Goal: Task Accomplishment & Management: Manage account settings

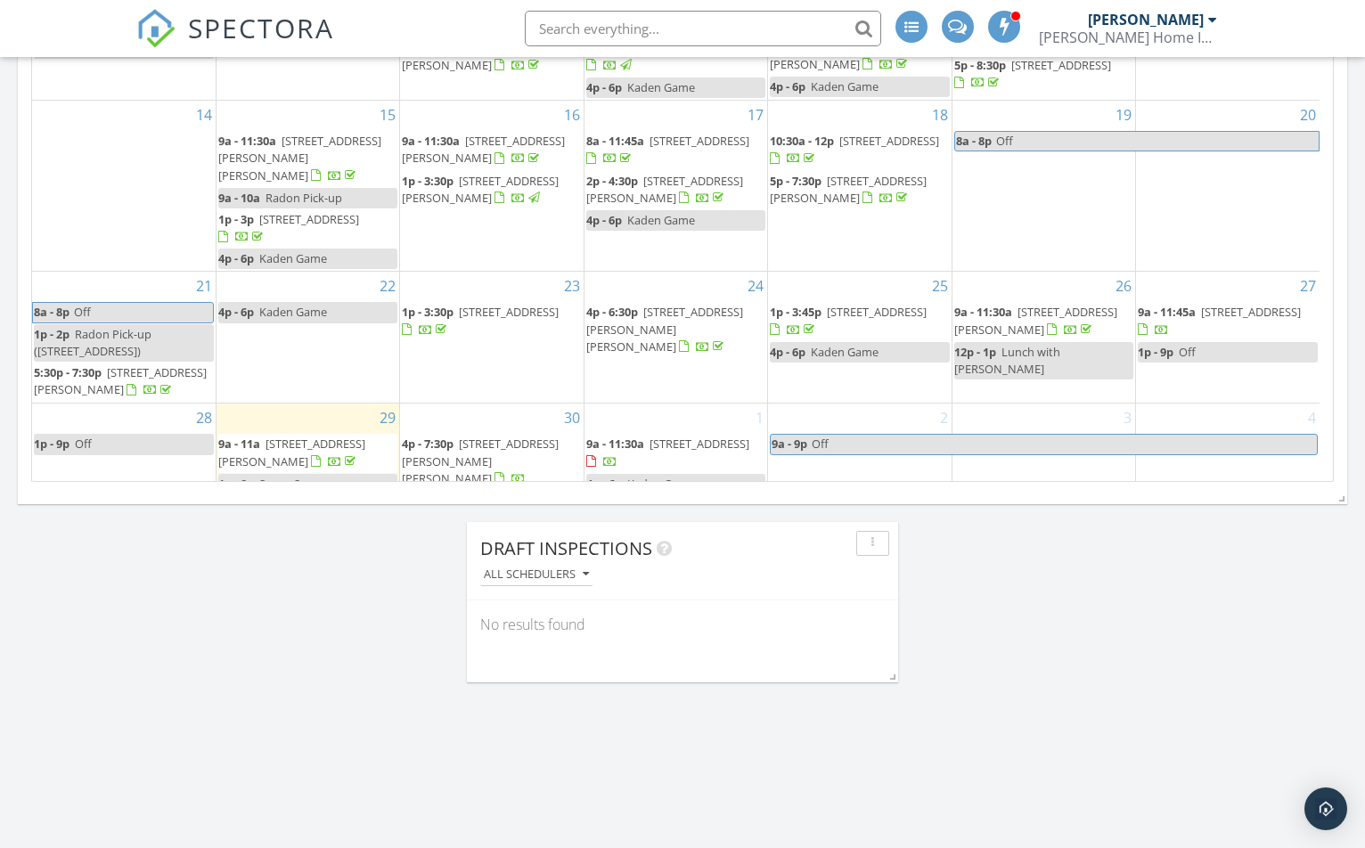
scroll to position [44, 0]
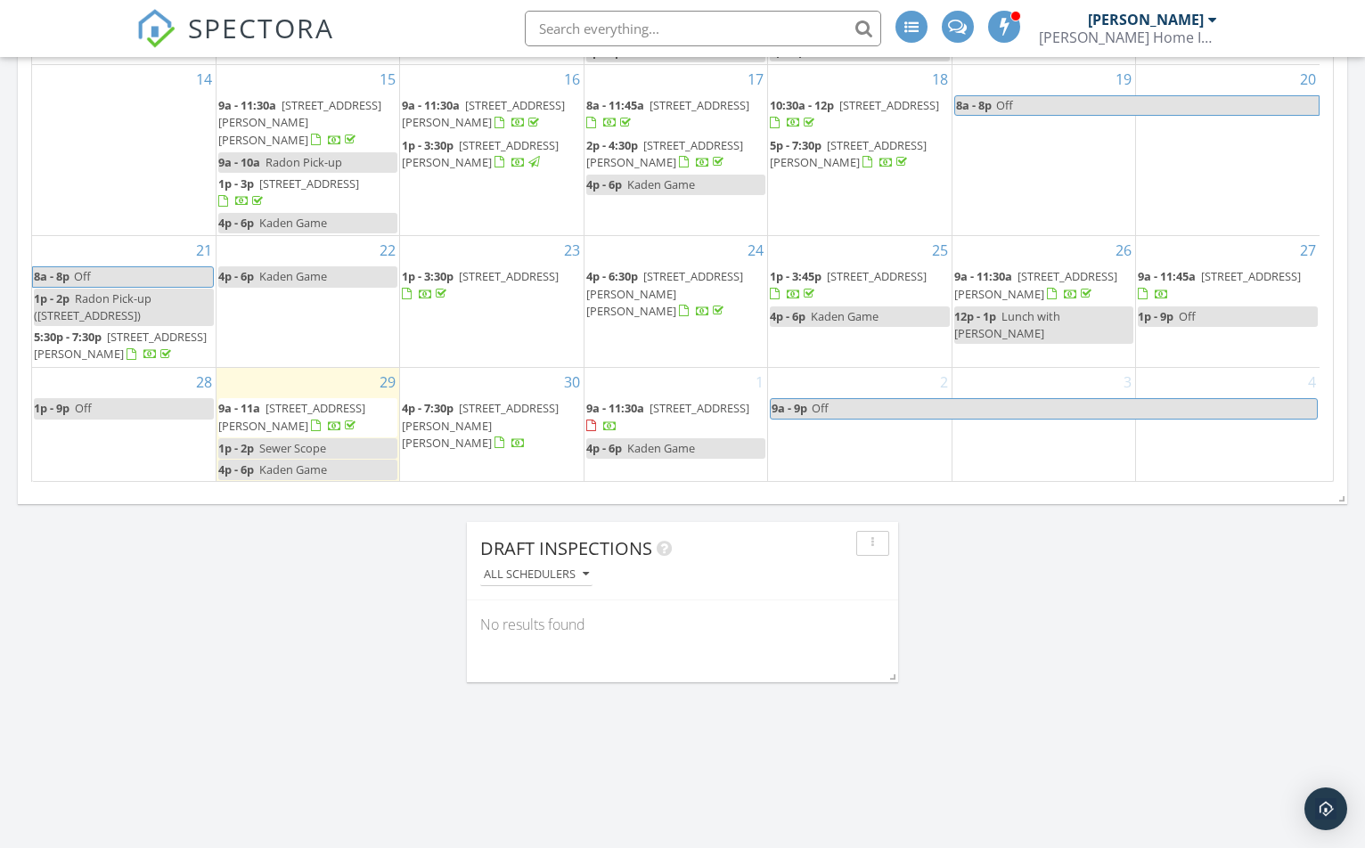
click at [543, 444] on div "30 4p - 7:30p 6764 Redford Cir, Troy 48085" at bounding box center [491, 425] width 183 height 114
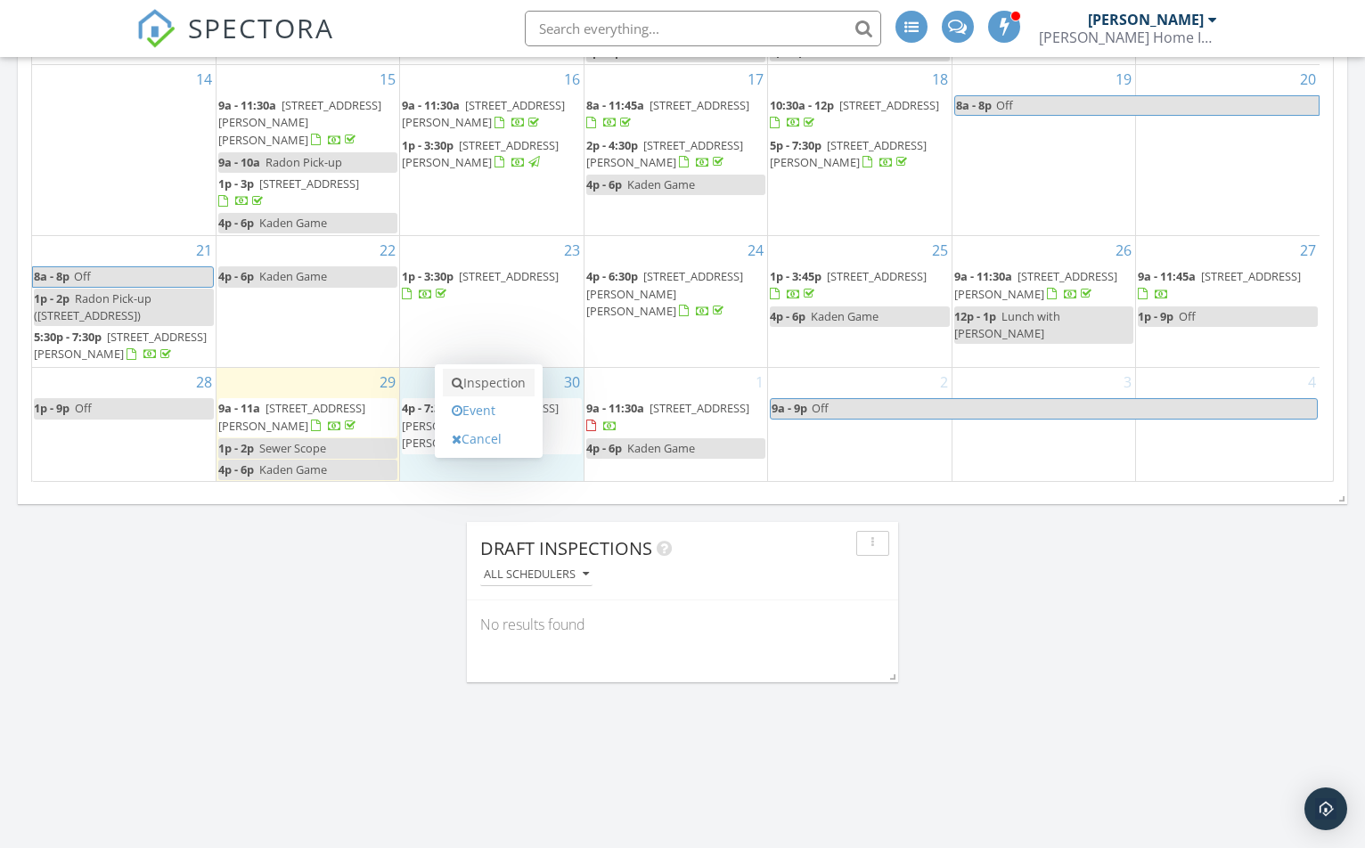
click at [499, 384] on link "Inspection" at bounding box center [489, 383] width 92 height 29
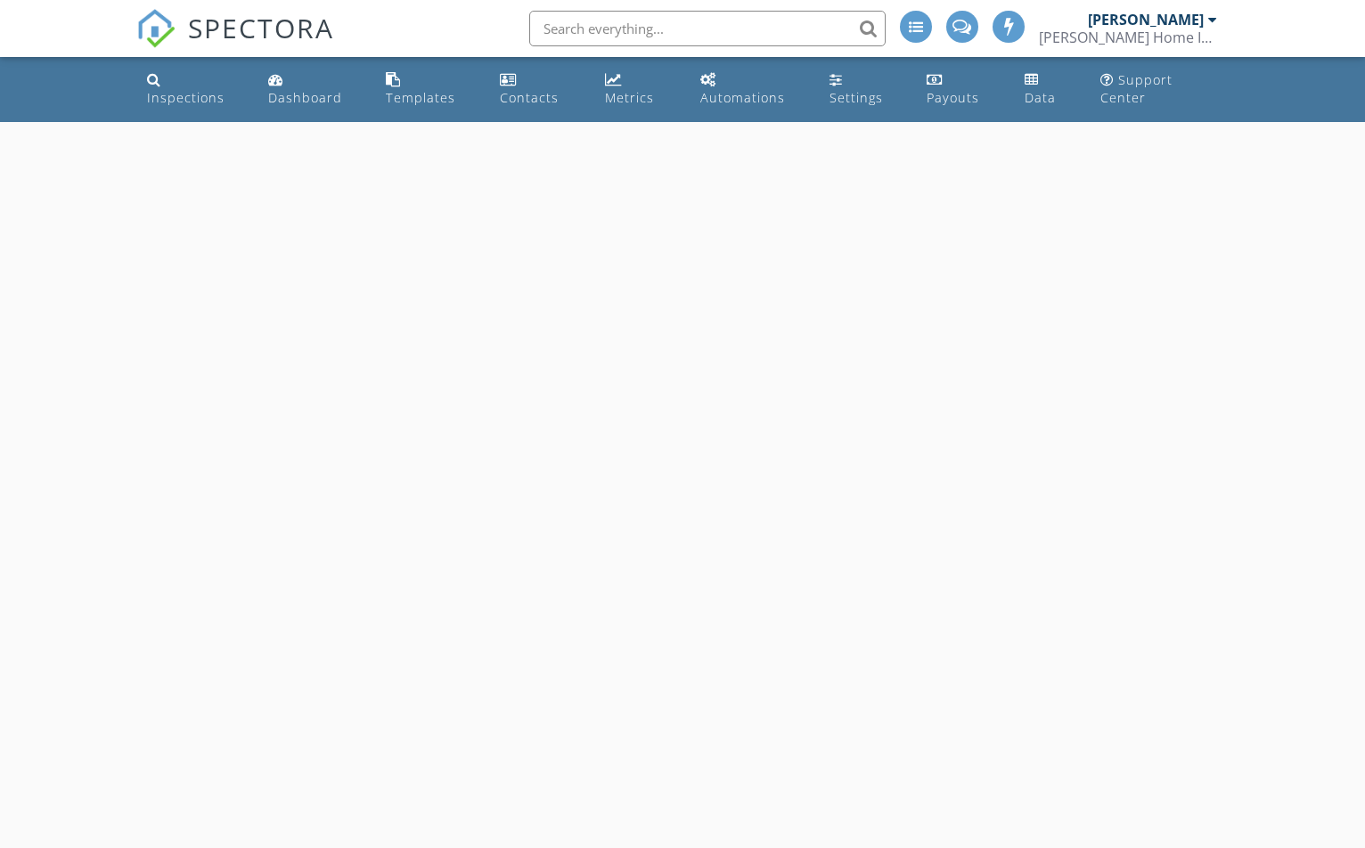
select select "8"
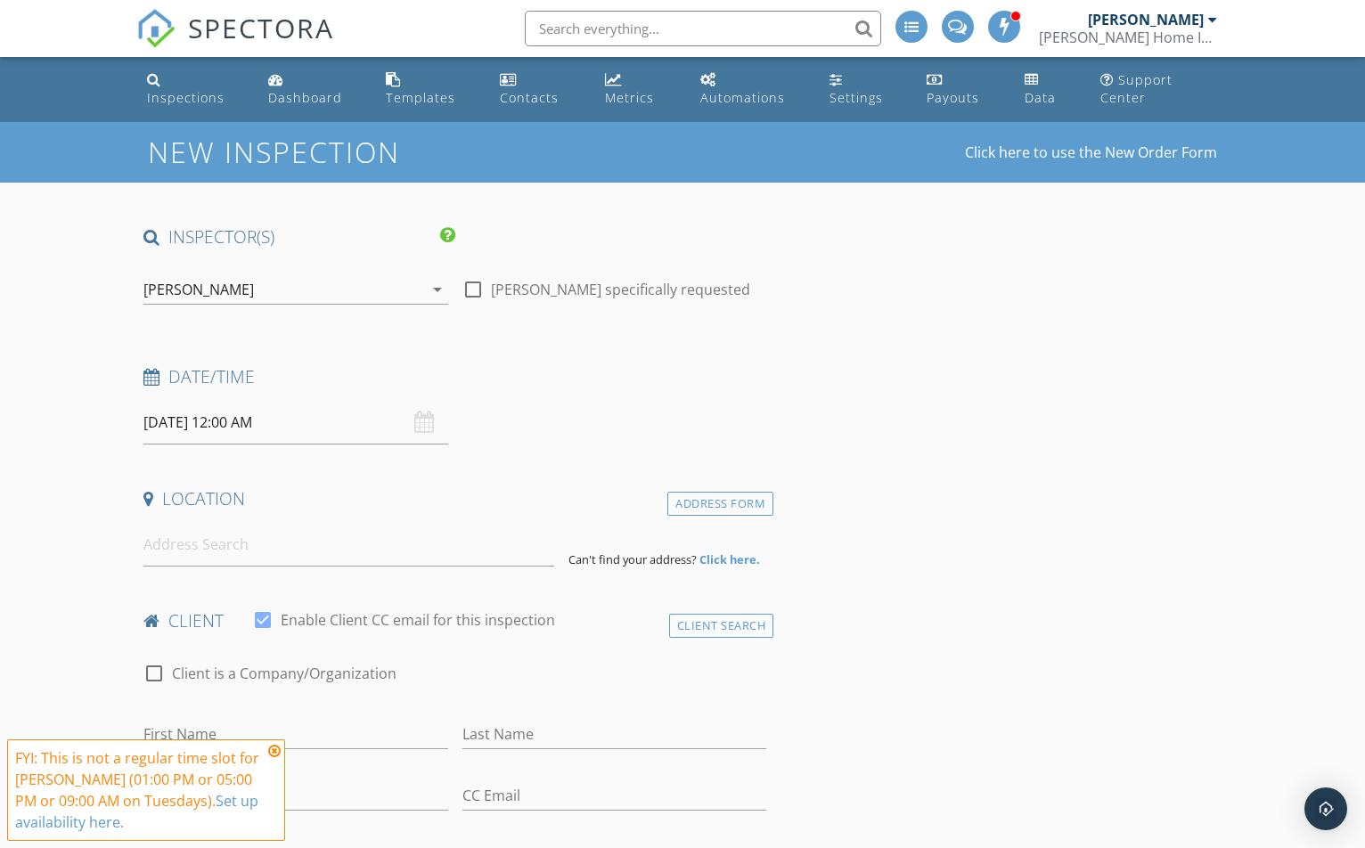
click at [242, 429] on input "09/30/2025 12:00 AM" at bounding box center [295, 423] width 304 height 44
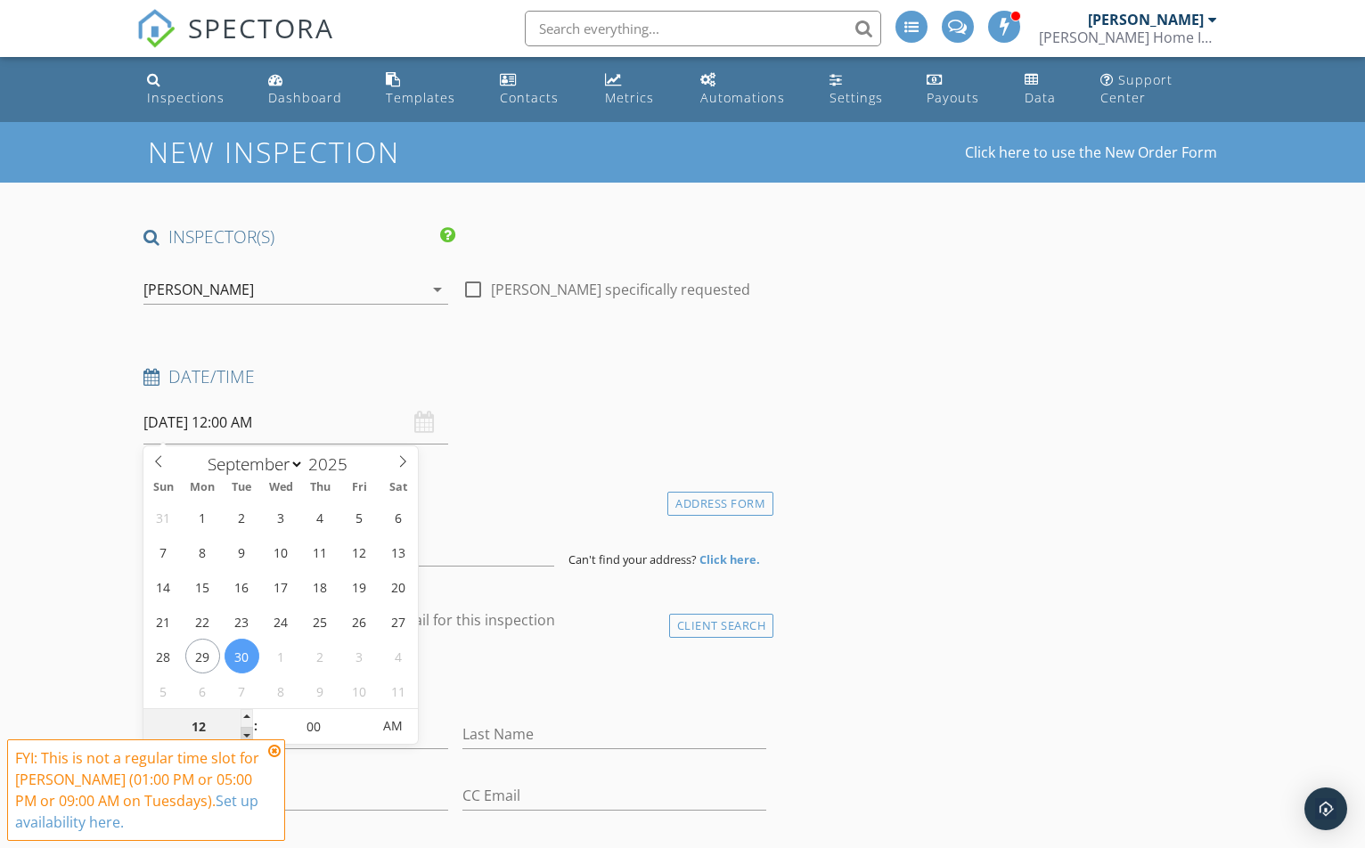
type input "11"
type input "09/30/2025 11:00 PM"
click at [247, 737] on span at bounding box center [247, 736] width 12 height 18
type input "12"
type input "09/30/2025 12:00 AM"
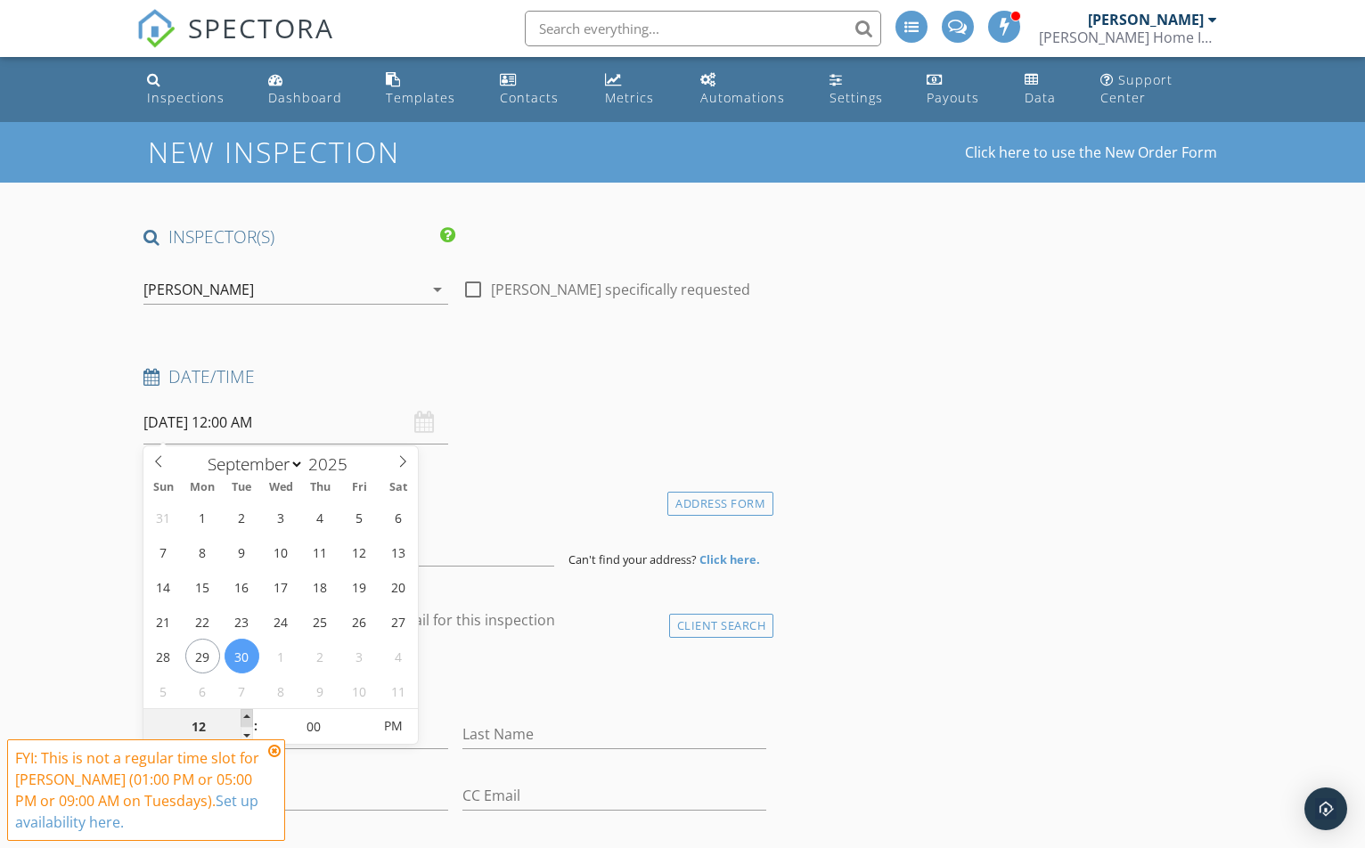
click at [243, 715] on span at bounding box center [247, 718] width 12 height 18
type input "01"
click at [243, 715] on span at bounding box center [247, 718] width 12 height 18
type input "09/30/2025 1:00 PM"
drag, startPoint x: 383, startPoint y: 720, endPoint x: 323, endPoint y: 740, distance: 62.8
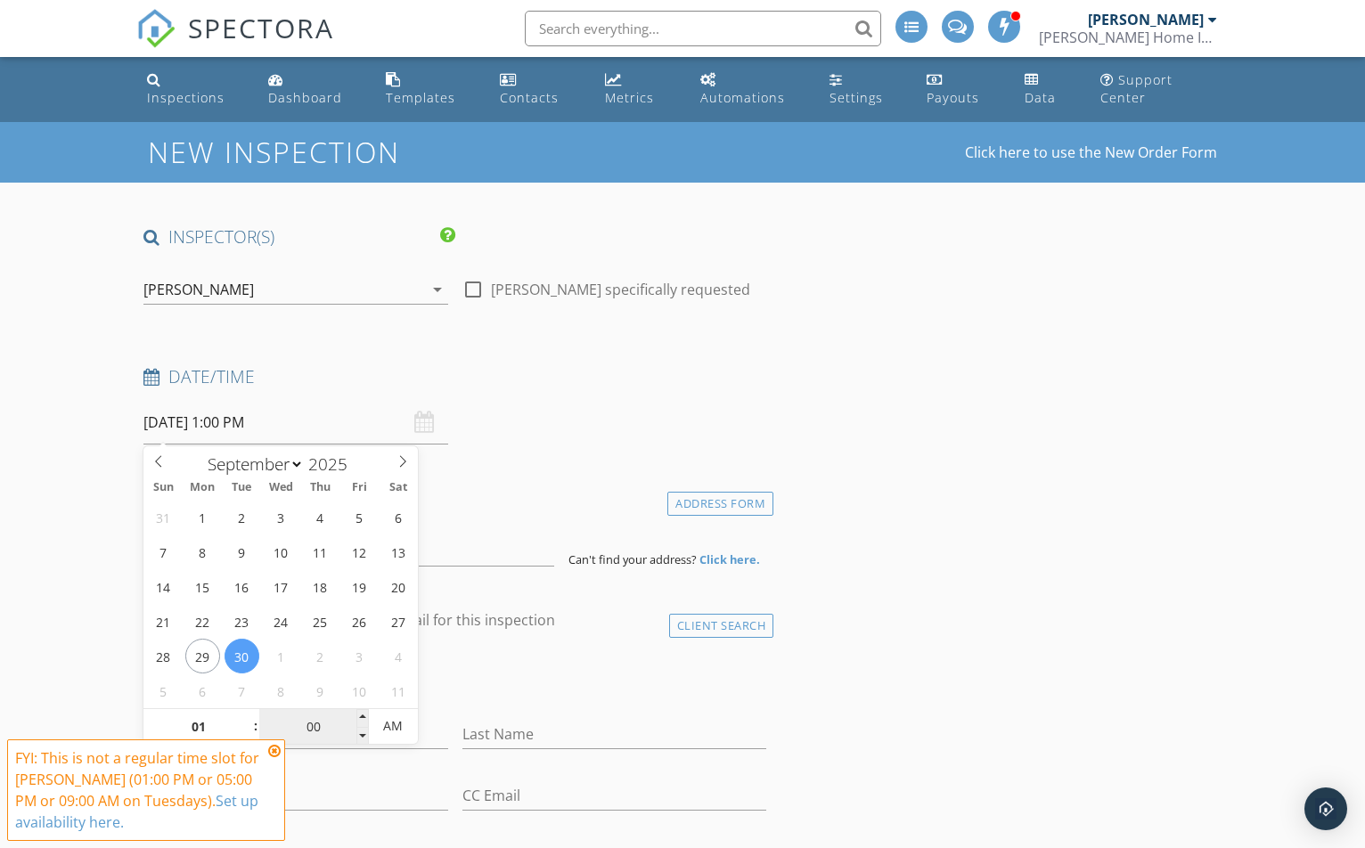
click at [383, 719] on span "AM" at bounding box center [393, 726] width 49 height 36
click at [277, 754] on icon at bounding box center [274, 751] width 12 height 14
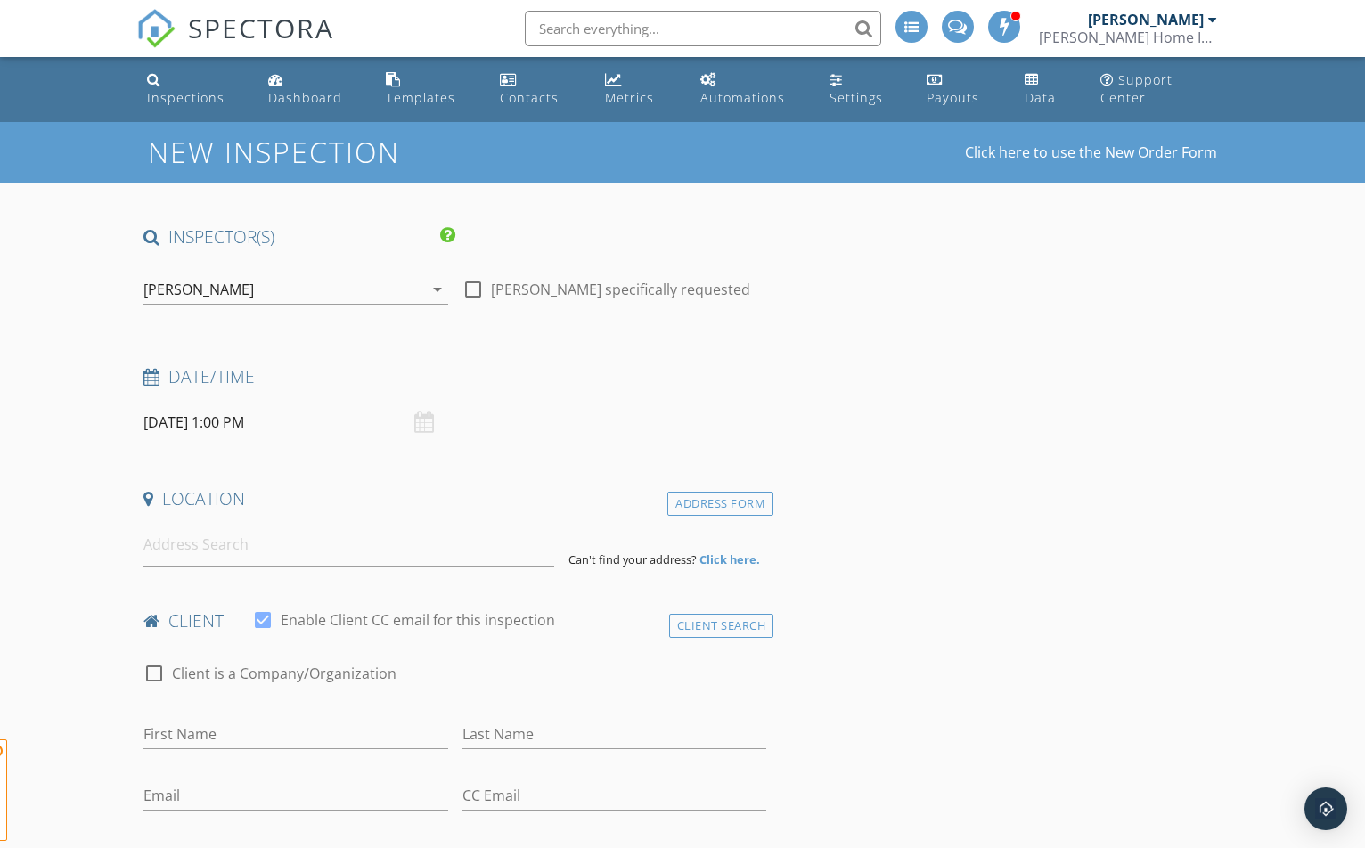
click at [629, 390] on div "Date/Time" at bounding box center [454, 383] width 637 height 36
click at [194, 550] on input at bounding box center [348, 545] width 411 height 44
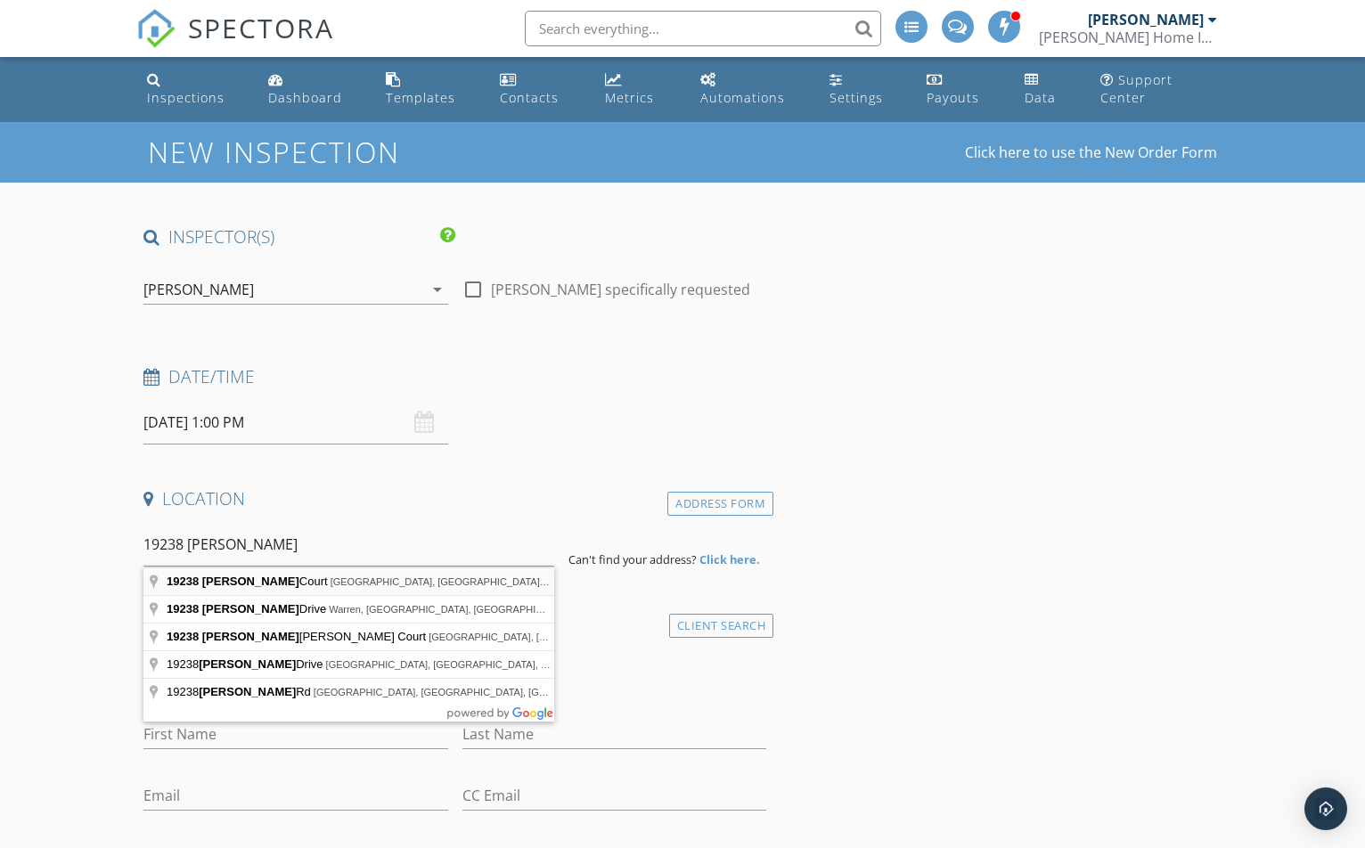
type input "19238 Angela Court, Roseville, MI, USA"
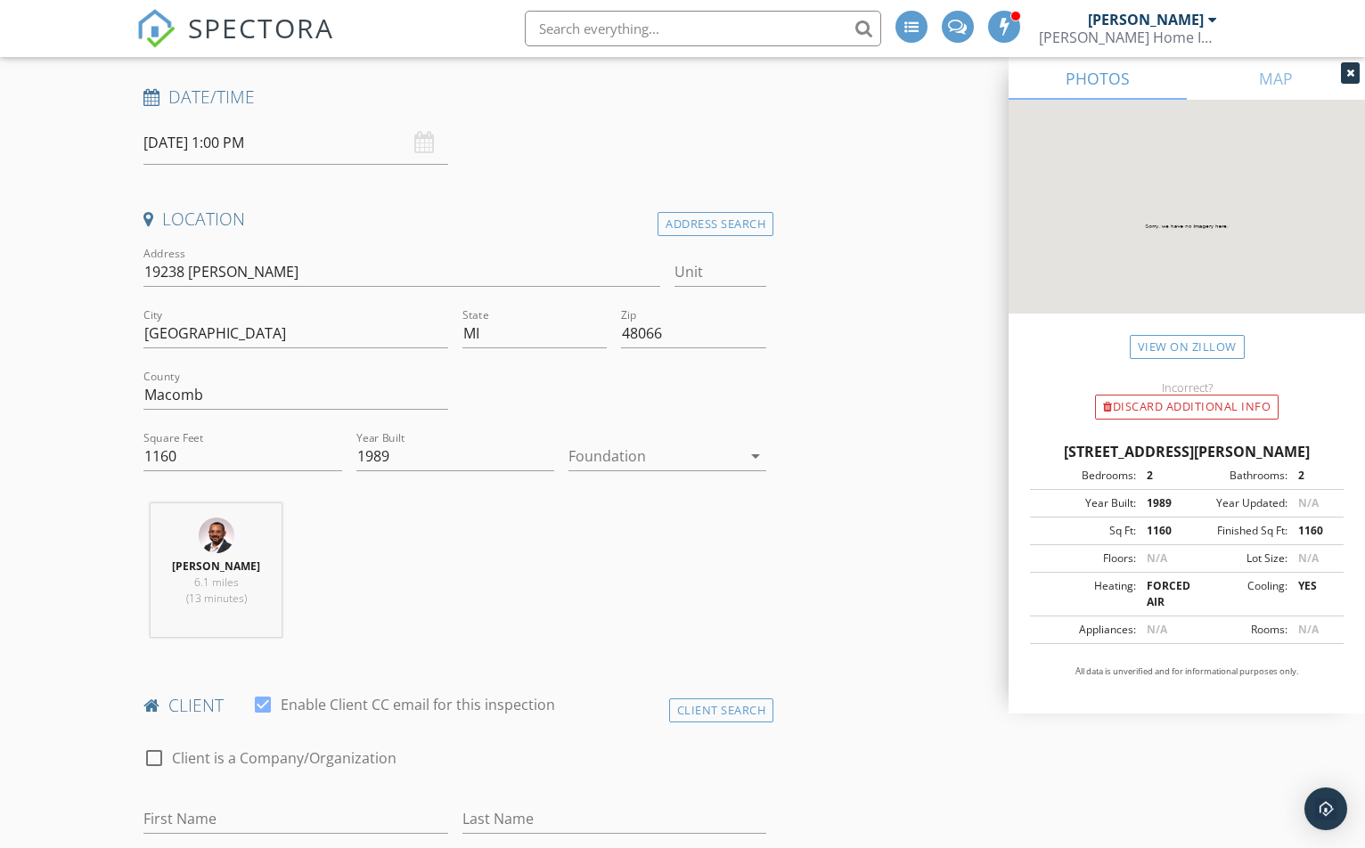
scroll to position [89, 0]
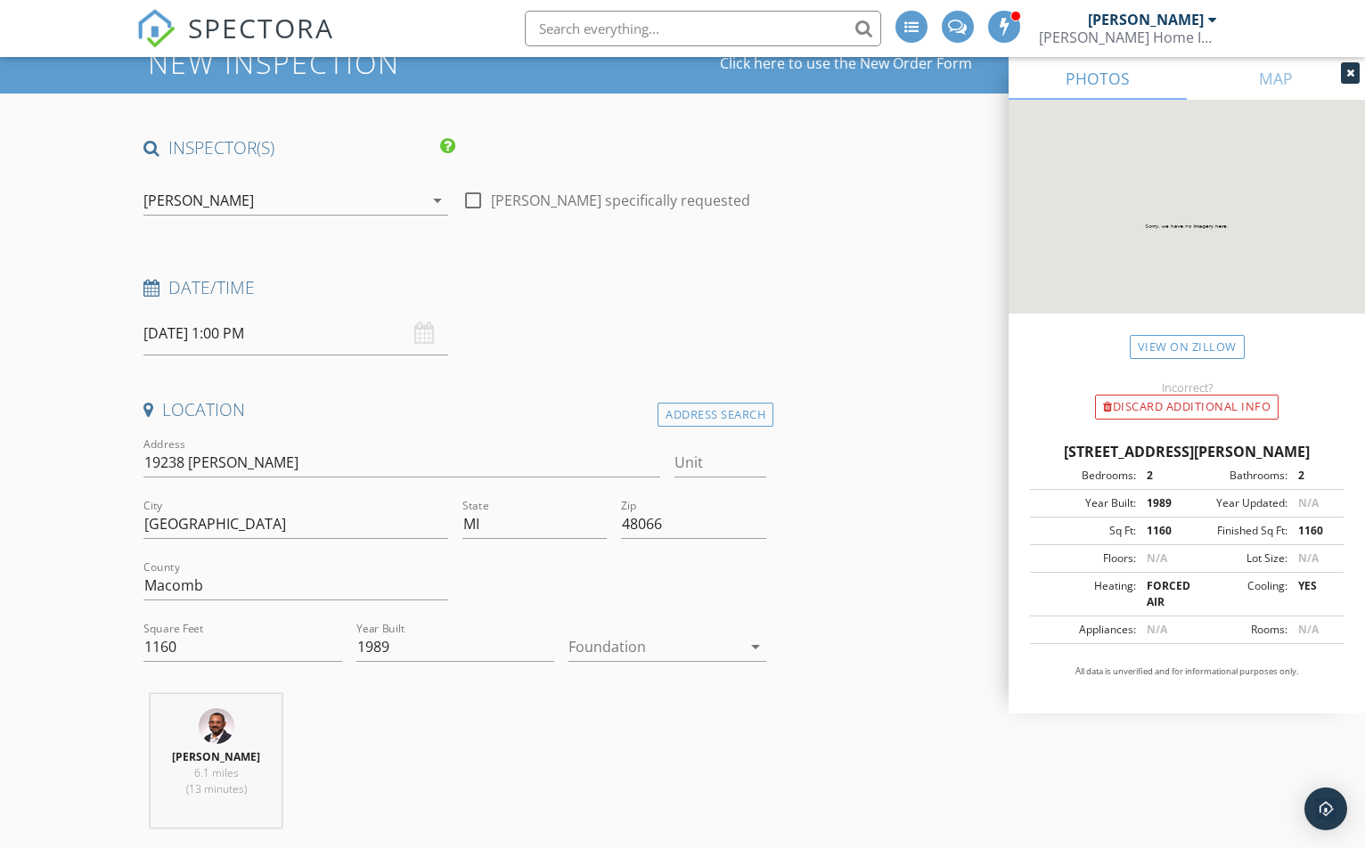
click at [587, 639] on div at bounding box center [654, 647] width 173 height 29
drag, startPoint x: 620, startPoint y: 736, endPoint x: 625, endPoint y: 724, distance: 12.4
click at [621, 736] on div "Slab" at bounding box center [667, 739] width 169 height 21
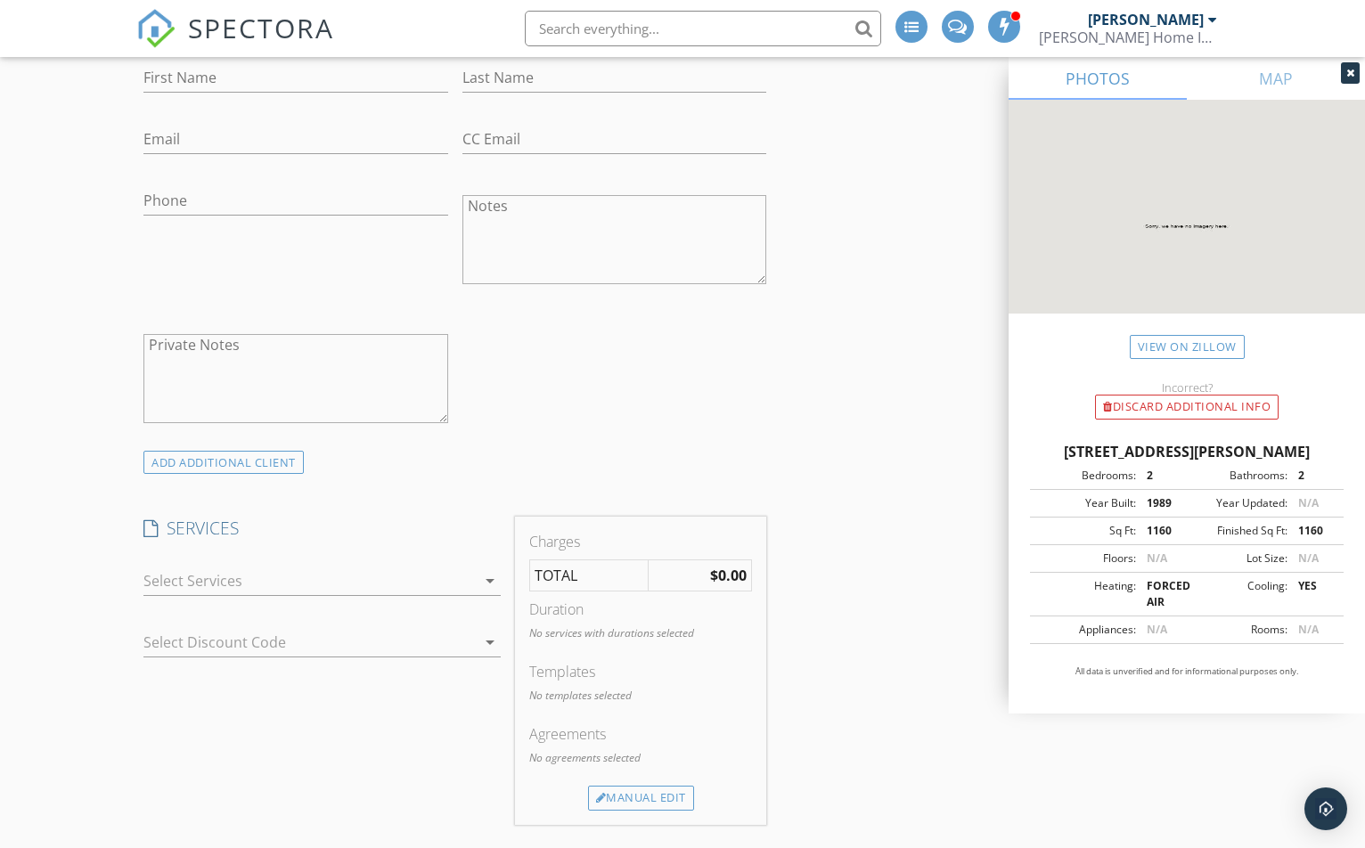
scroll to position [1069, 0]
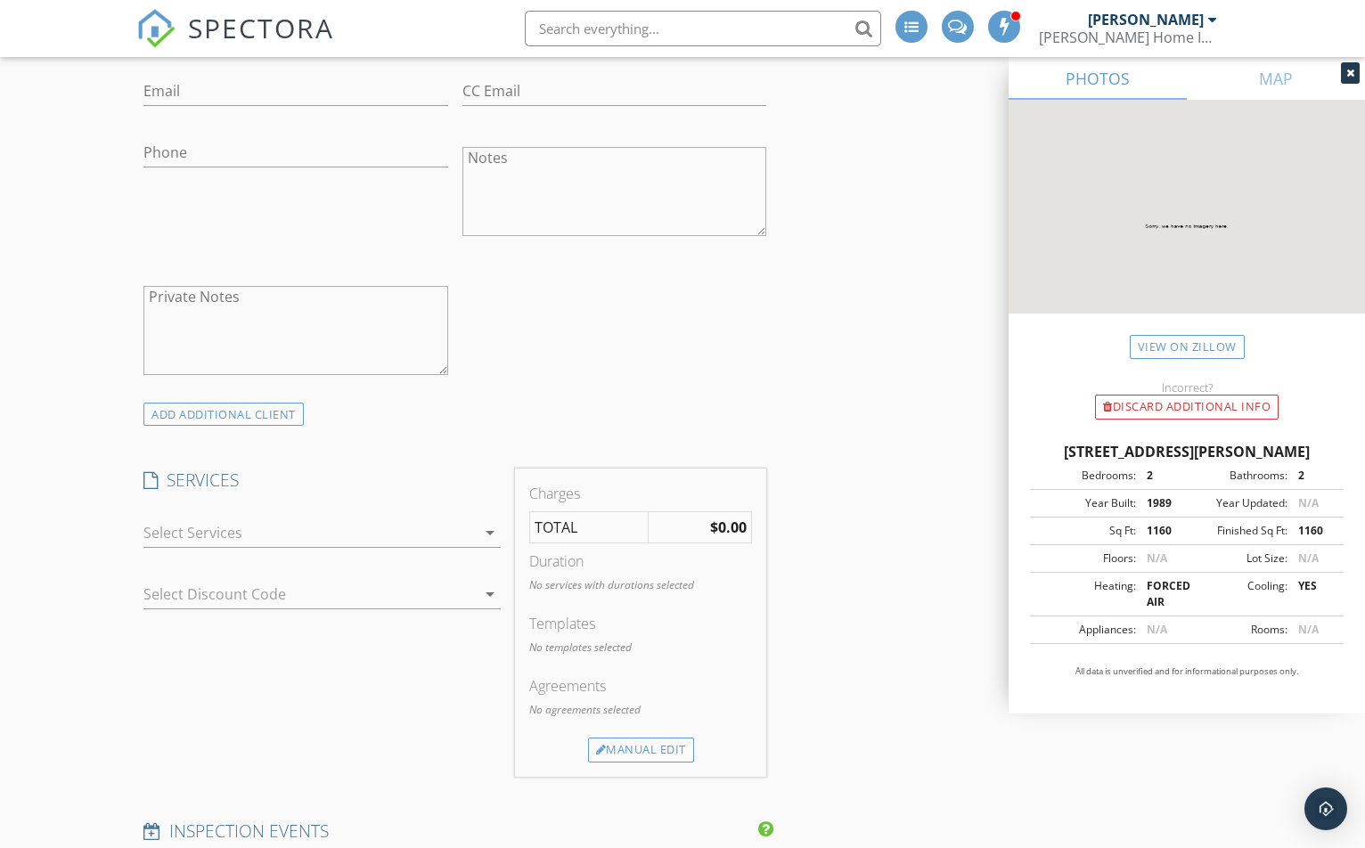
click at [395, 533] on div at bounding box center [309, 533] width 332 height 29
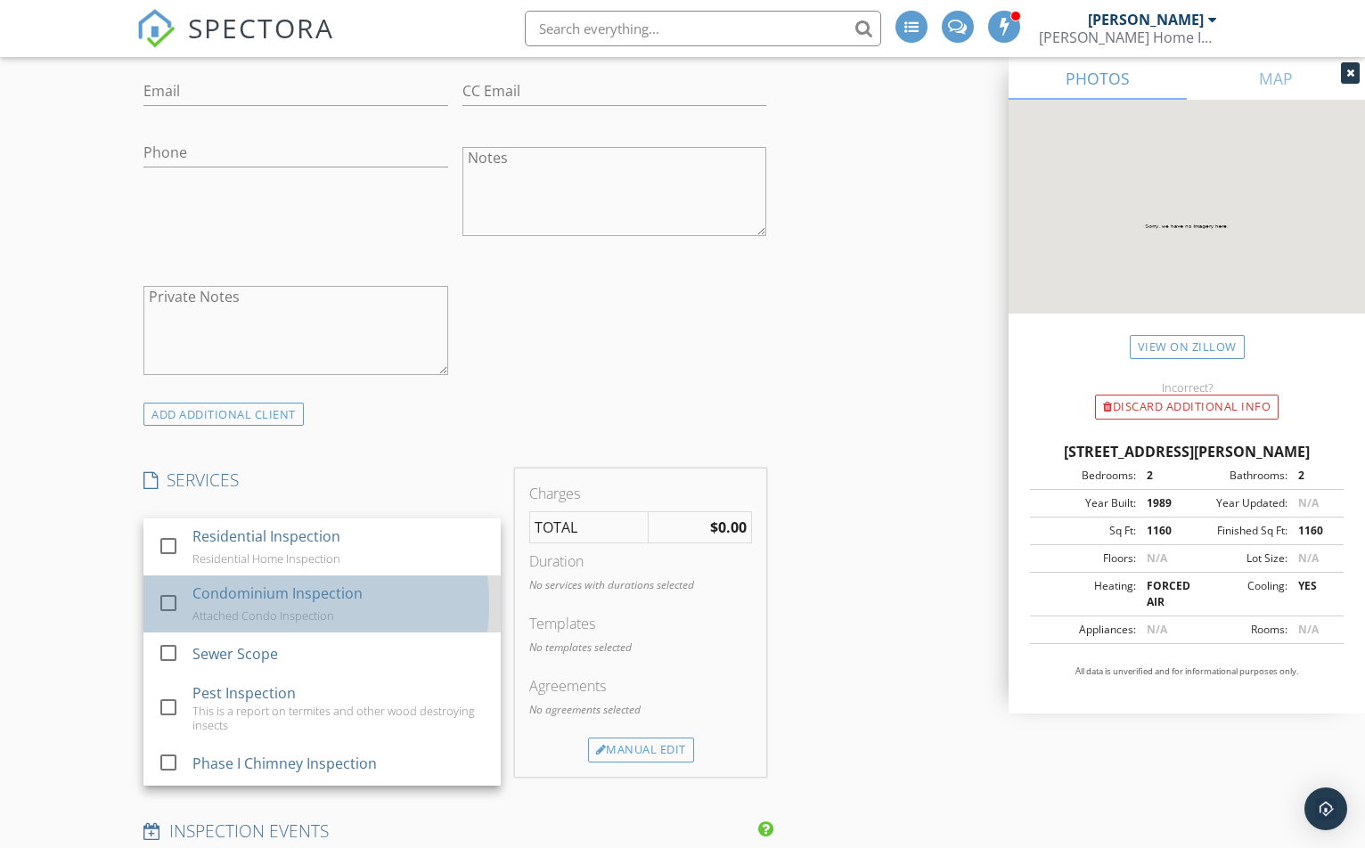
click at [359, 588] on div "Condominium Inspection Attached Condo Inspection" at bounding box center [339, 604] width 294 height 57
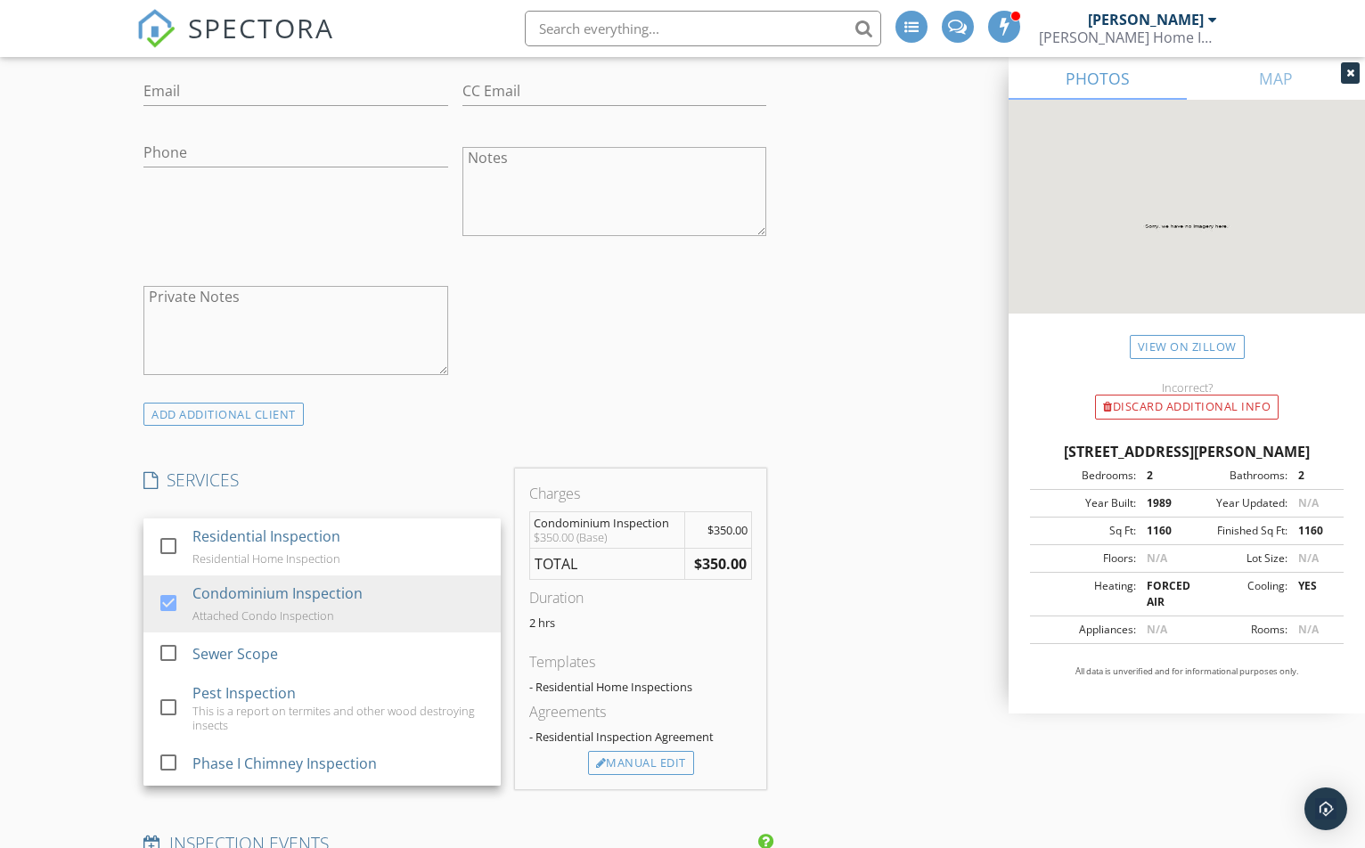
click at [612, 369] on div "check_box_outline_blank Client is a Company/Organization First Name Last Name E…" at bounding box center [454, 171] width 637 height 462
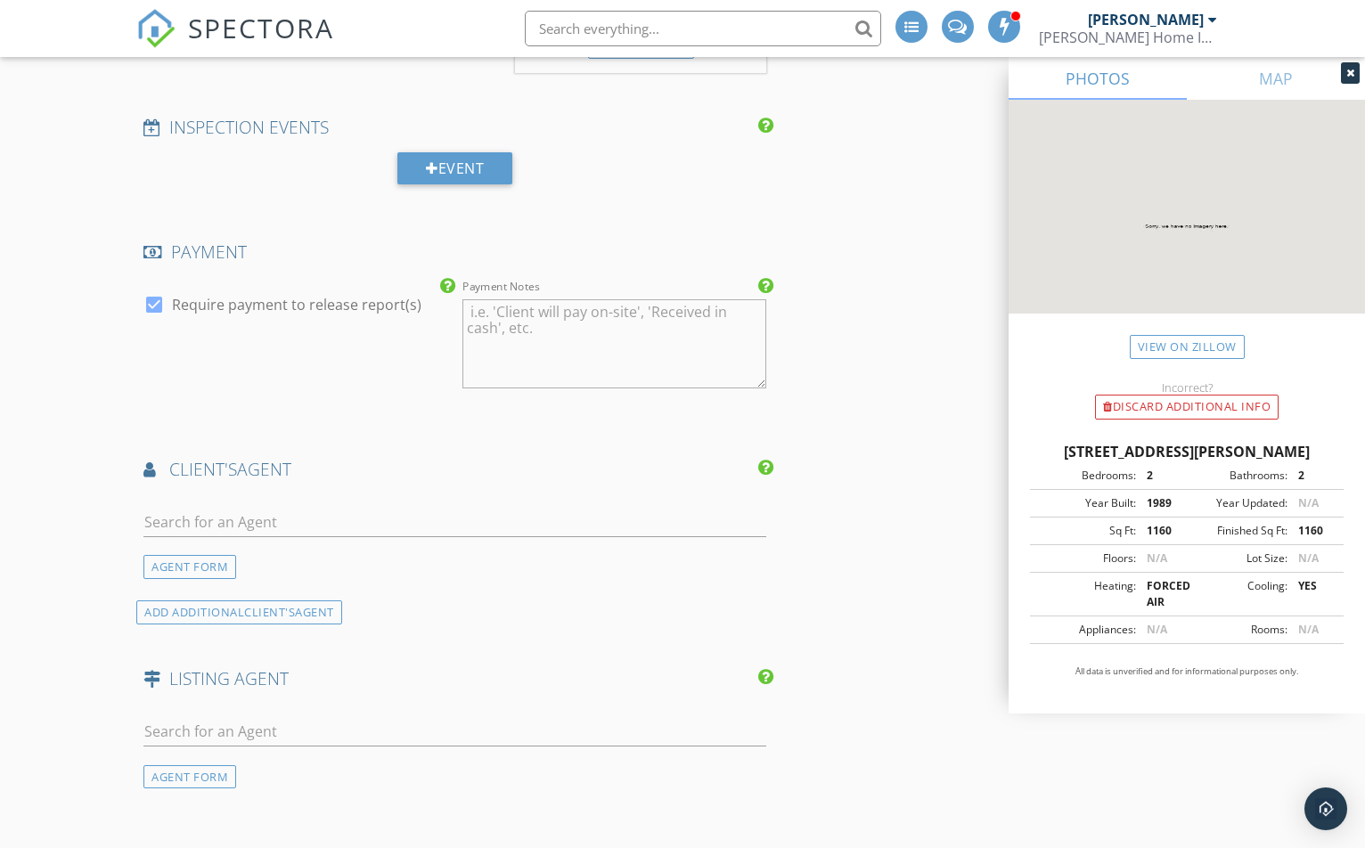
scroll to position [1871, 0]
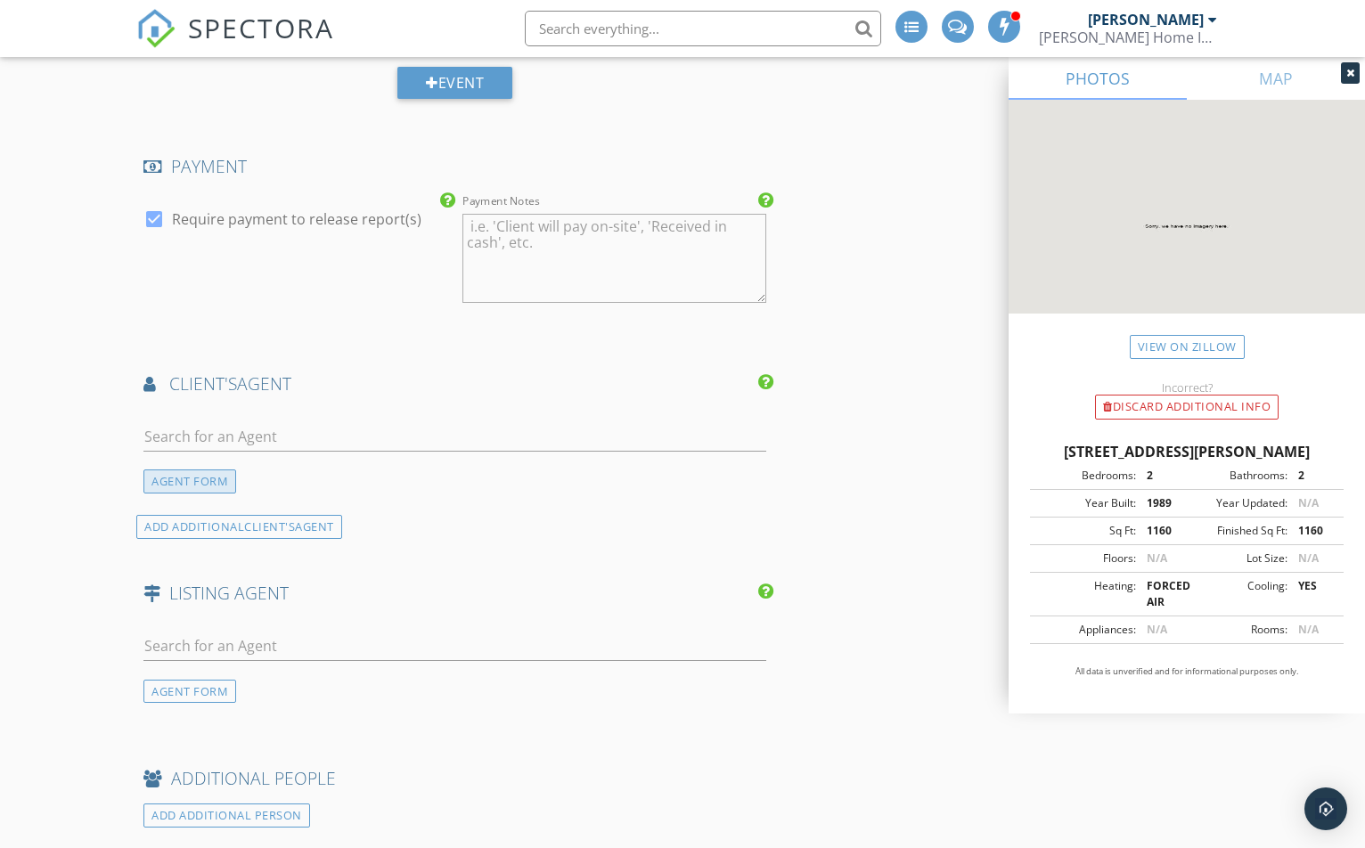
click at [206, 482] on div "AGENT FORM" at bounding box center [189, 482] width 93 height 24
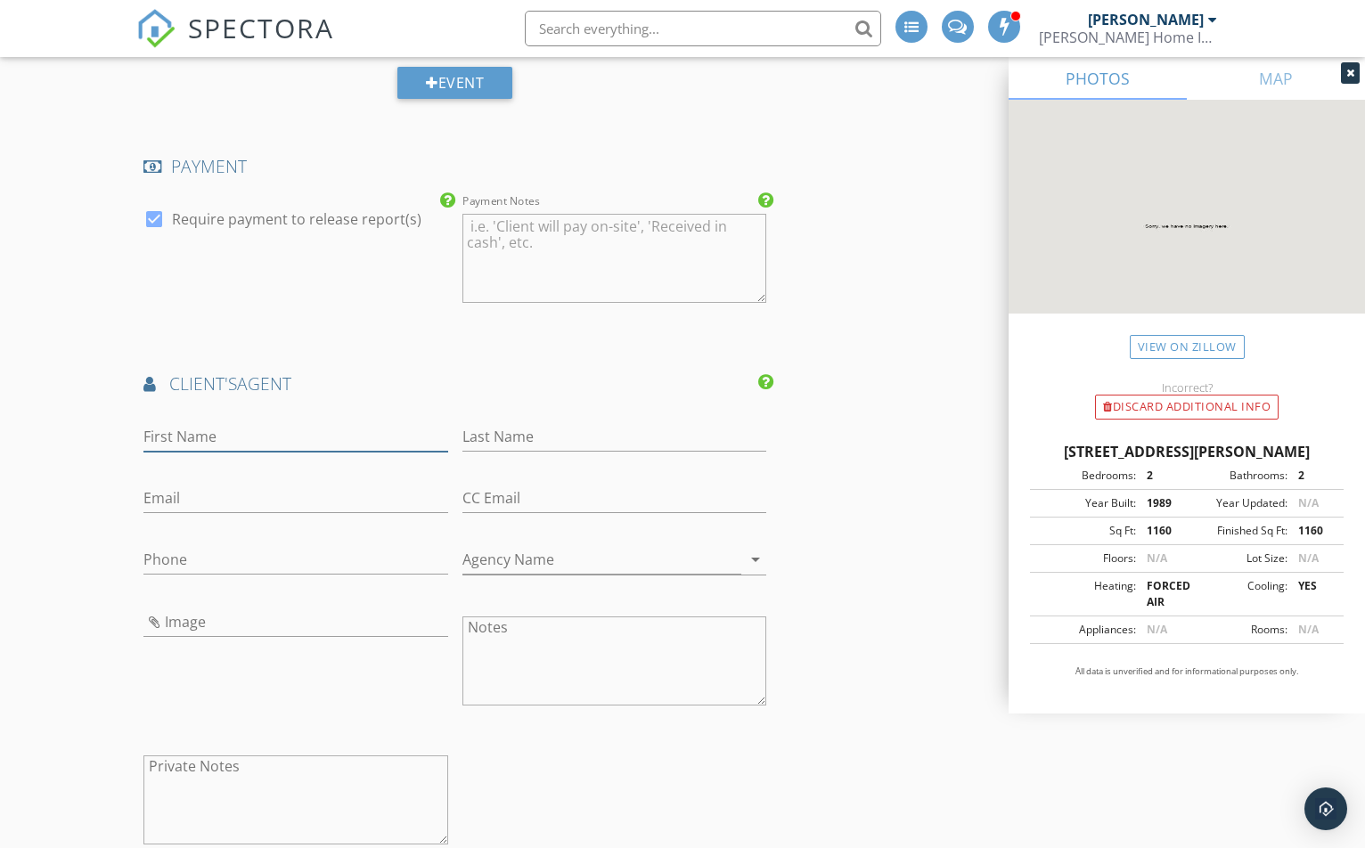
click at [256, 433] on input "First Name" at bounding box center [295, 436] width 304 height 29
type input "Susan"
click at [521, 436] on input "Last Name" at bounding box center [614, 436] width 304 height 29
type input "Bratto"
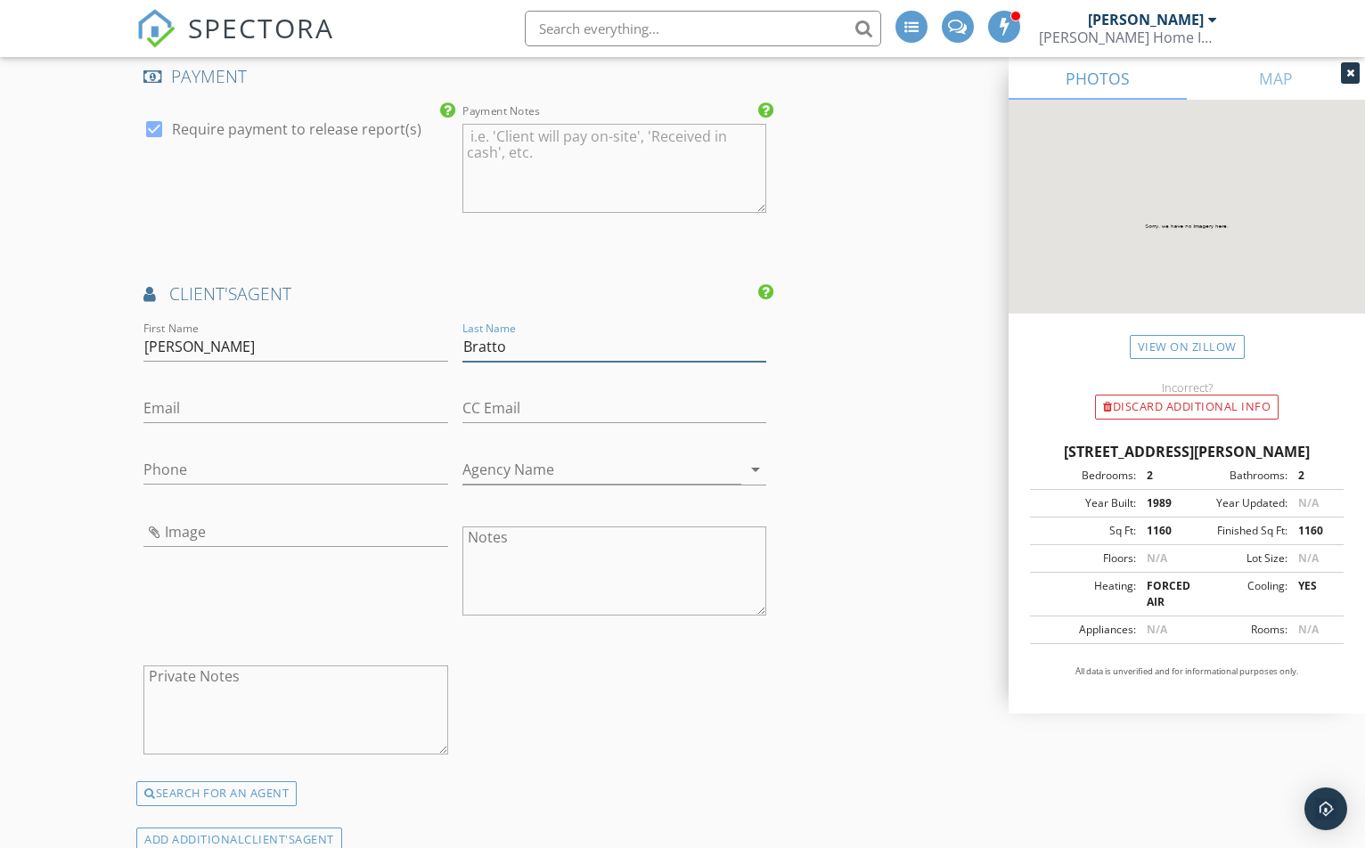
scroll to position [1960, 0]
click at [332, 471] on input "Phone" at bounding box center [295, 470] width 304 height 29
type input "[PHONE_NUMBER]"
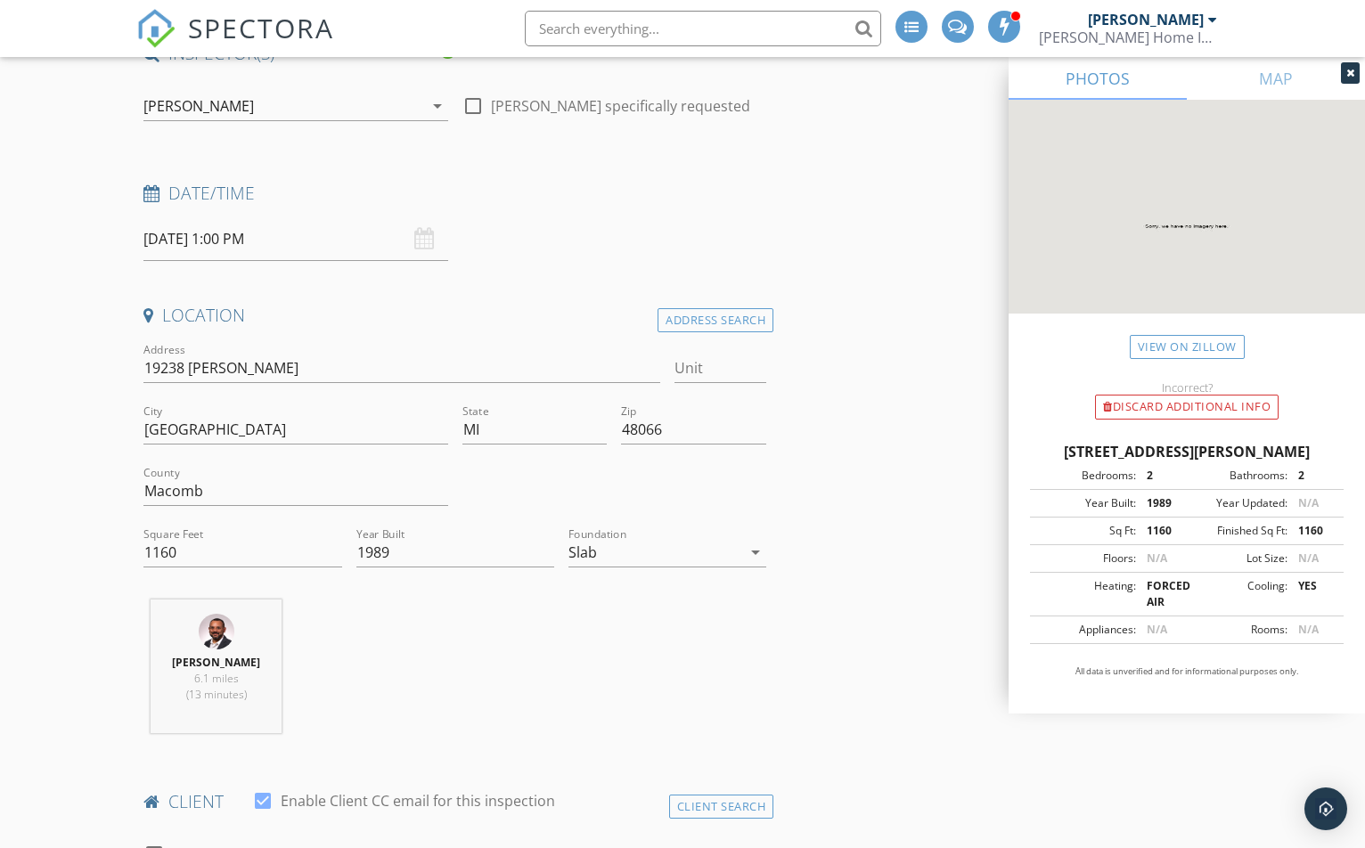
scroll to position [178, 0]
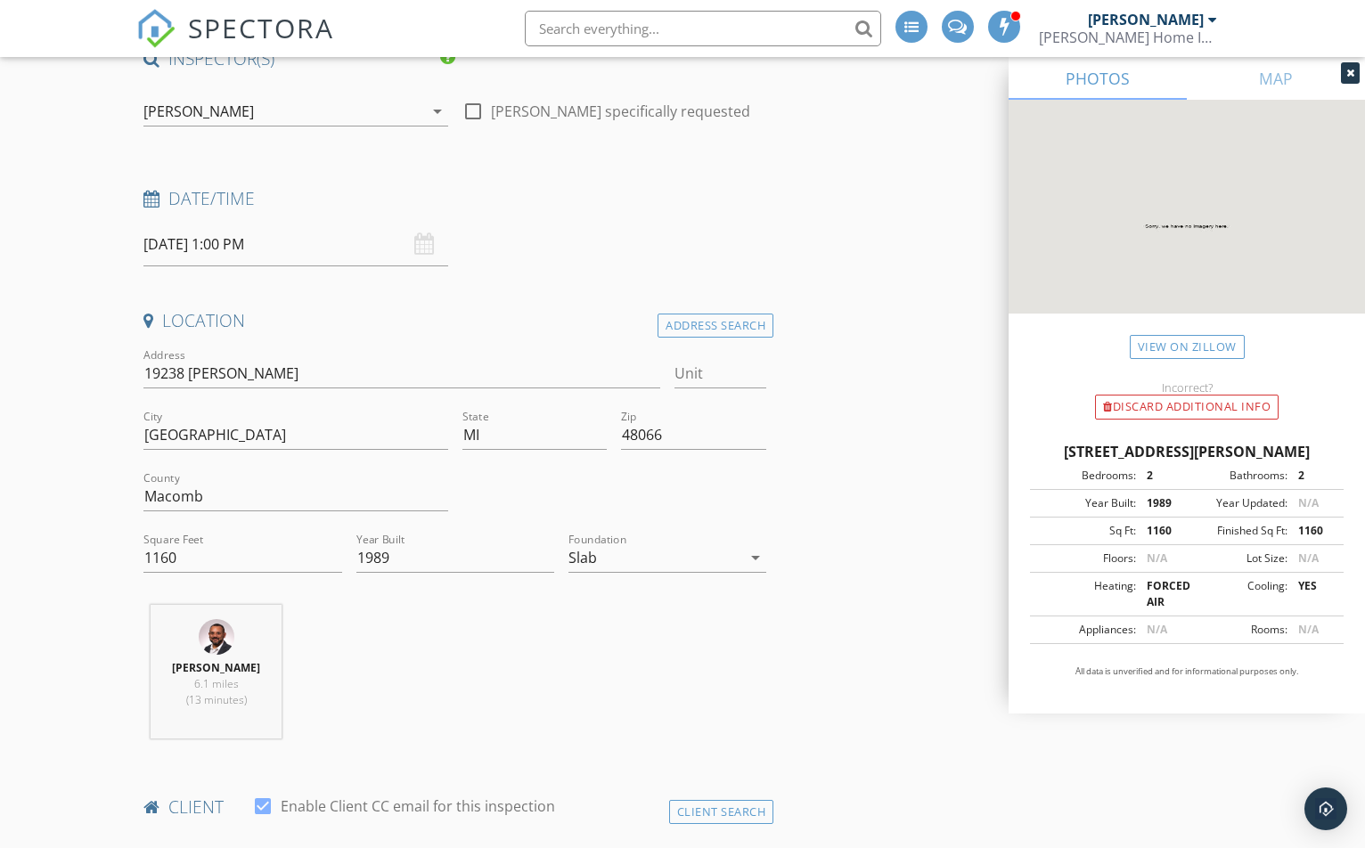
click at [248, 249] on input "09/30/2025 1:00 PM" at bounding box center [295, 245] width 304 height 44
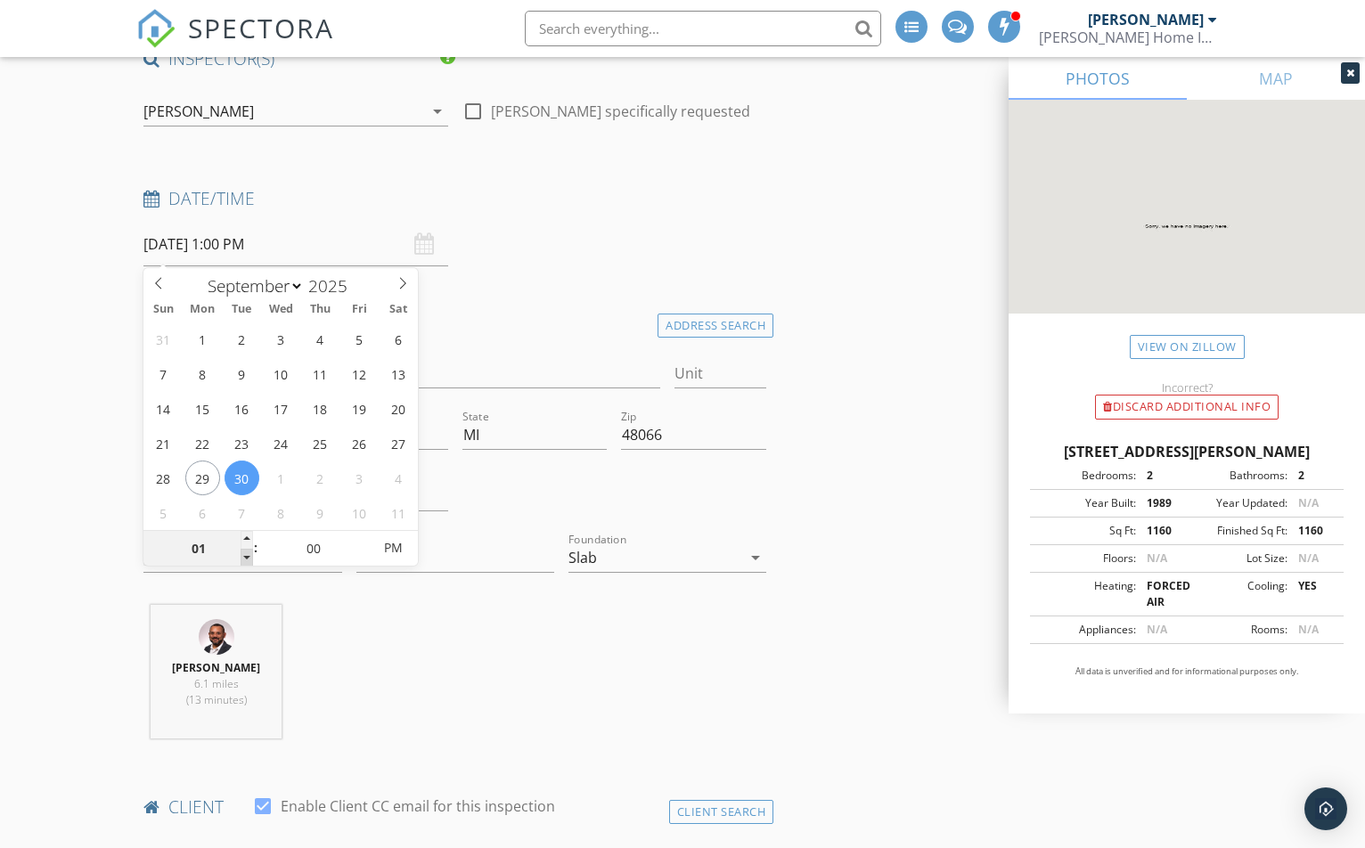
type input "12"
type input "09/30/2025 12:00 PM"
click at [249, 558] on span at bounding box center [247, 558] width 12 height 18
type input "11"
type input "09/30/2025 11:00 AM"
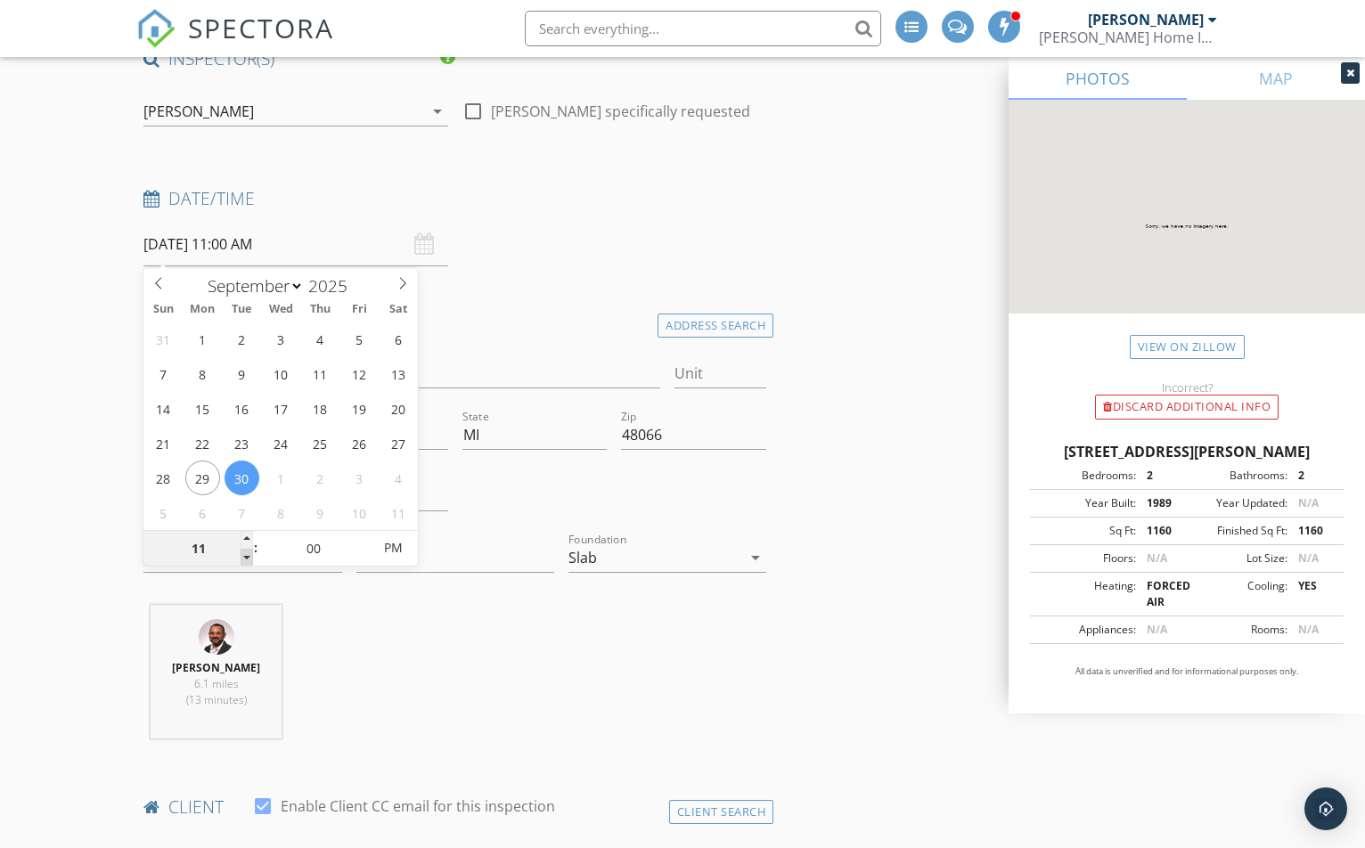
click at [249, 558] on span at bounding box center [247, 558] width 12 height 18
type input "10"
type input "09/30/2025 10:00 AM"
click at [249, 558] on span at bounding box center [247, 558] width 12 height 18
type input "11"
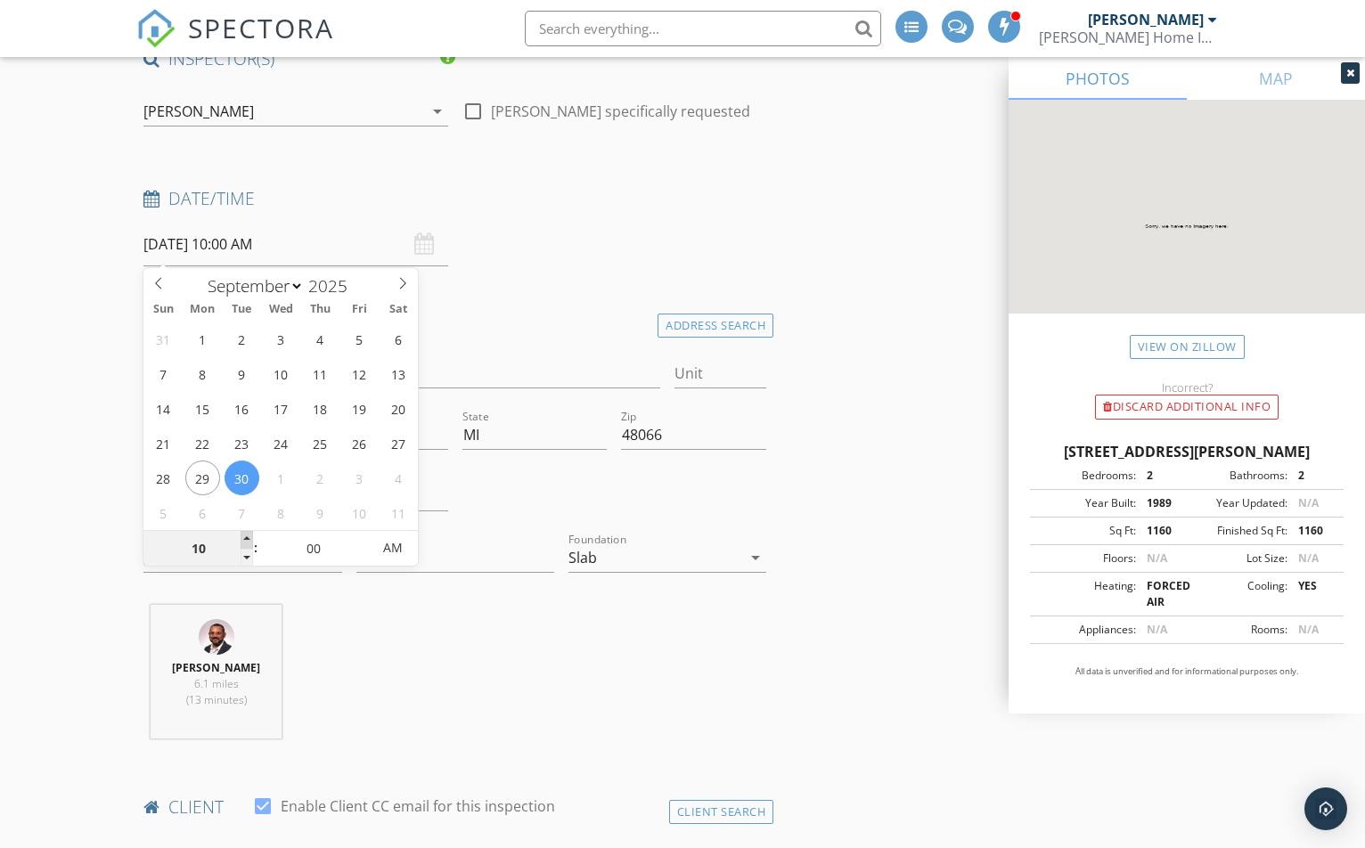
type input "09/30/2025 11:00 AM"
click at [245, 544] on span at bounding box center [247, 540] width 12 height 18
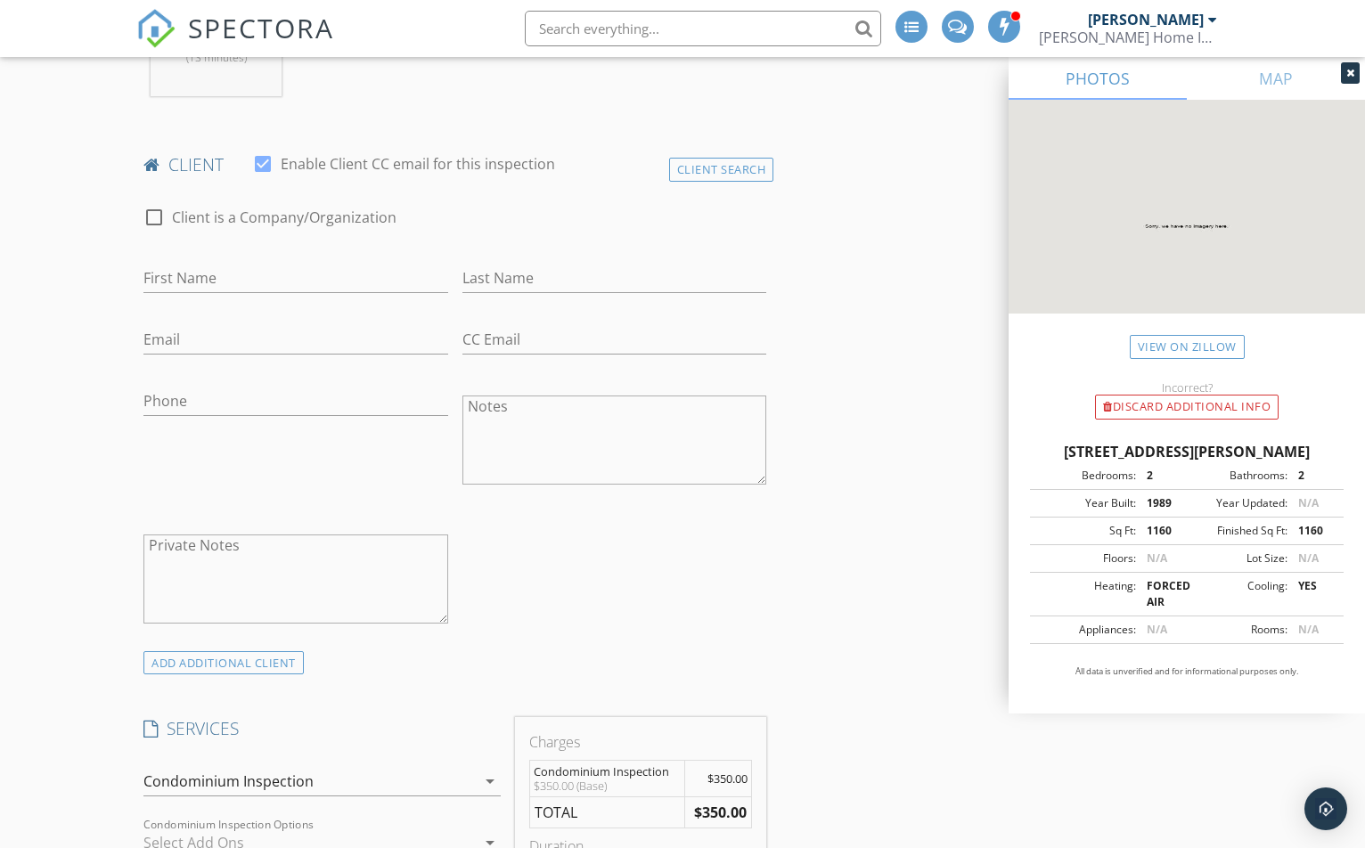
scroll to position [802, 0]
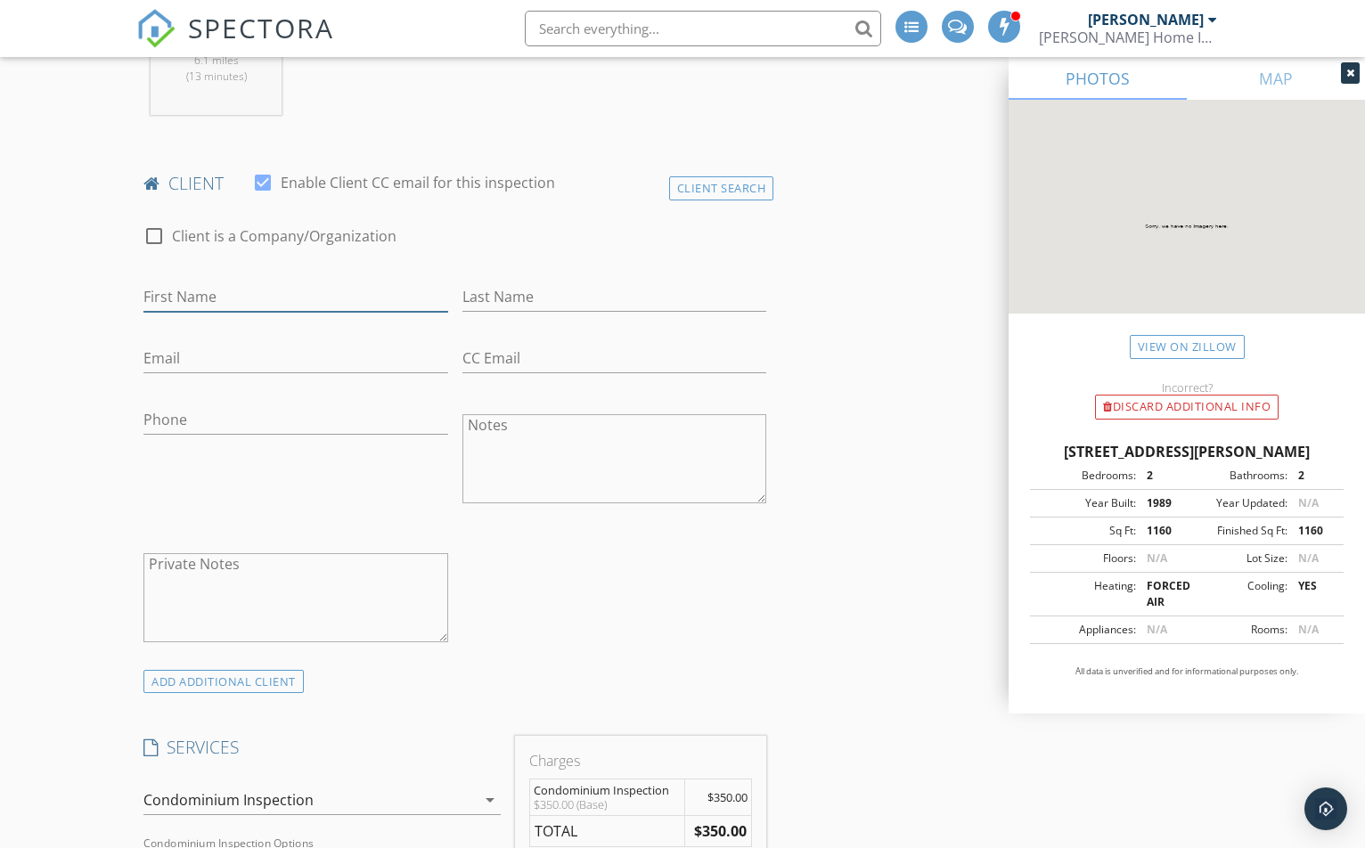
click at [224, 284] on input "First Name" at bounding box center [295, 296] width 304 height 29
type input "Shela"
type input "Geml"
click at [211, 363] on input "Email" at bounding box center [295, 358] width 304 height 29
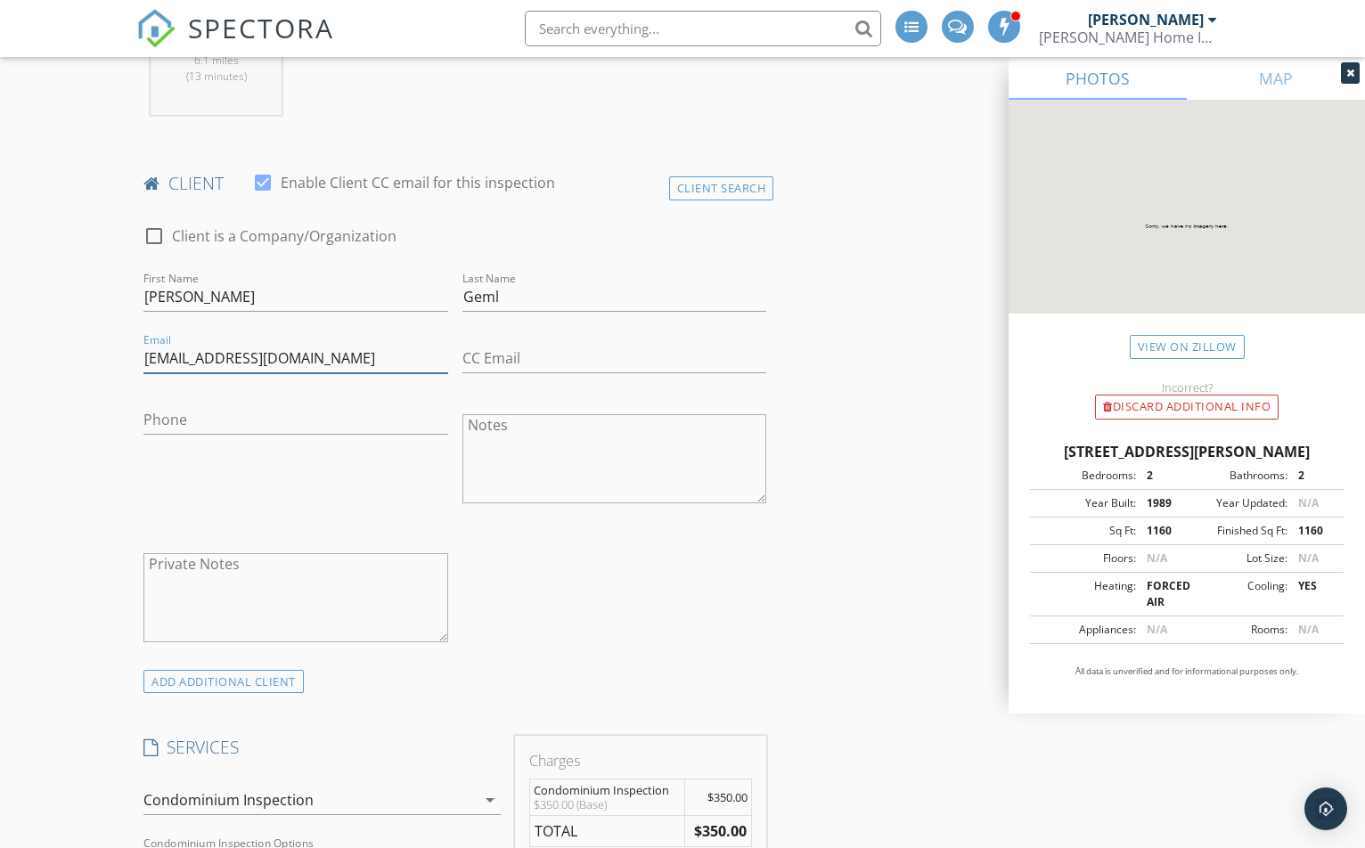
type input "sgeml22@gmail.com"
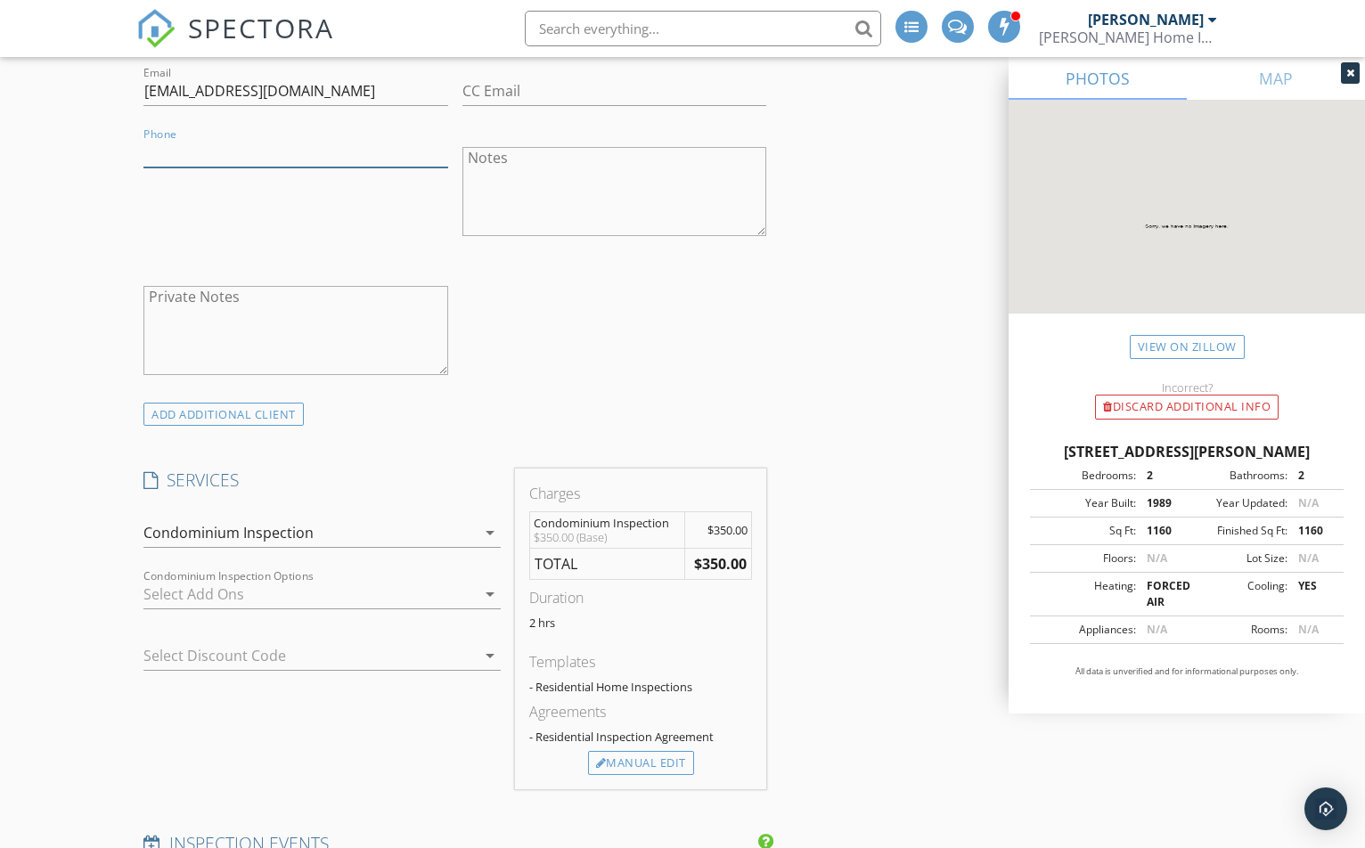
scroll to position [713, 0]
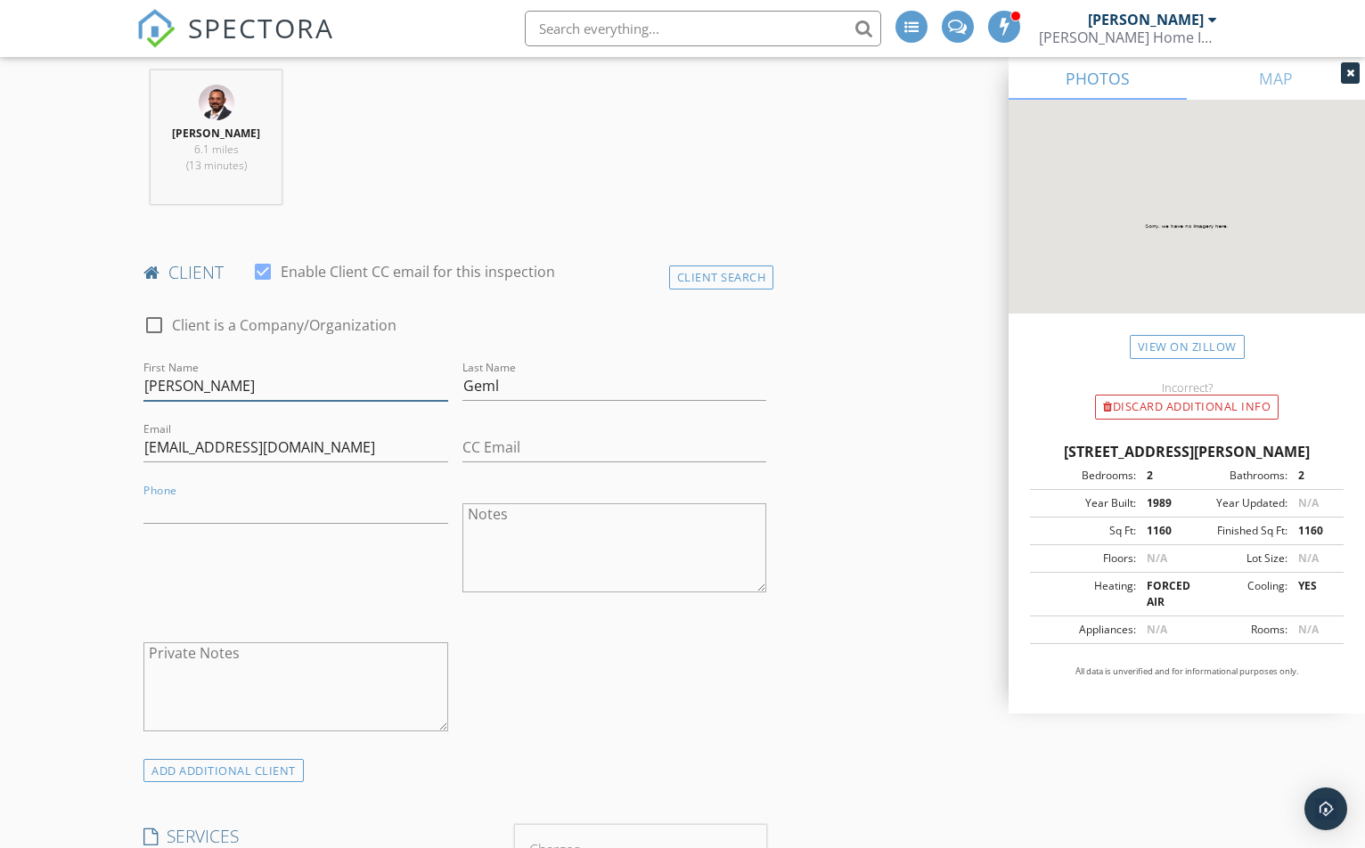
click at [168, 386] on input "Shela" at bounding box center [295, 386] width 304 height 29
type input "Sheila"
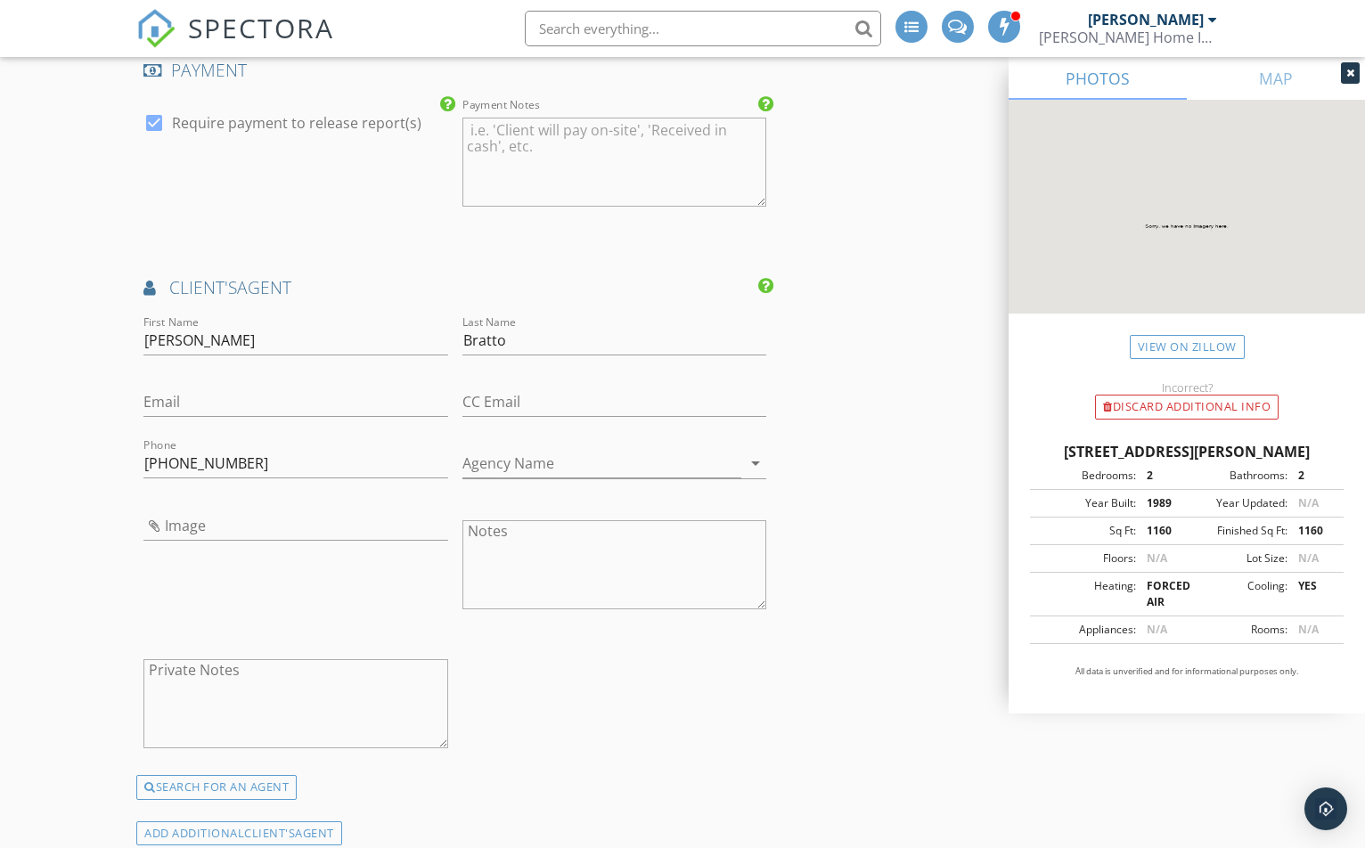
scroll to position [1960, 0]
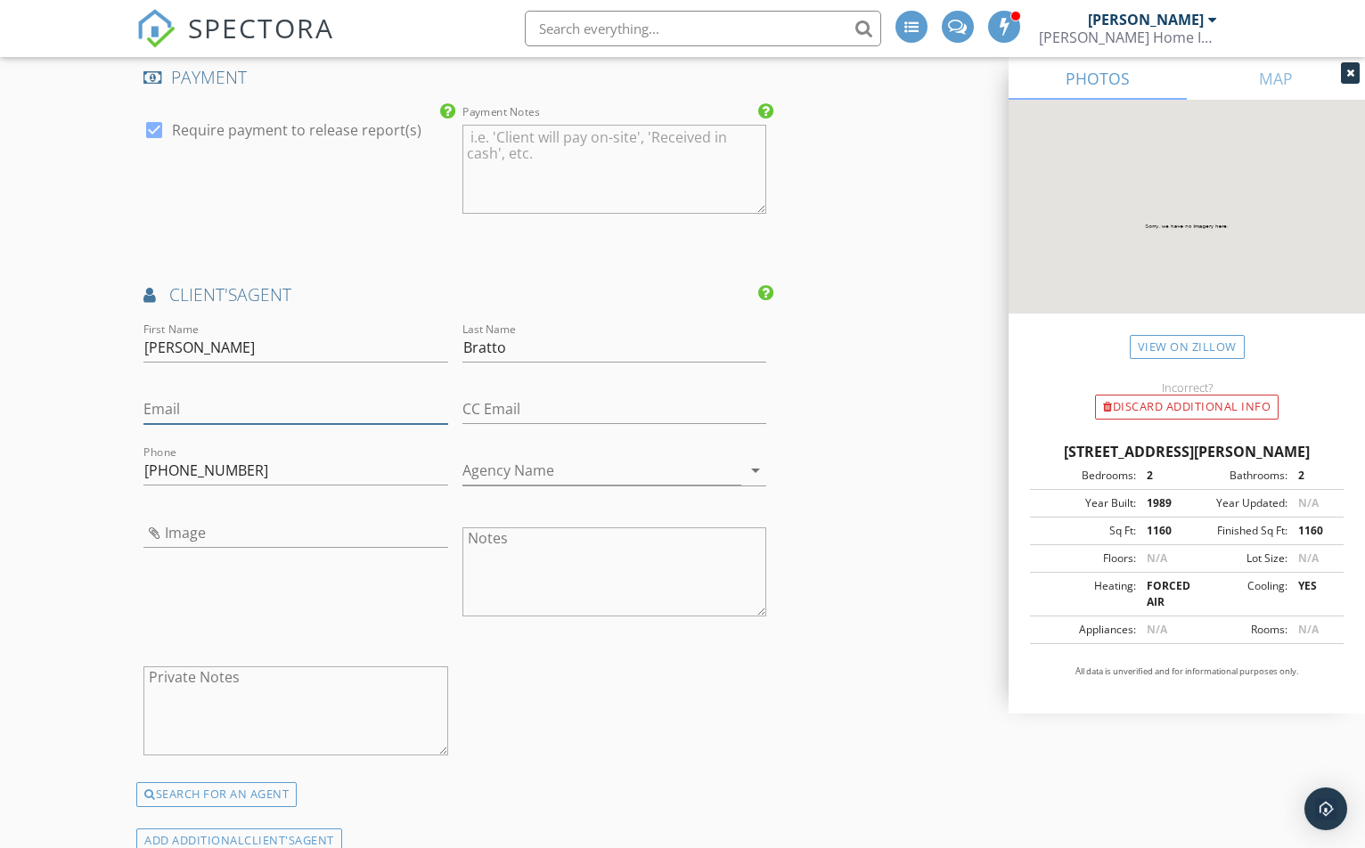
click at [203, 404] on input "Email" at bounding box center [295, 409] width 304 height 29
type input "sbrattorealtor@gmail.com"
click at [838, 675] on div "INSPECTOR(S) check_box Jay Suarez PRIMARY Jay Suarez arrow_drop_down check_box_…" at bounding box center [682, 12] width 1092 height 3494
click at [156, 529] on input "Image" at bounding box center [295, 533] width 304 height 29
type input "596625ax.jpg"
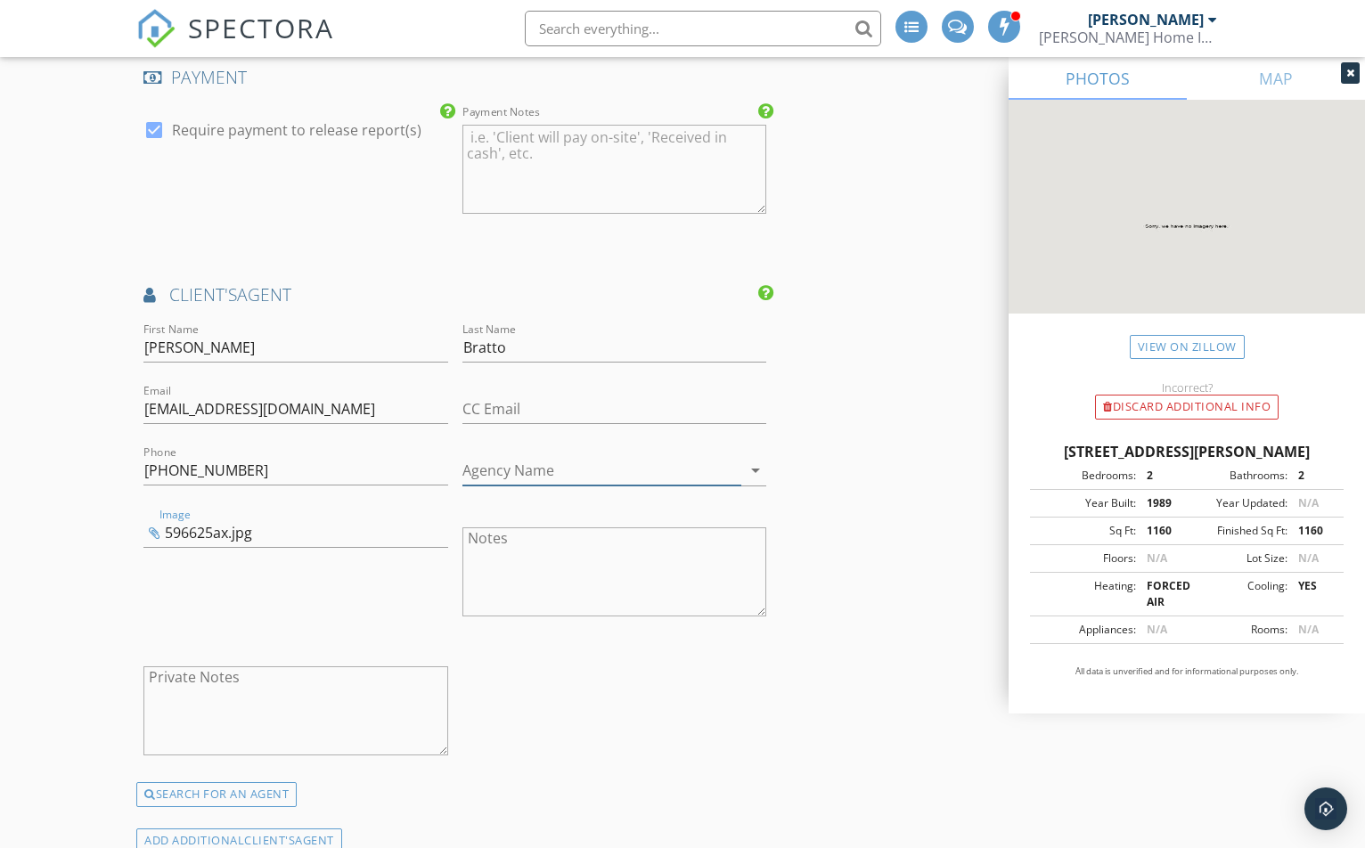
click at [555, 475] on input "Agency Name" at bounding box center [601, 470] width 279 height 29
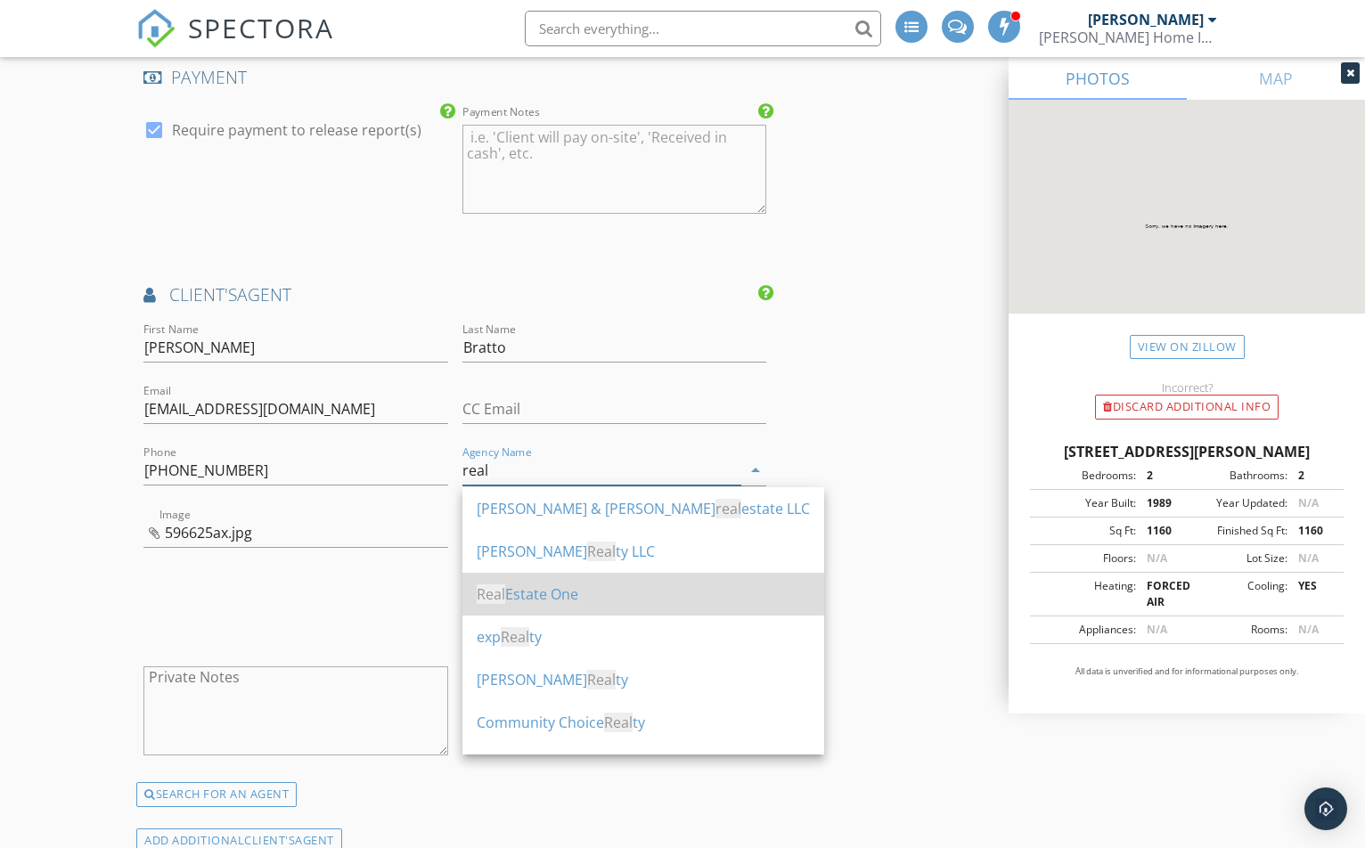
click at [554, 588] on div "Real Estate One" at bounding box center [643, 594] width 333 height 21
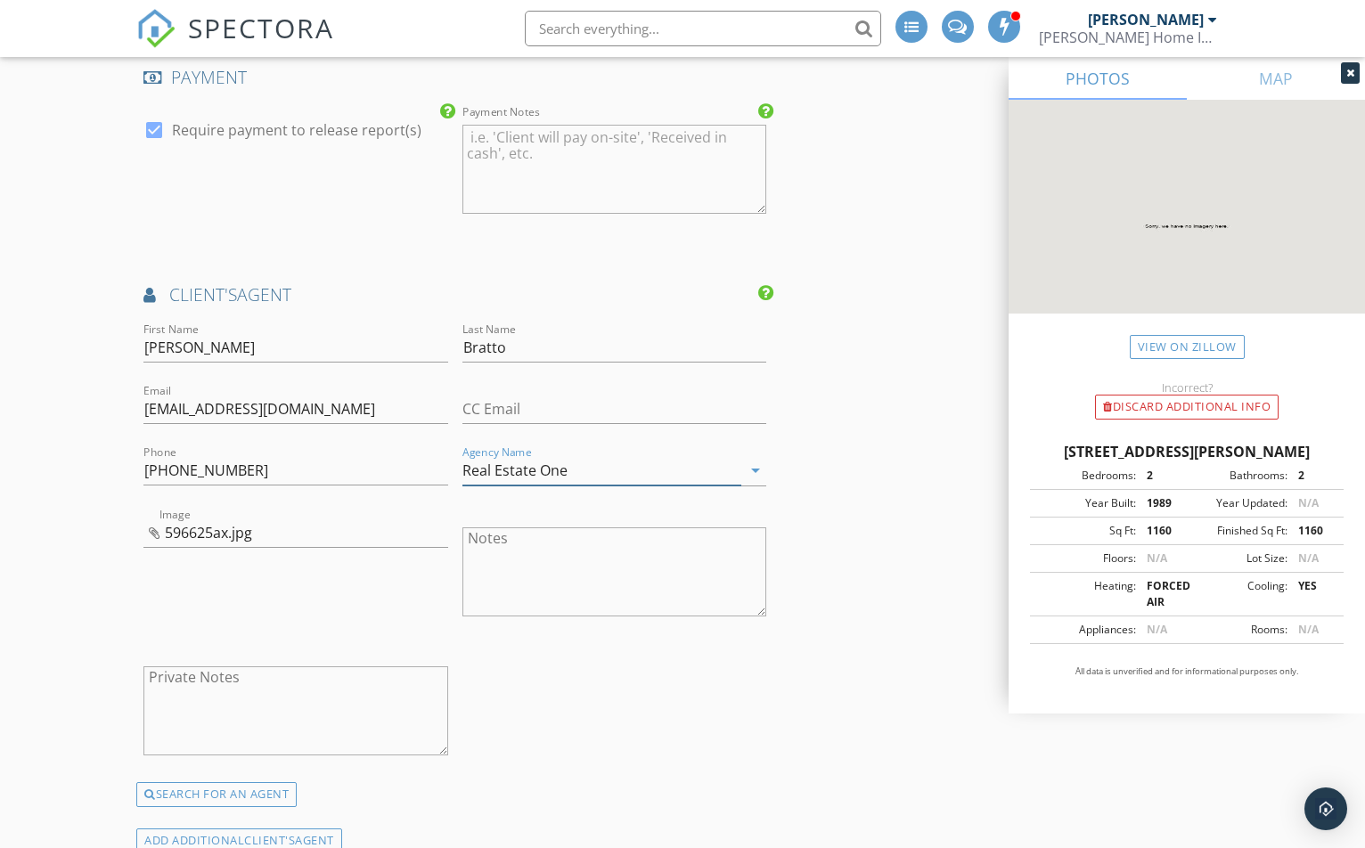
type input "Real Estate One"
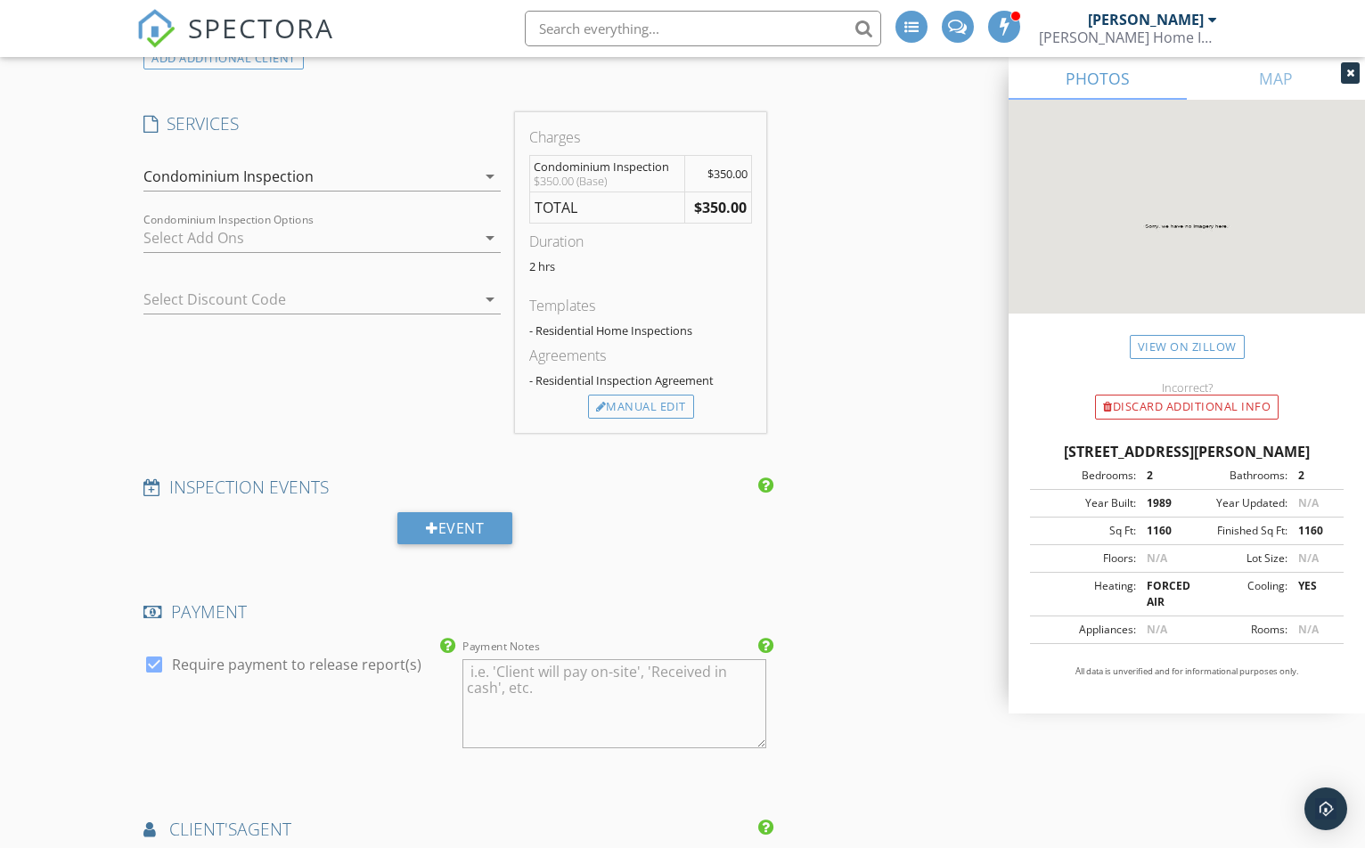
scroll to position [1336, 0]
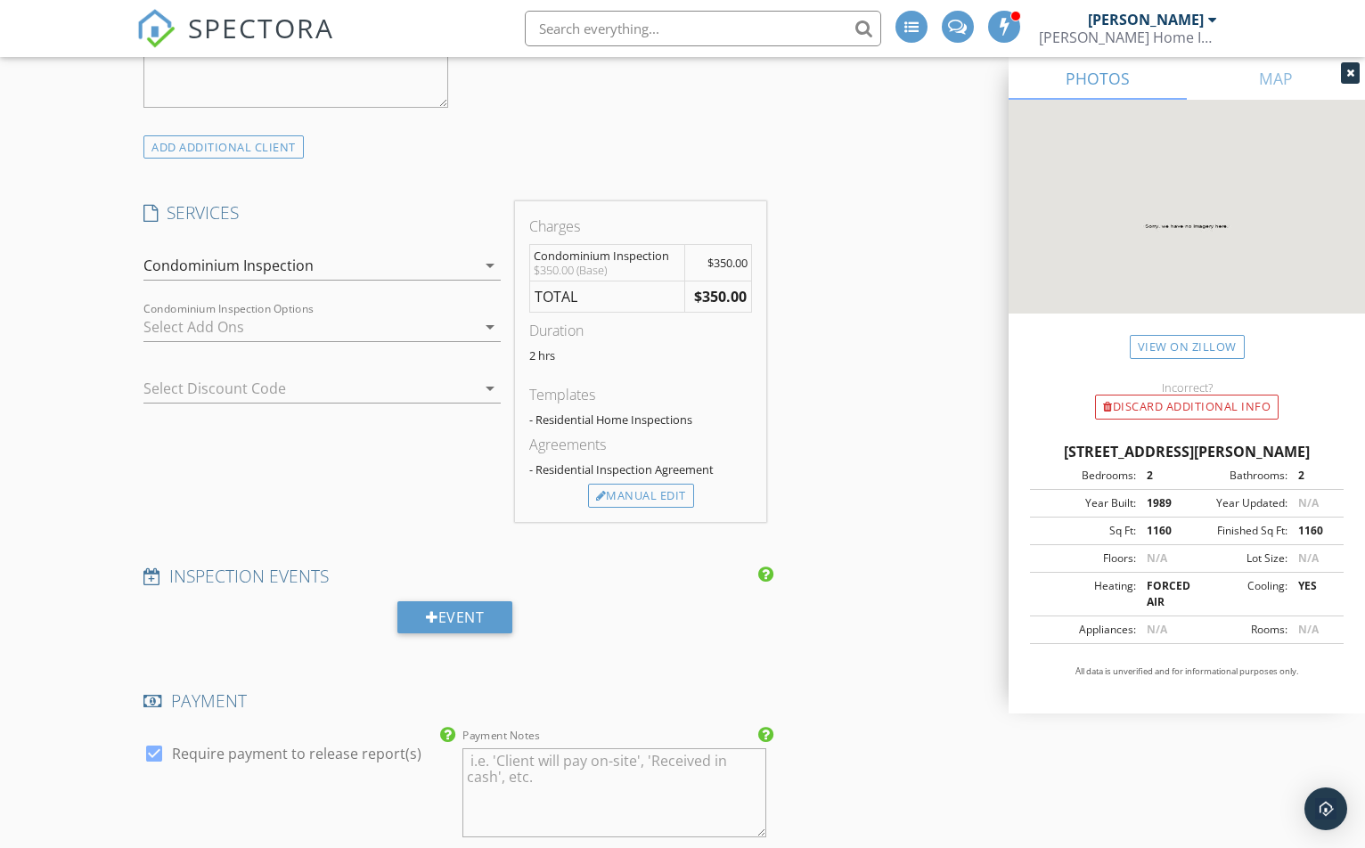
click at [484, 258] on icon "arrow_drop_down" at bounding box center [489, 265] width 21 height 21
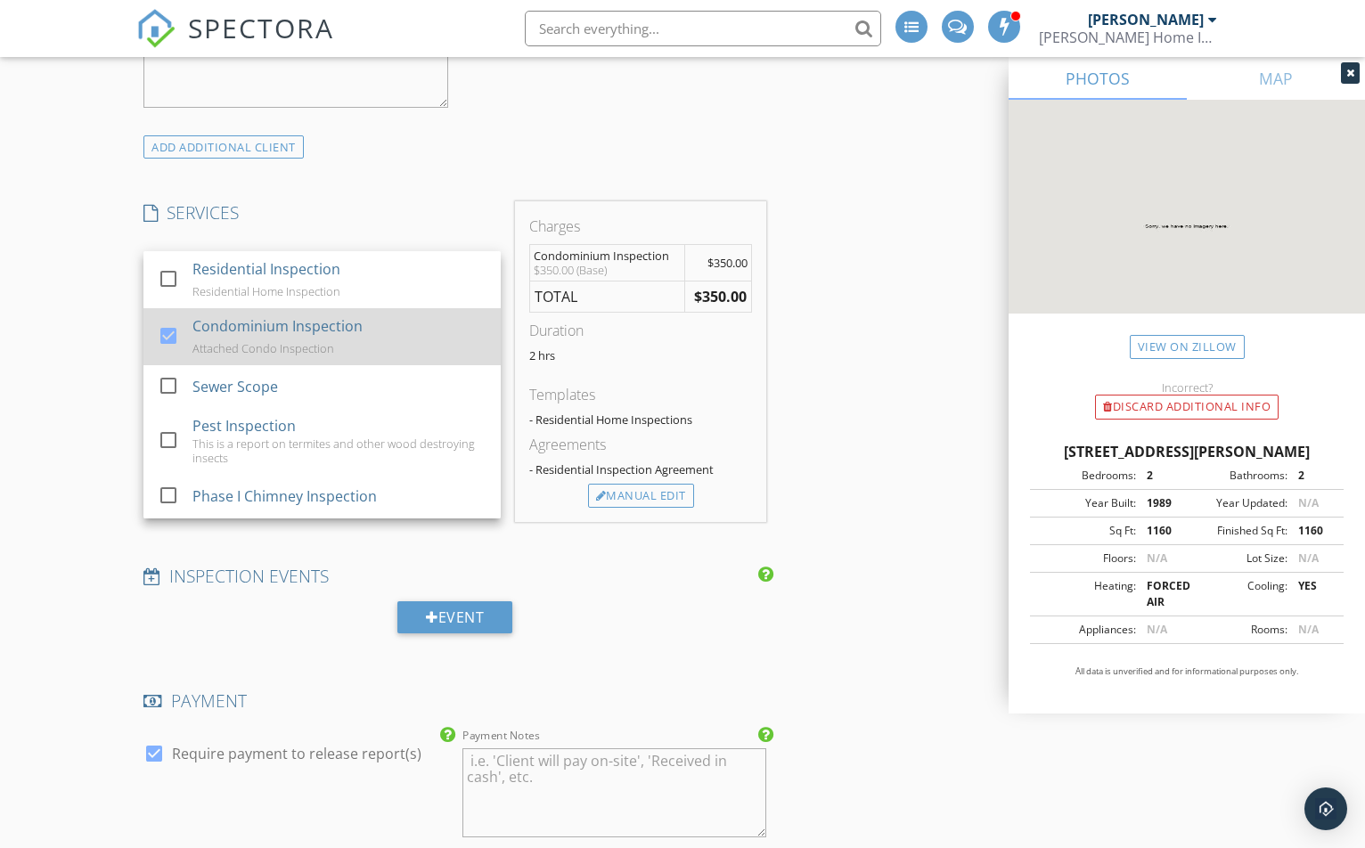
click at [179, 331] on div at bounding box center [168, 336] width 30 height 30
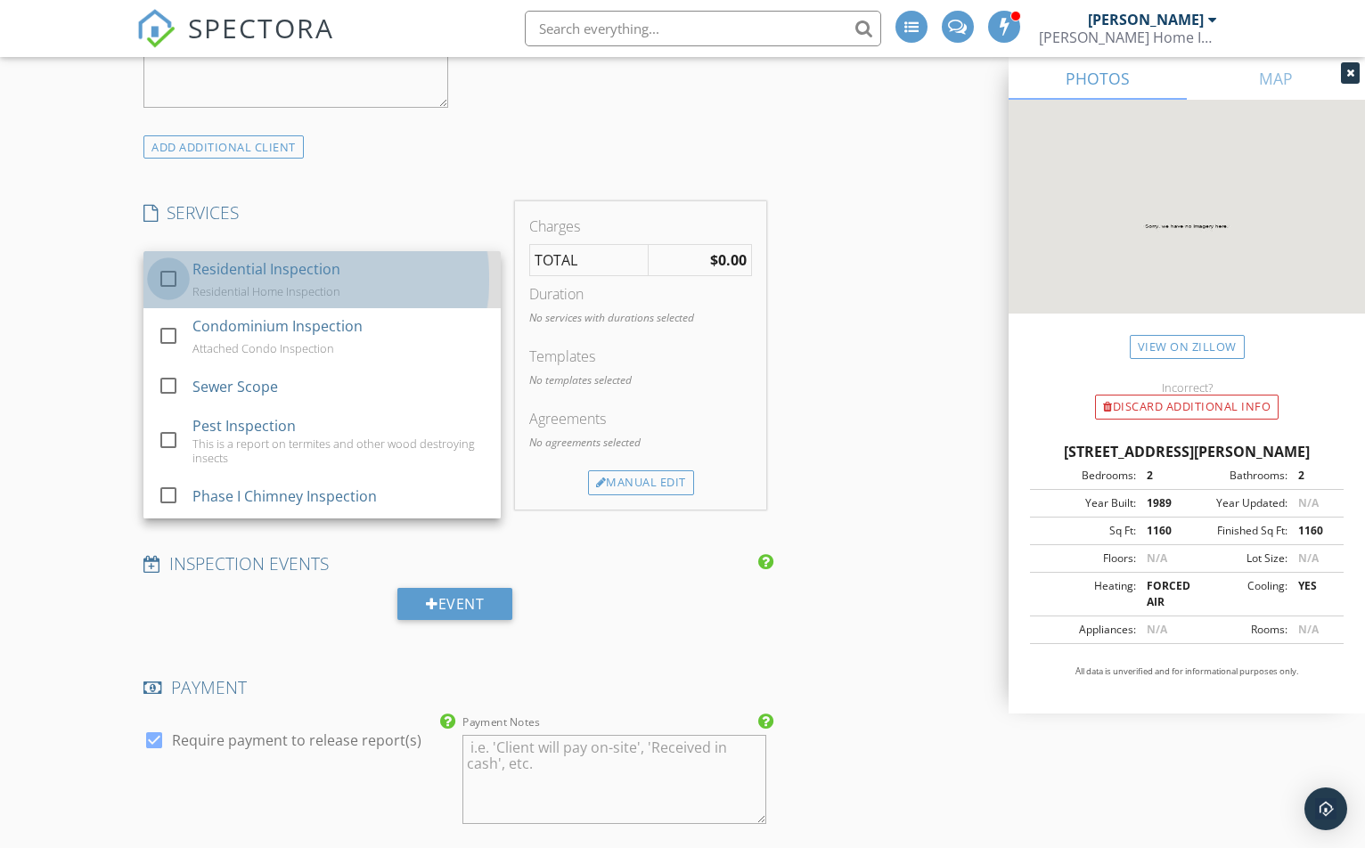
click at [168, 285] on div at bounding box center [168, 279] width 30 height 30
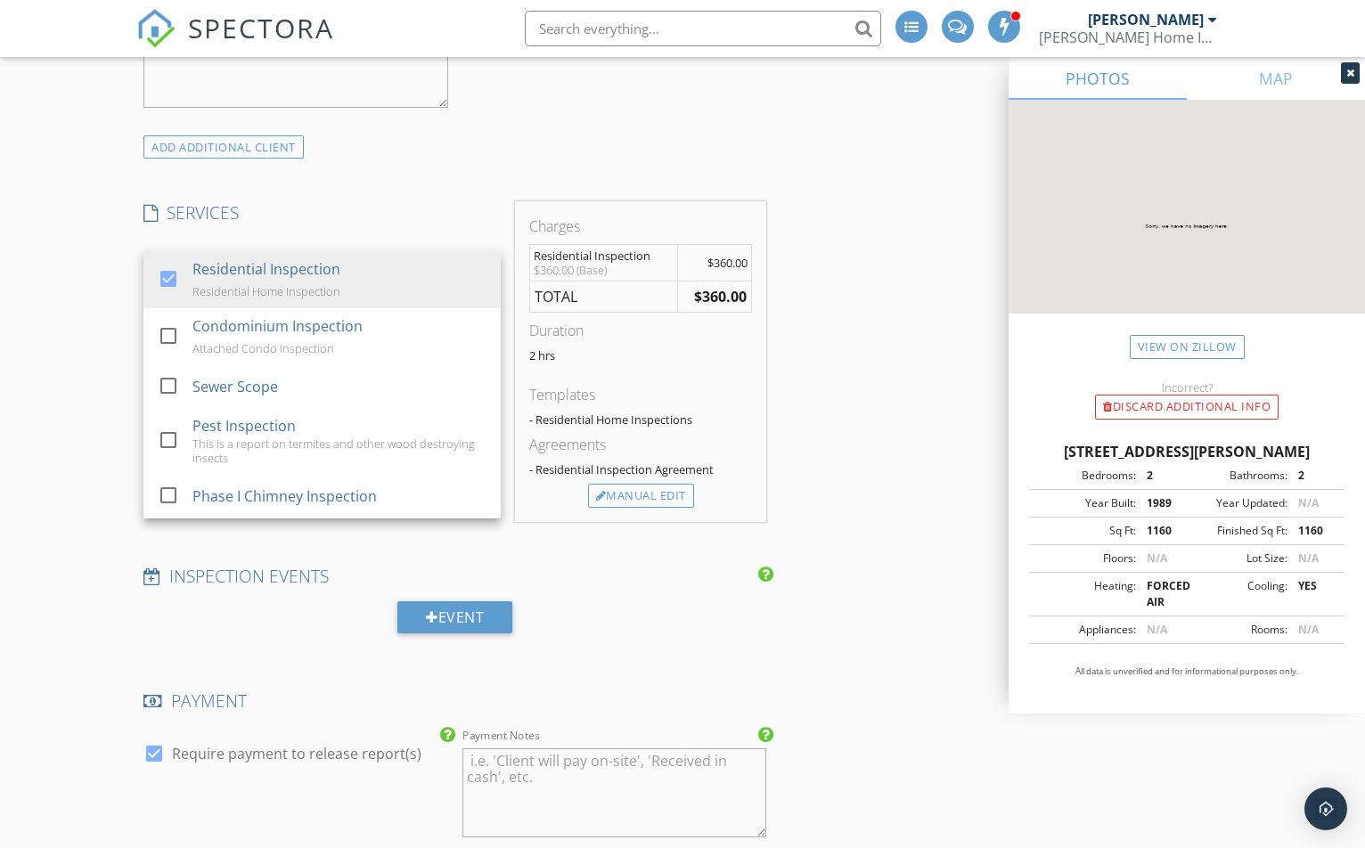
click at [823, 151] on div "INSPECTOR(S) check_box Jay Suarez PRIMARY Jay Suarez arrow_drop_down check_box_…" at bounding box center [682, 636] width 1092 height 3494
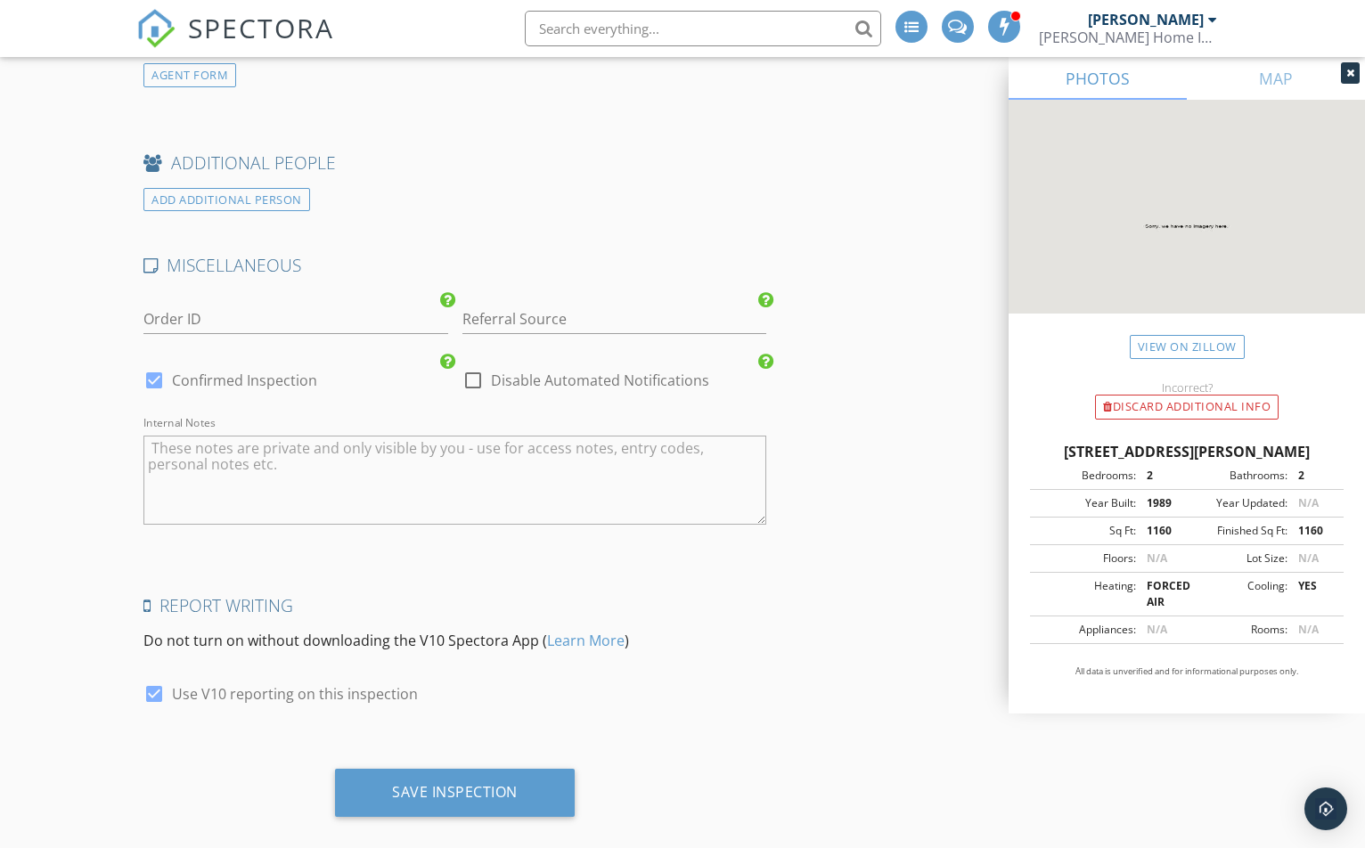
scroll to position [2914, 0]
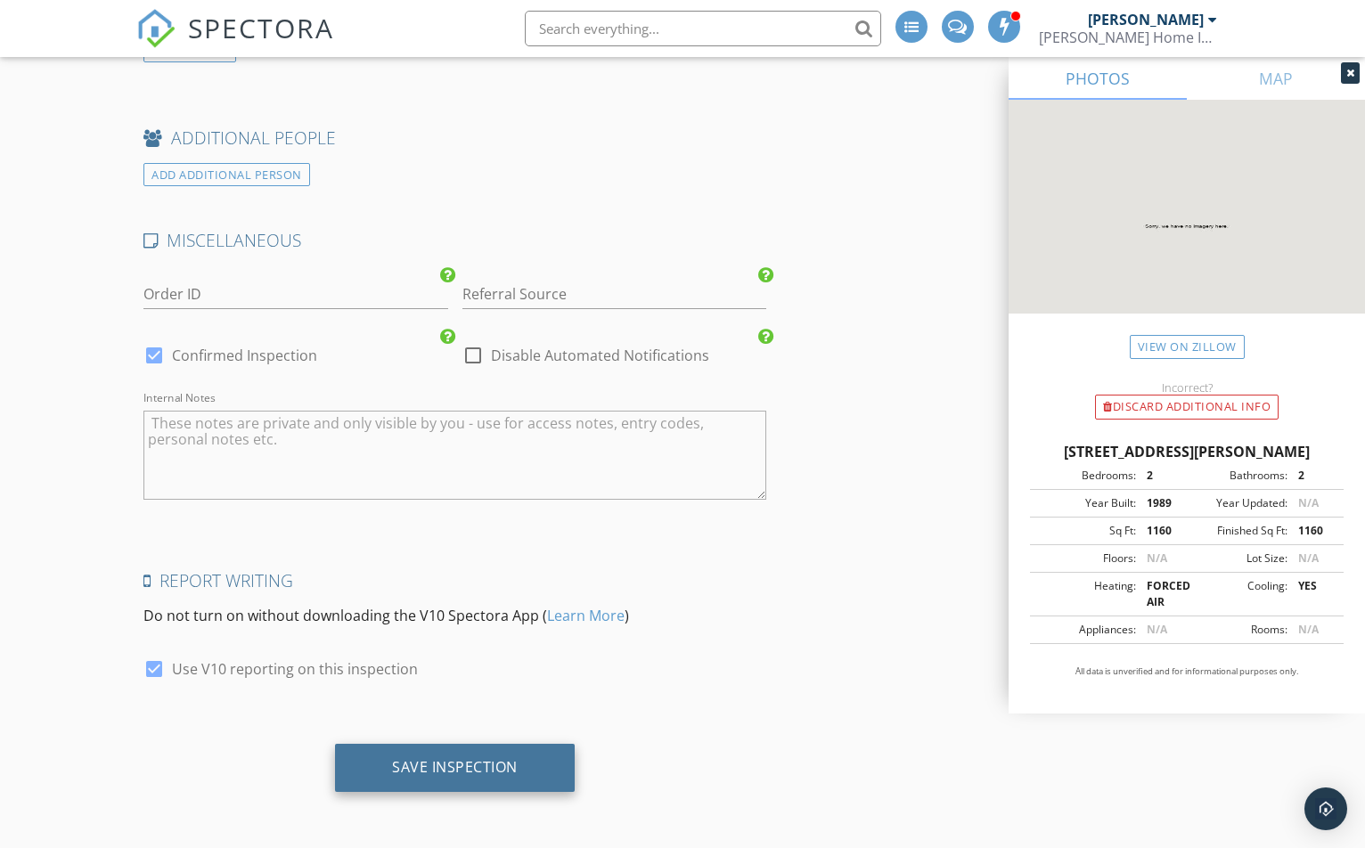
click at [518, 752] on div "Save Inspection" at bounding box center [455, 768] width 240 height 48
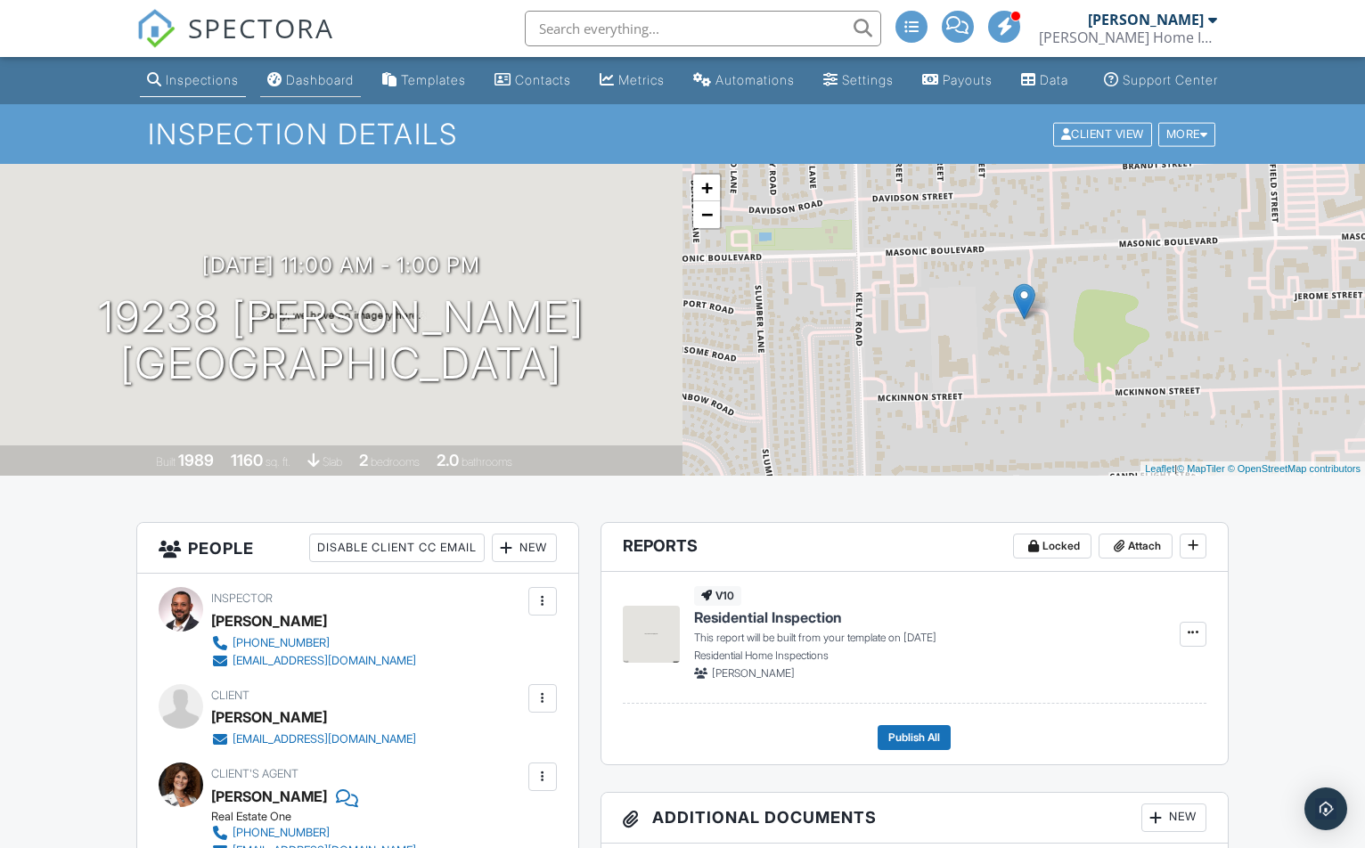
click at [336, 80] on link "Dashboard" at bounding box center [310, 80] width 101 height 33
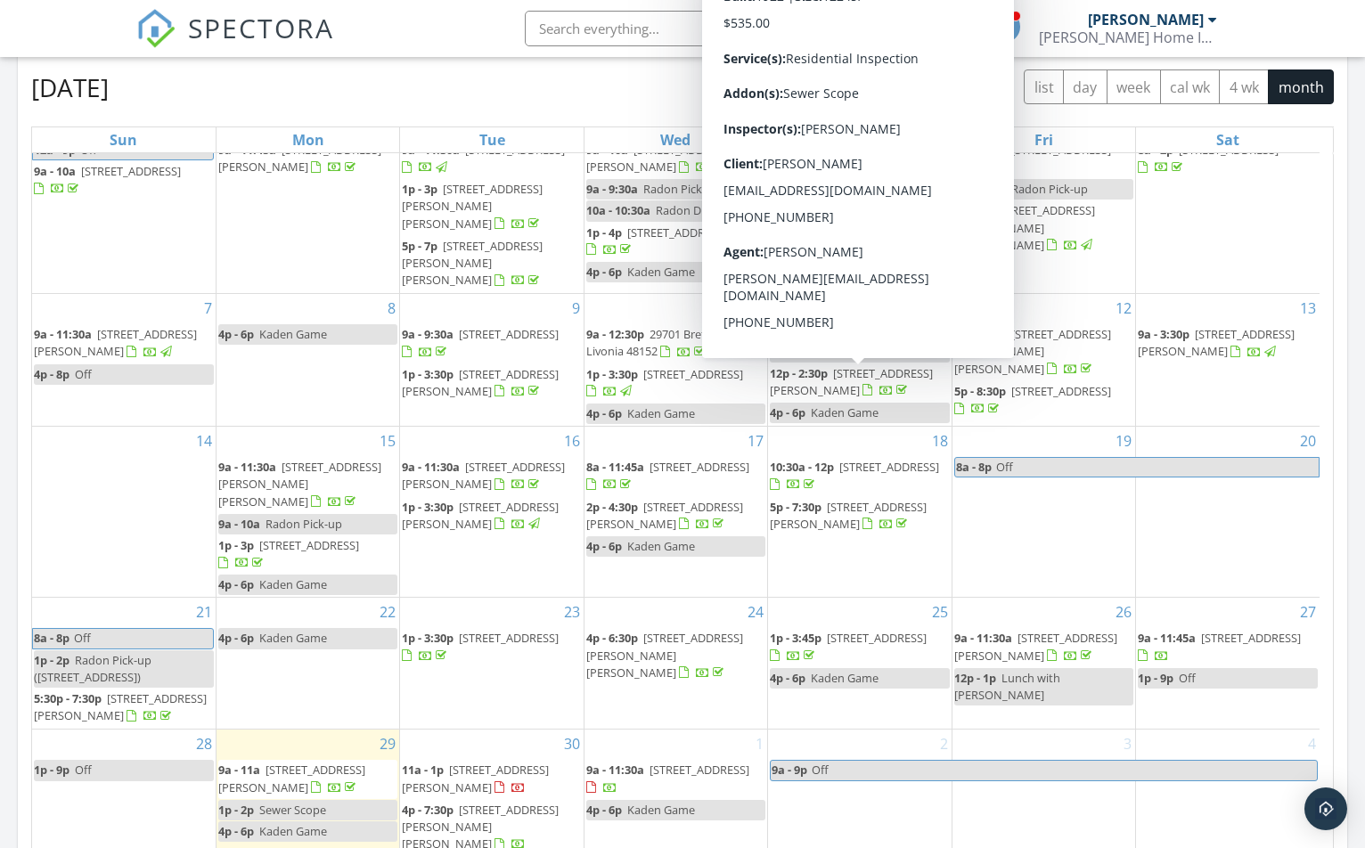
scroll to position [1017, 0]
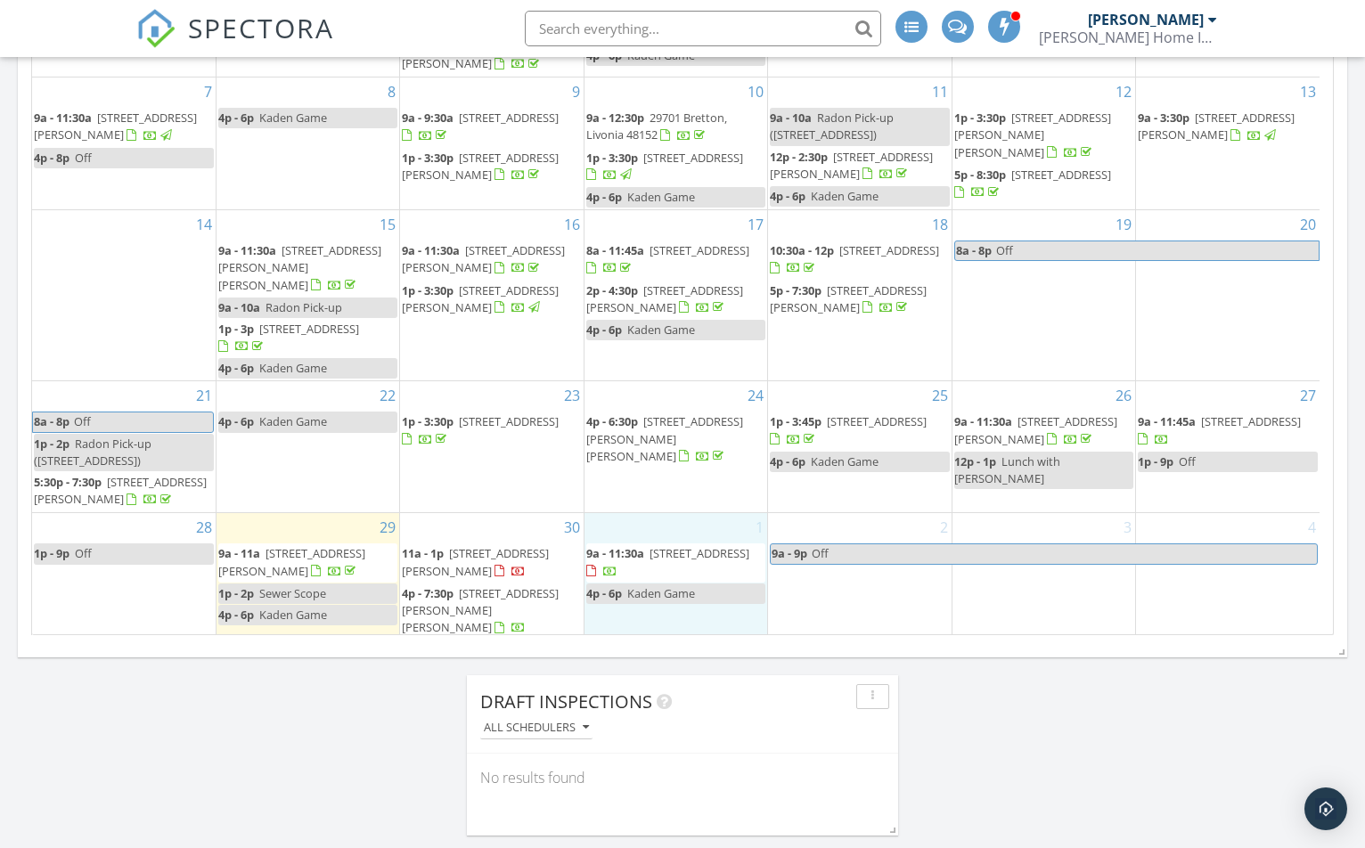
click at [696, 534] on div "1 9a - 11:30a 24211 Kenosha St, Oak Park 48237 4p - 6p Kaden Game" at bounding box center [675, 576] width 183 height 127
click at [687, 471] on link "Inspection" at bounding box center [672, 460] width 92 height 29
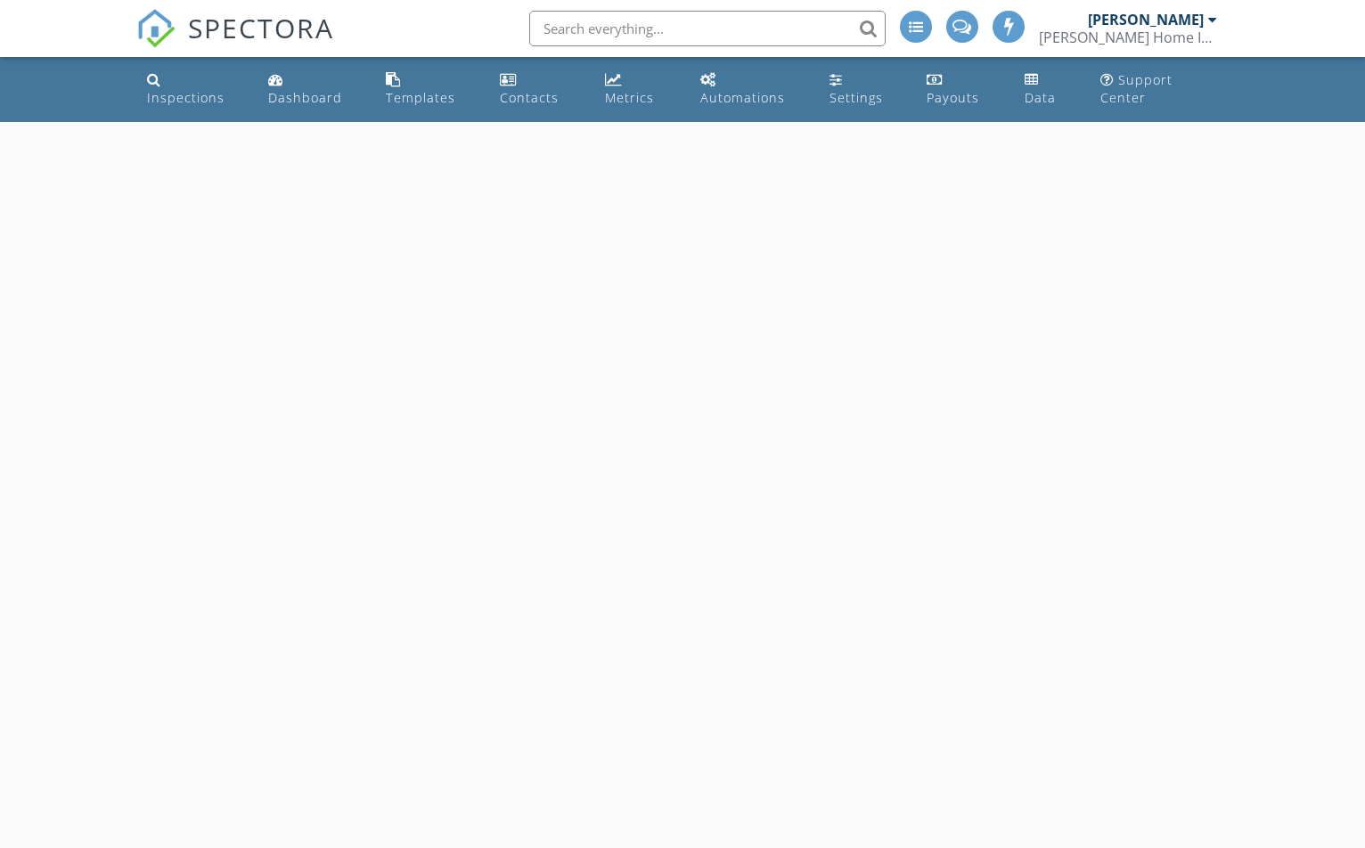
select select "9"
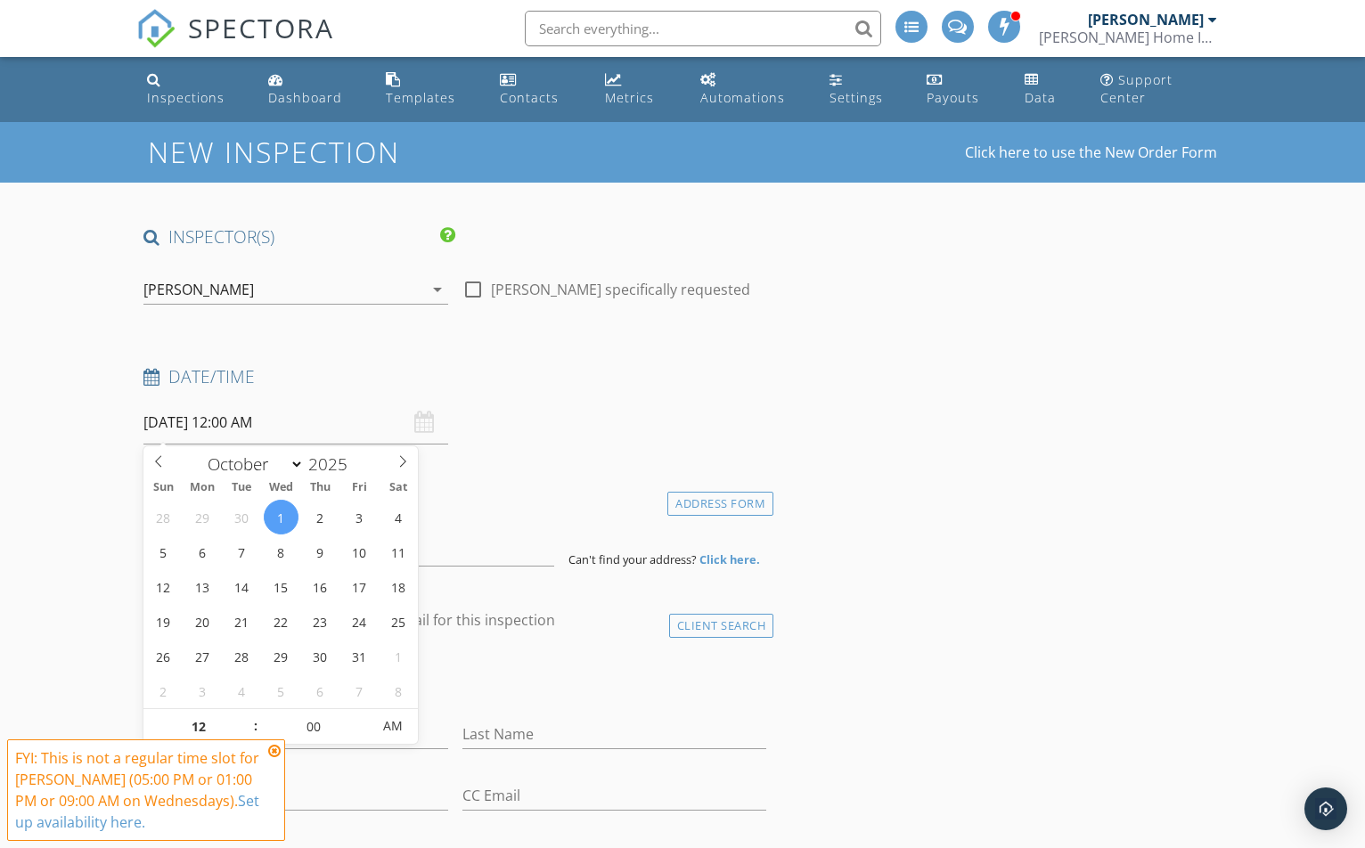
click at [241, 427] on input "[DATE] 12:00 AM" at bounding box center [295, 423] width 304 height 44
type input "11"
type input "[DATE] 11:00 PM"
click at [241, 728] on span at bounding box center [247, 736] width 12 height 18
type input "12"
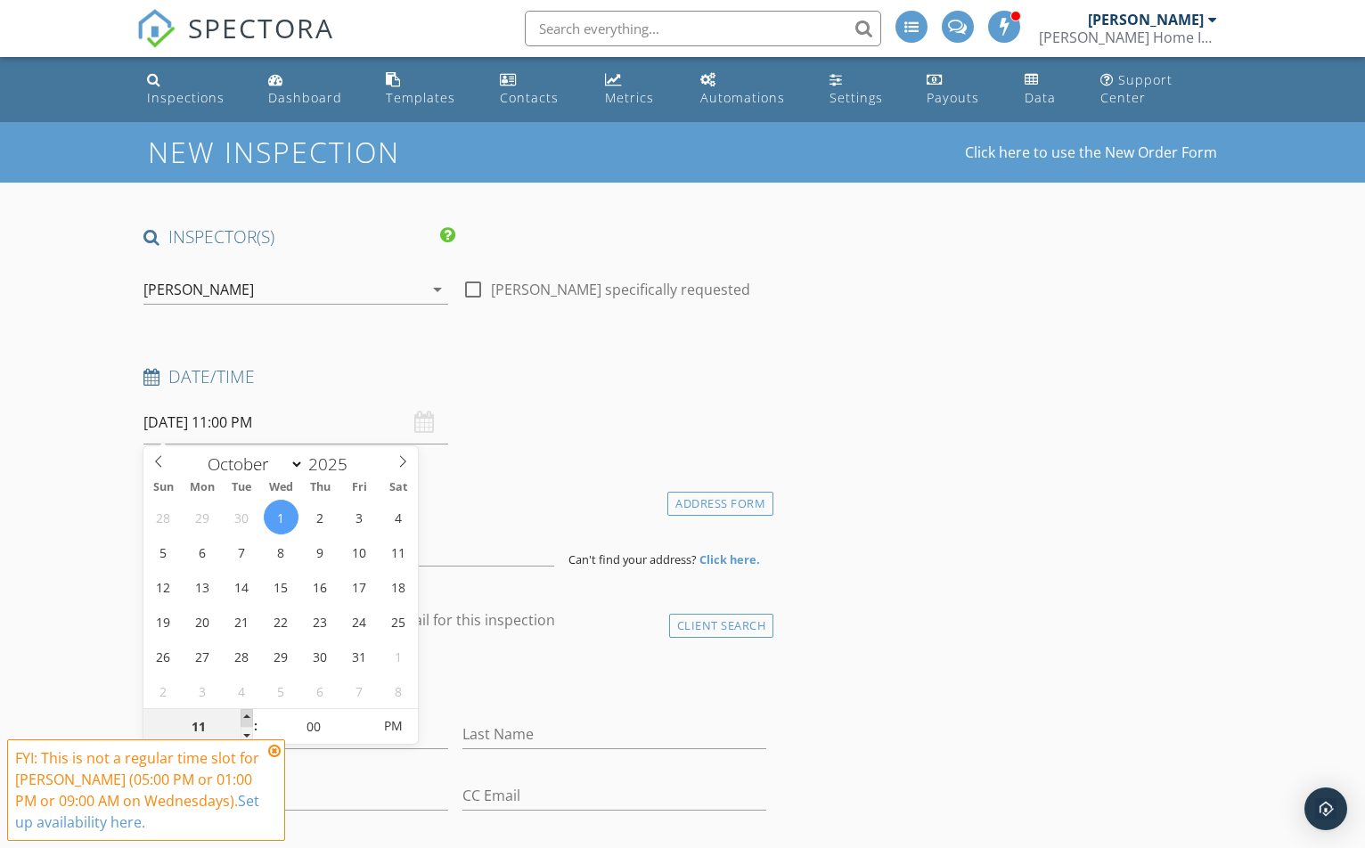
type input "[DATE] 12:00 AM"
click at [243, 715] on span at bounding box center [247, 718] width 12 height 18
type input "01"
click at [244, 715] on span at bounding box center [247, 718] width 12 height 18
type input "[DATE] 1:00 PM"
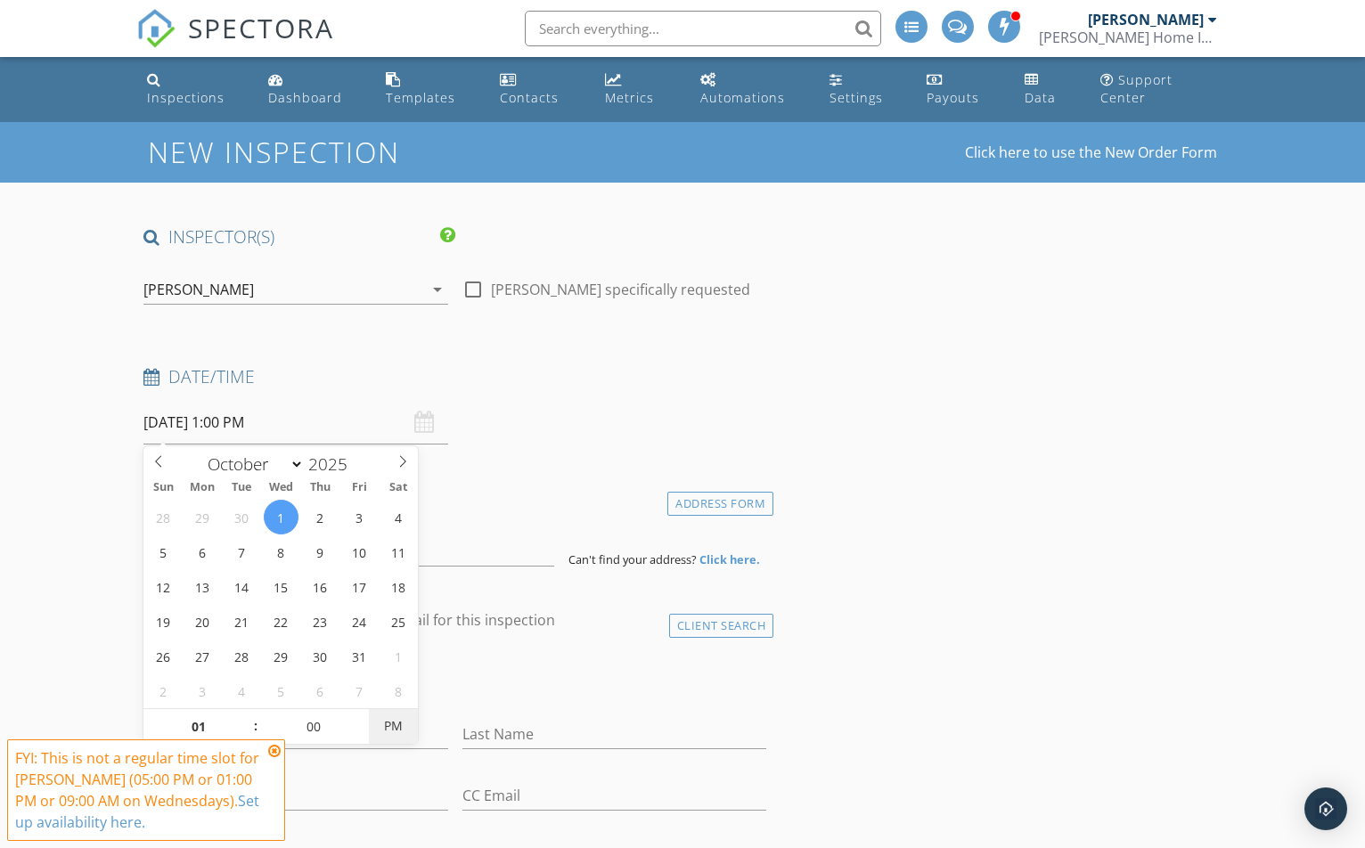
click at [409, 722] on span "PM" at bounding box center [393, 726] width 49 height 36
click at [521, 388] on h4 "Date/Time" at bounding box center [454, 376] width 623 height 23
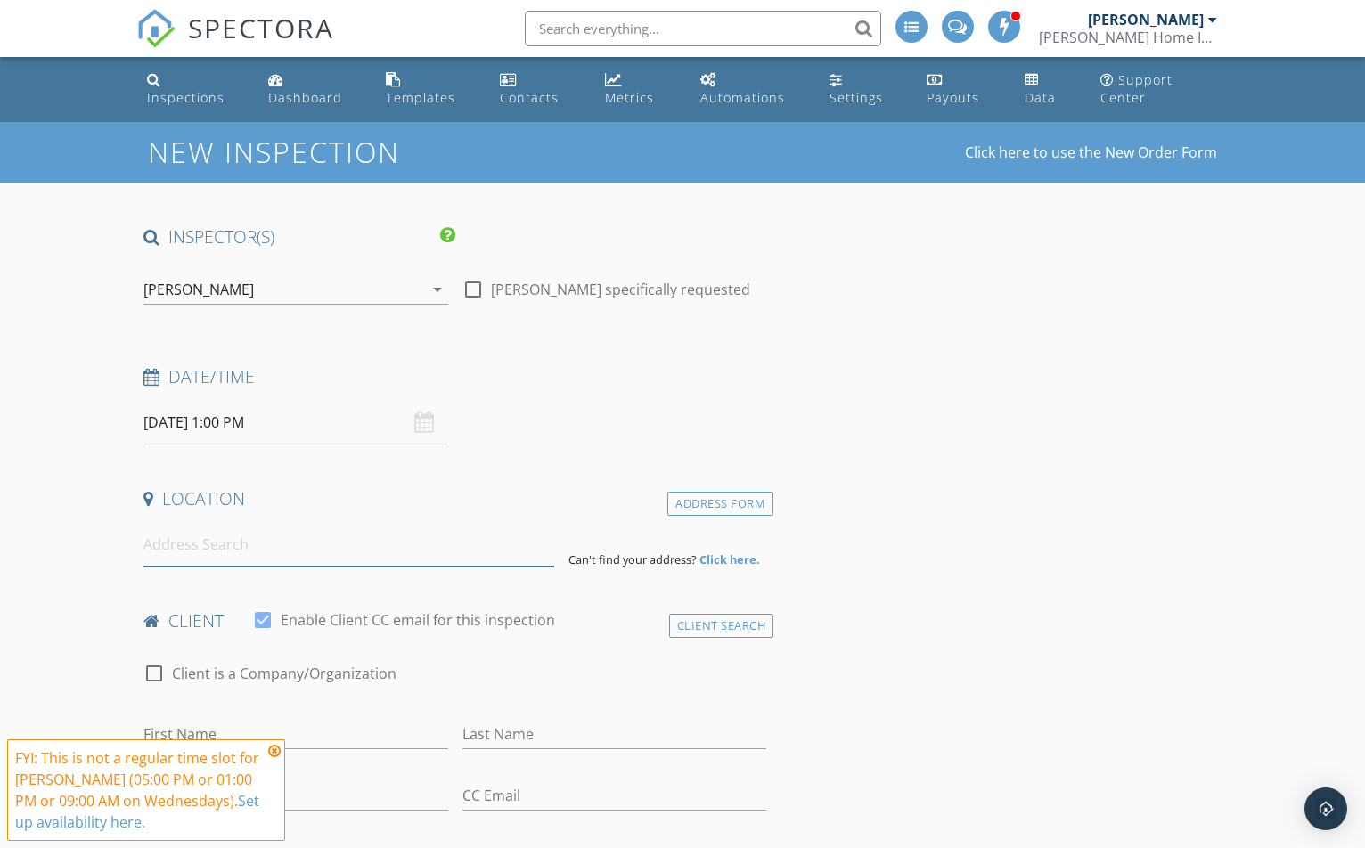
click at [360, 553] on input at bounding box center [348, 545] width 411 height 44
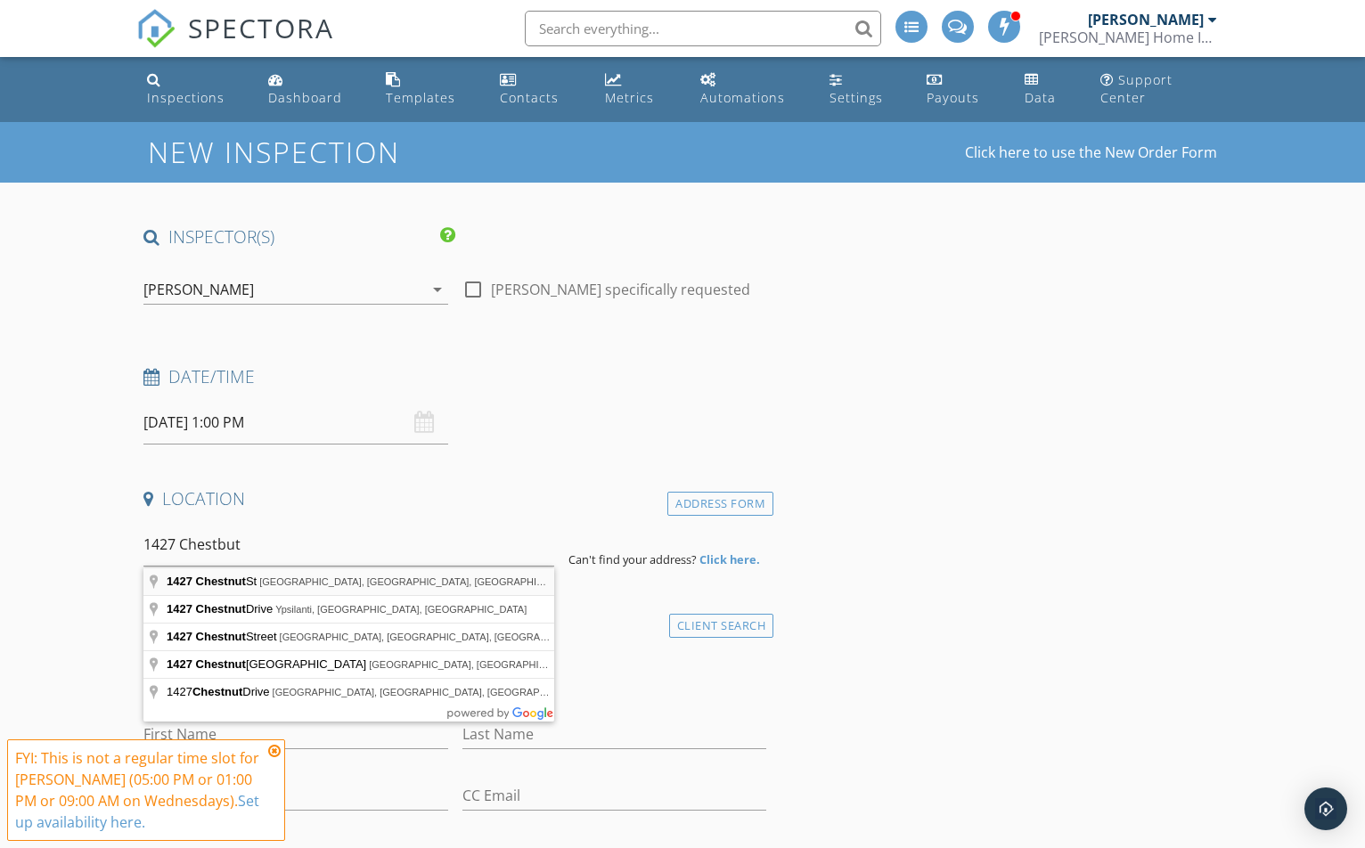
type input "1427 Chestnut St, Port Huron, MI, USA"
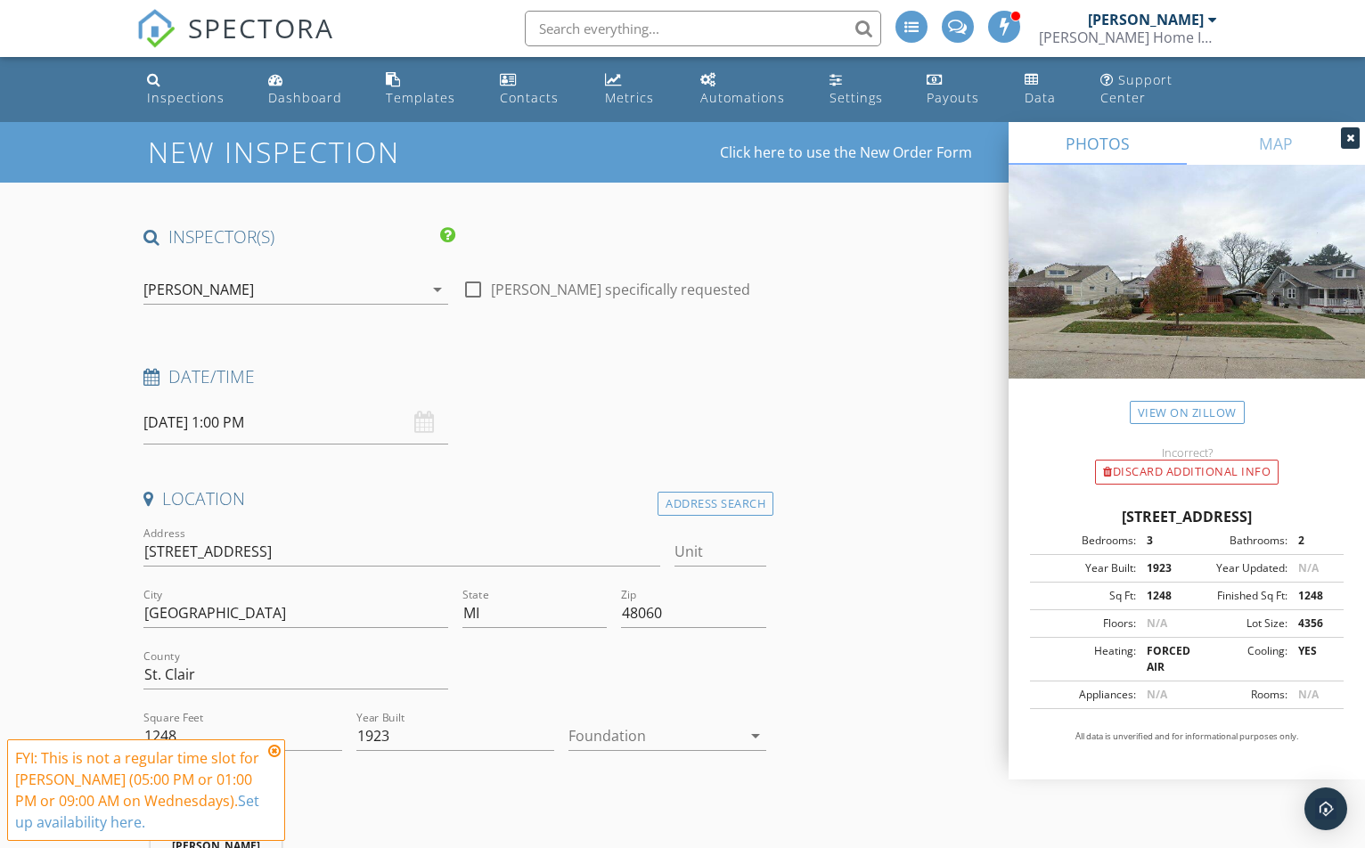
click at [273, 754] on icon at bounding box center [274, 751] width 12 height 14
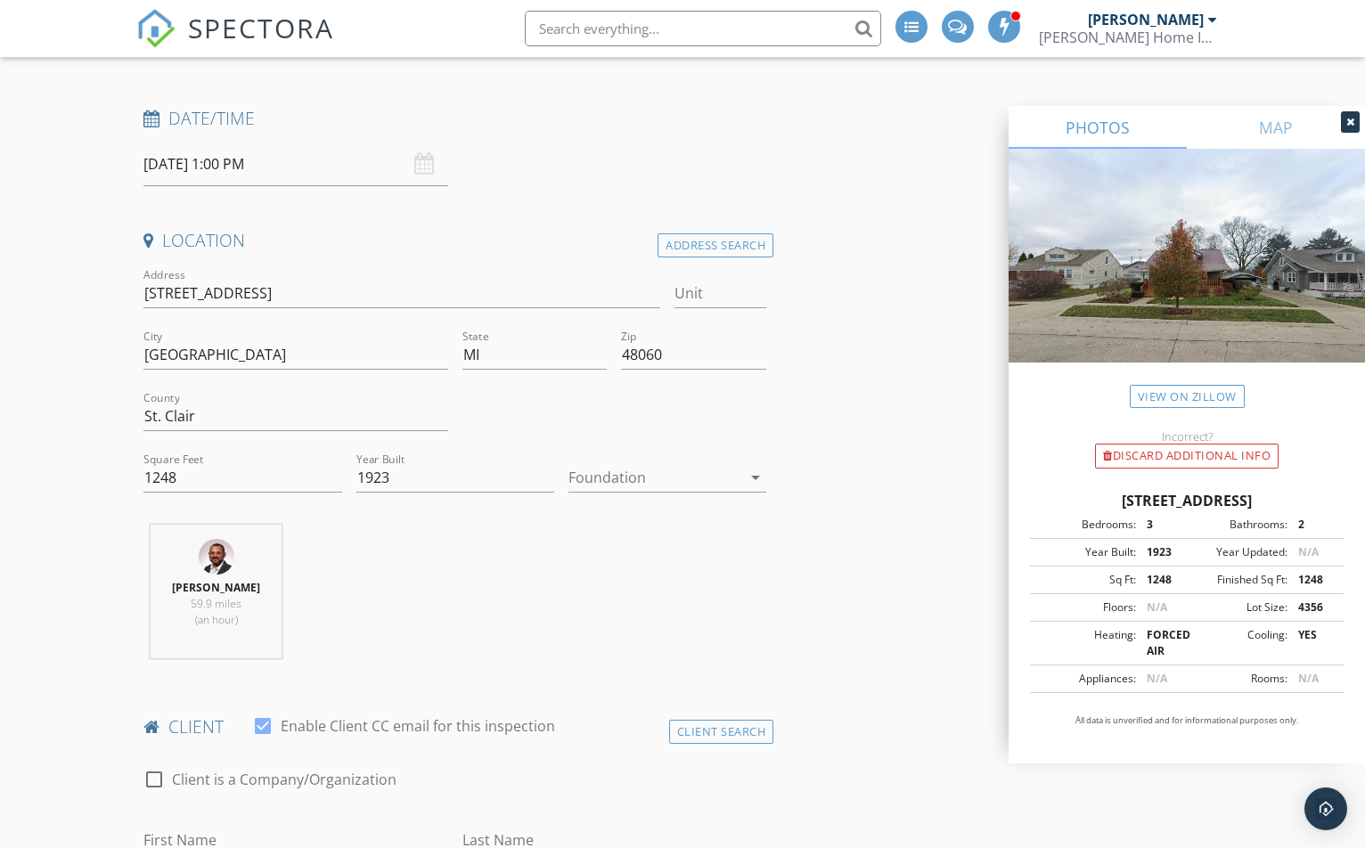
scroll to position [267, 0]
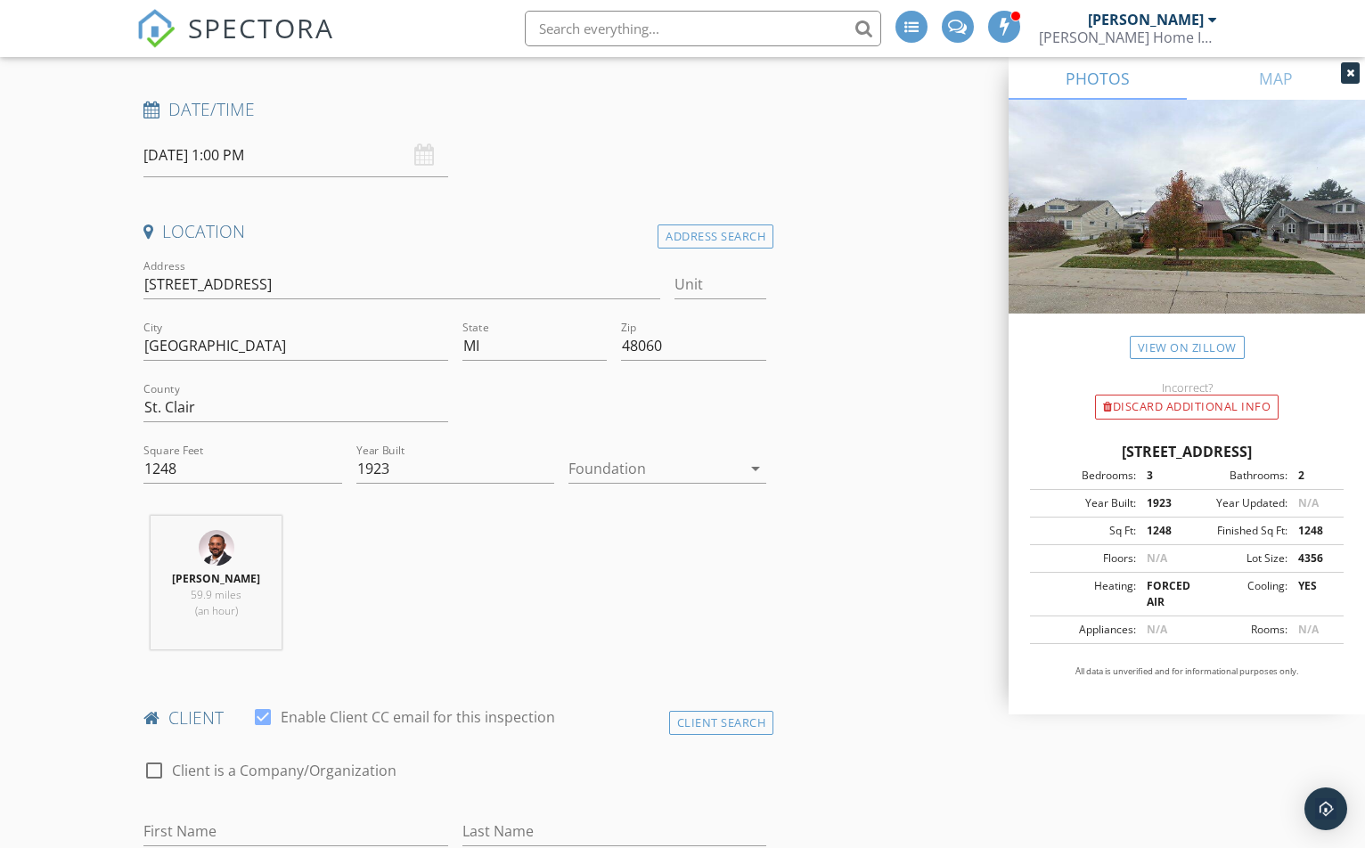
click at [652, 470] on div at bounding box center [654, 468] width 173 height 29
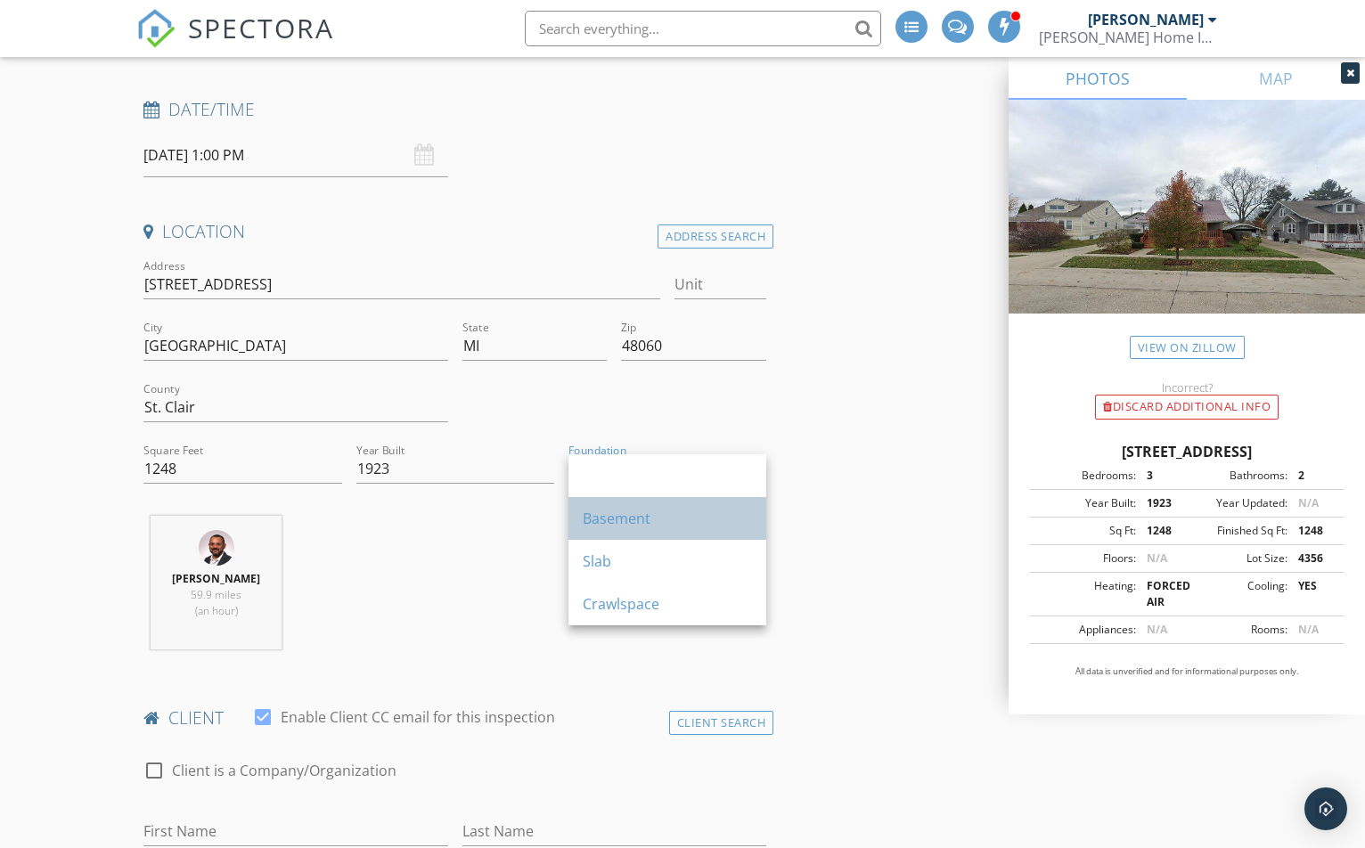
click at [635, 510] on div "Basement" at bounding box center [667, 518] width 169 height 21
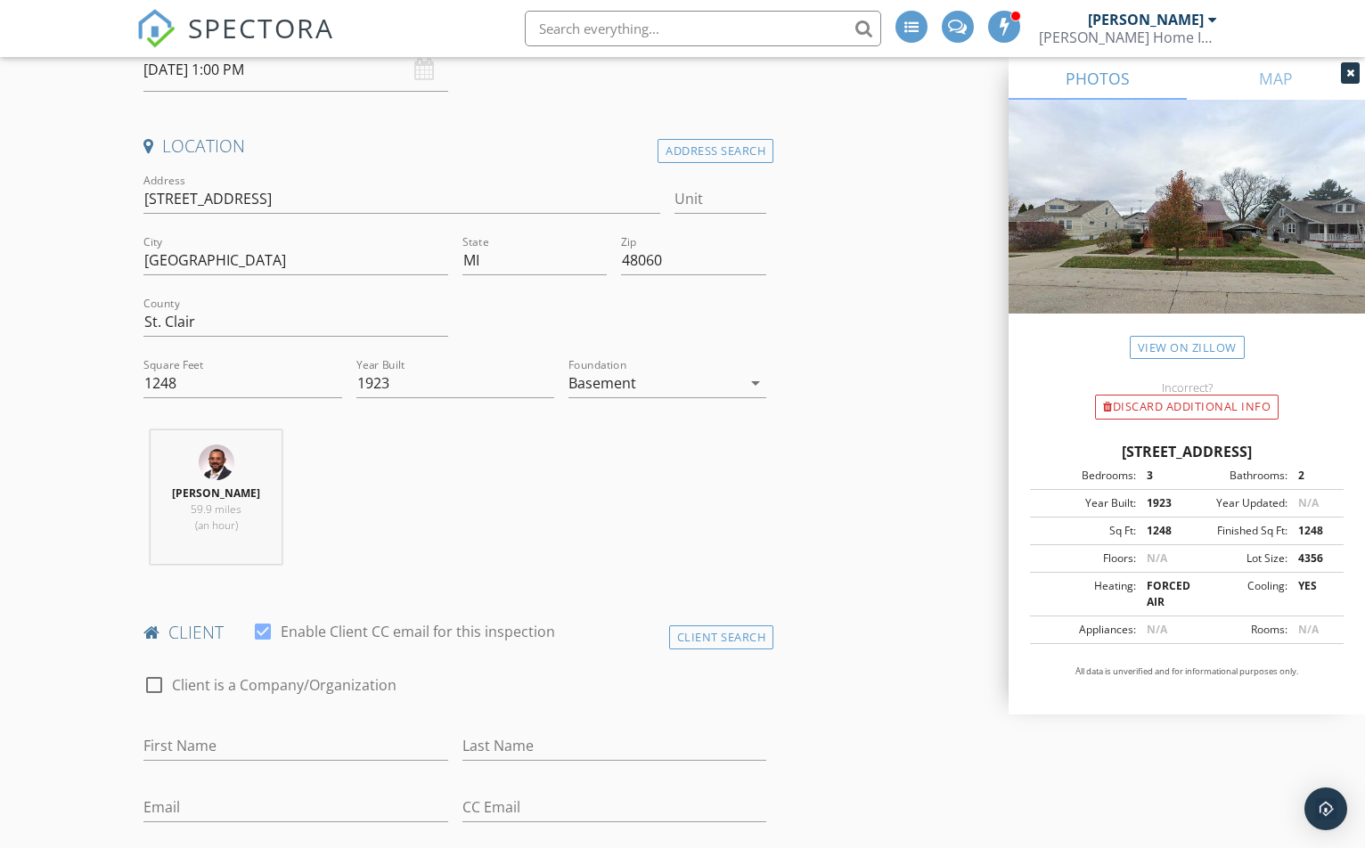
scroll to position [624, 0]
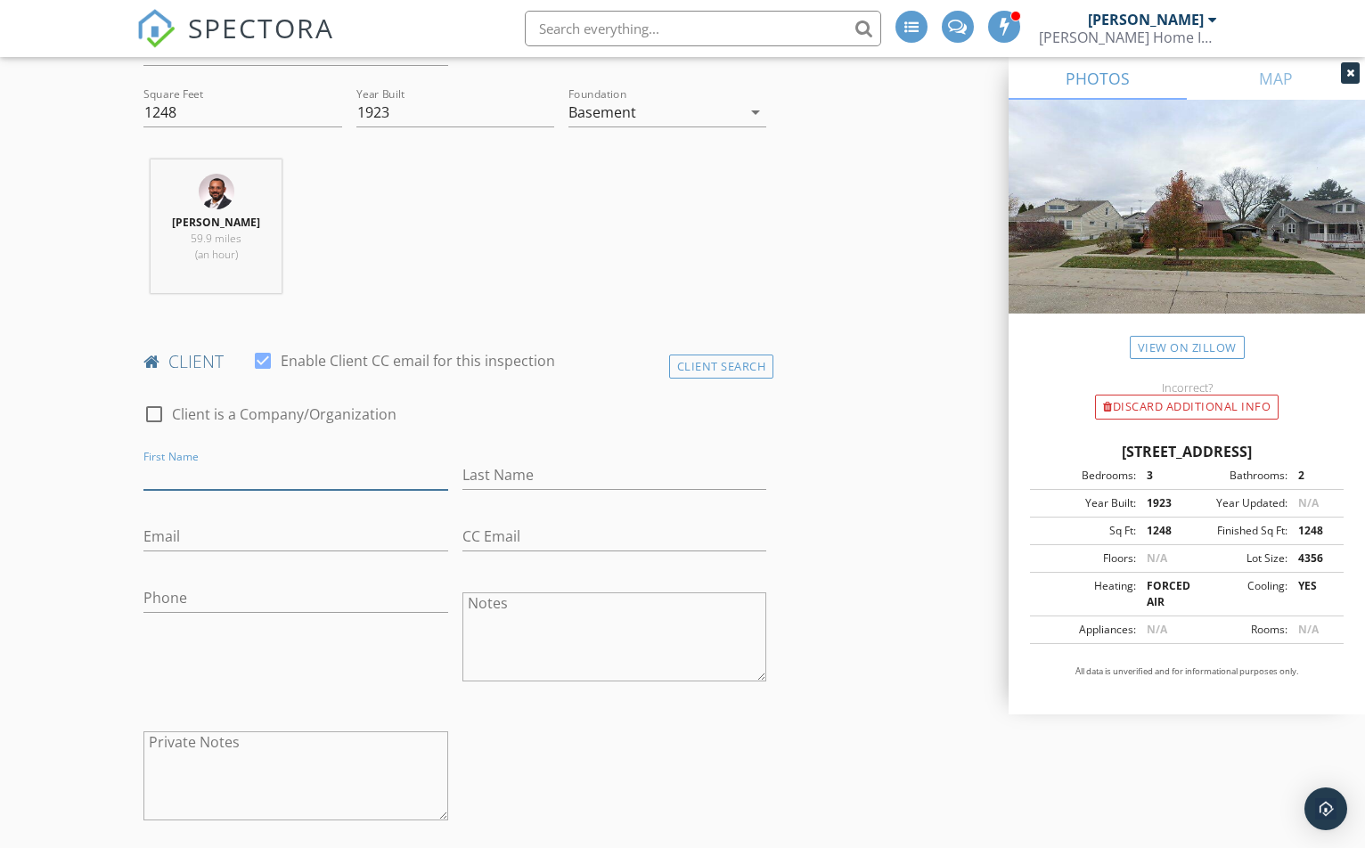
click at [306, 471] on input "First Name" at bounding box center [295, 475] width 304 height 29
type input "Marcus"
type input "Rutledge"
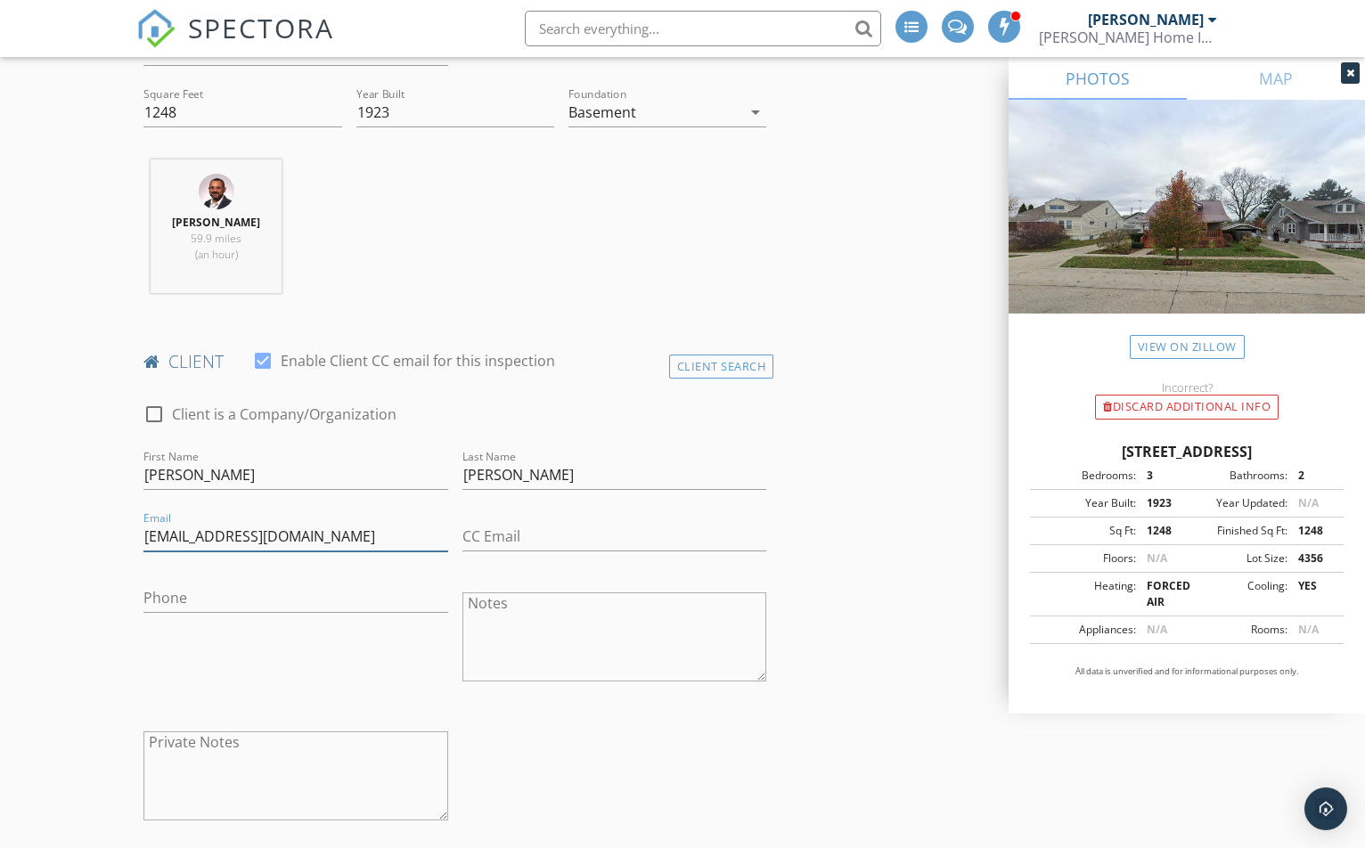
type input "marcusrutledge0@gmail.com"
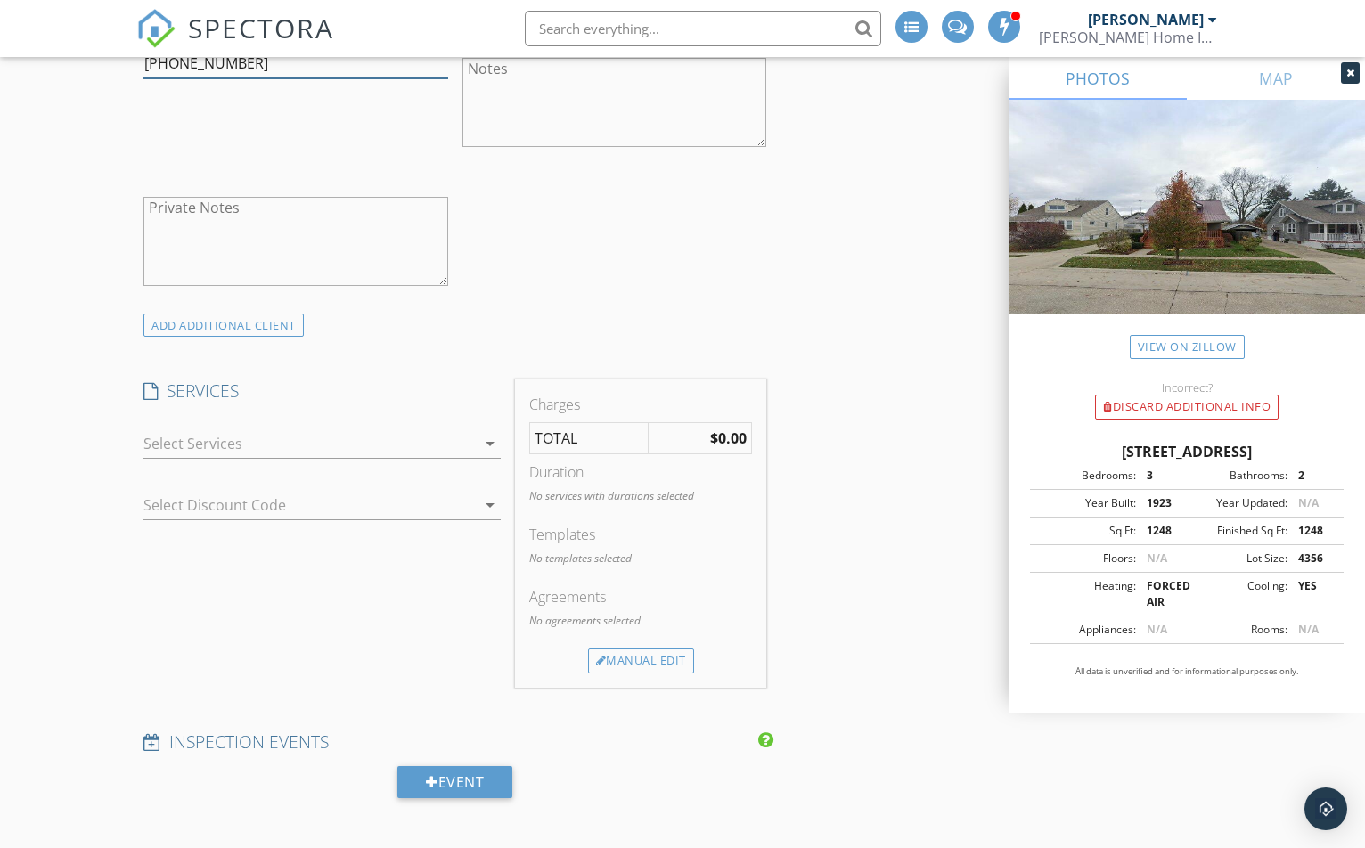
type input "810-525-5462"
click at [317, 451] on div at bounding box center [309, 443] width 332 height 29
click at [0, 0] on div "Residential Inspection" at bounding box center [0, 0] width 0 height 0
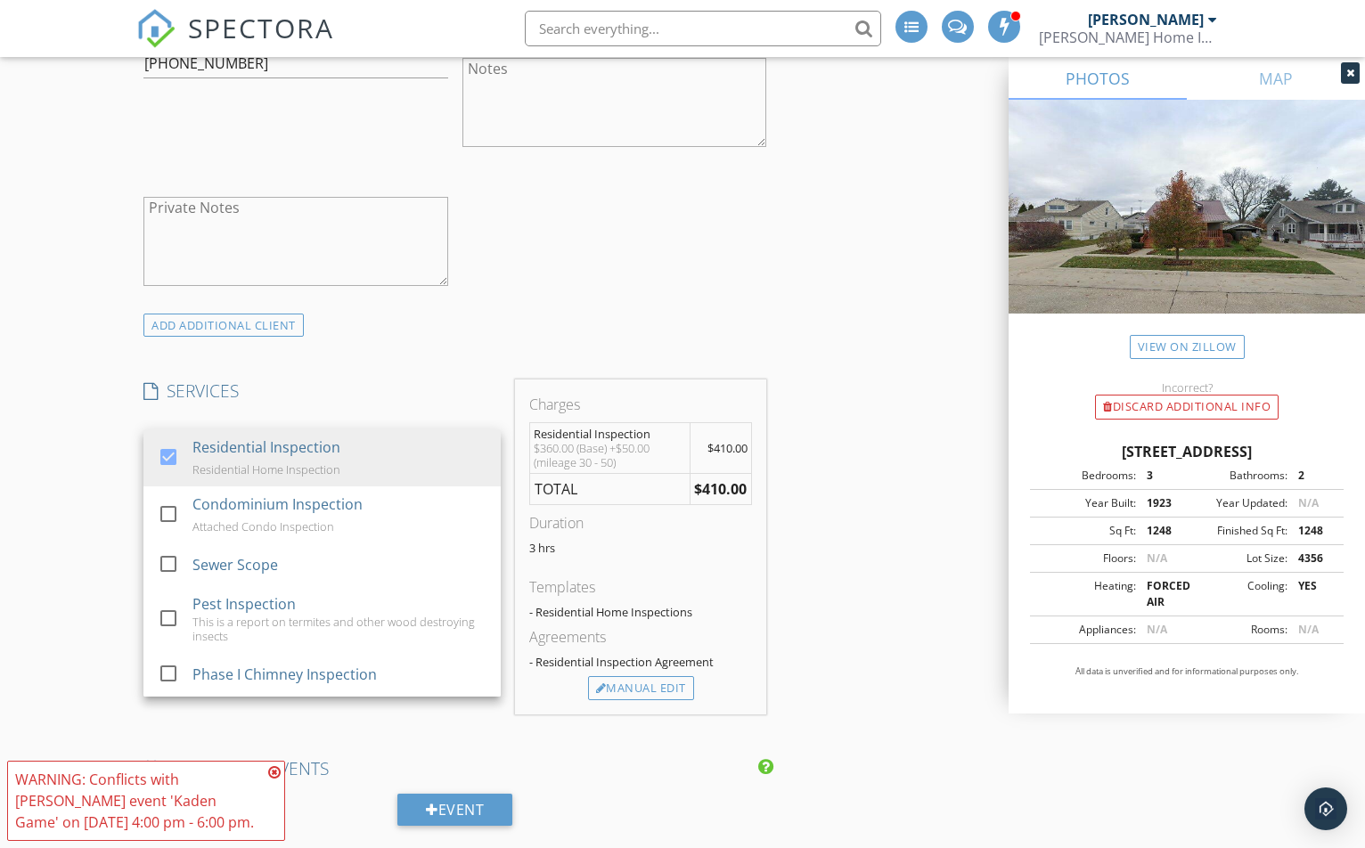
click at [494, 352] on div "INSPECTOR(S) check_box Jay Suarez PRIMARY Jay Suarez arrow_drop_down check_box_…" at bounding box center [454, 568] width 637 height 3002
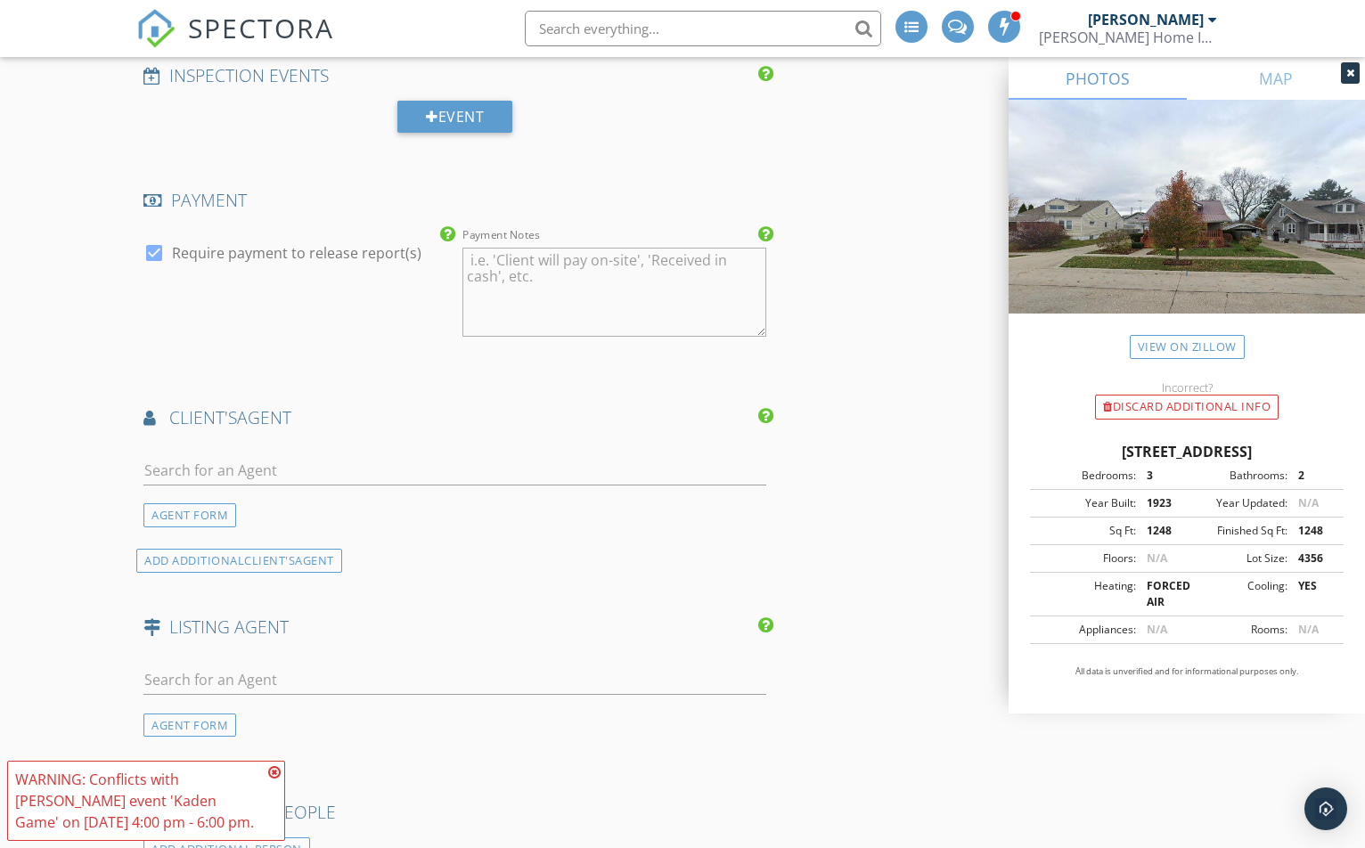
scroll to position [1871, 0]
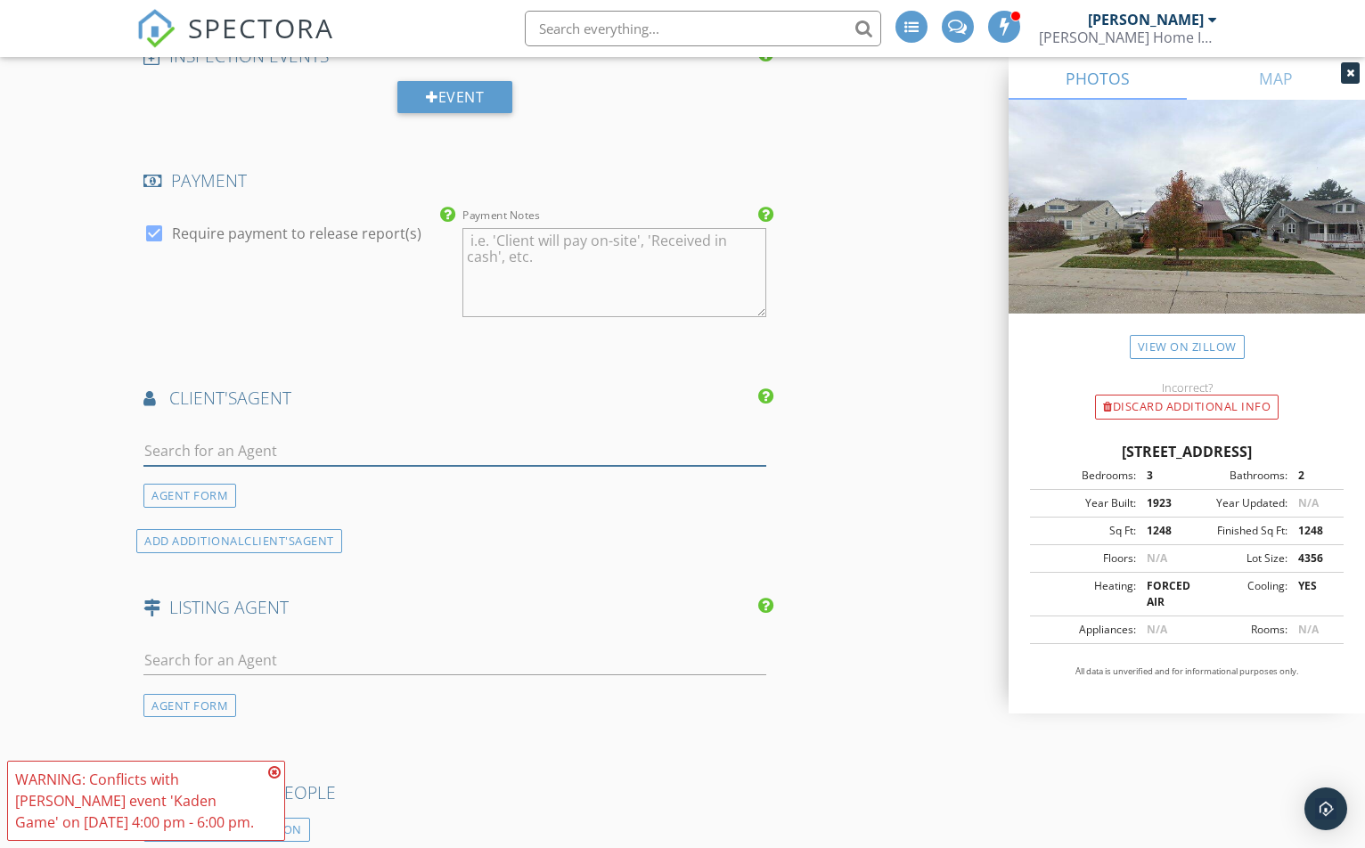
click at [339, 445] on input "text" at bounding box center [454, 451] width 623 height 29
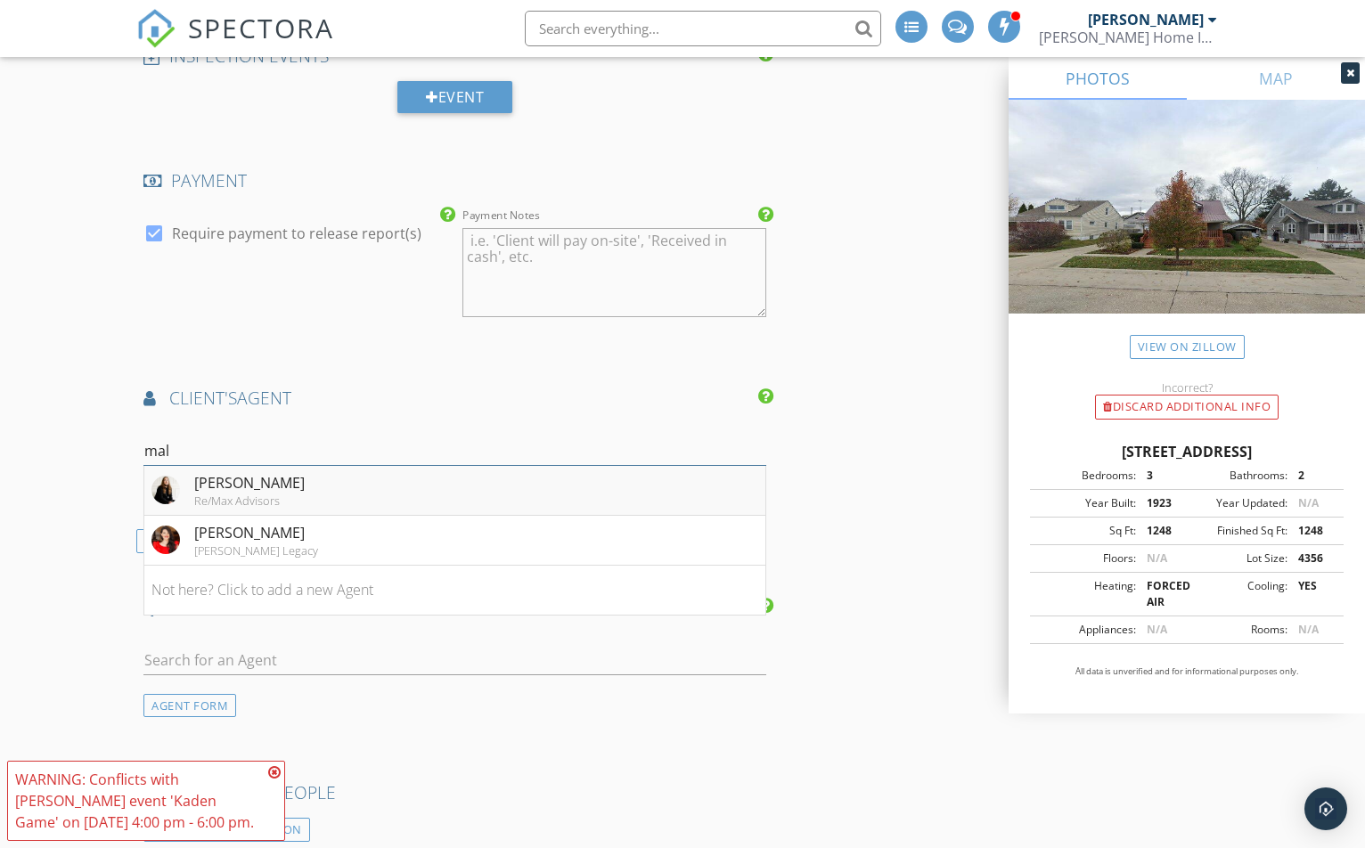
type input "mal"
click at [315, 495] on li "Malachi Niese Re/Max Advisors" at bounding box center [454, 491] width 621 height 50
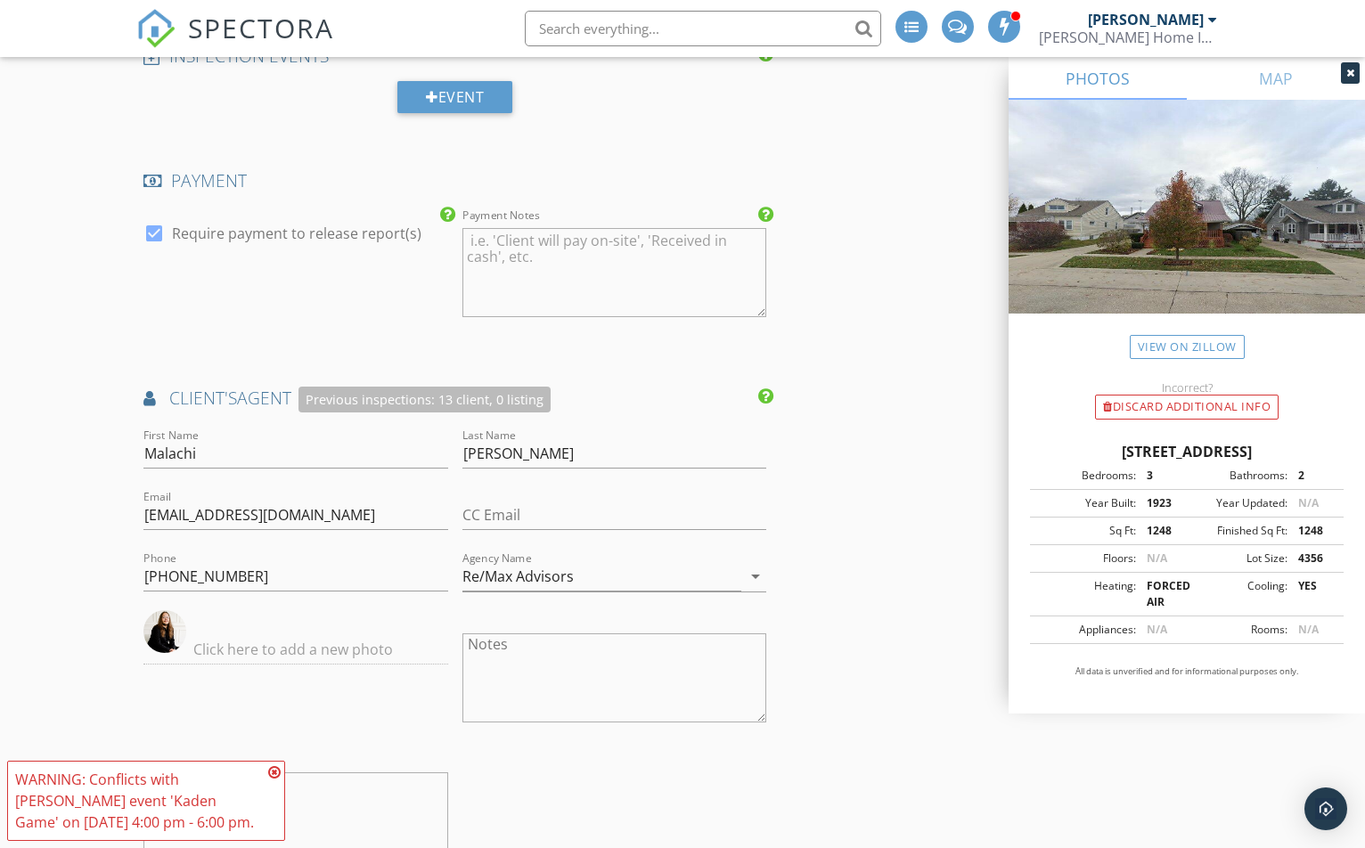
click at [849, 467] on div "INSPECTOR(S) check_box Jay Suarez PRIMARY Jay Suarez arrow_drop_down check_box_…" at bounding box center [682, 110] width 1092 height 3512
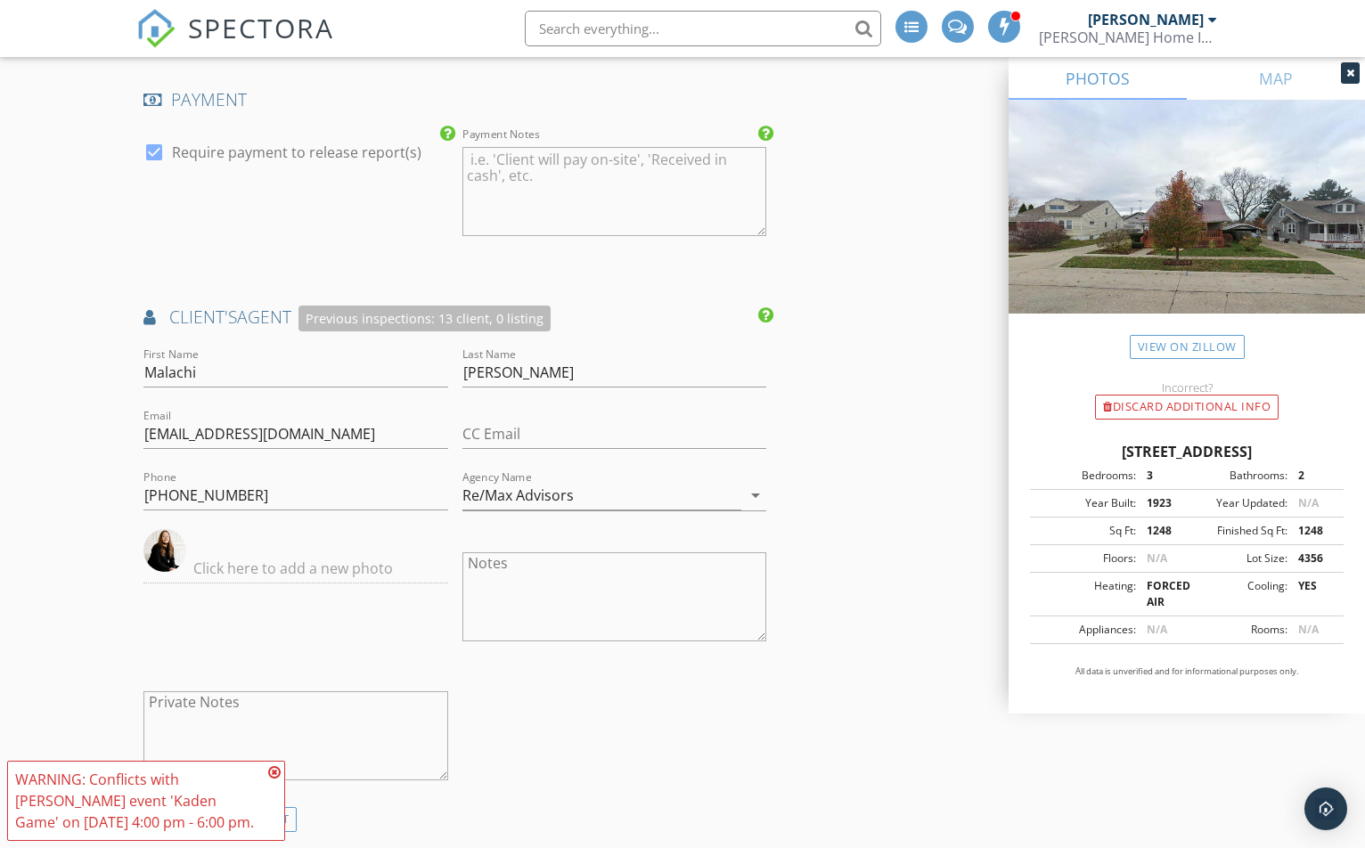
scroll to position [1960, 0]
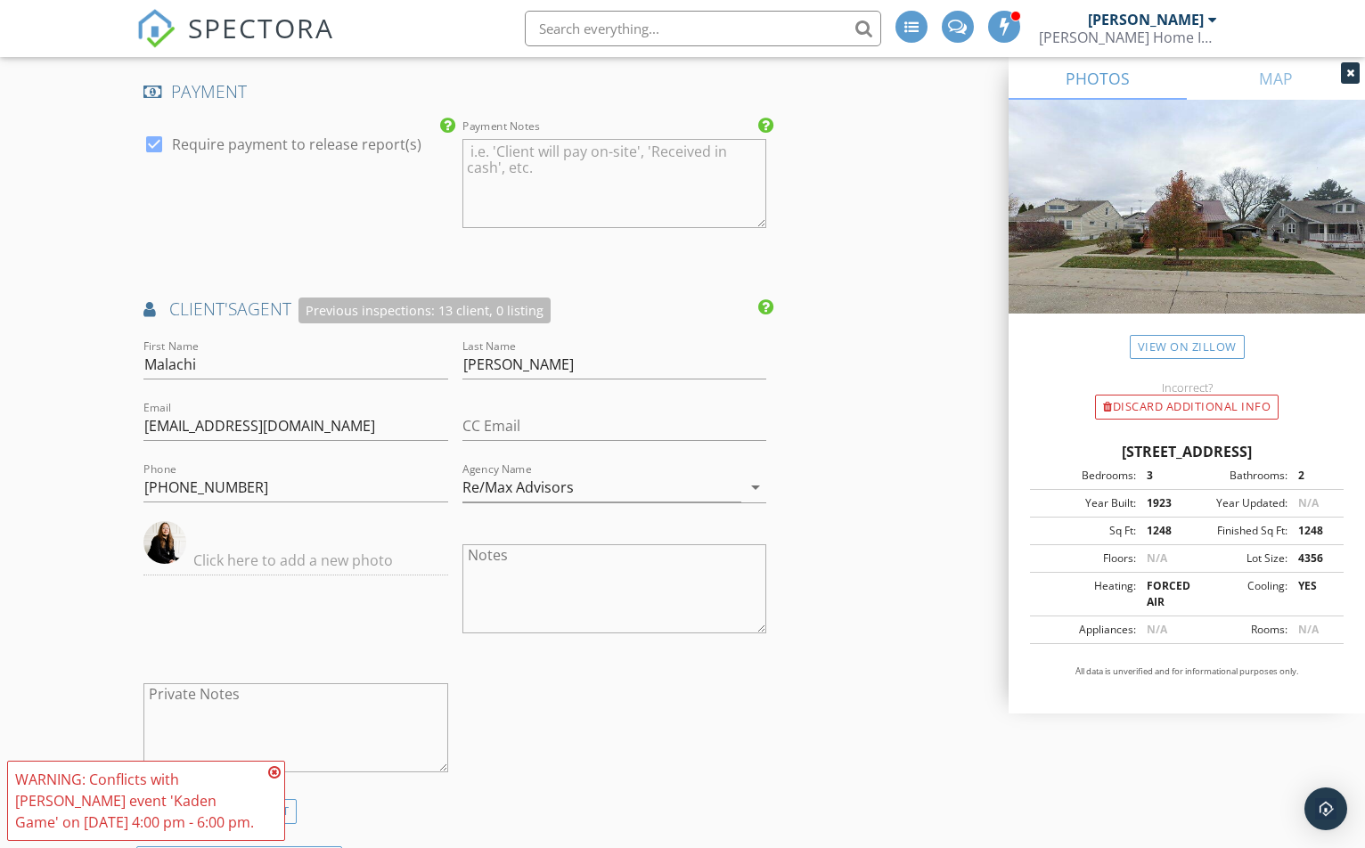
click at [276, 773] on icon at bounding box center [274, 772] width 12 height 14
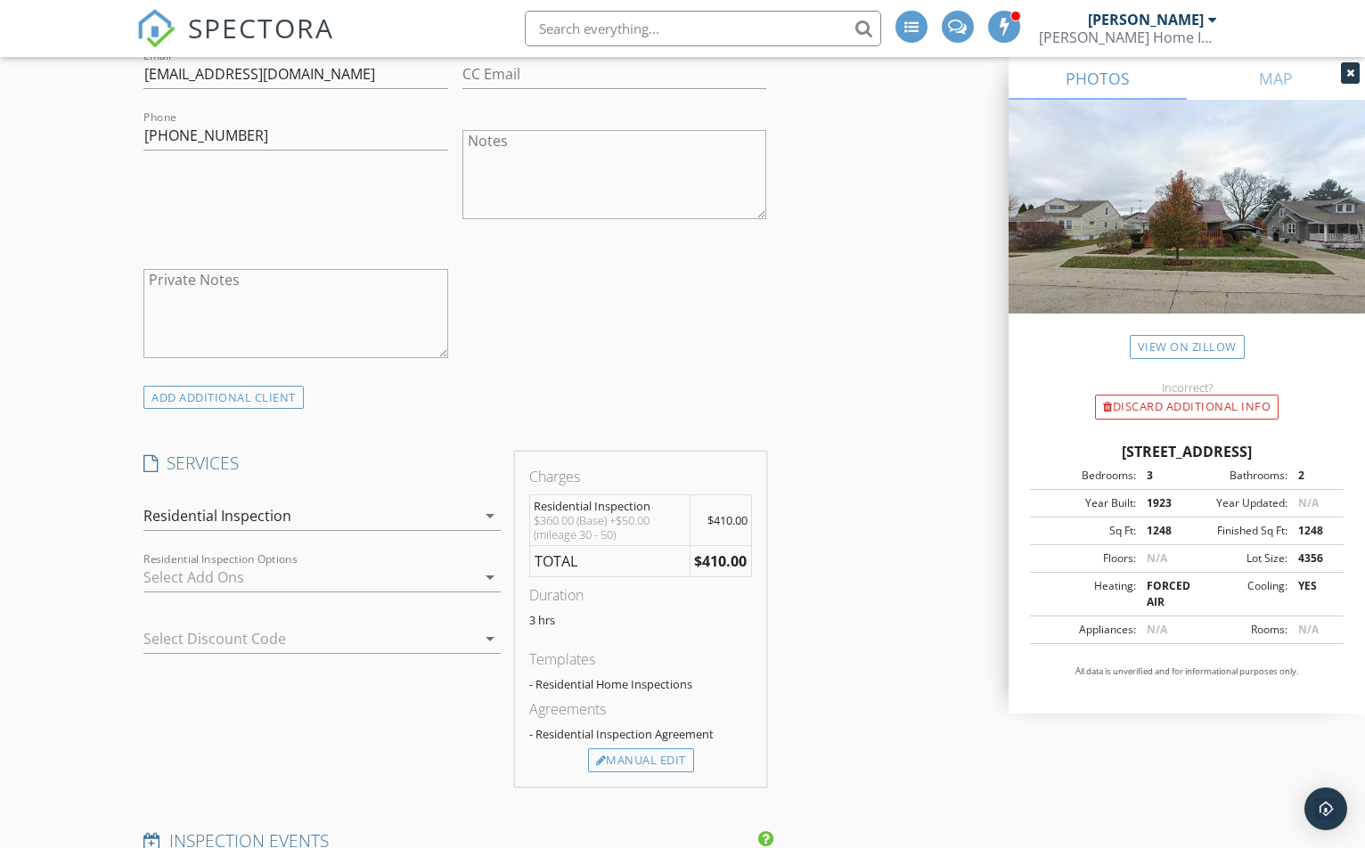
scroll to position [1158, 0]
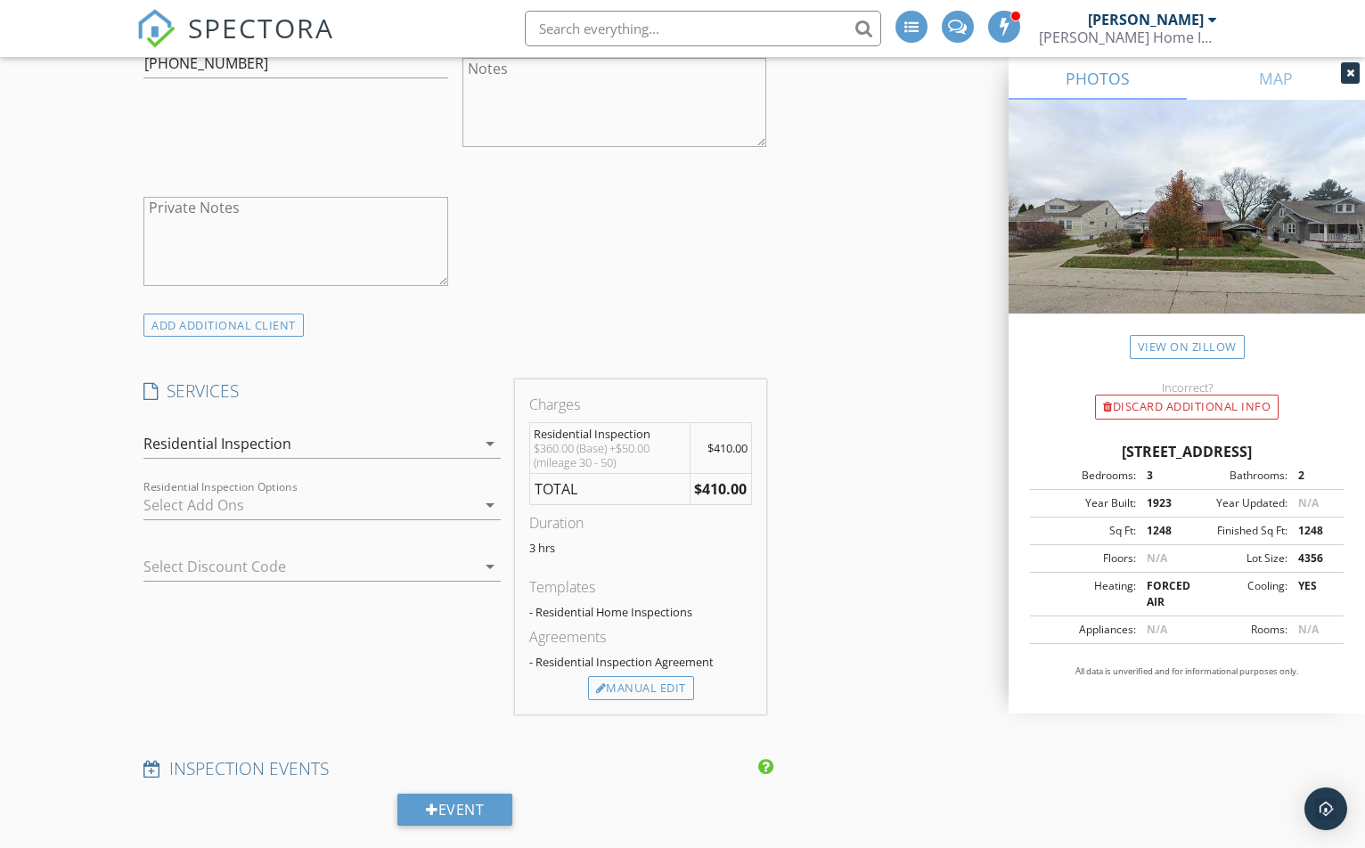
click at [465, 499] on div at bounding box center [309, 505] width 332 height 29
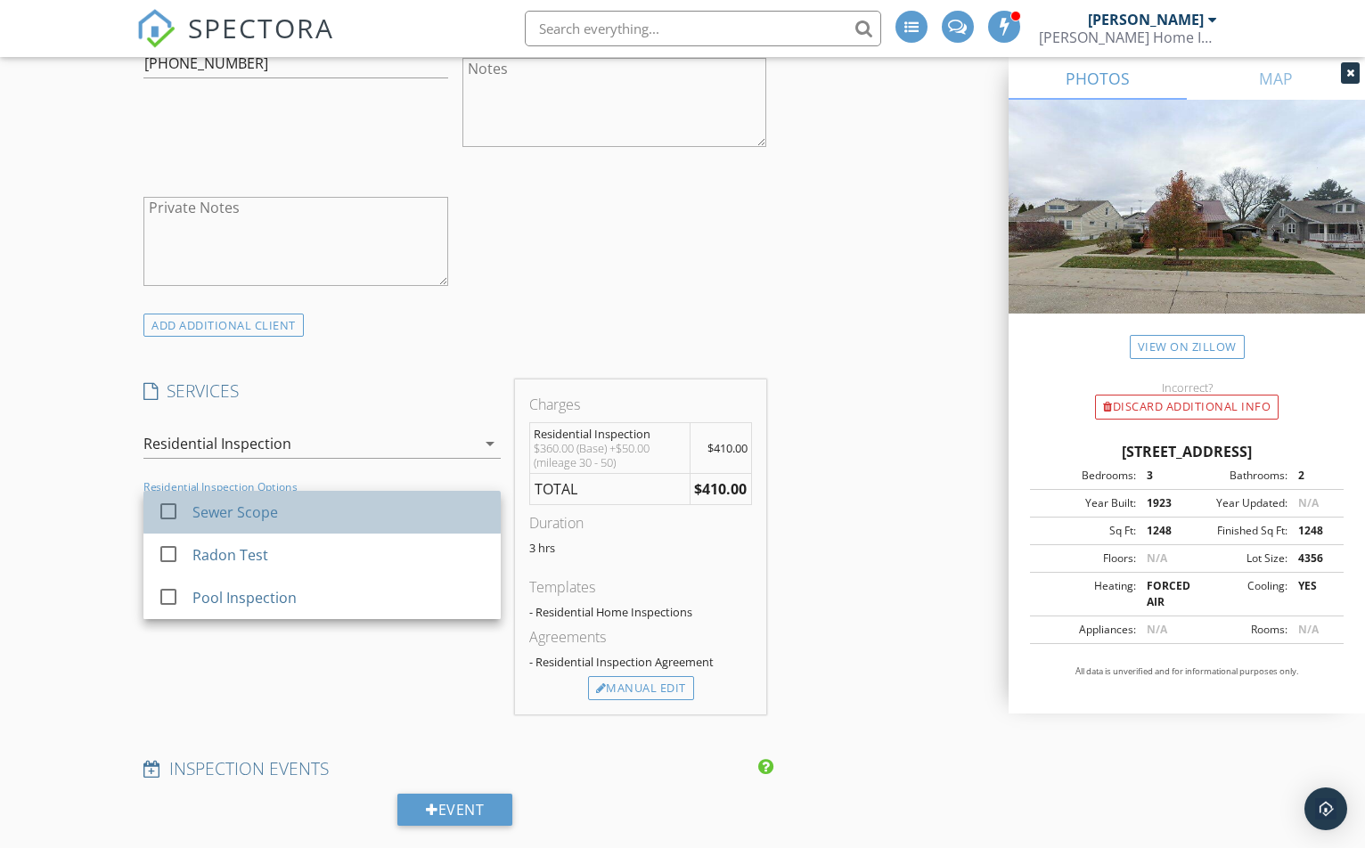
click at [301, 511] on div "Sewer Scope" at bounding box center [339, 512] width 294 height 36
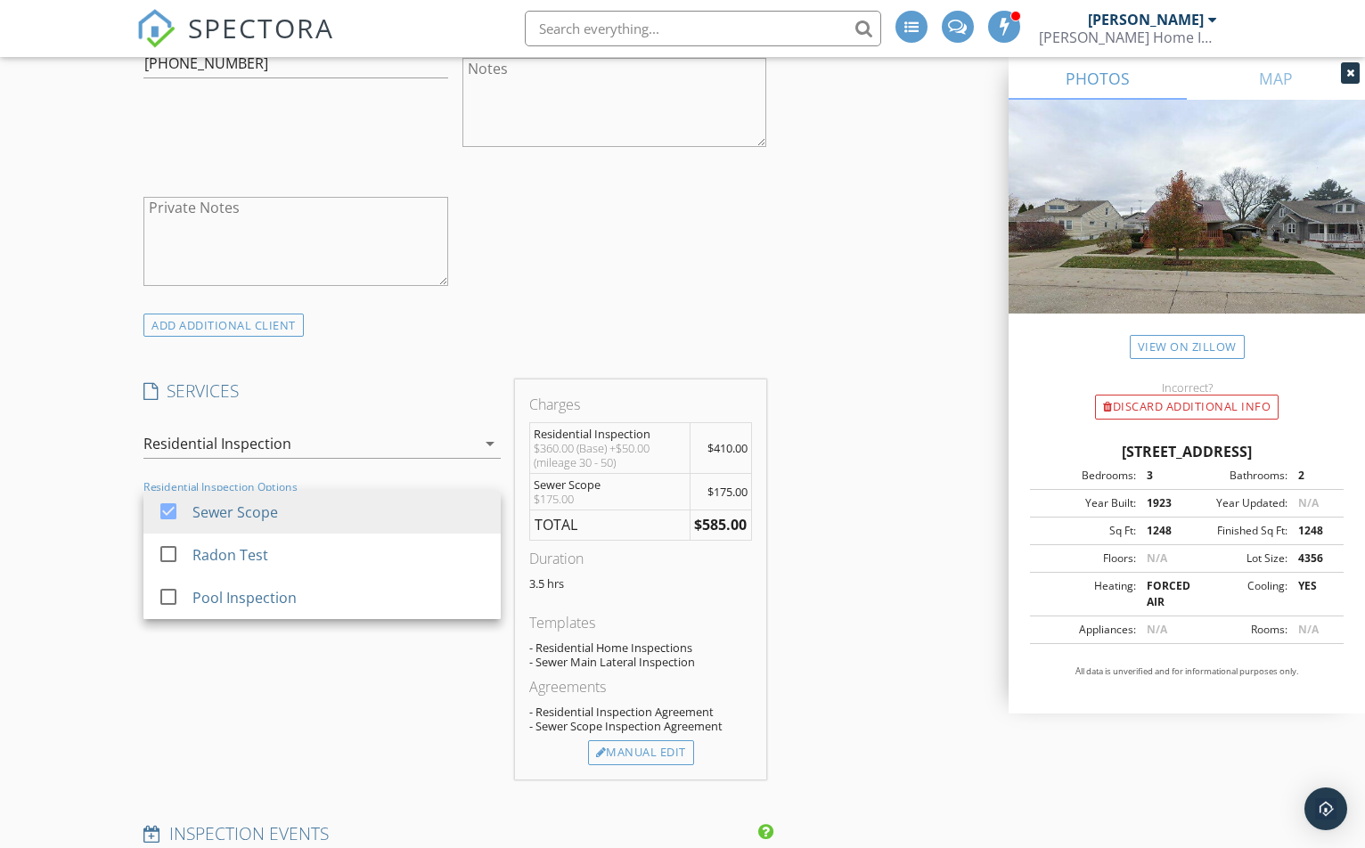
click at [373, 351] on div "INSPECTOR(S) check_box Jay Suarez PRIMARY Jay Suarez arrow_drop_down check_box_…" at bounding box center [454, 803] width 637 height 3472
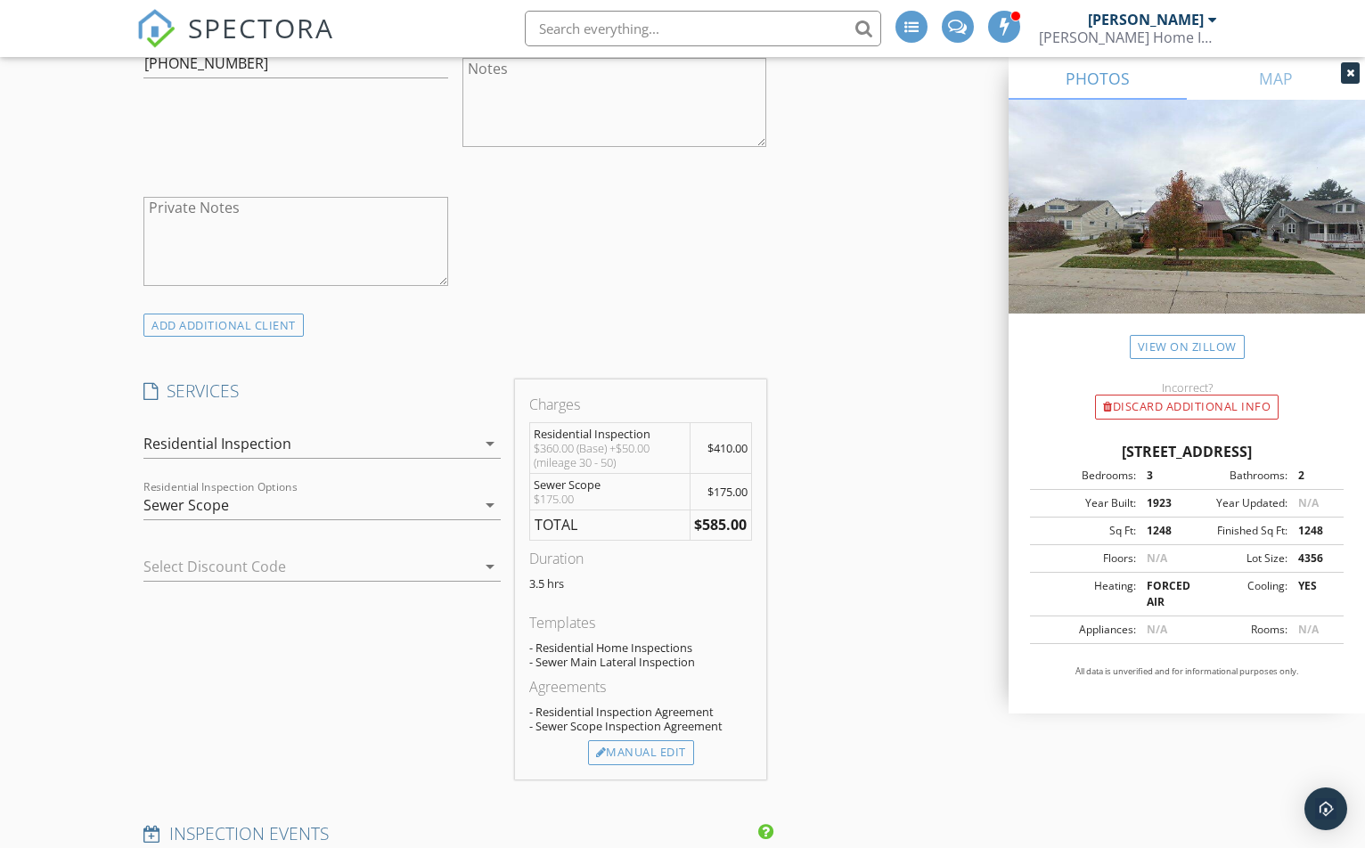
click at [460, 566] on div at bounding box center [464, 566] width 21 height 21
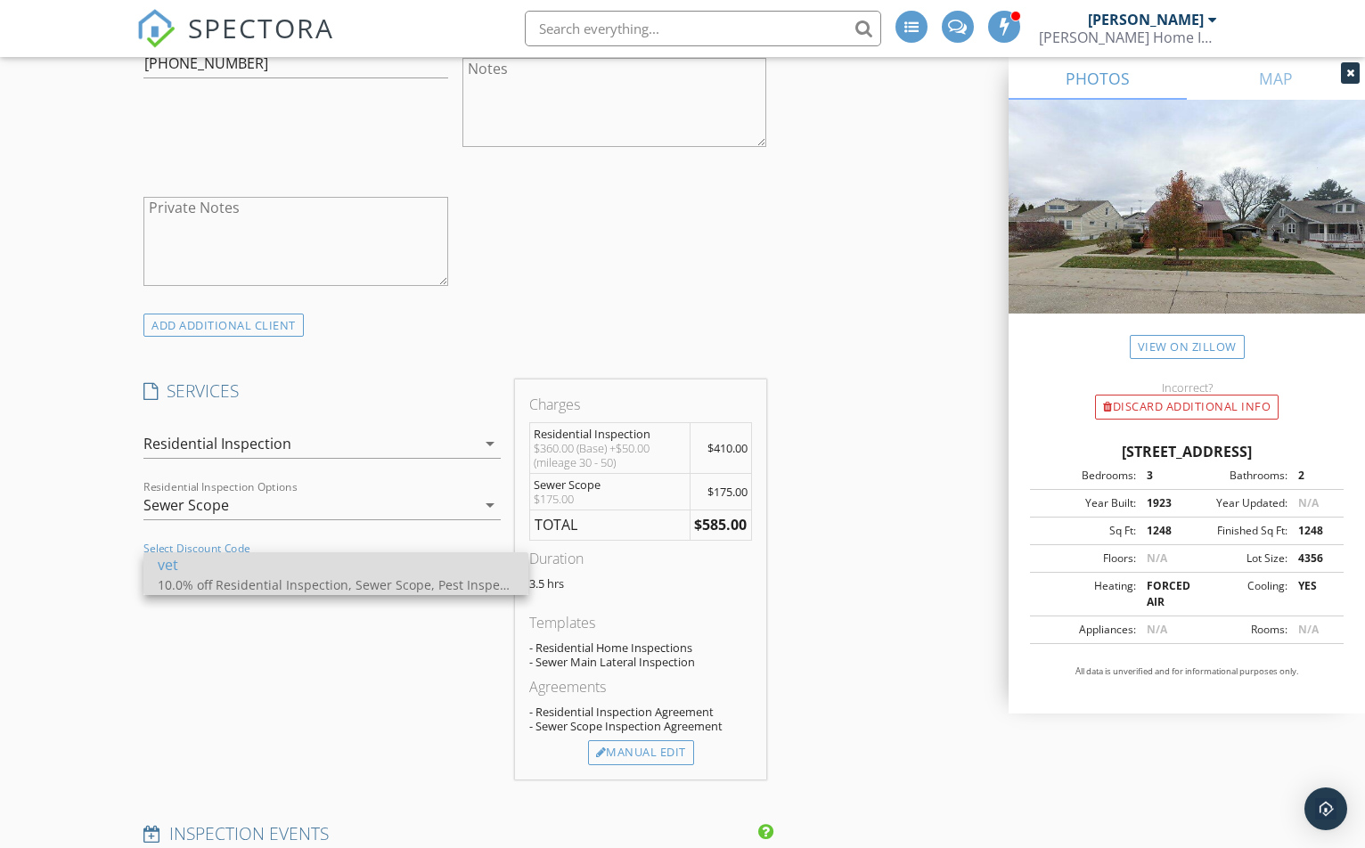
click at [417, 557] on div "vet" at bounding box center [336, 564] width 356 height 21
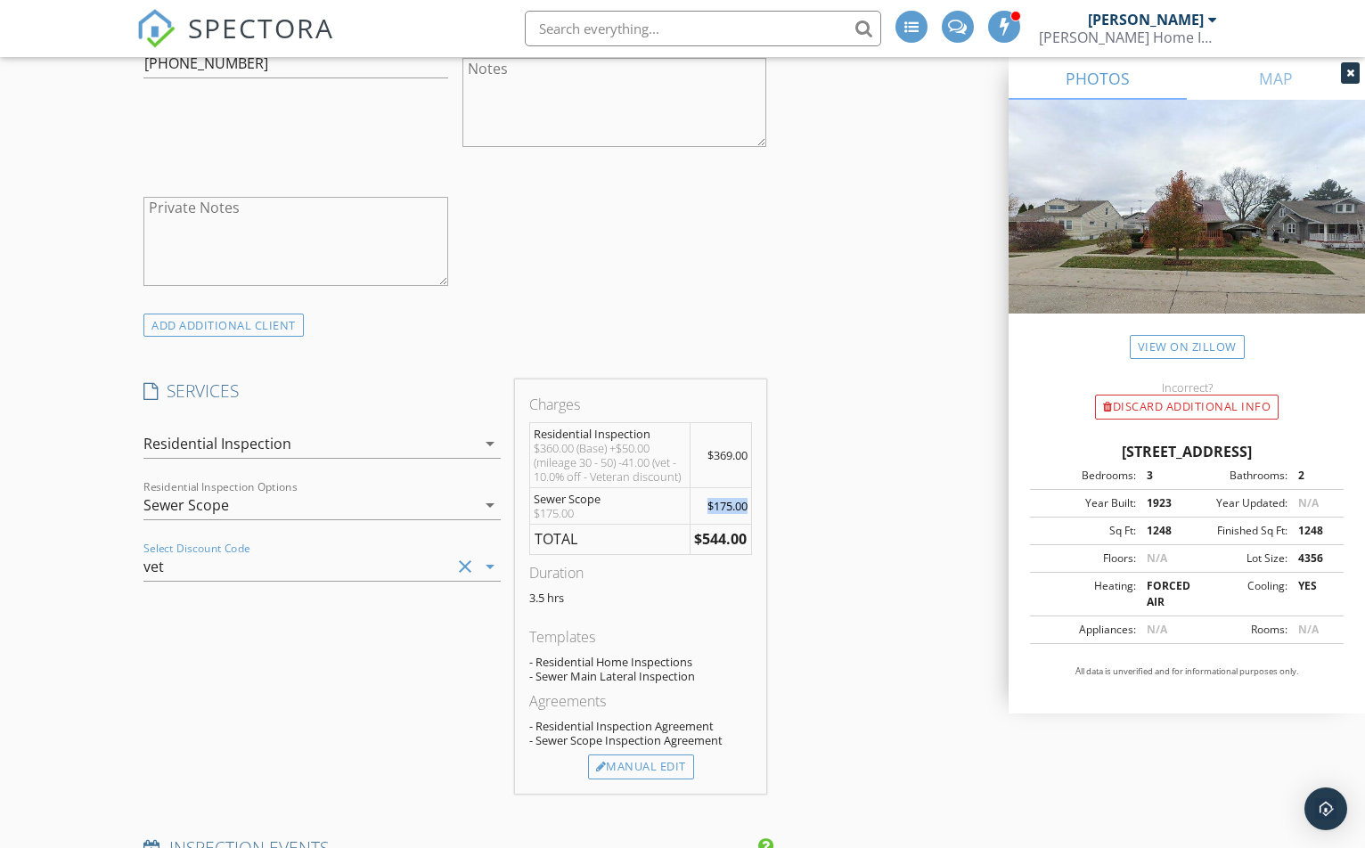
drag, startPoint x: 707, startPoint y: 504, endPoint x: 786, endPoint y: 491, distance: 79.5
click at [750, 504] on td "$175.00" at bounding box center [721, 505] width 62 height 37
click at [823, 475] on div "INSPECTOR(S) check_box Jay Suarez PRIMARY Jay Suarez arrow_drop_down check_box_…" at bounding box center [682, 862] width 1092 height 3591
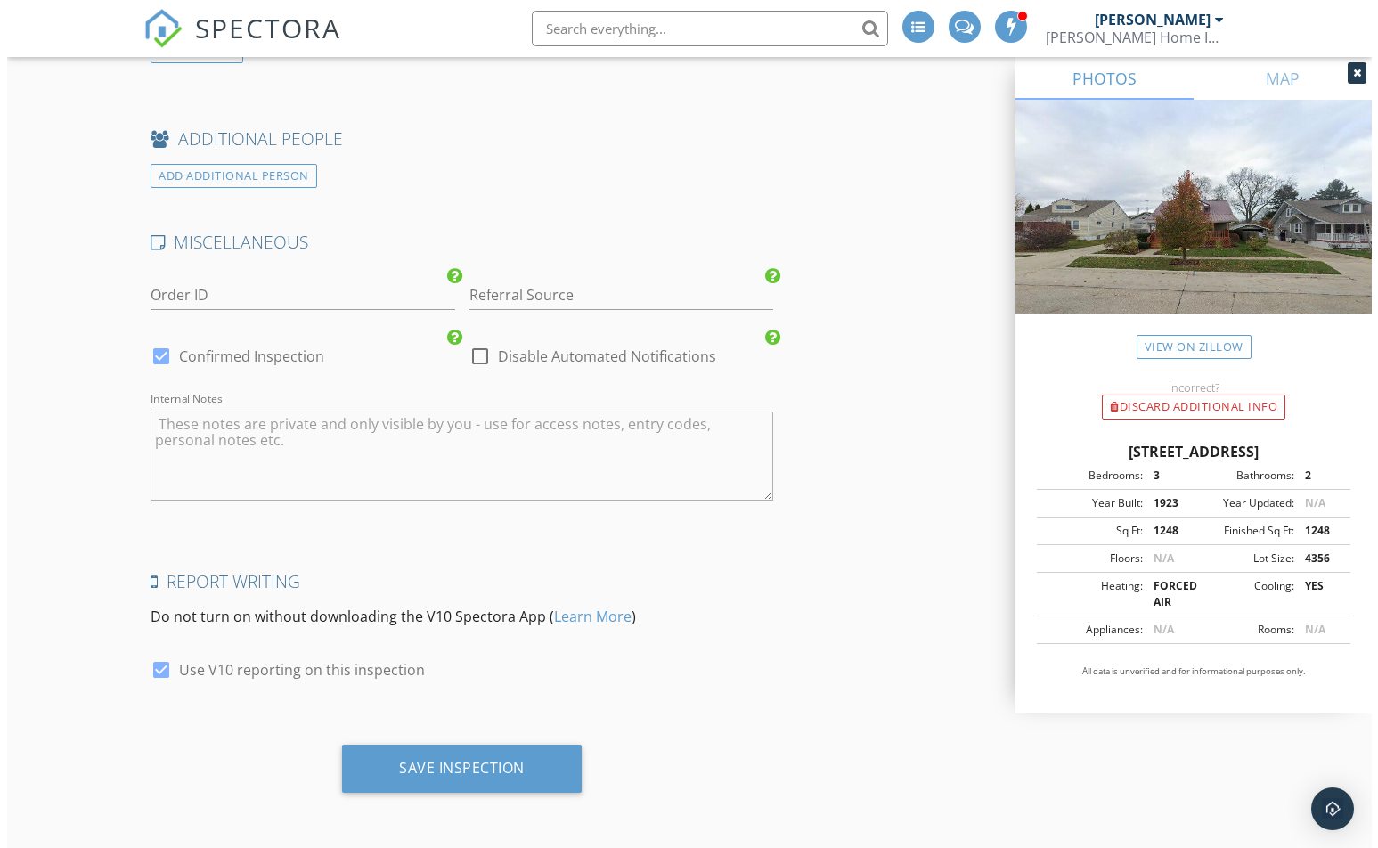
scroll to position [3011, 0]
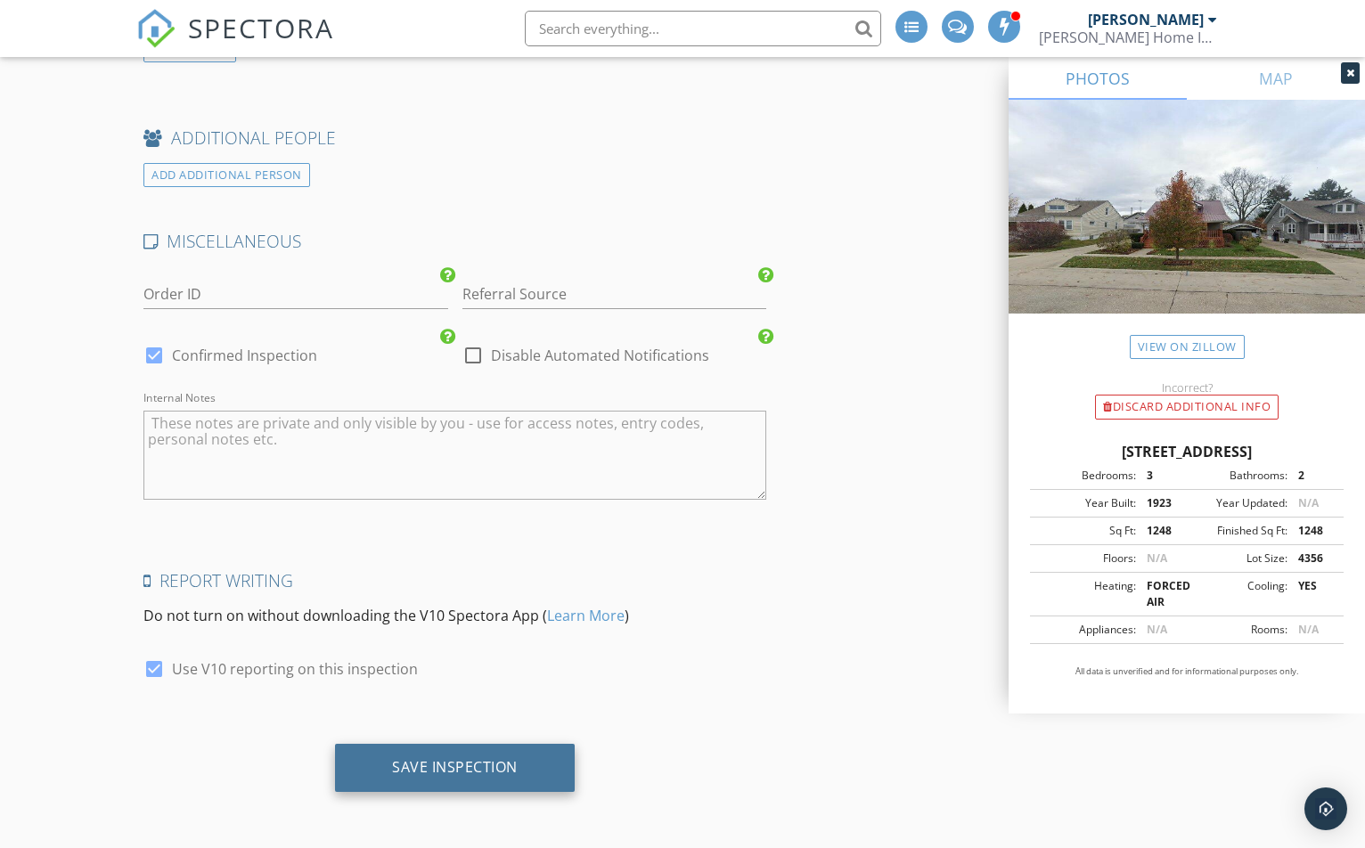
click at [536, 744] on div "Save Inspection" at bounding box center [455, 768] width 240 height 48
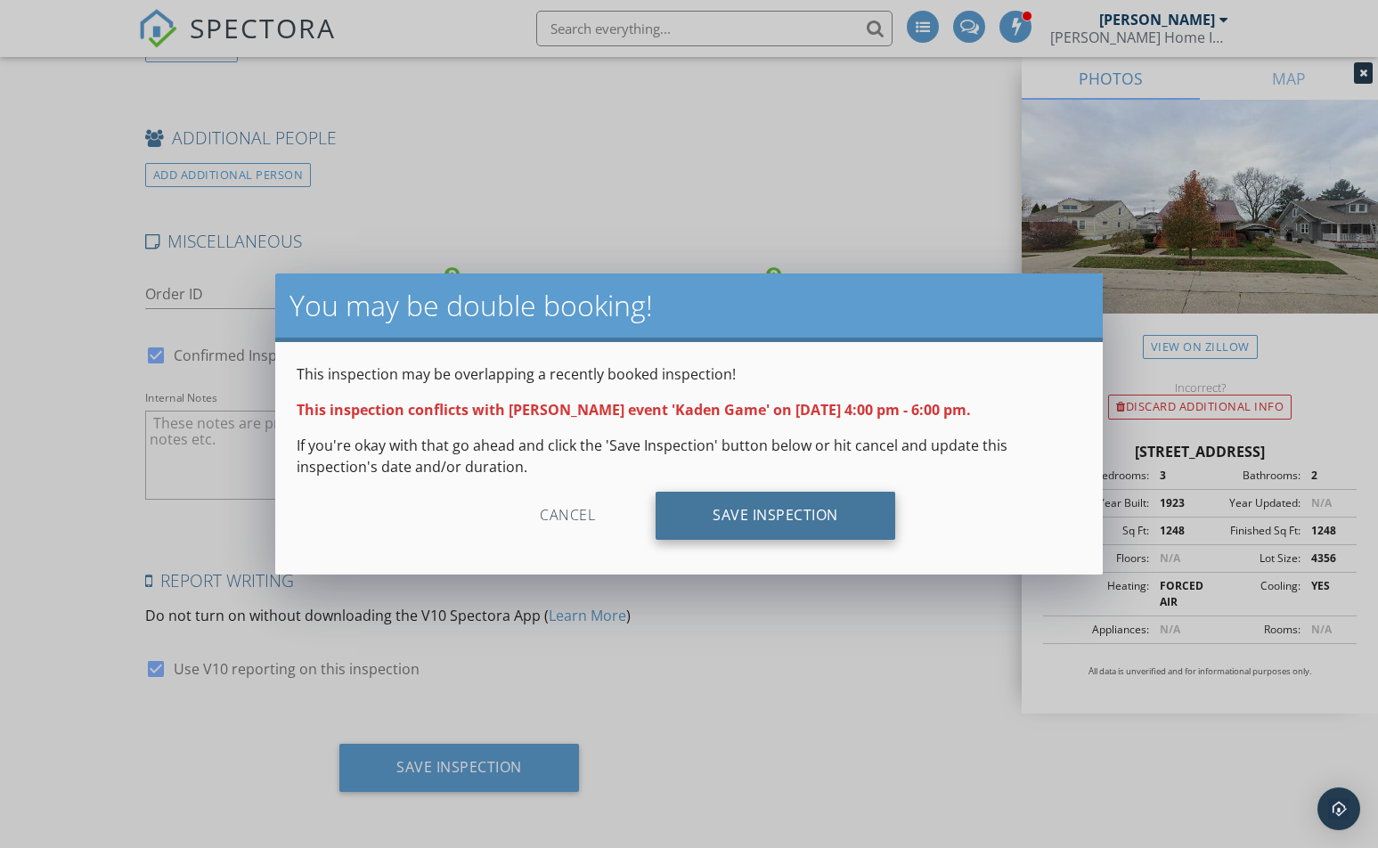
click at [799, 512] on div "Save Inspection" at bounding box center [776, 516] width 240 height 48
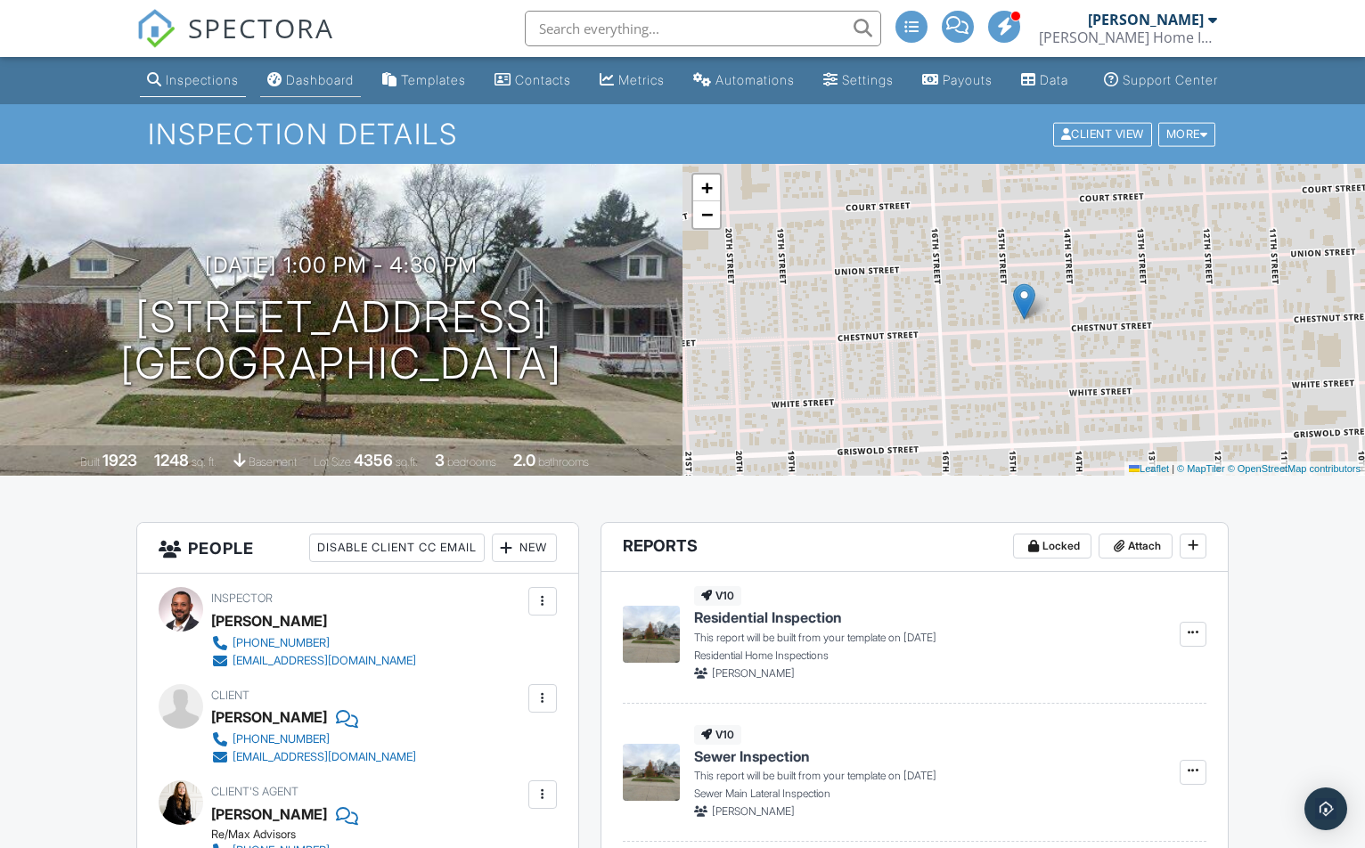
click at [317, 87] on div "Dashboard" at bounding box center [320, 79] width 68 height 15
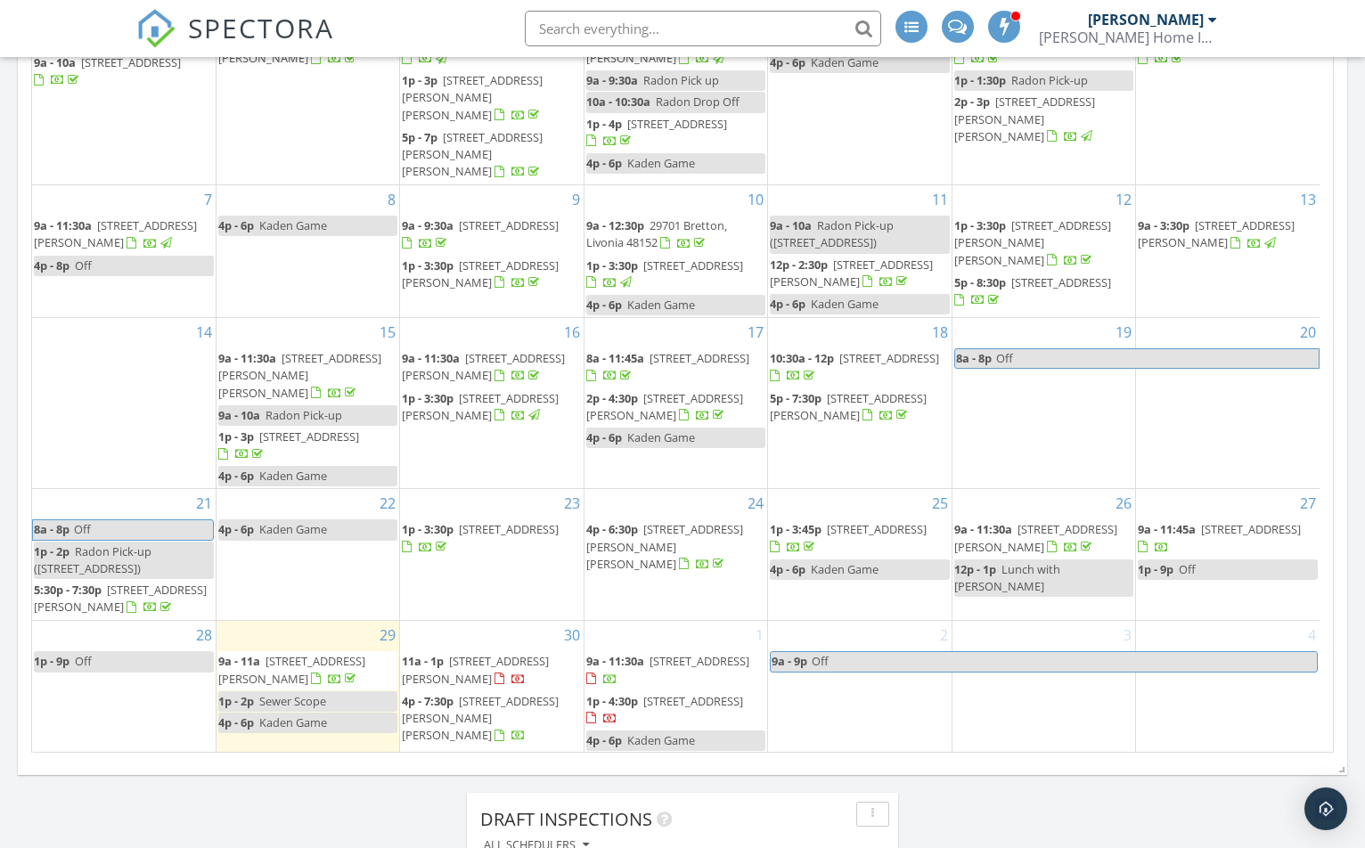
scroll to position [1069, 0]
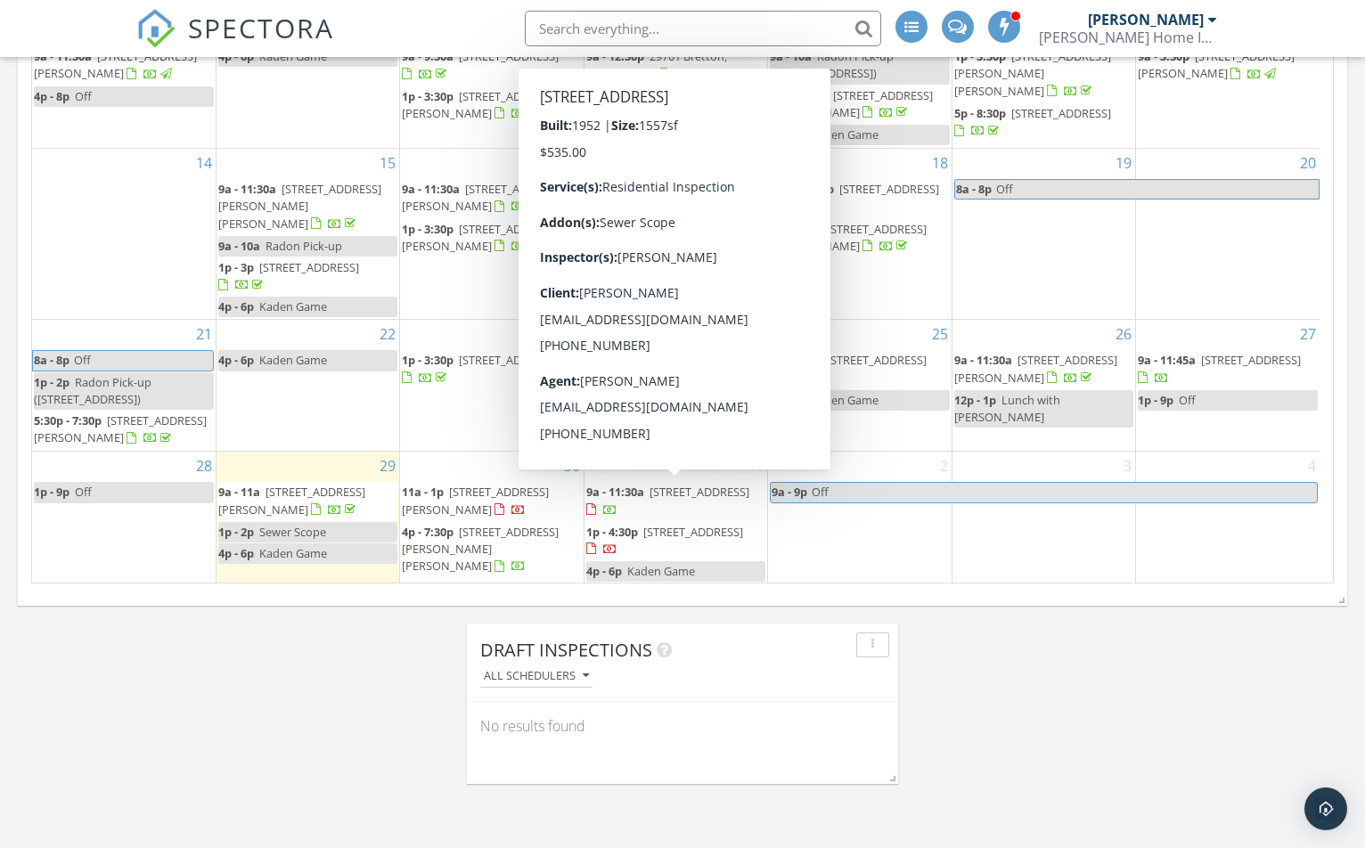
click at [1364, 192] on div "Today All Inspectors 9:00 am 27135 Palmer St, Madison Heights, MI 48071 Jay Sua…" at bounding box center [682, 280] width 1365 height 2201
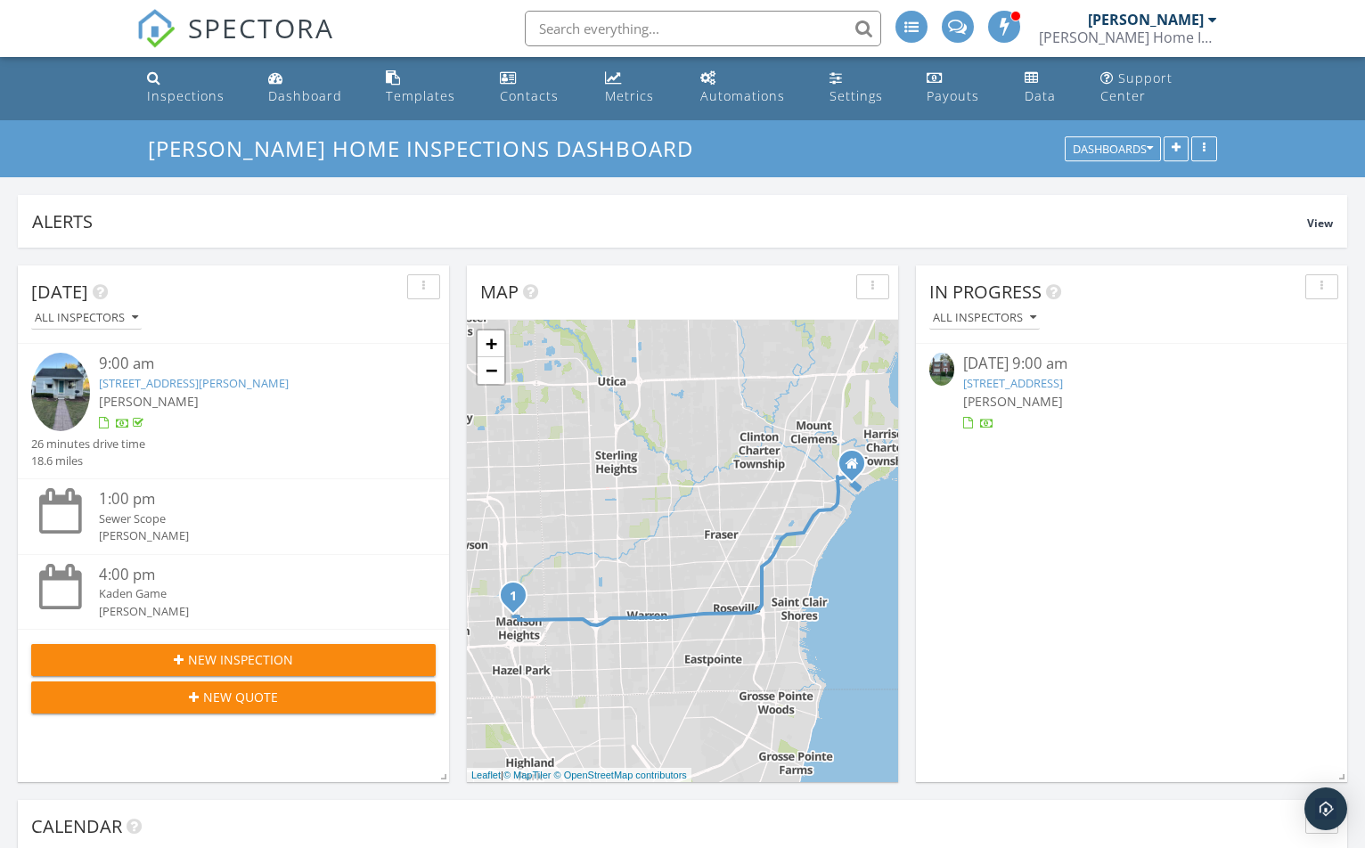
scroll to position [0, 0]
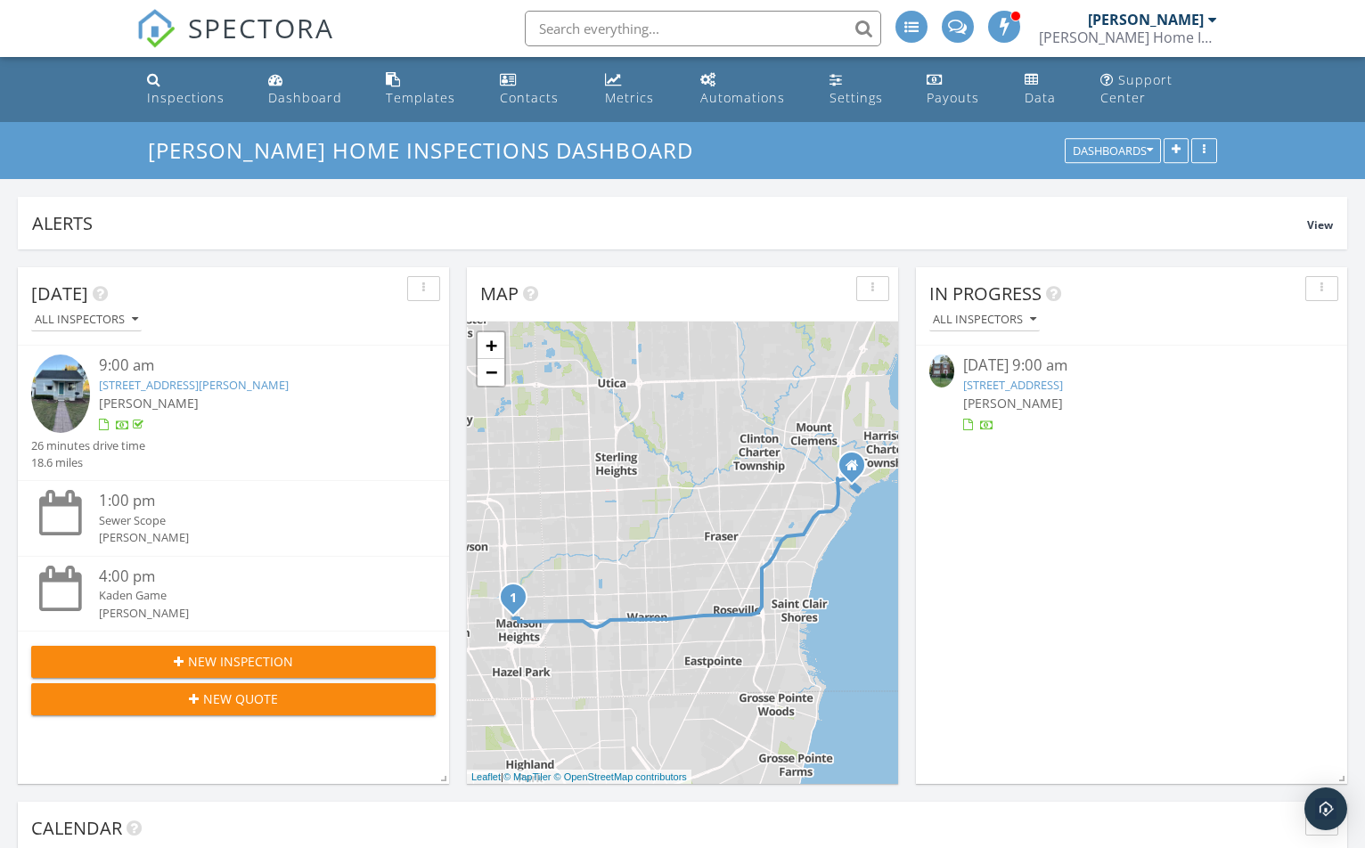
click at [1009, 376] on div "09/27/25 9:00 am" at bounding box center [1131, 366] width 337 height 22
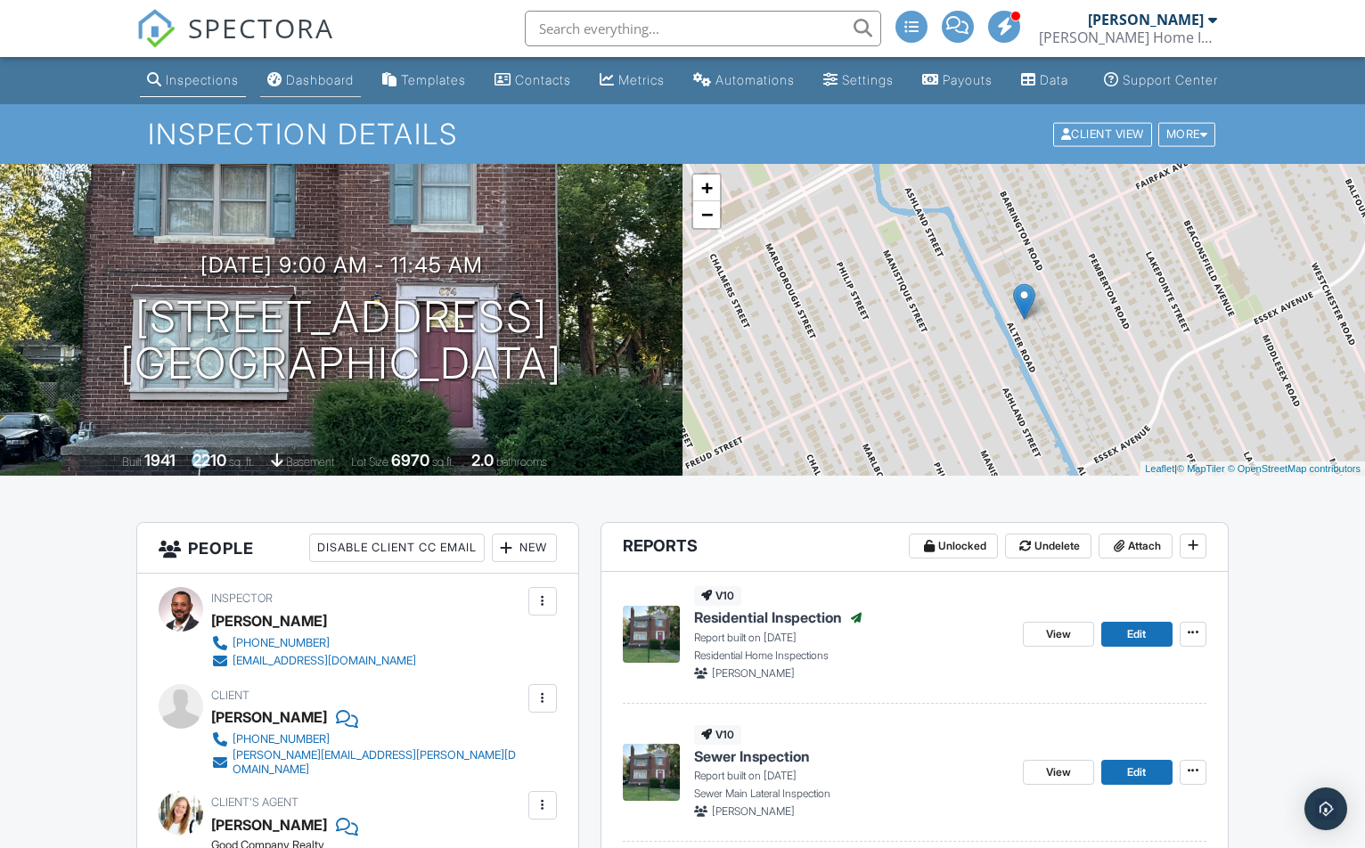
click at [286, 87] on div "Dashboard" at bounding box center [320, 79] width 68 height 15
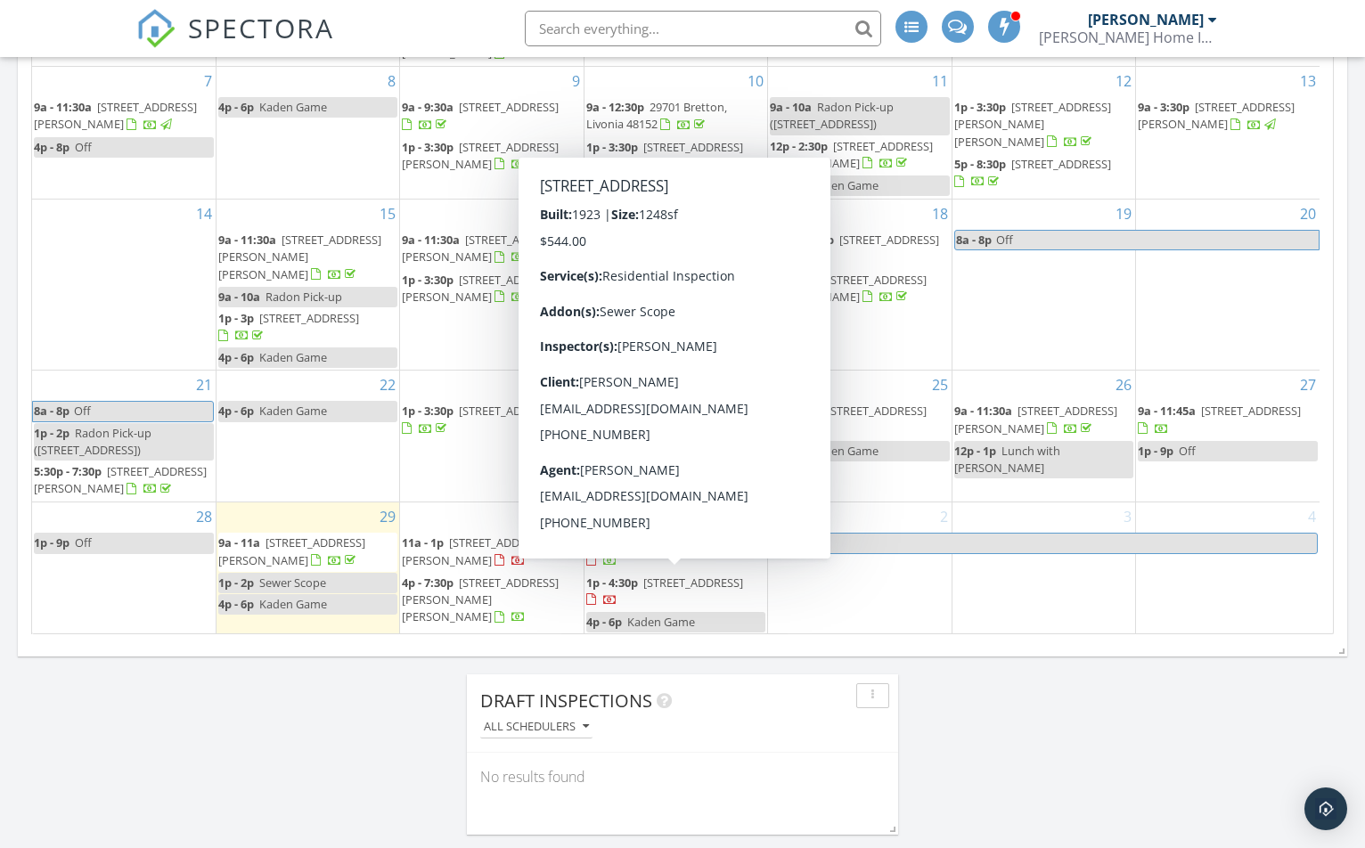
scroll to position [980, 0]
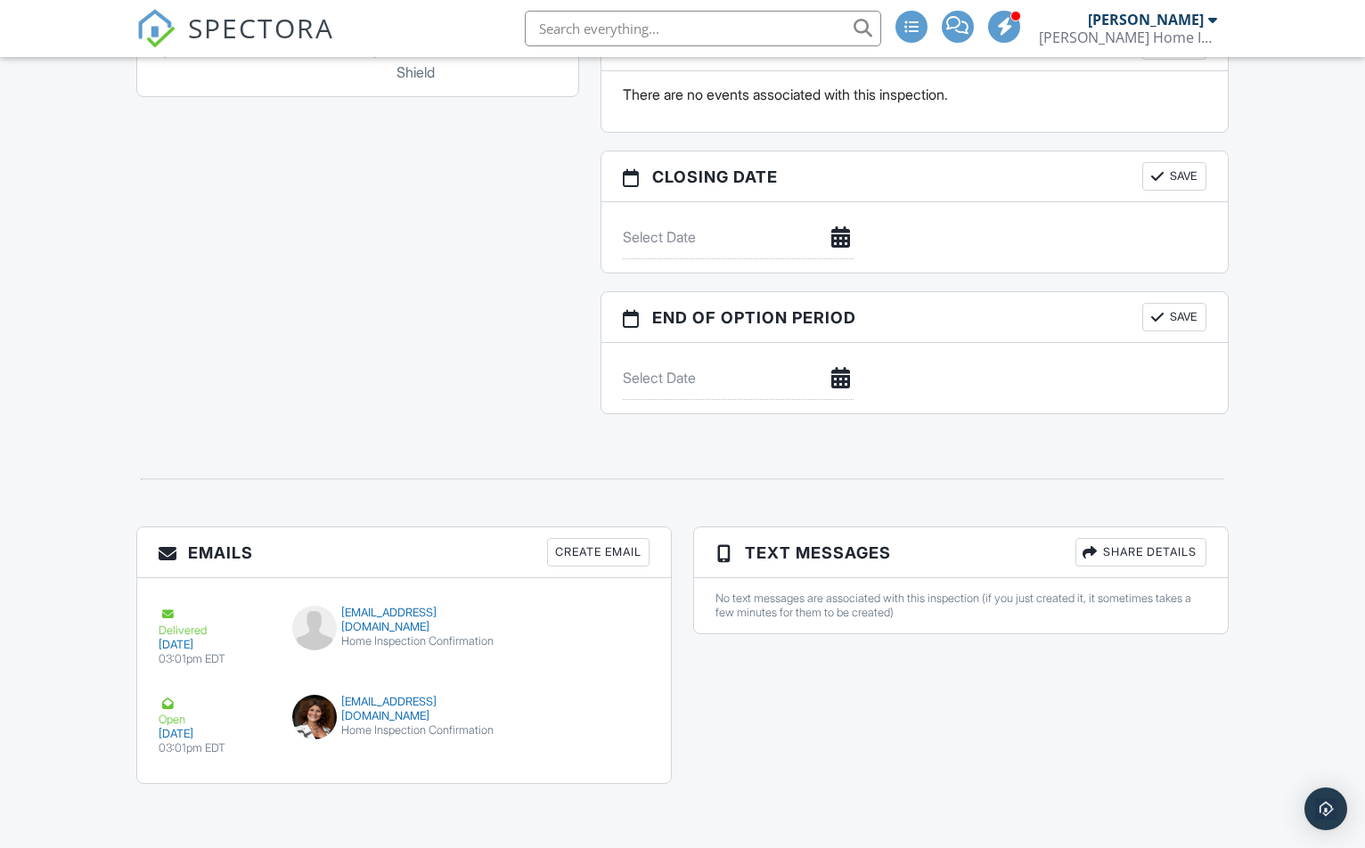
scroll to position [1737, 0]
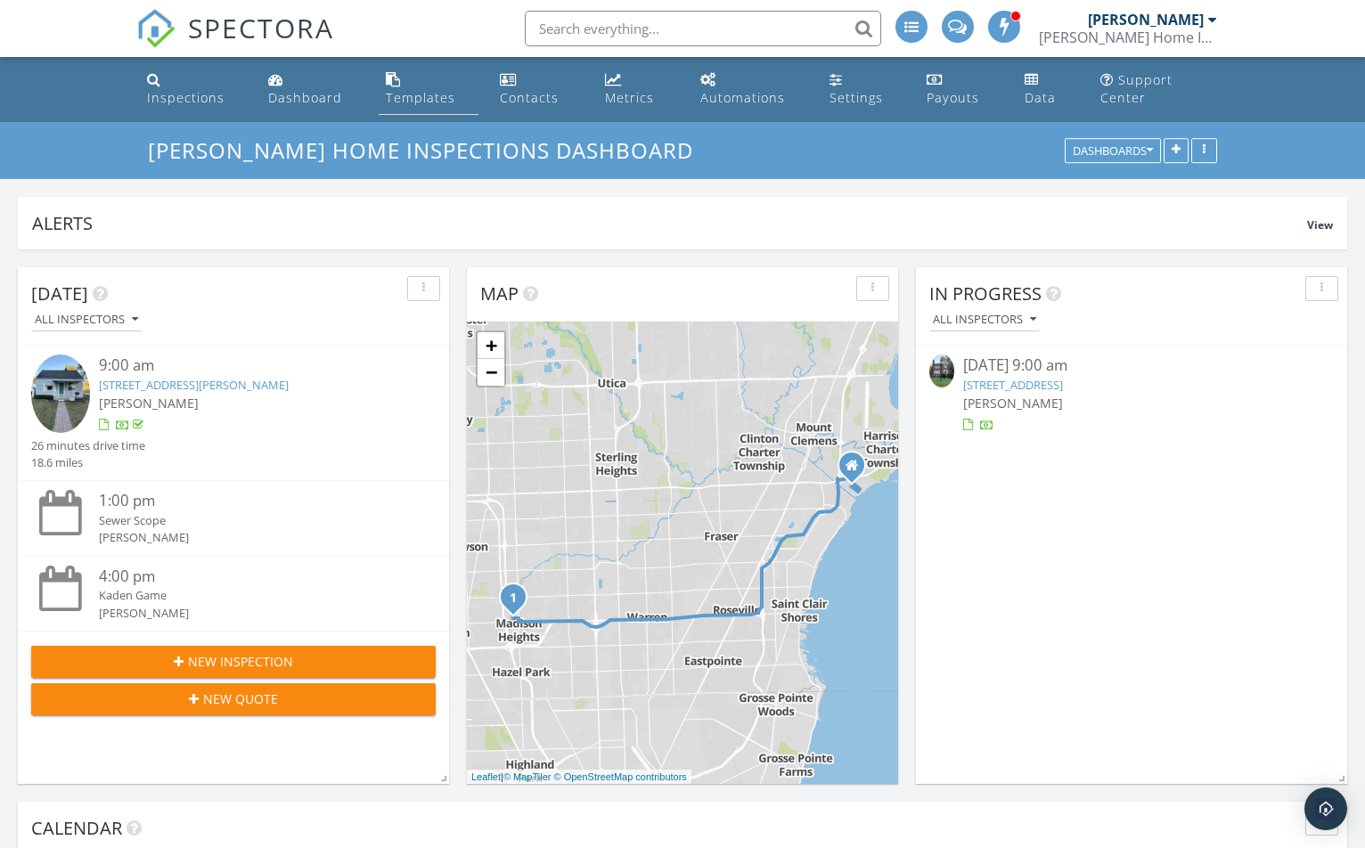
click at [458, 102] on link "Templates" at bounding box center [429, 89] width 100 height 51
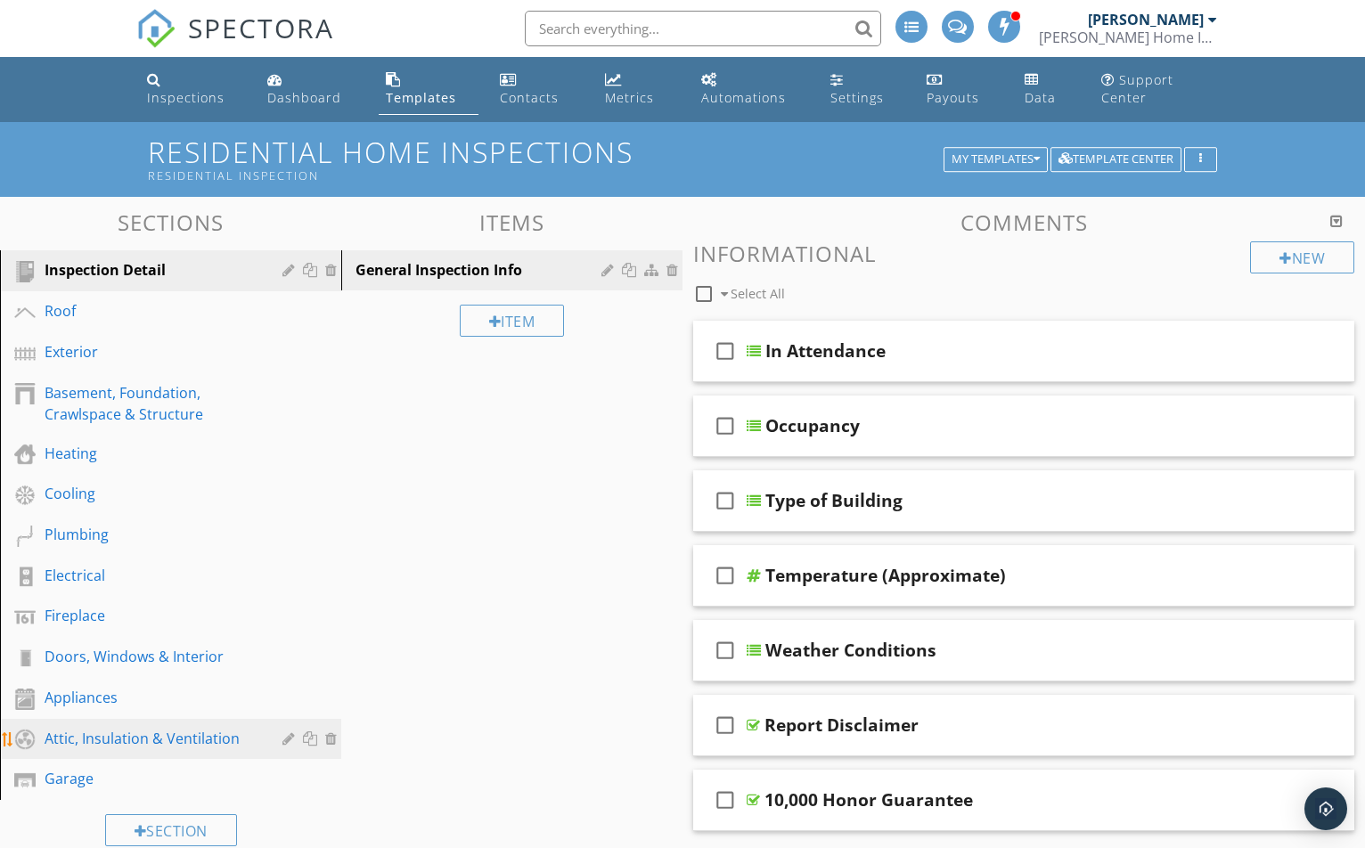
drag, startPoint x: 120, startPoint y: 787, endPoint x: 151, endPoint y: 758, distance: 41.6
click at [120, 786] on div "Garage" at bounding box center [151, 778] width 212 height 21
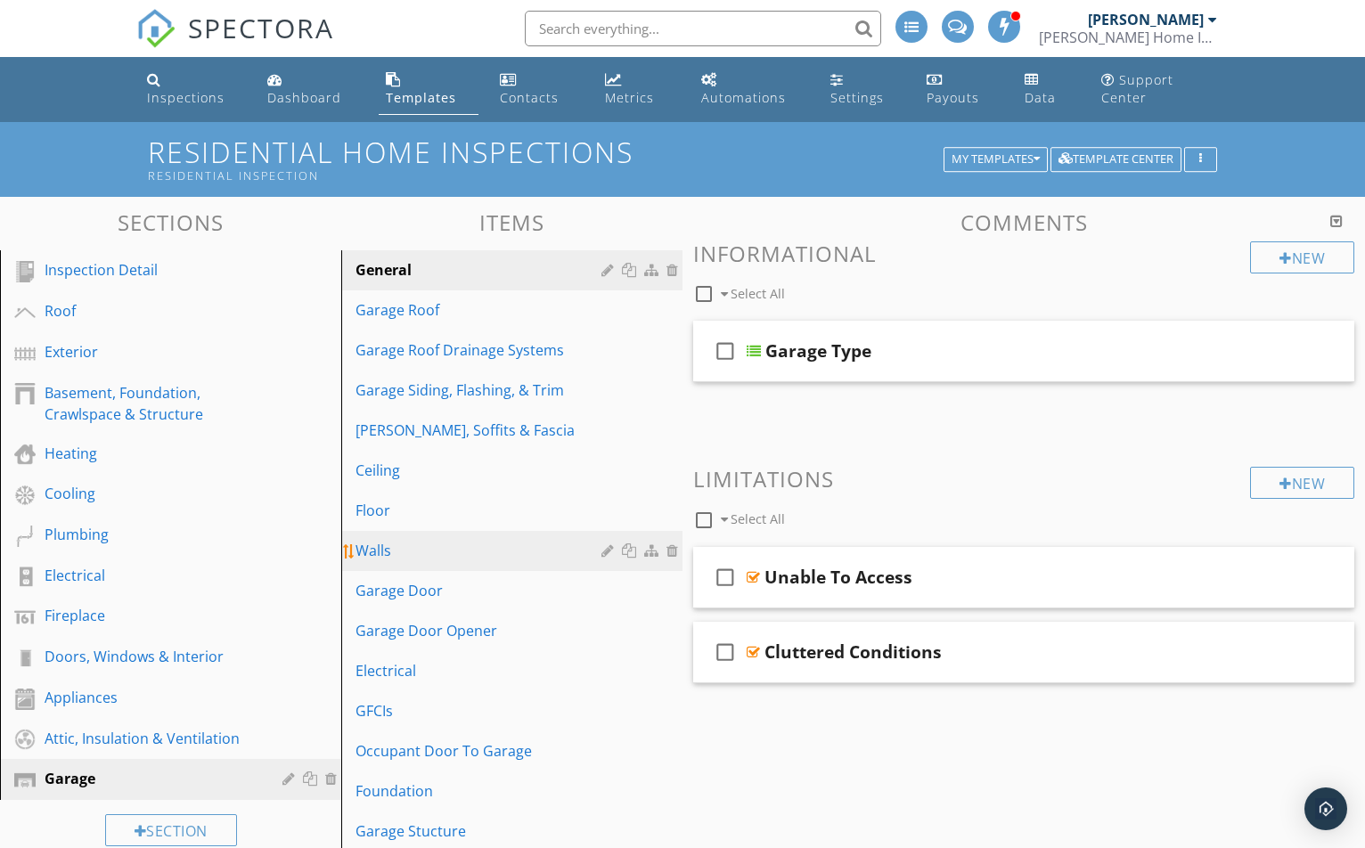
click at [425, 545] on div "Walls" at bounding box center [480, 550] width 251 height 21
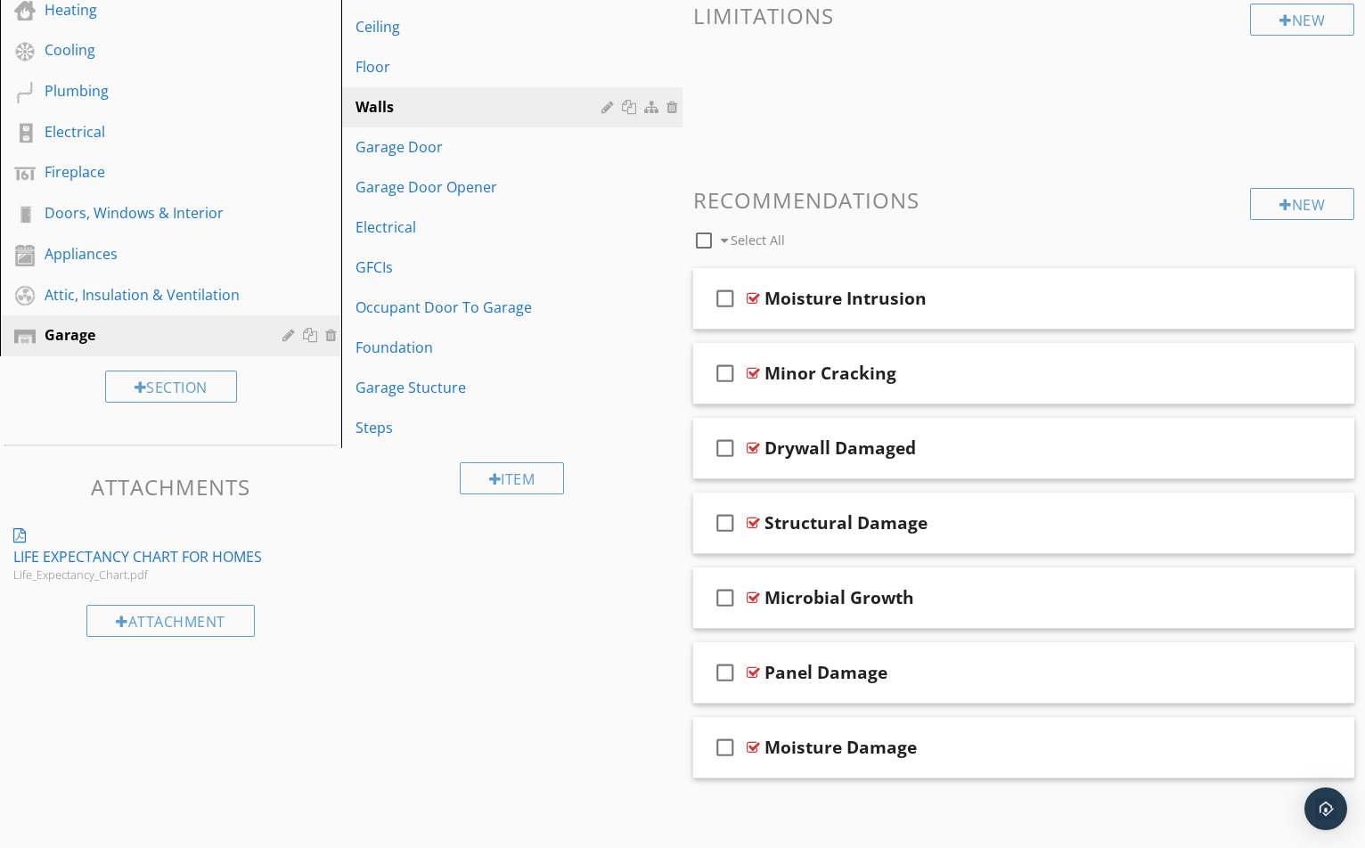
scroll to position [445, 0]
click at [748, 451] on div at bounding box center [753, 446] width 13 height 14
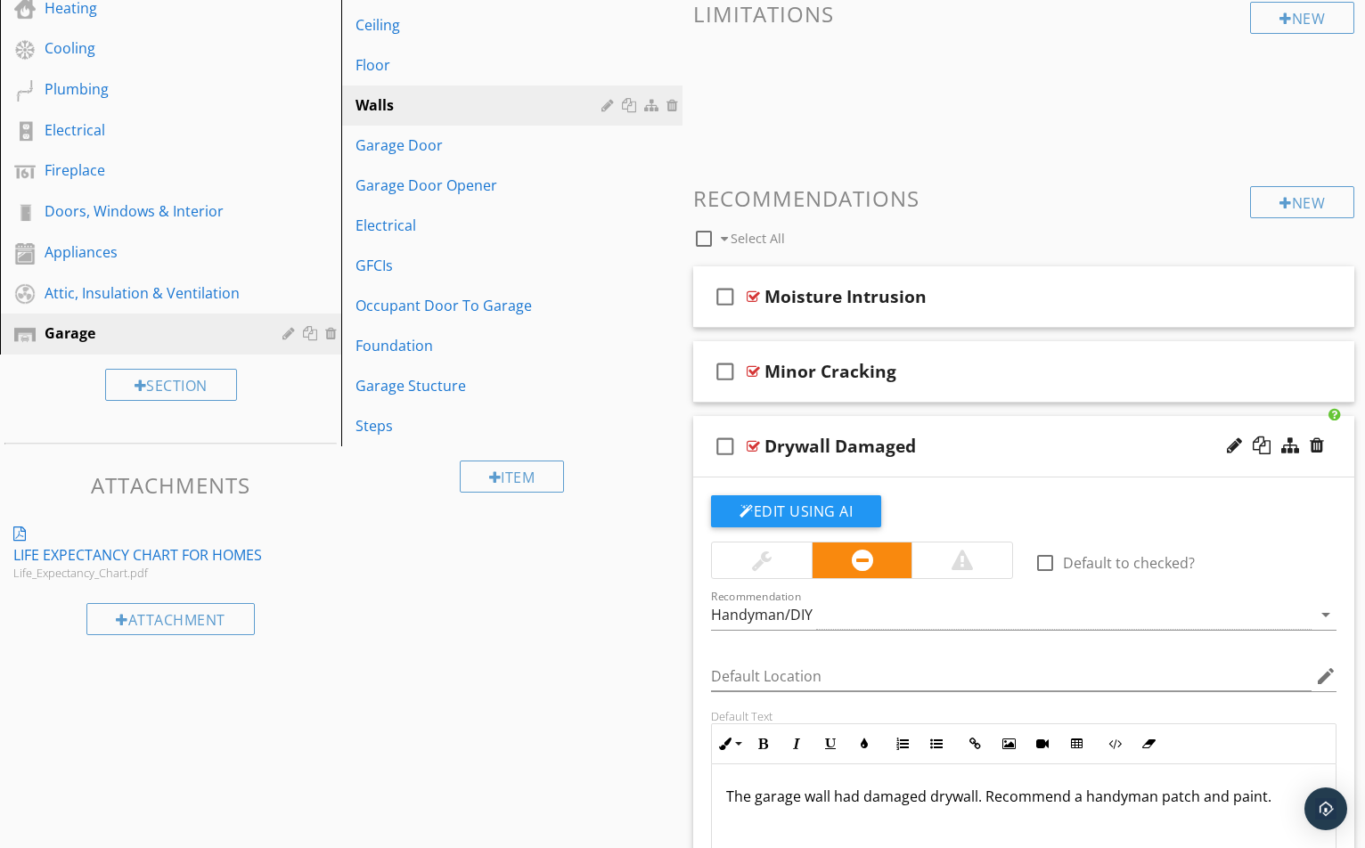
click at [756, 448] on div at bounding box center [753, 446] width 13 height 14
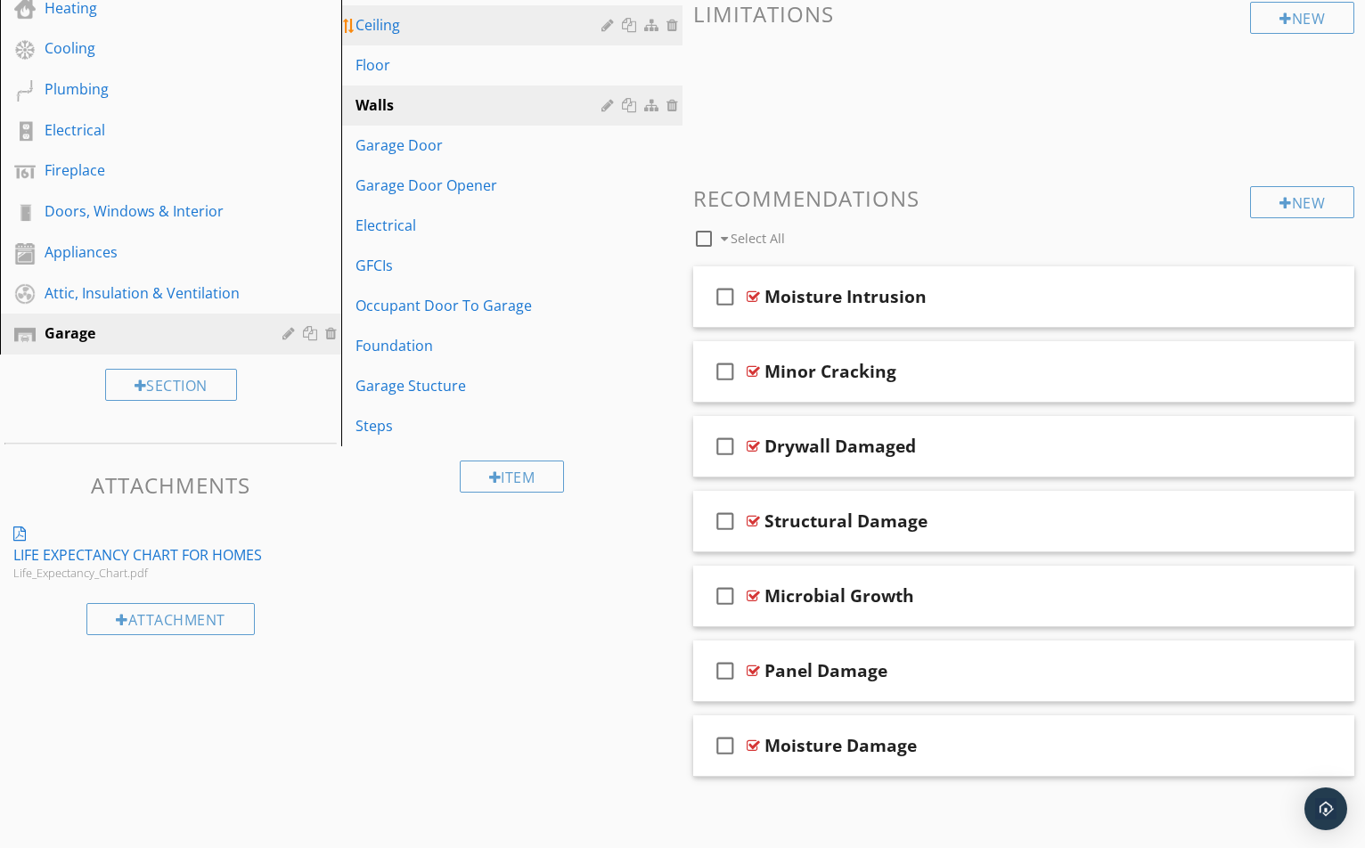
click at [422, 28] on div "Ceiling" at bounding box center [480, 24] width 251 height 21
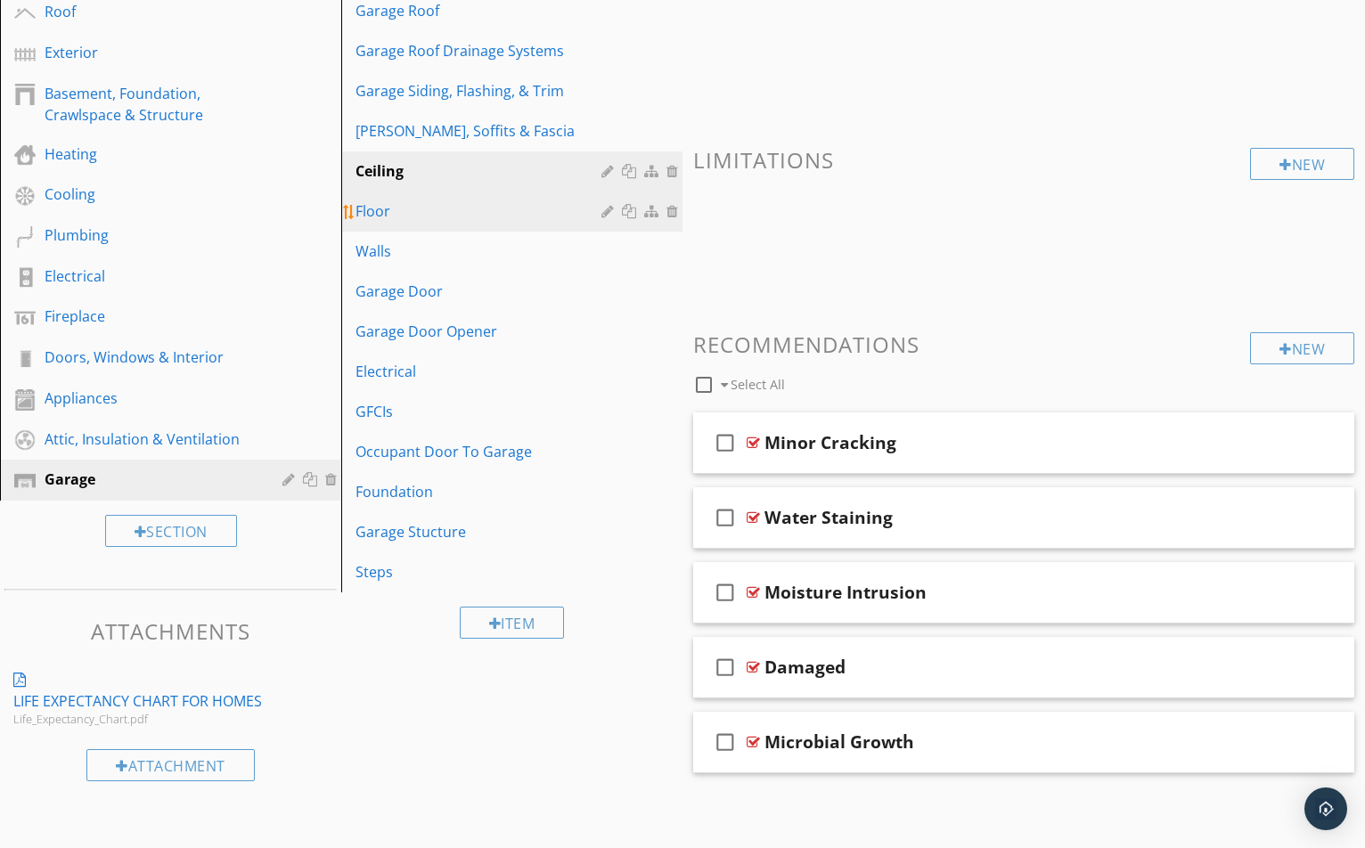
scroll to position [299, 0]
click at [759, 662] on div at bounding box center [753, 667] width 13 height 14
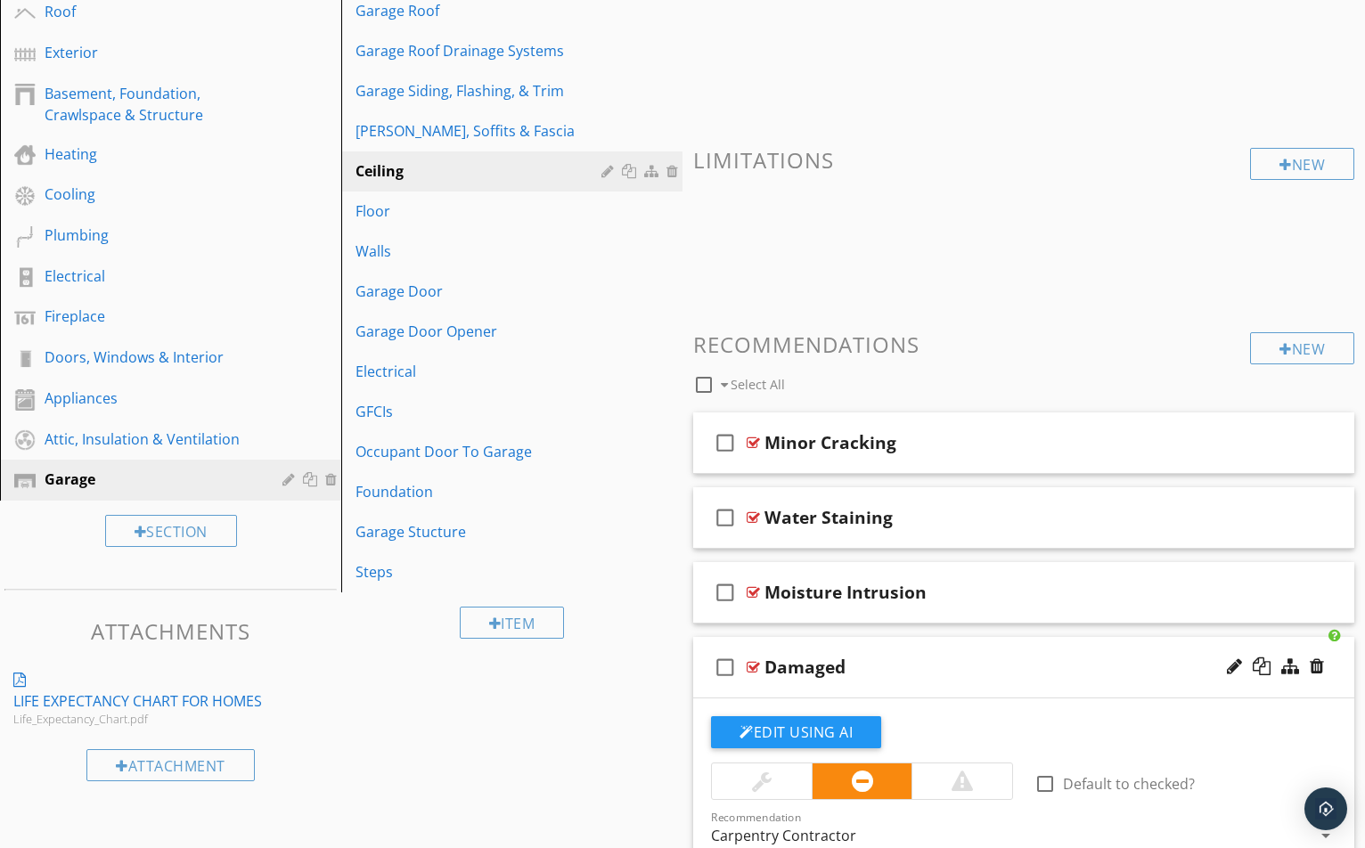
scroll to position [445, 0]
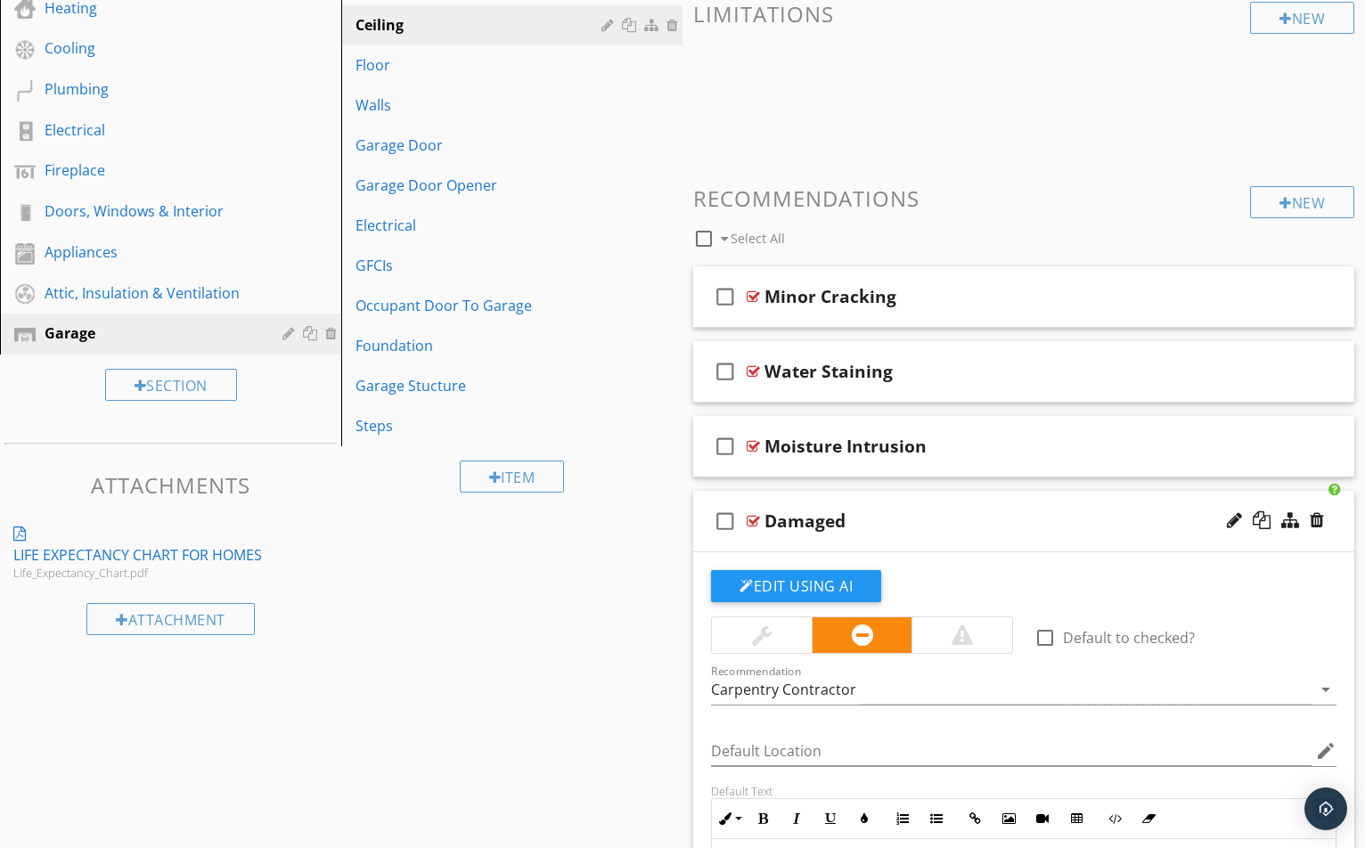
click at [755, 516] on div at bounding box center [753, 521] width 13 height 14
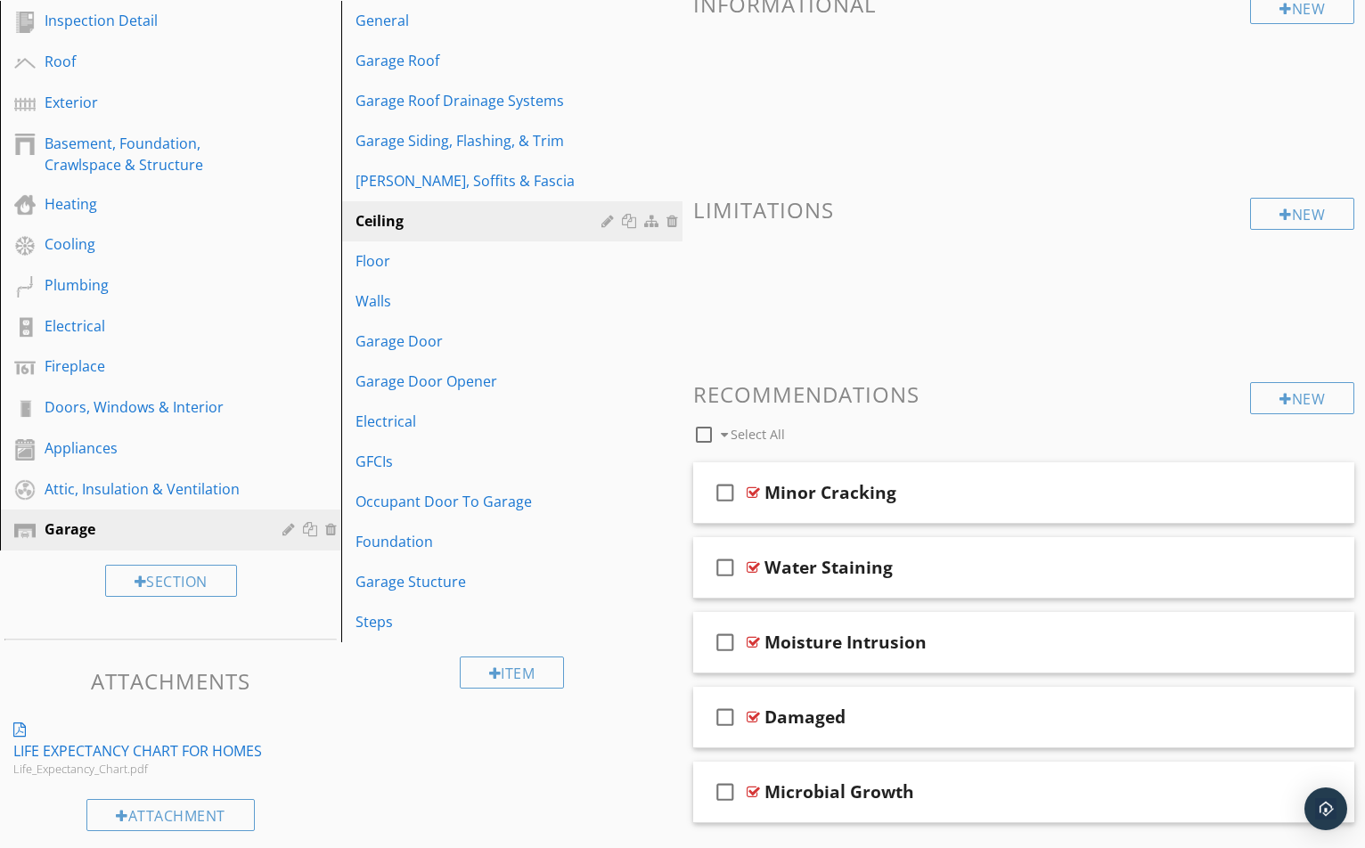
scroll to position [210, 0]
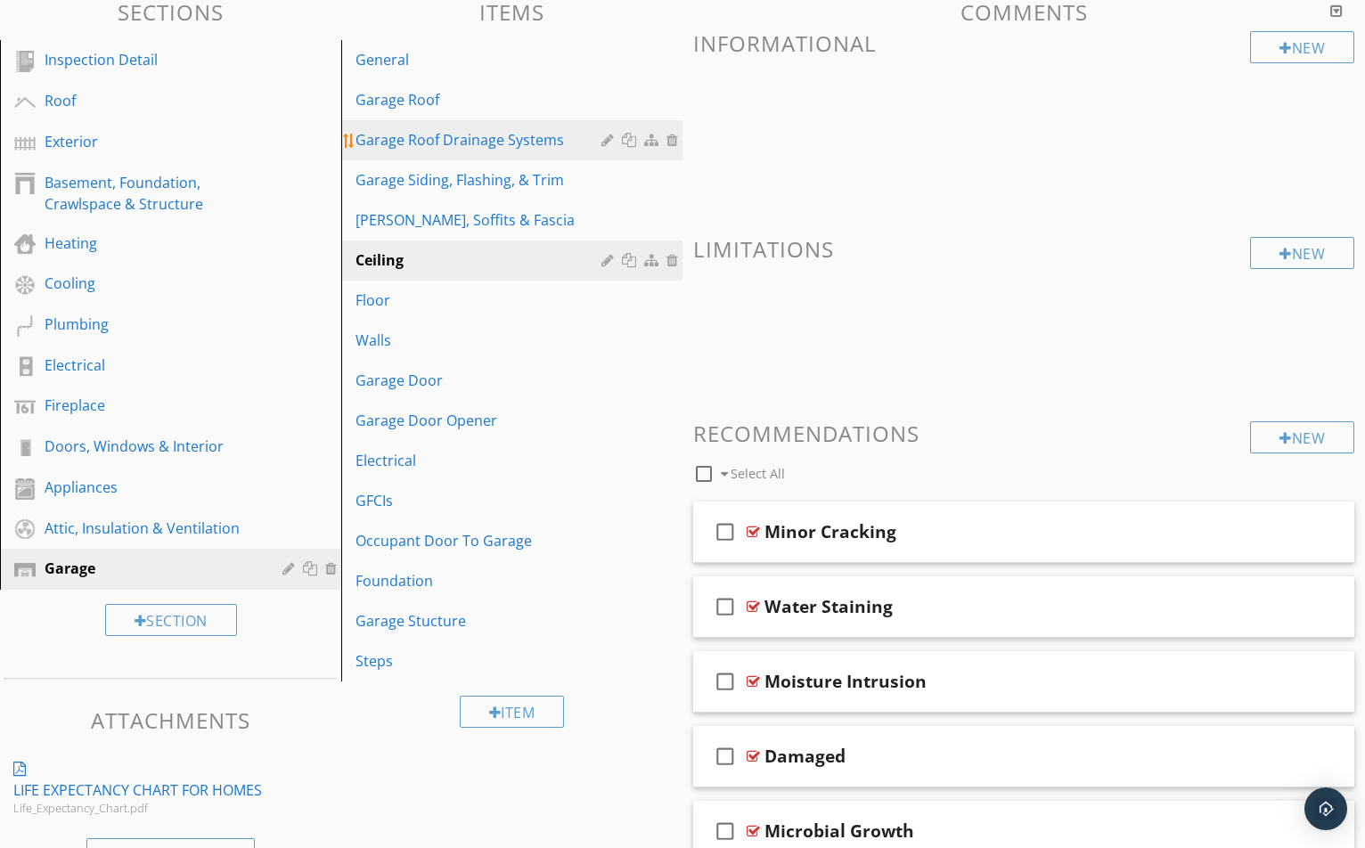
click at [419, 153] on link "Garage Roof Drainage Systems" at bounding box center [515, 139] width 336 height 39
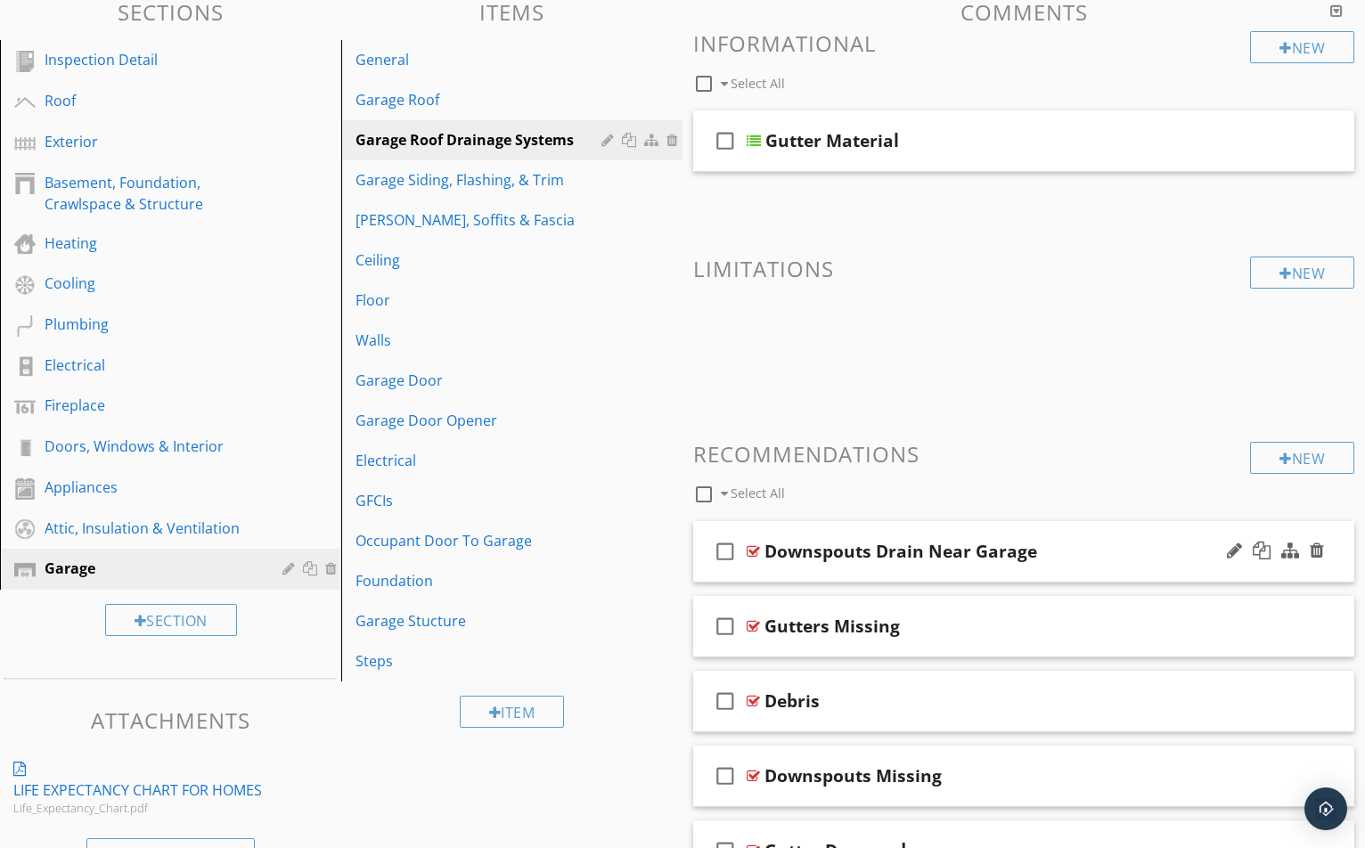
click at [745, 550] on div "check_box_outline_blank" at bounding box center [729, 551] width 36 height 43
click at [712, 549] on div "check_box Downspouts Drain Near Garage" at bounding box center [1023, 551] width 661 height 61
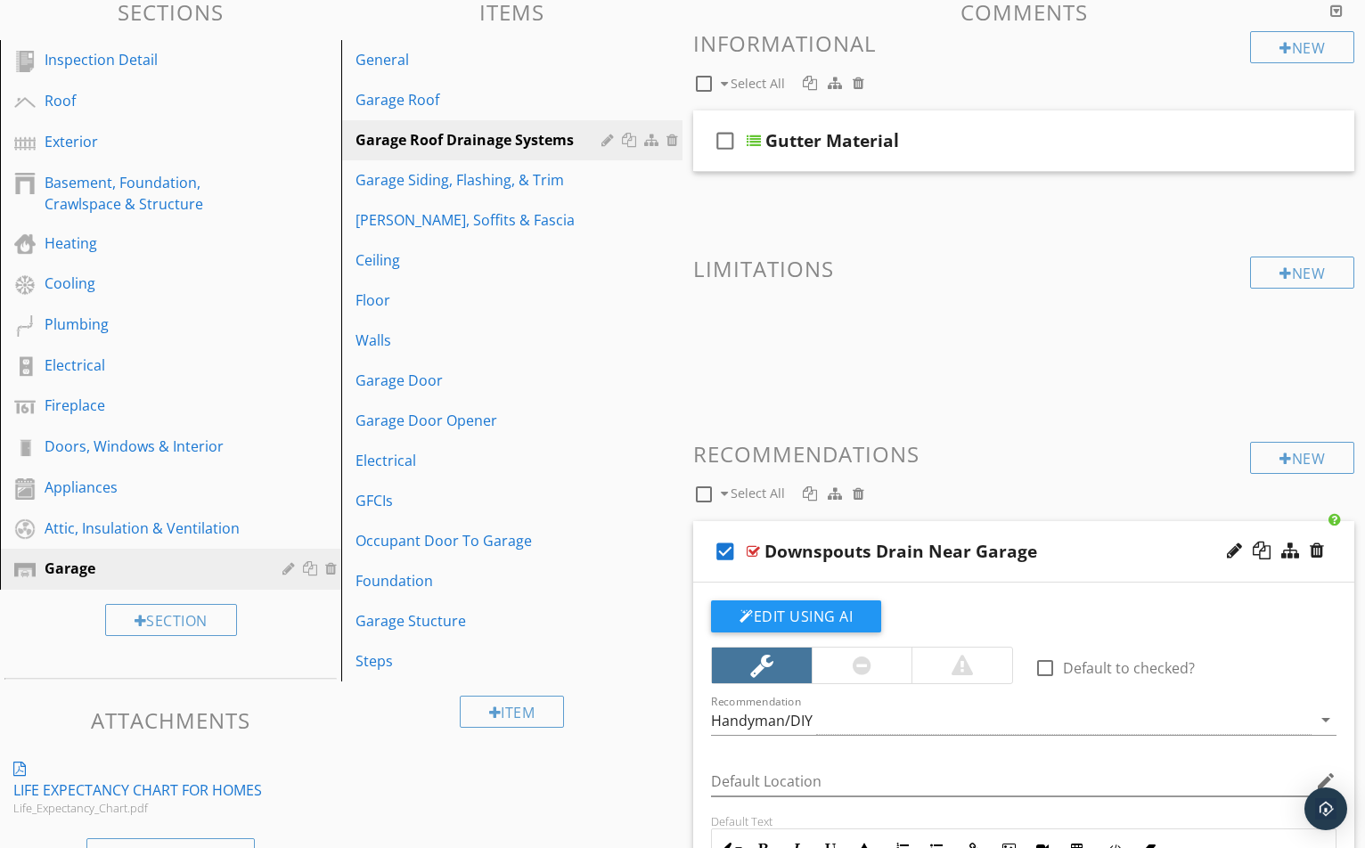
drag, startPoint x: 718, startPoint y: 545, endPoint x: 729, endPoint y: 549, distance: 11.3
click at [719, 545] on icon "check_box" at bounding box center [725, 551] width 29 height 43
click at [879, 665] on div at bounding box center [862, 666] width 101 height 36
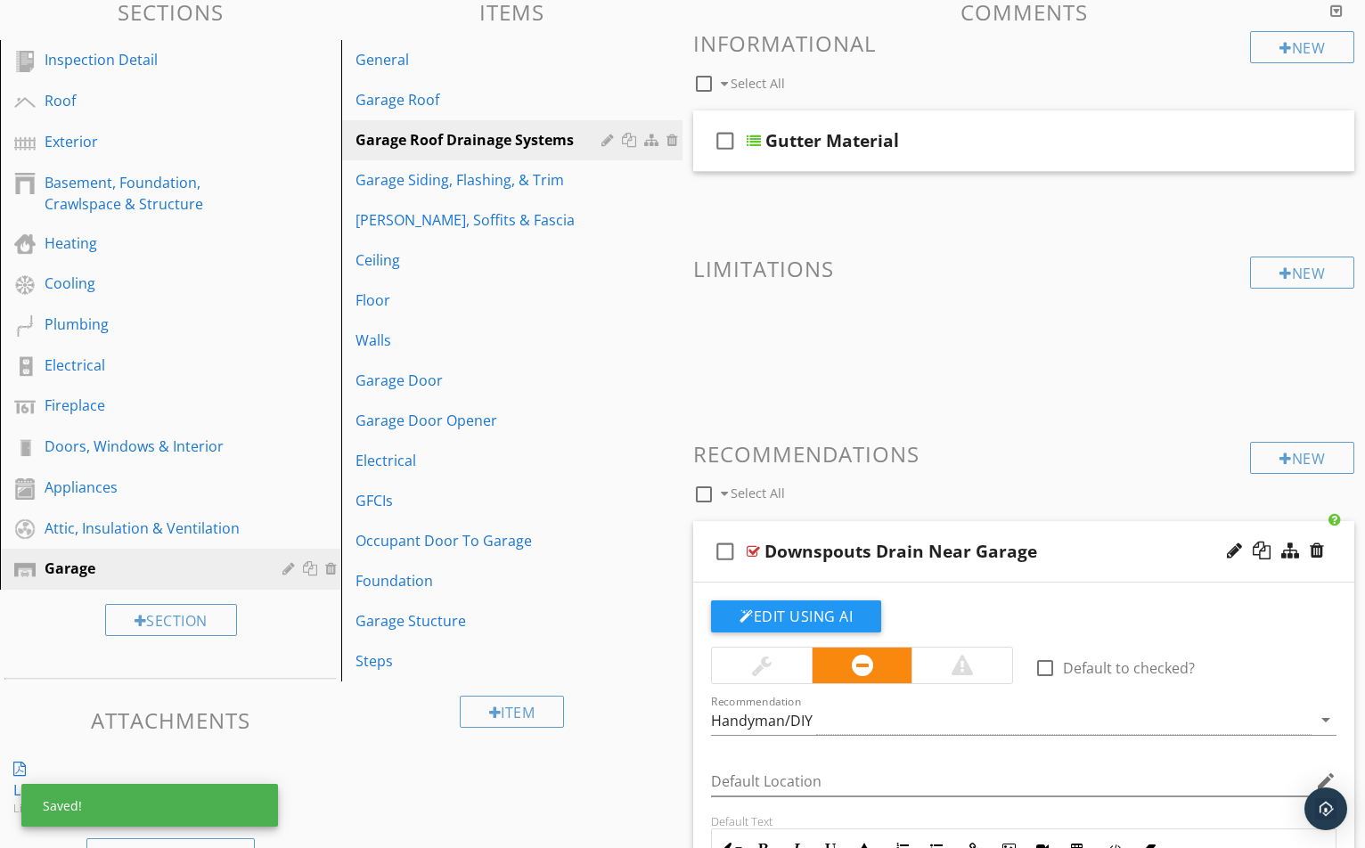
click at [759, 550] on div at bounding box center [753, 551] width 13 height 14
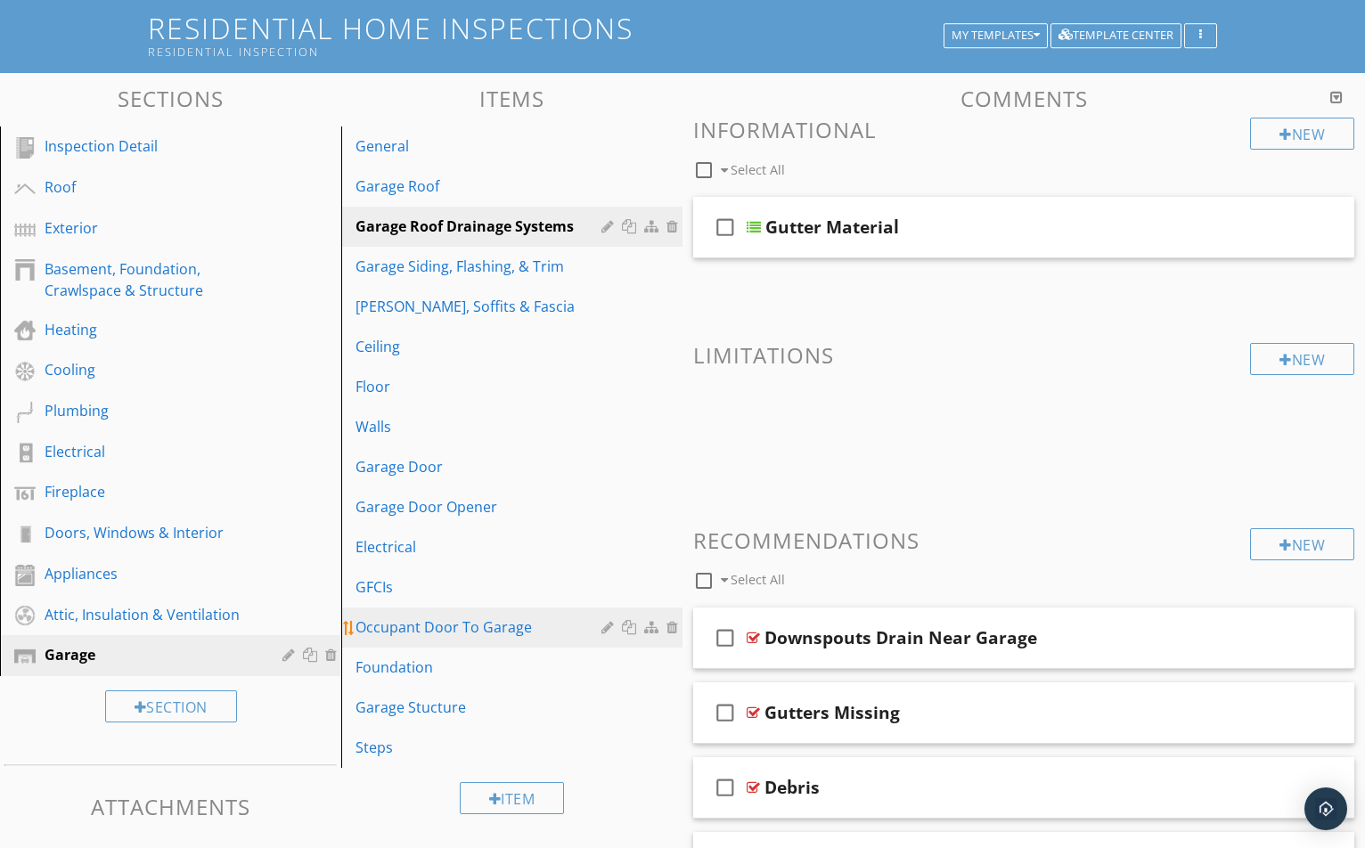
scroll to position [121, 0]
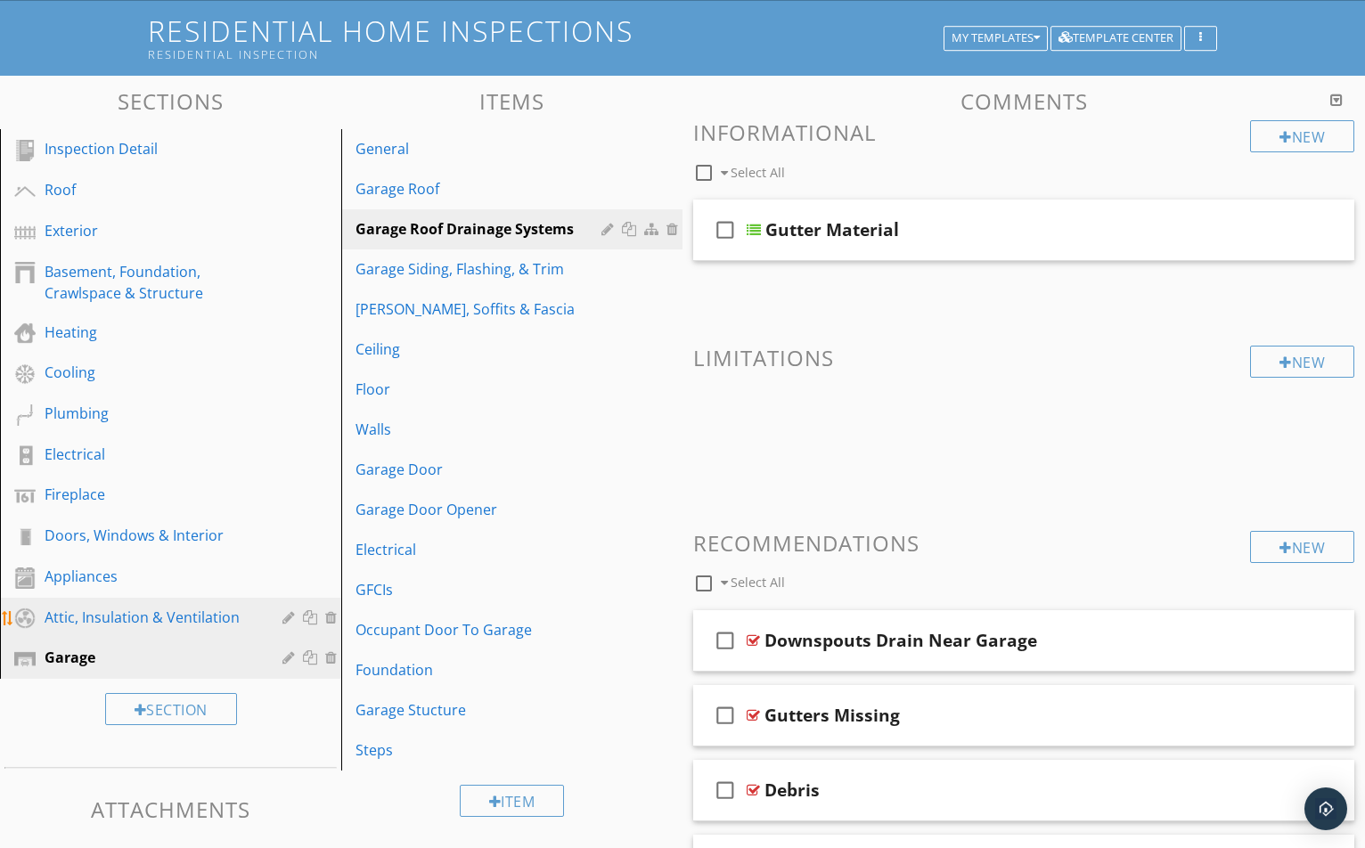
click at [188, 617] on div "Attic, Insulation & Ventilation" at bounding box center [151, 617] width 212 height 21
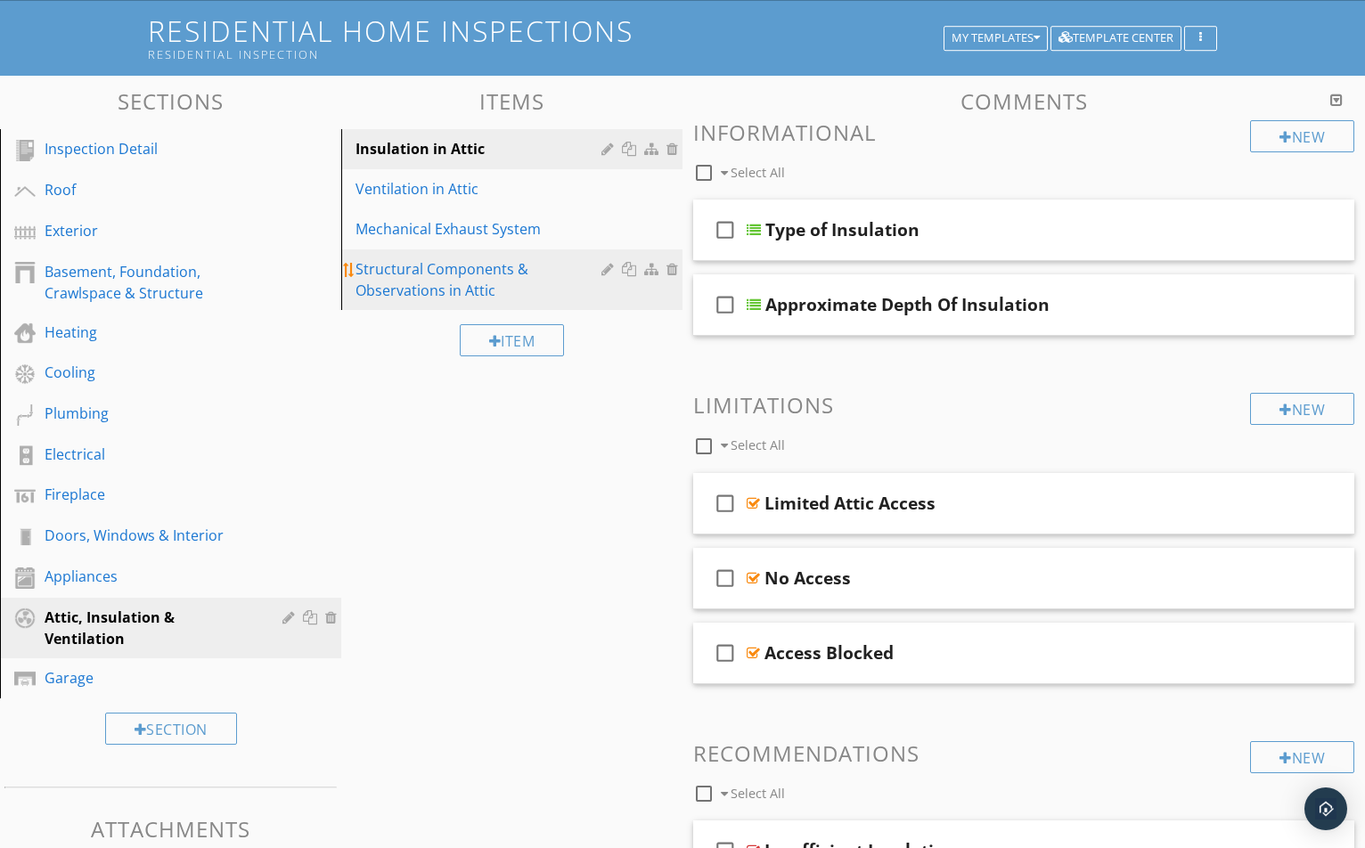
click at [434, 290] on div "Structural Components & Observations in Attic" at bounding box center [480, 279] width 251 height 43
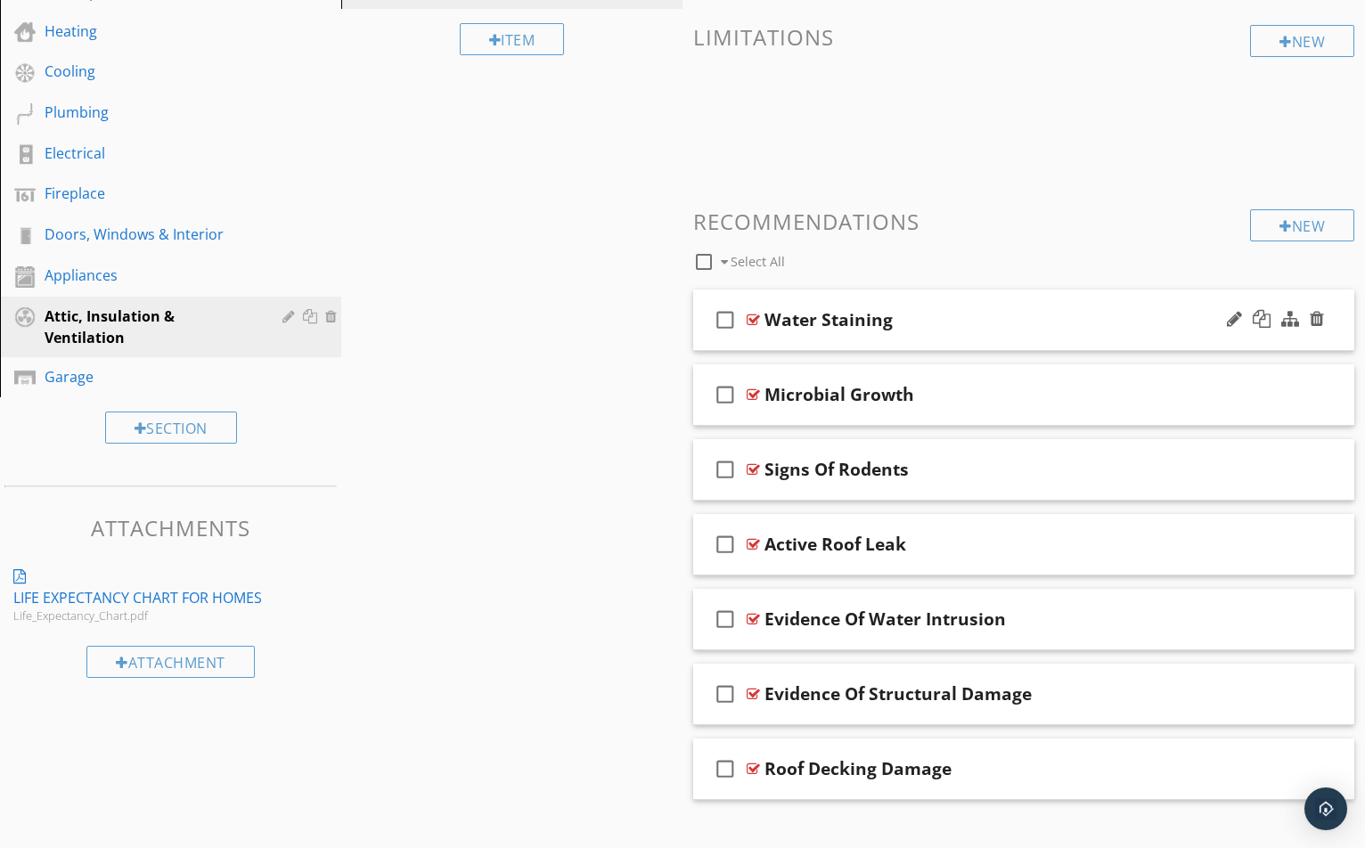
scroll to position [449, 0]
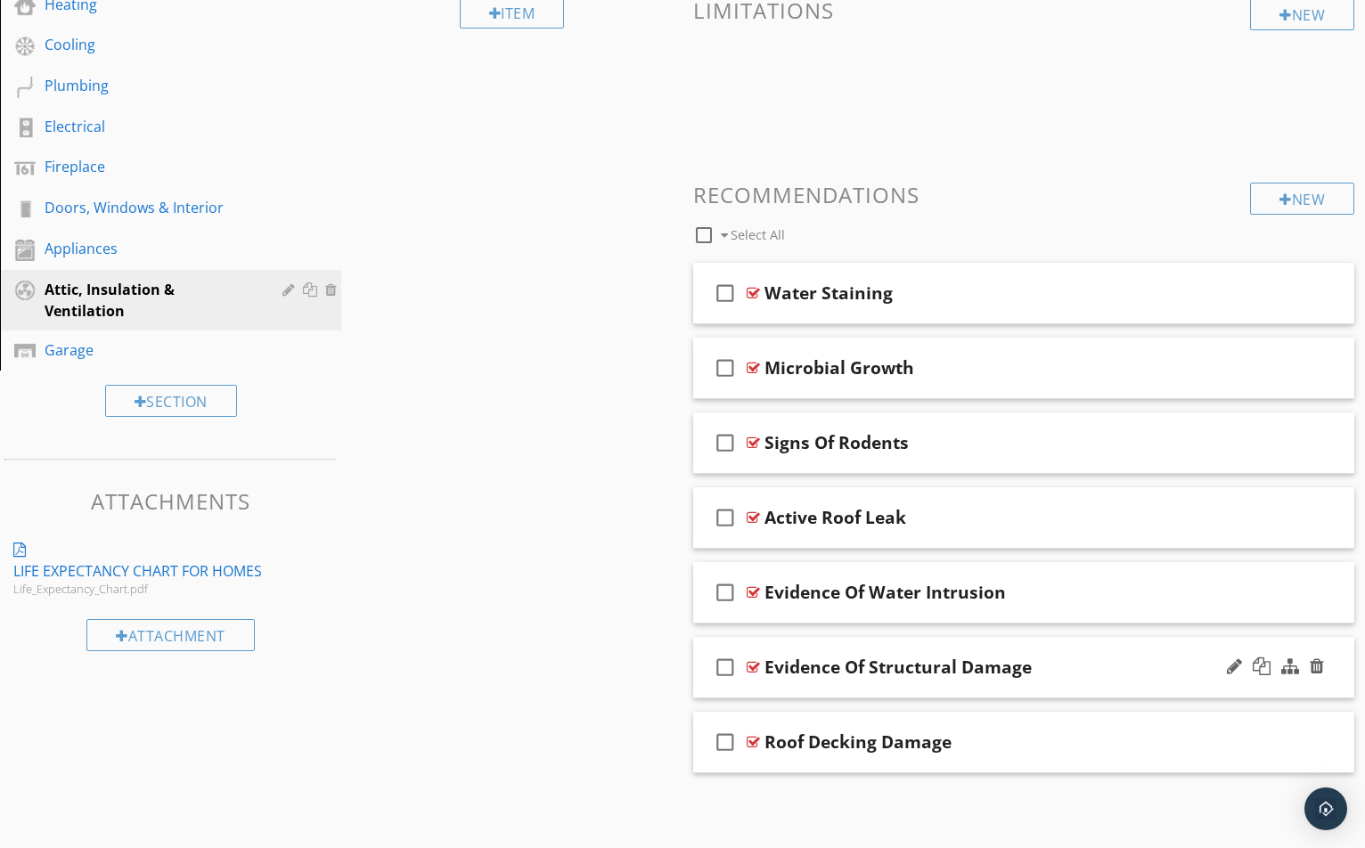
click at [748, 667] on div at bounding box center [753, 667] width 13 height 14
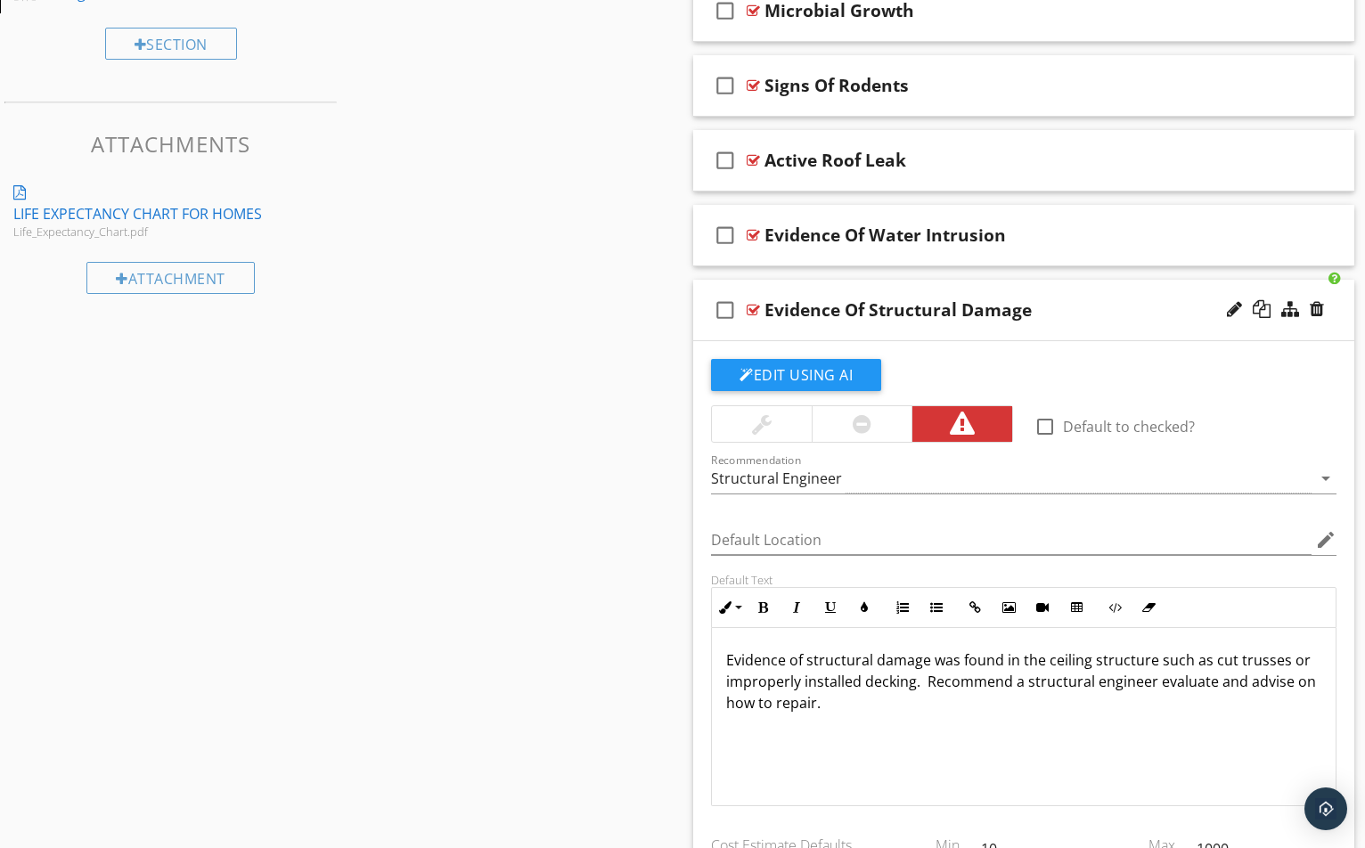
scroll to position [805, 0]
click at [752, 306] on div at bounding box center [753, 311] width 13 height 14
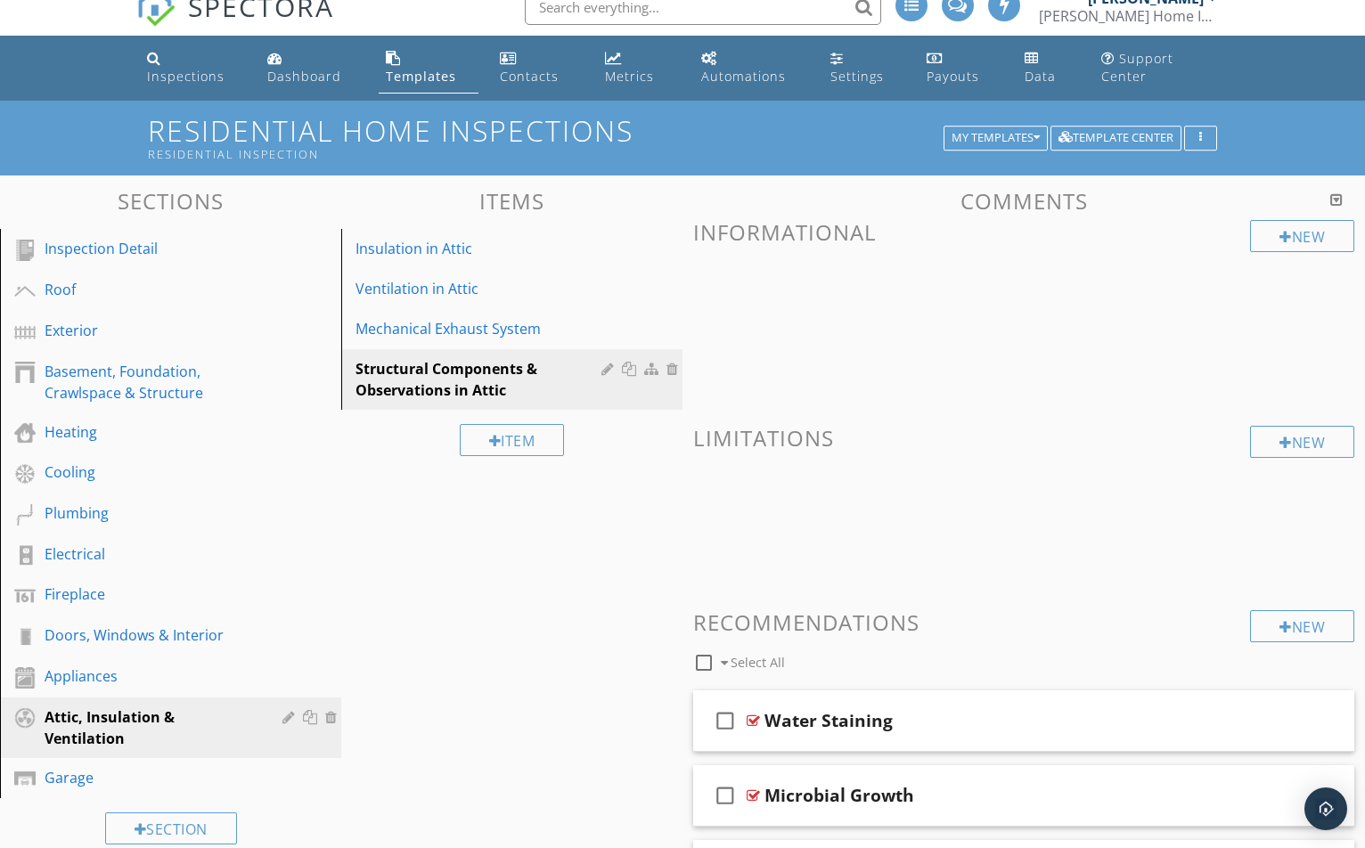
scroll to position [4, 0]
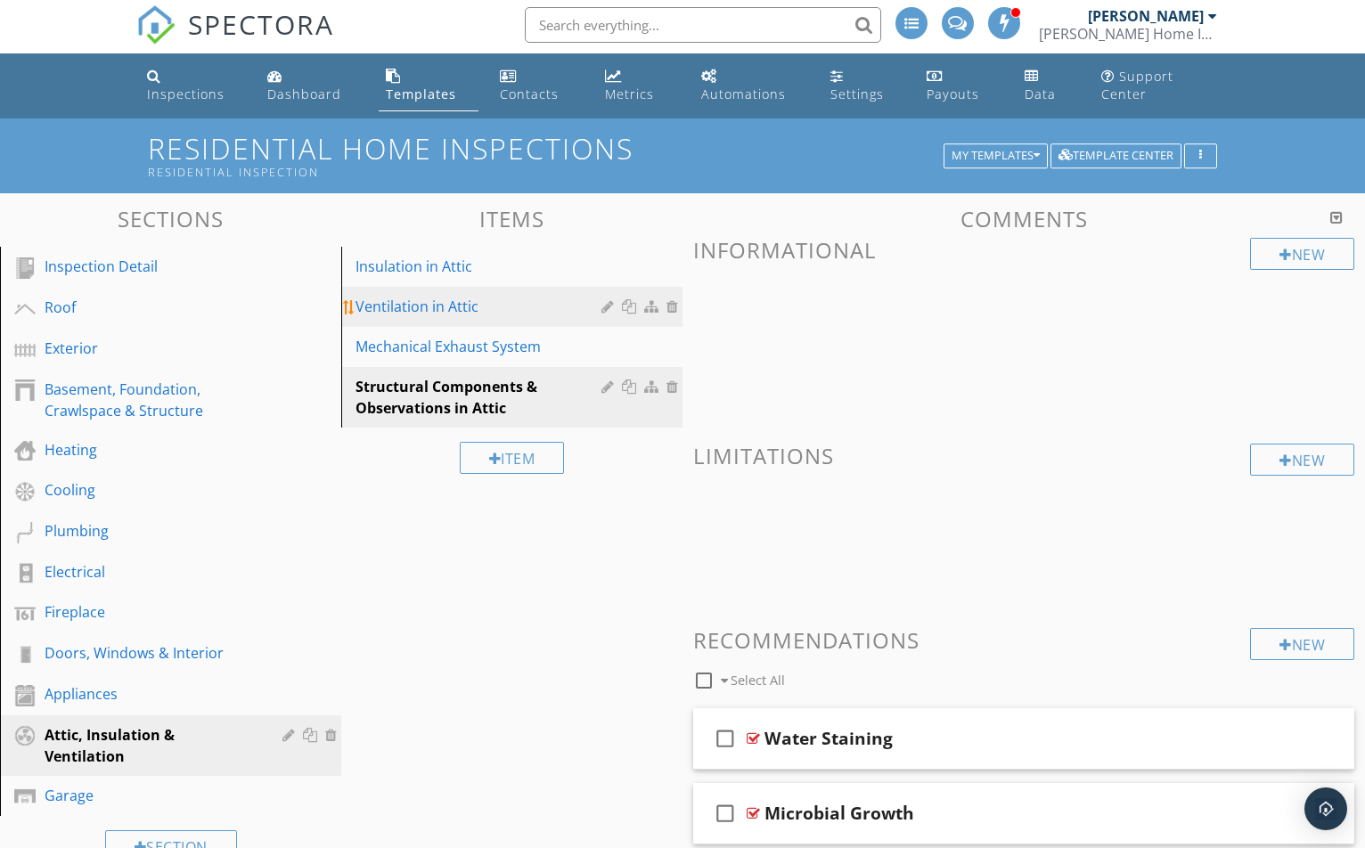
click at [433, 303] on div "Ventilation in Attic" at bounding box center [480, 306] width 251 height 21
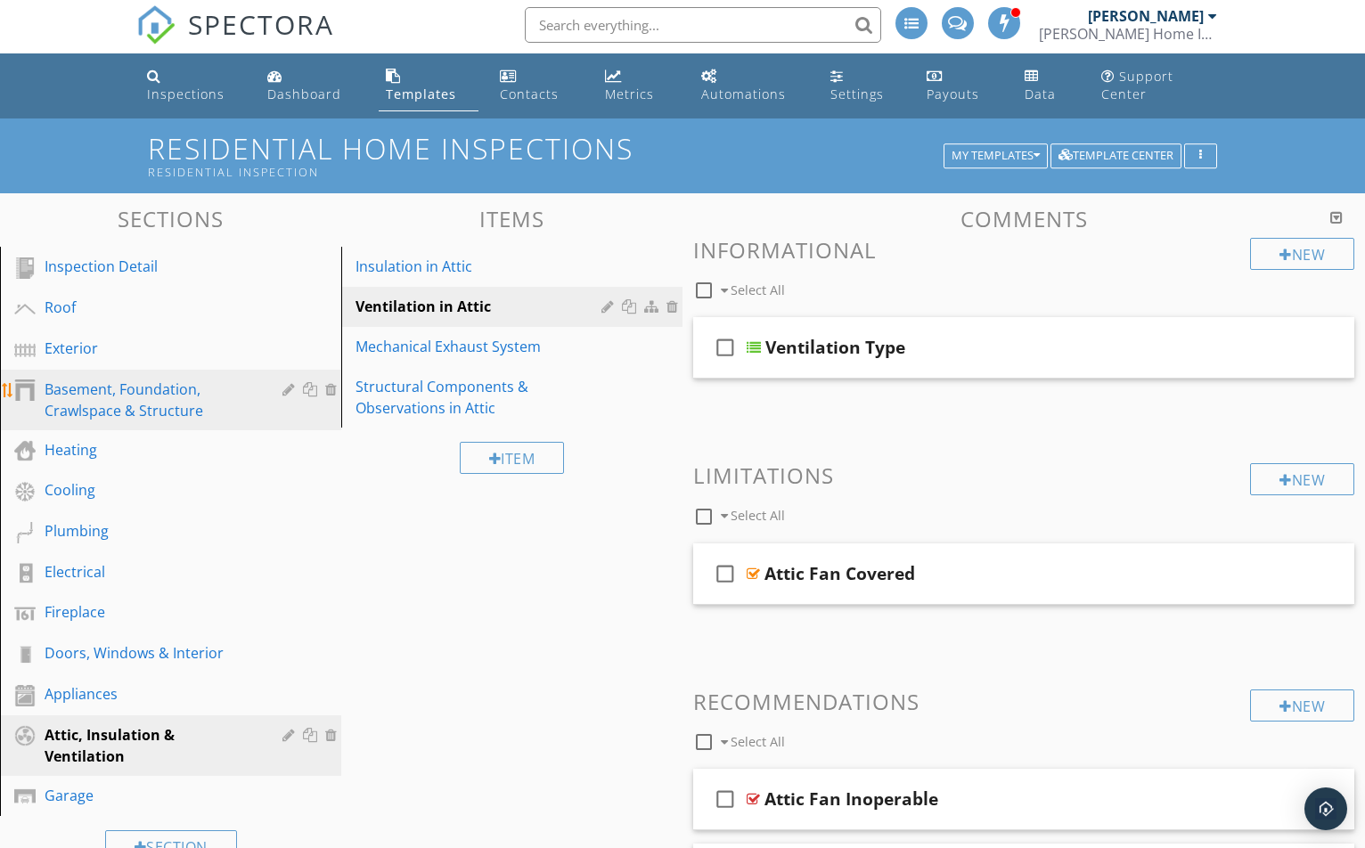
click at [116, 394] on div "Basement, Foundation, Crawlspace & Structure" at bounding box center [151, 400] width 212 height 43
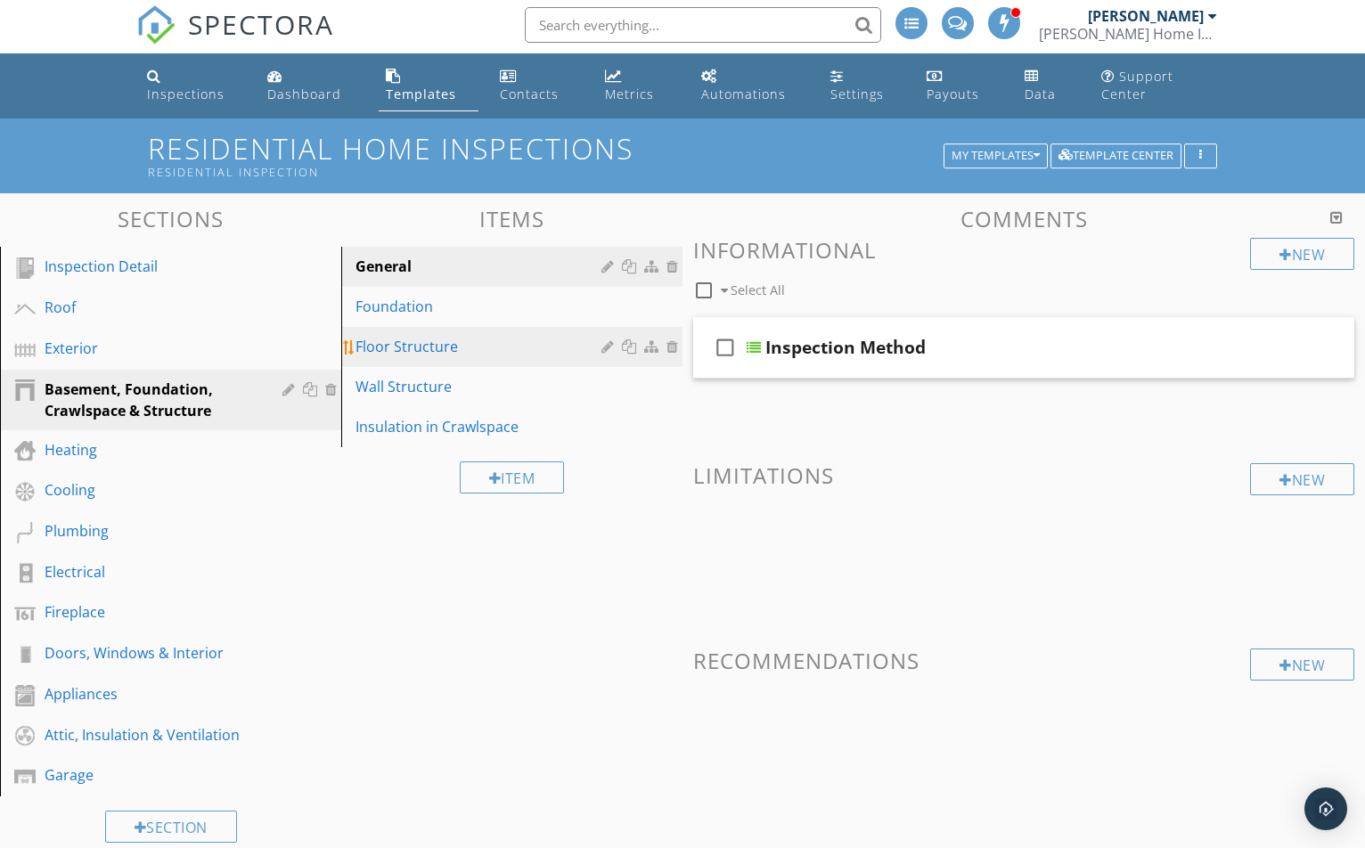
click at [414, 328] on link "Floor Structure" at bounding box center [515, 346] width 336 height 39
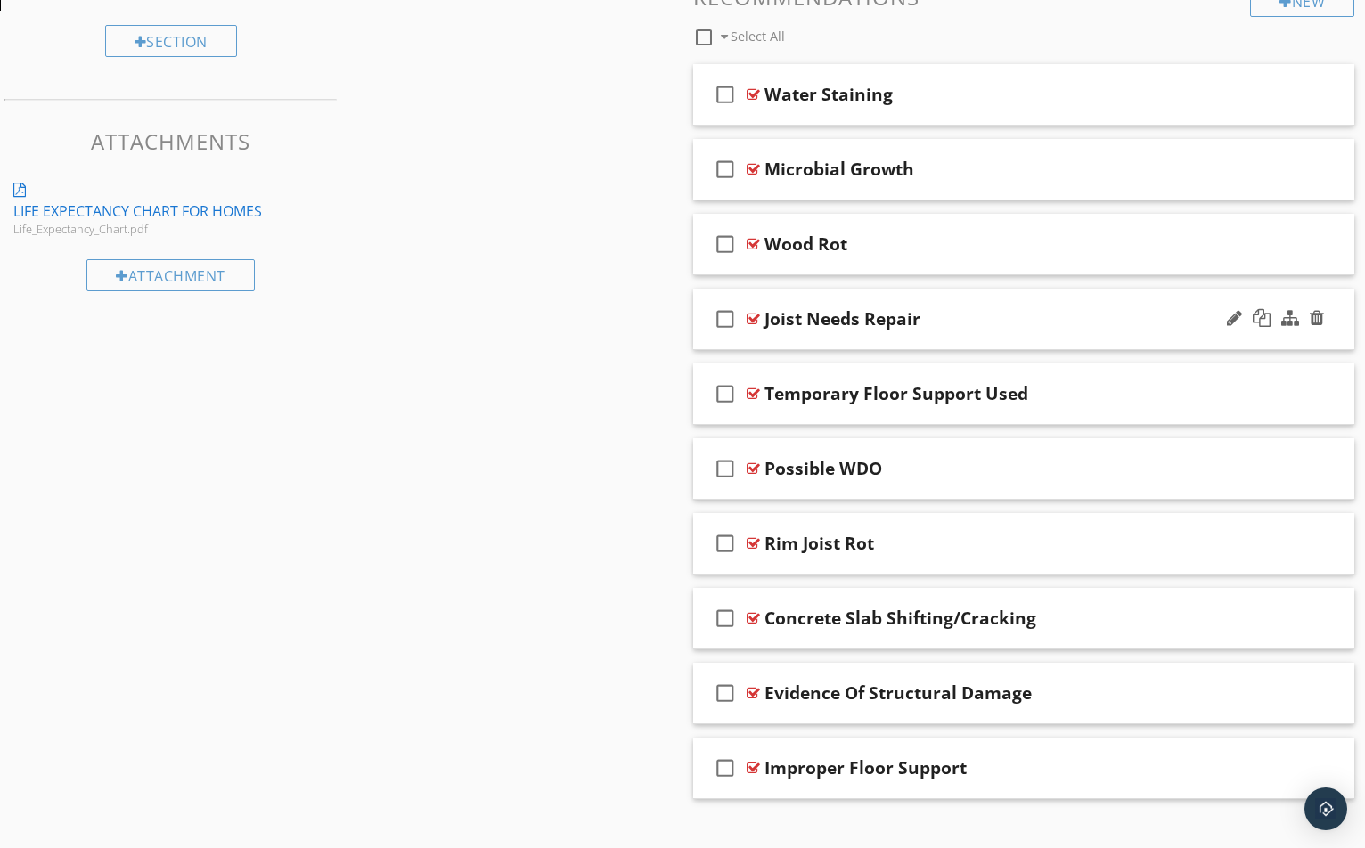
scroll to position [815, 0]
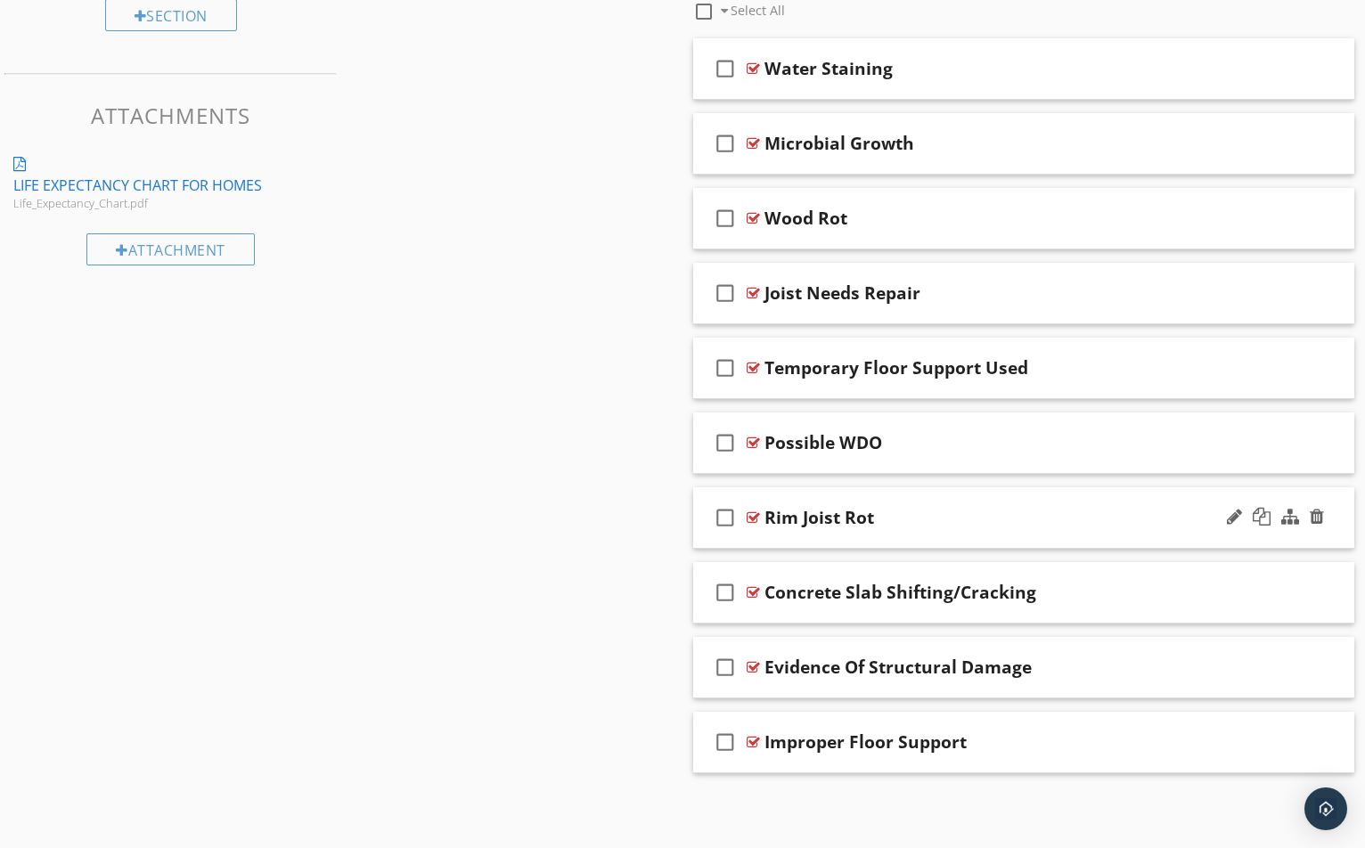
click at [753, 520] on div at bounding box center [753, 518] width 13 height 14
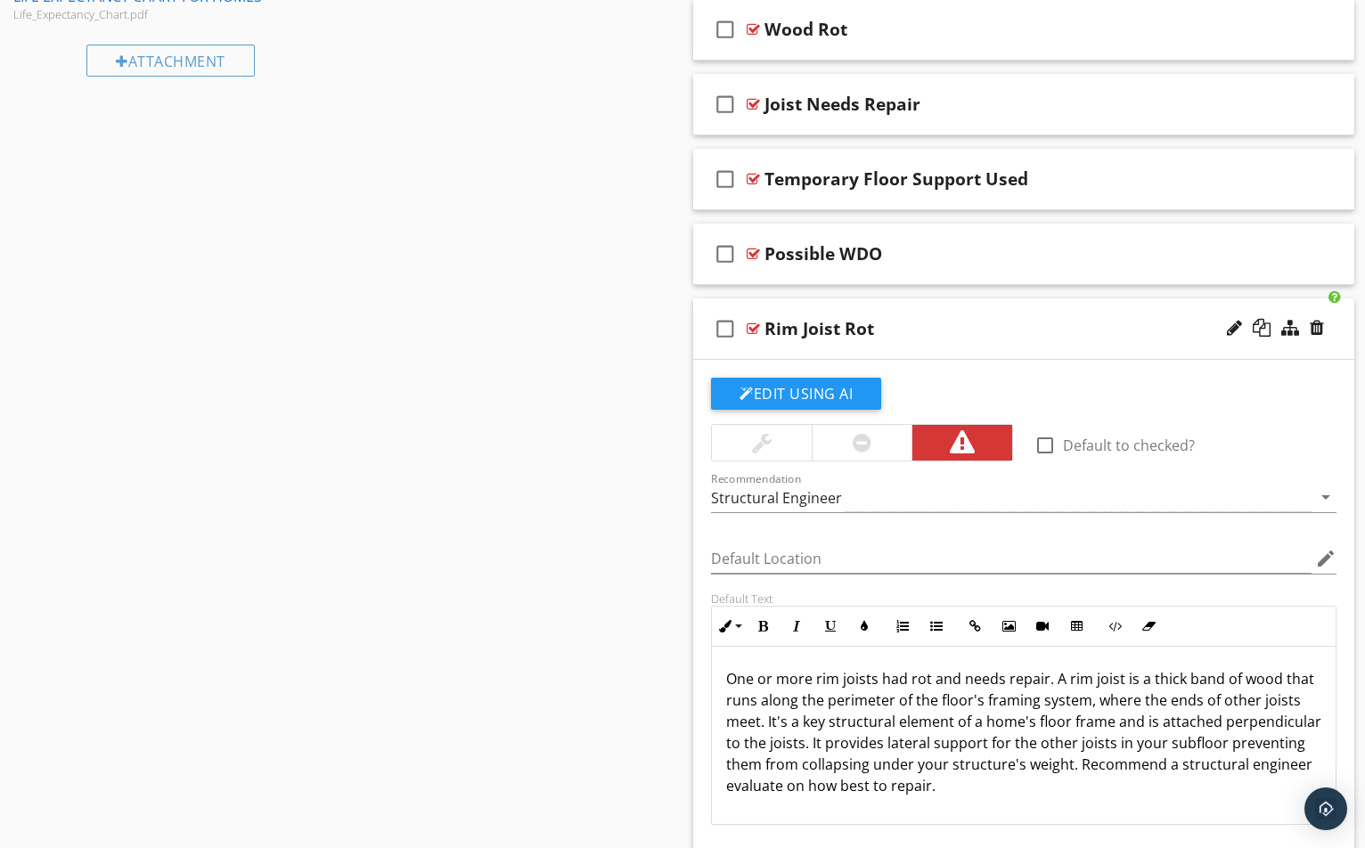
scroll to position [1083, 0]
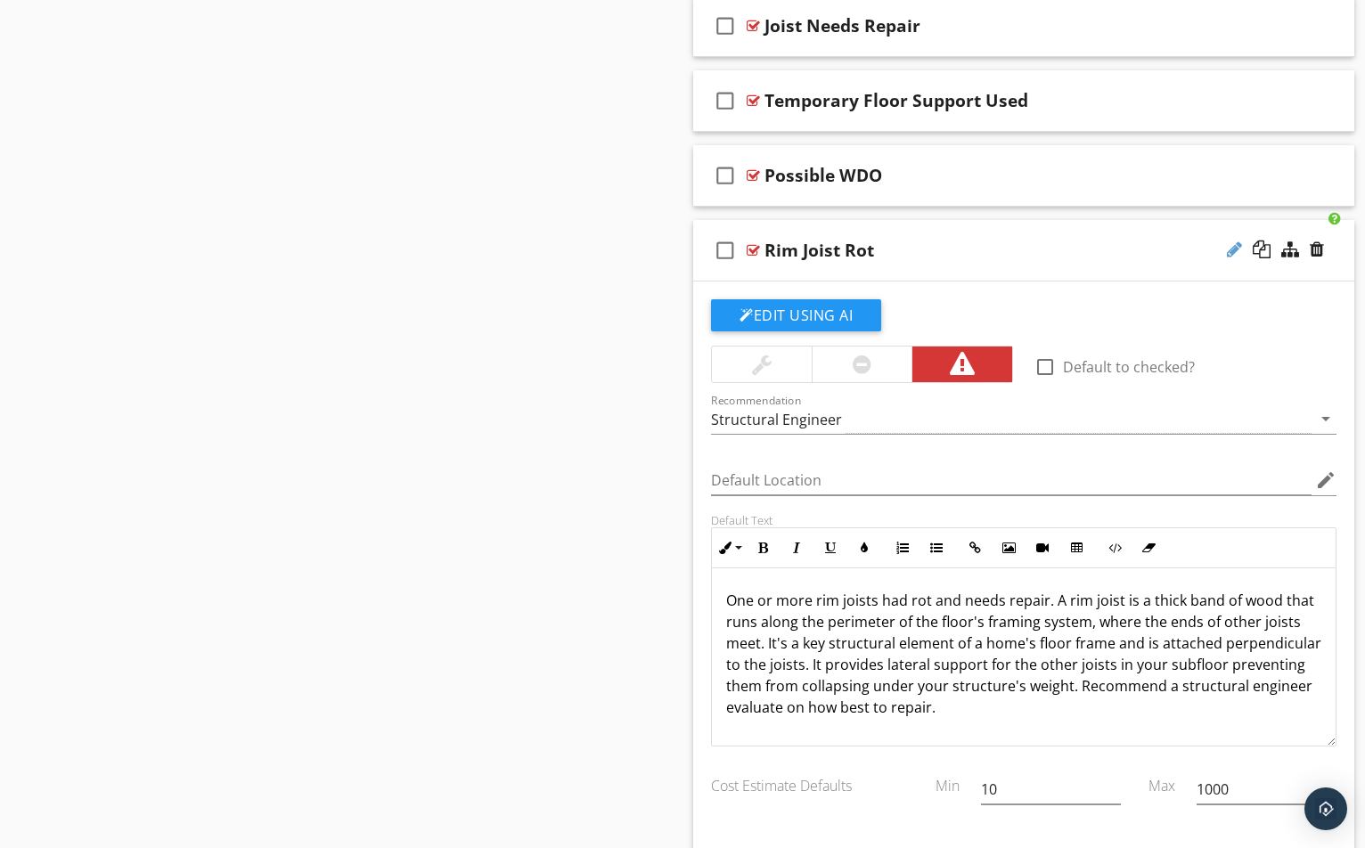
click at [1232, 251] on div at bounding box center [1234, 250] width 15 height 18
click at [897, 247] on input "Rim Joist Rot" at bounding box center [999, 252] width 470 height 29
type input "Rim Joist Damage"
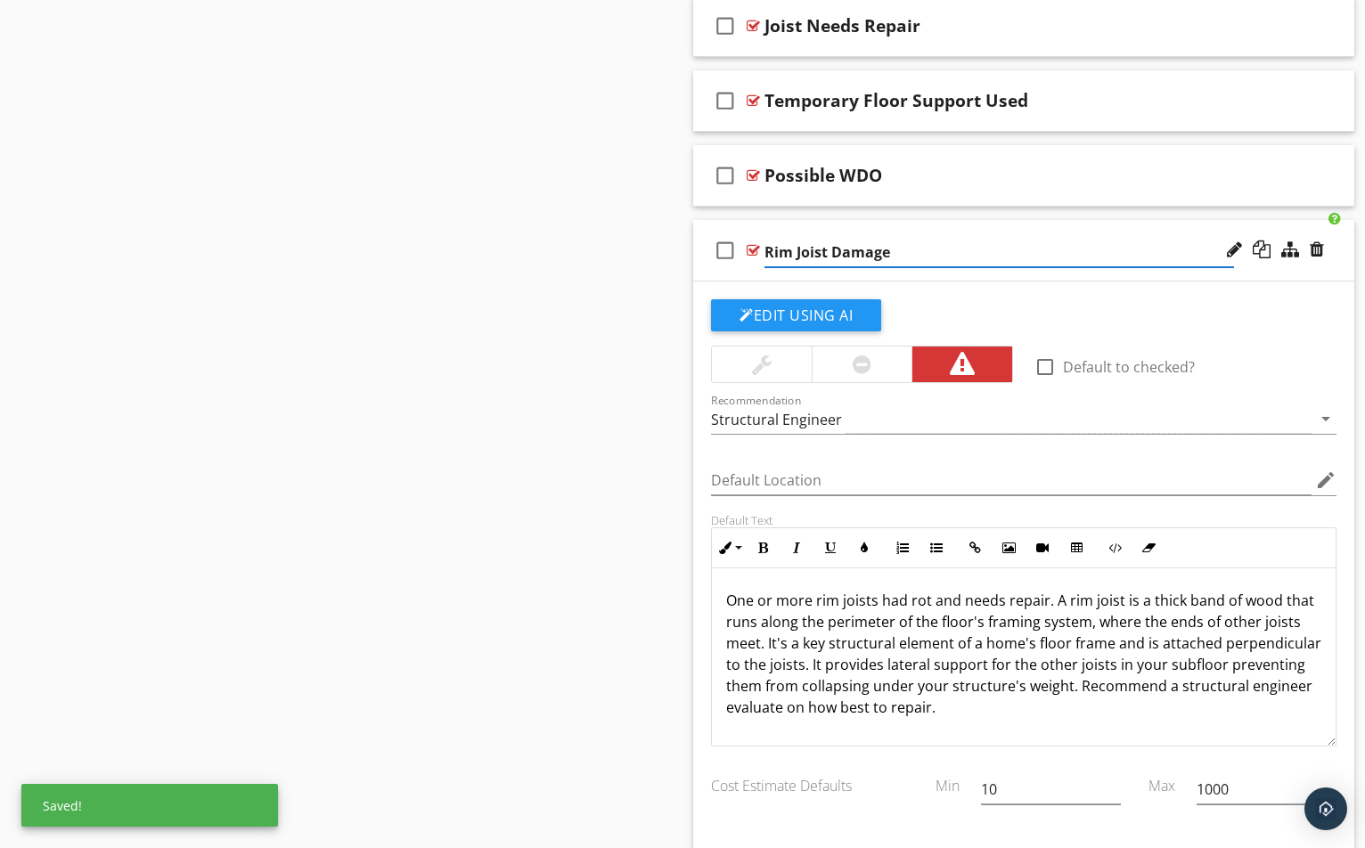
click at [871, 601] on p "One or more rim joists had rot and needs repair. A rim joist is a thick band of…" at bounding box center [1023, 654] width 595 height 128
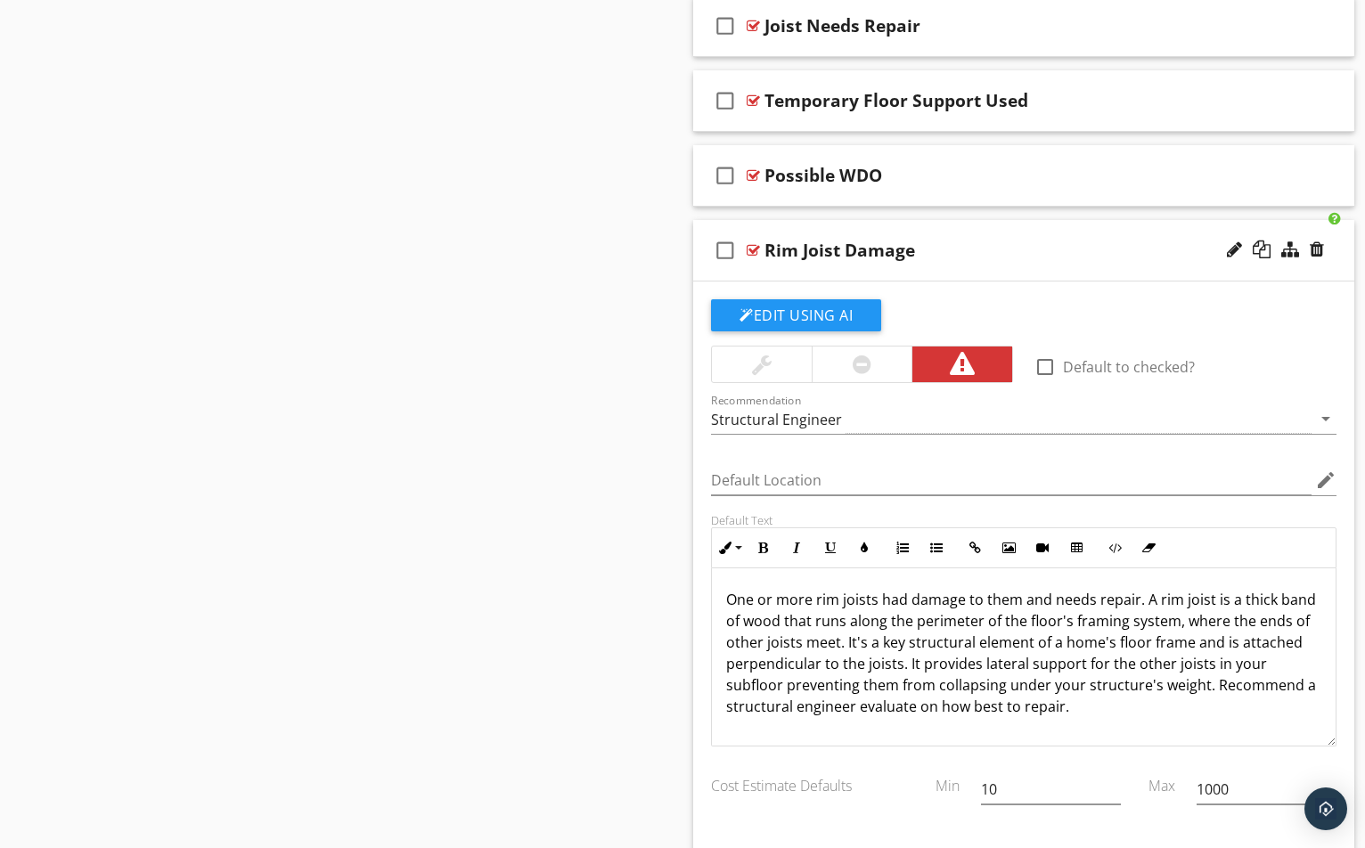
scroll to position [0, 0]
click at [755, 249] on div at bounding box center [753, 250] width 13 height 14
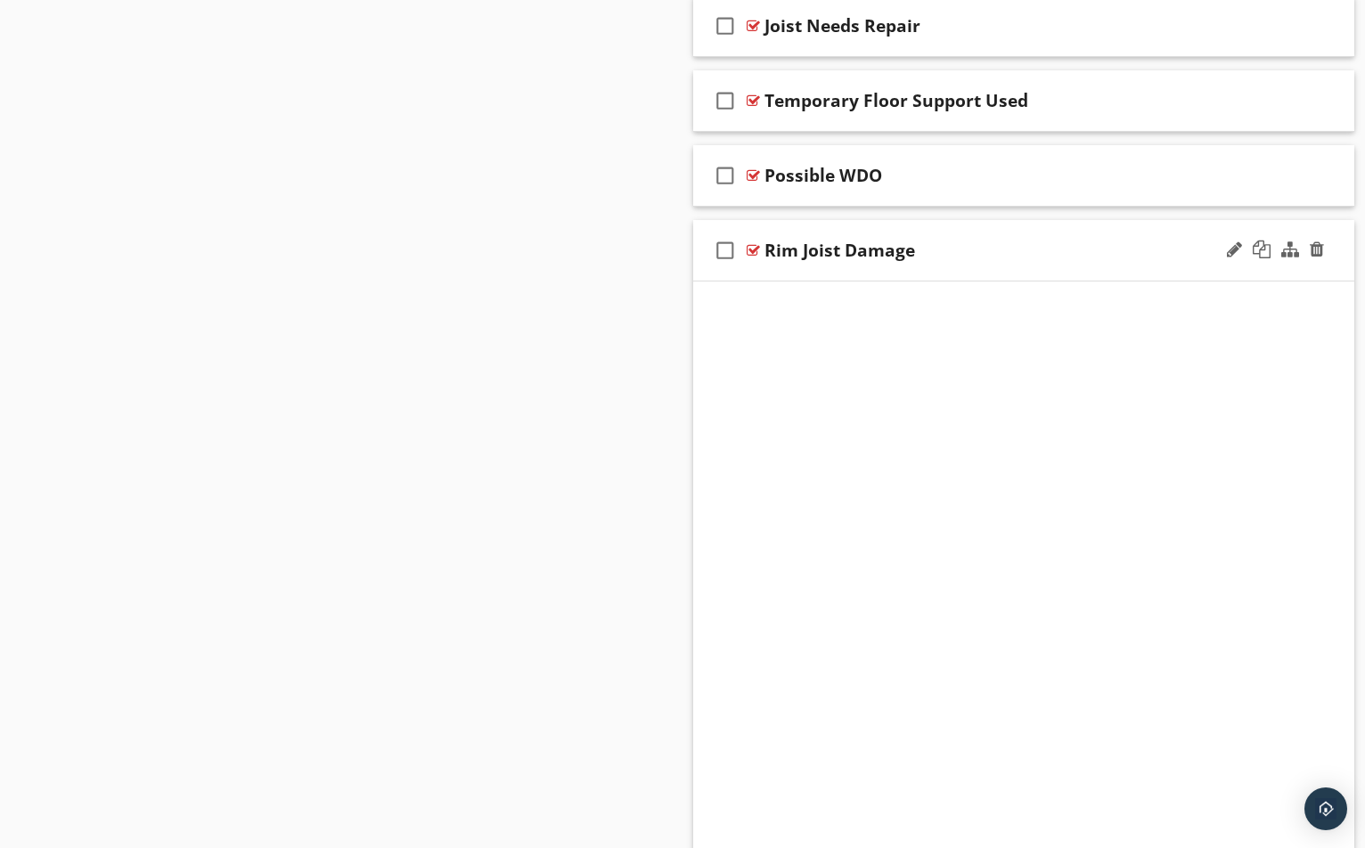
scroll to position [815, 0]
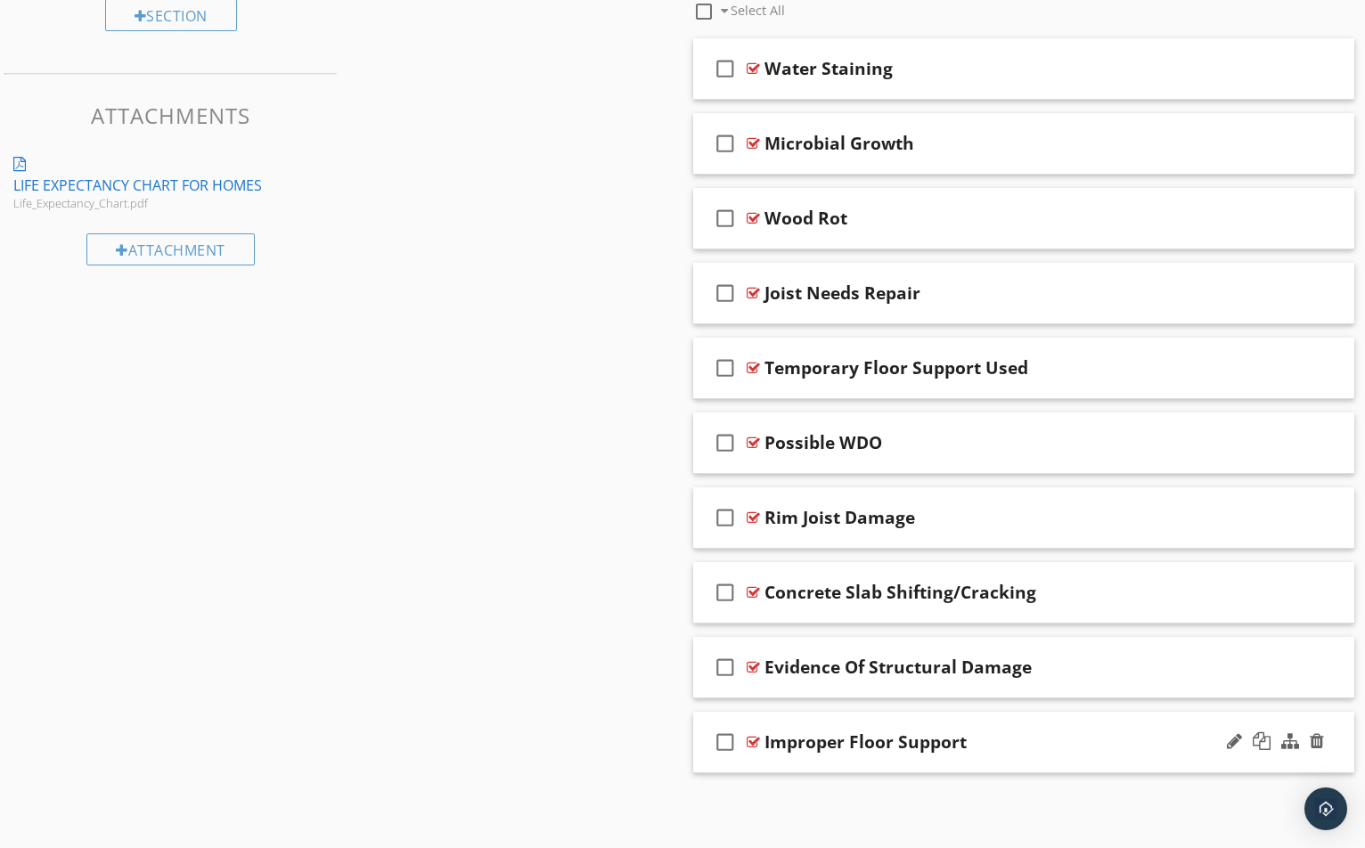
click at [749, 741] on div at bounding box center [753, 742] width 13 height 14
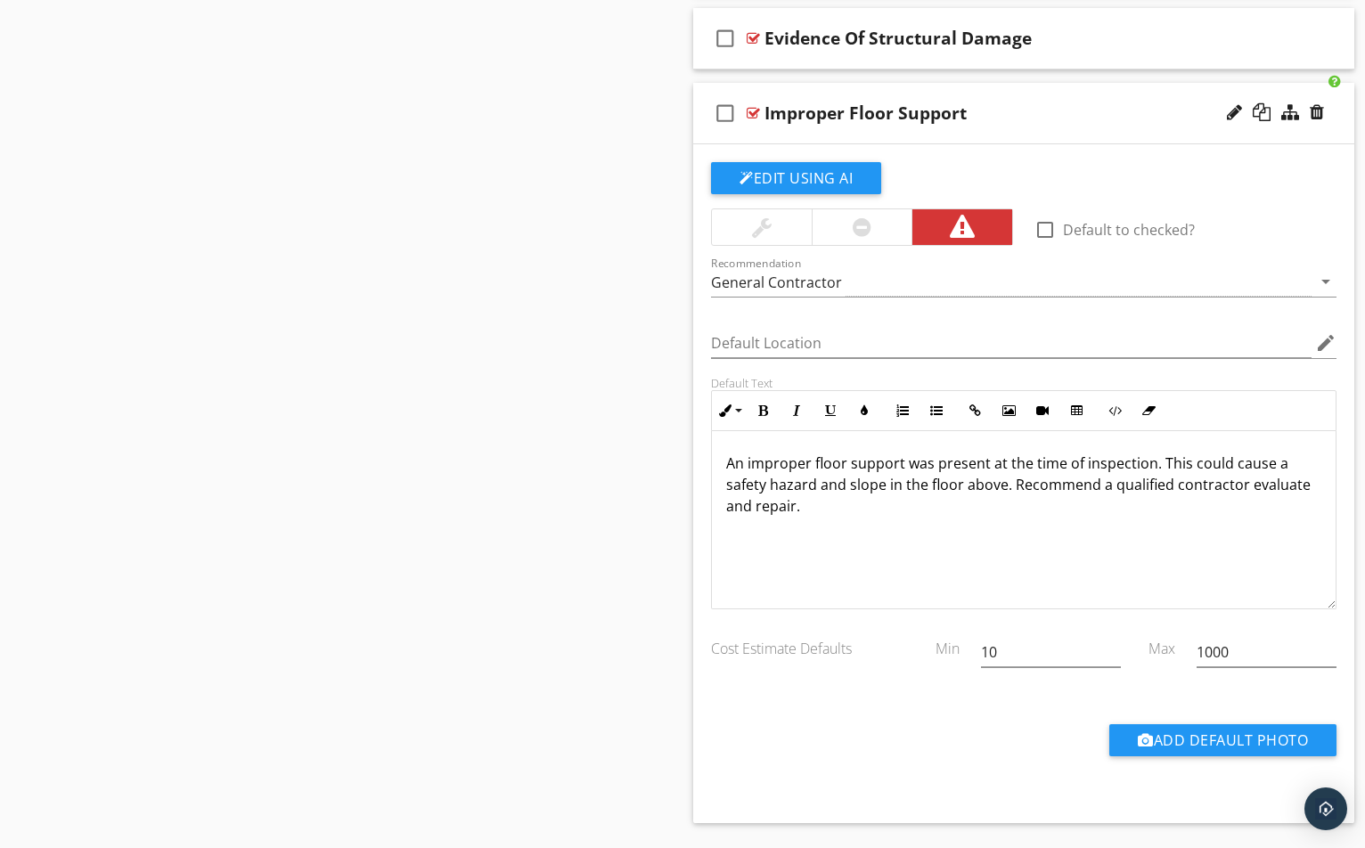
scroll to position [1405, 0]
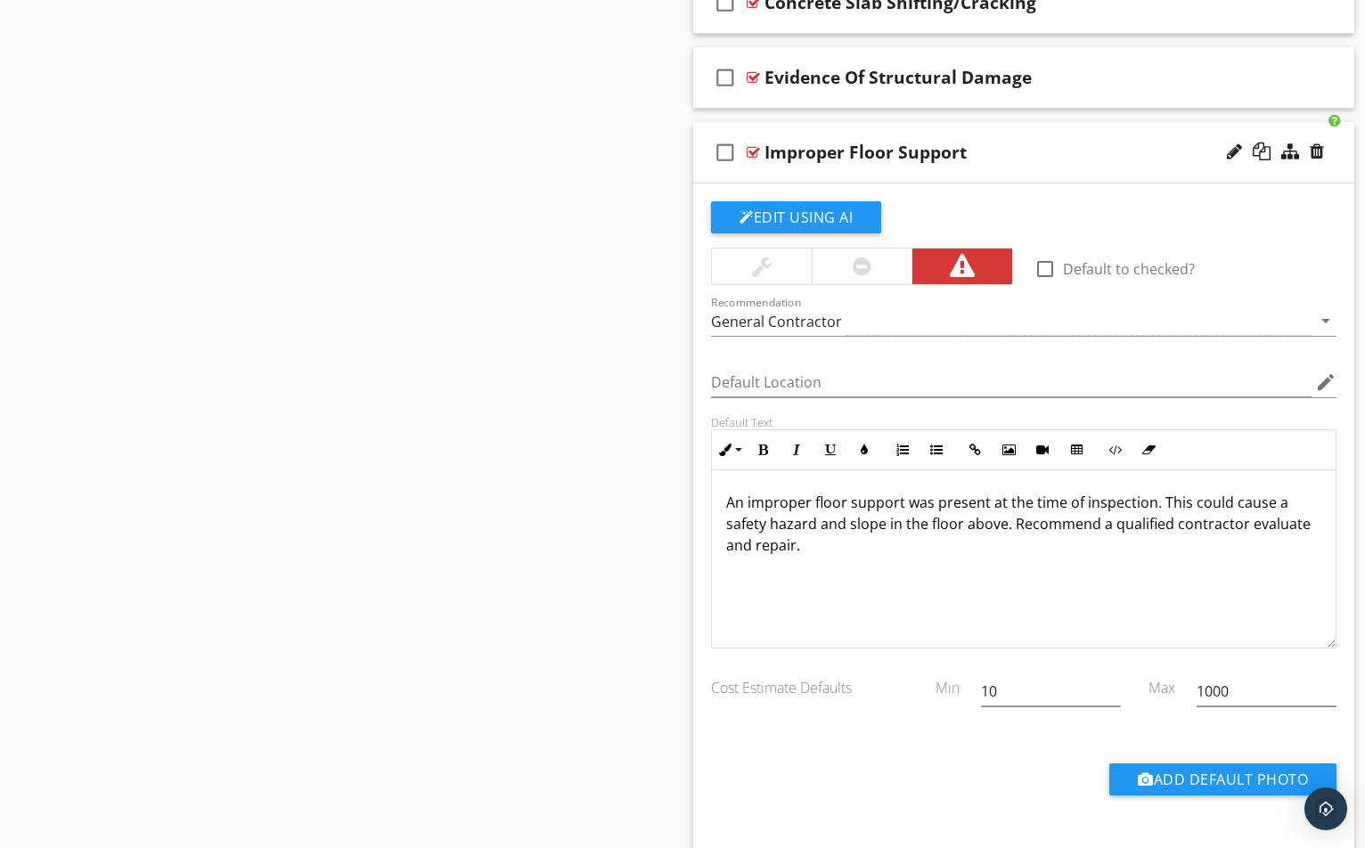
click at [749, 154] on div at bounding box center [753, 152] width 13 height 14
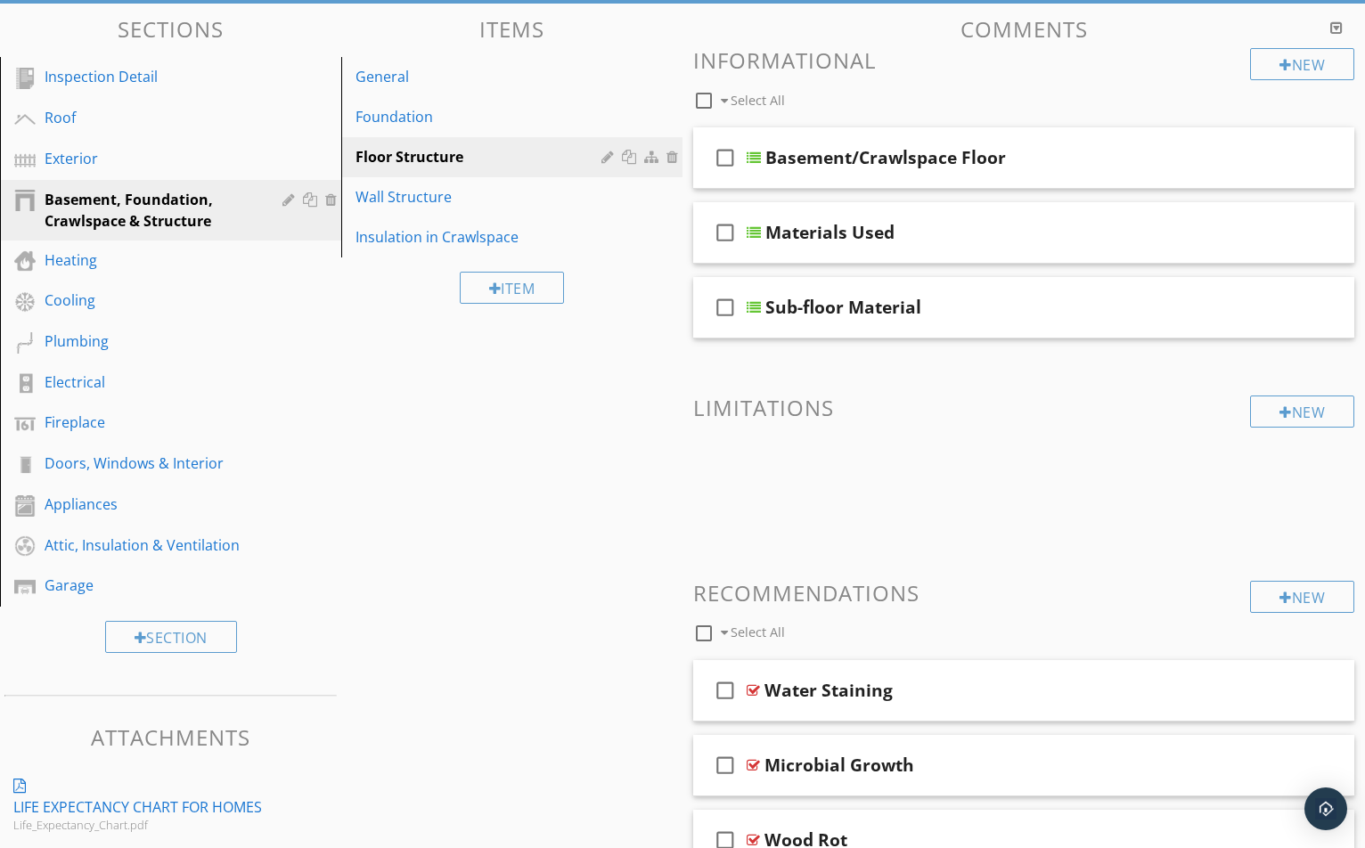
scroll to position [192, 0]
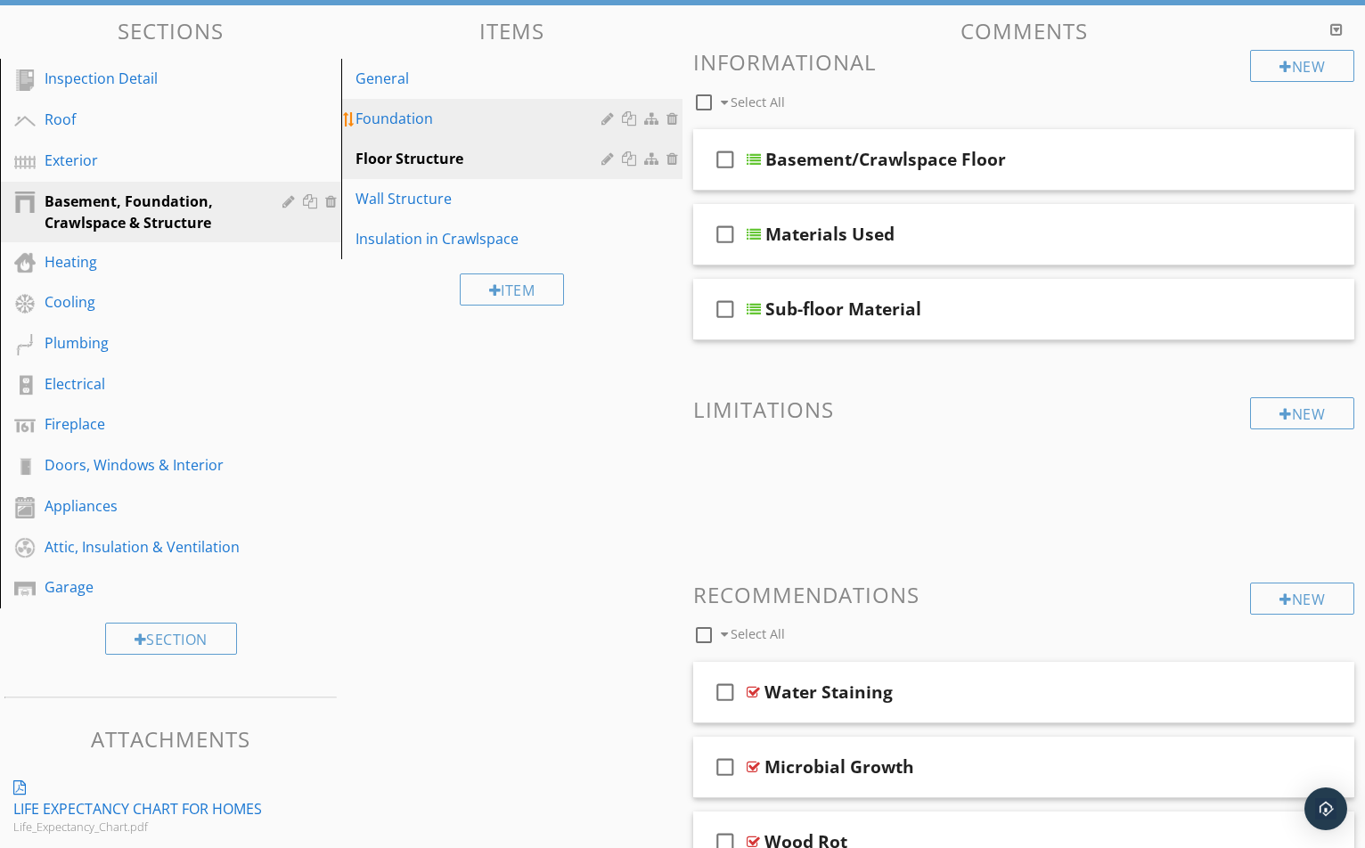
click at [505, 109] on div "Foundation" at bounding box center [480, 118] width 251 height 21
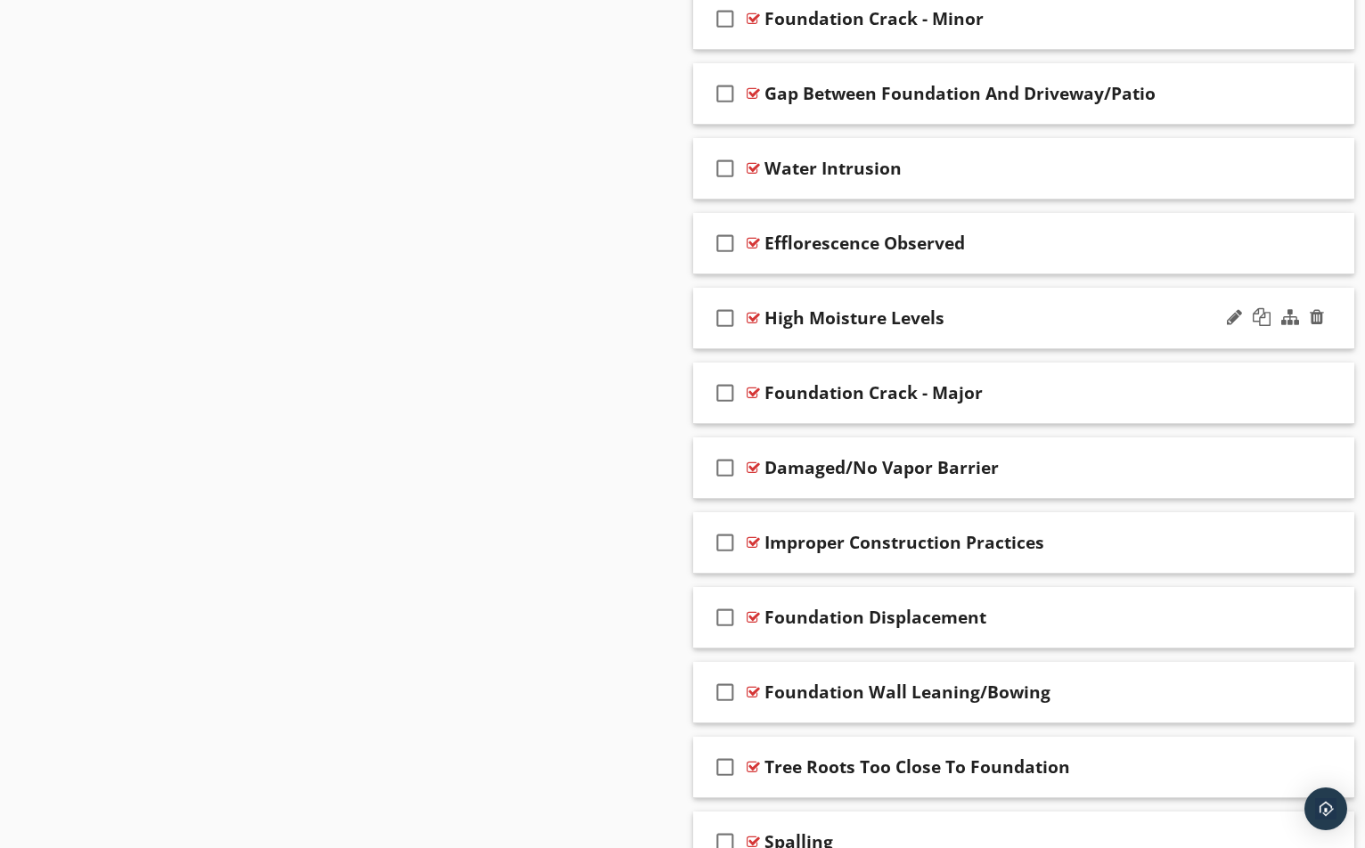
scroll to position [1172, 0]
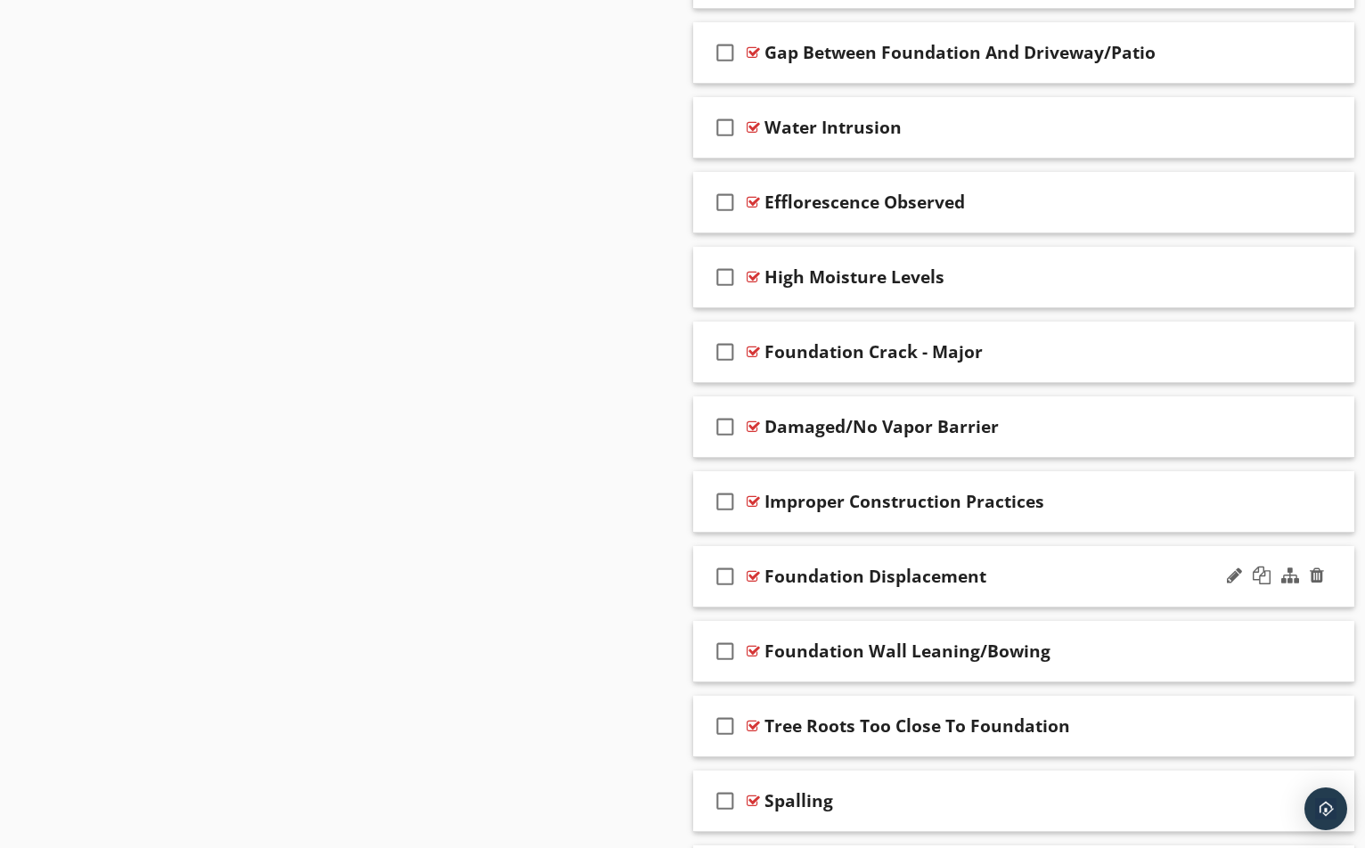
click at [756, 575] on div at bounding box center [753, 576] width 13 height 14
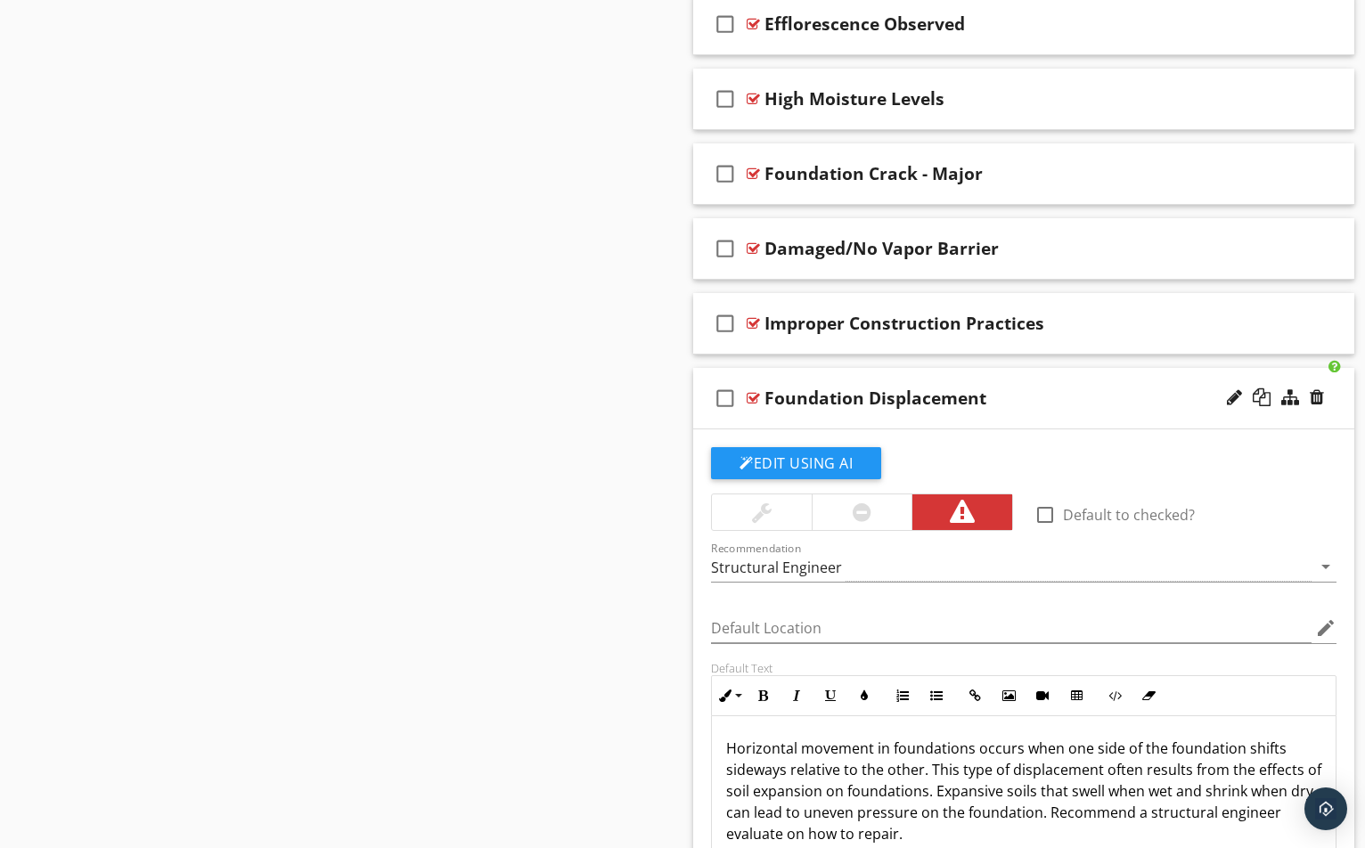
scroll to position [1528, 0]
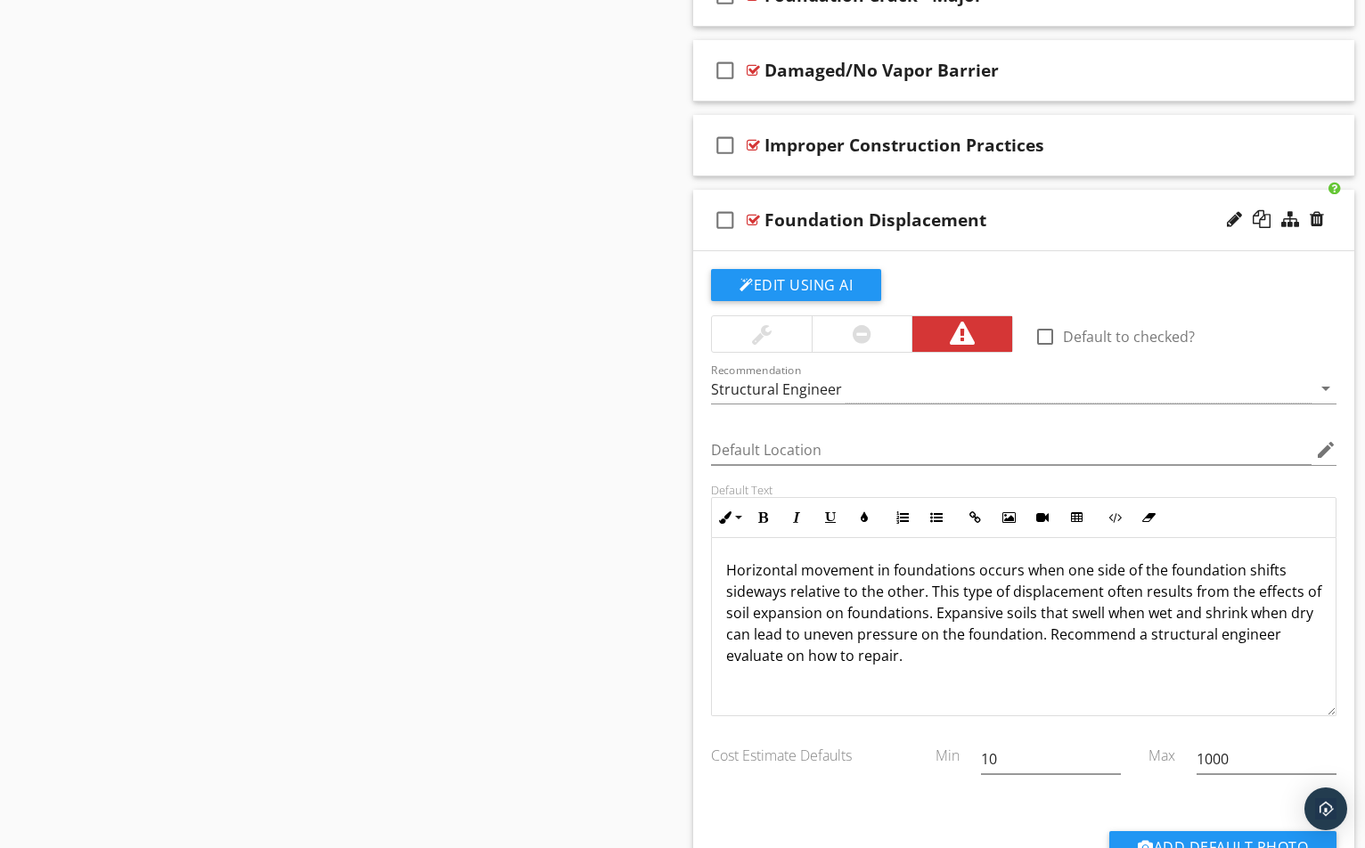
click at [753, 223] on div at bounding box center [753, 220] width 13 height 14
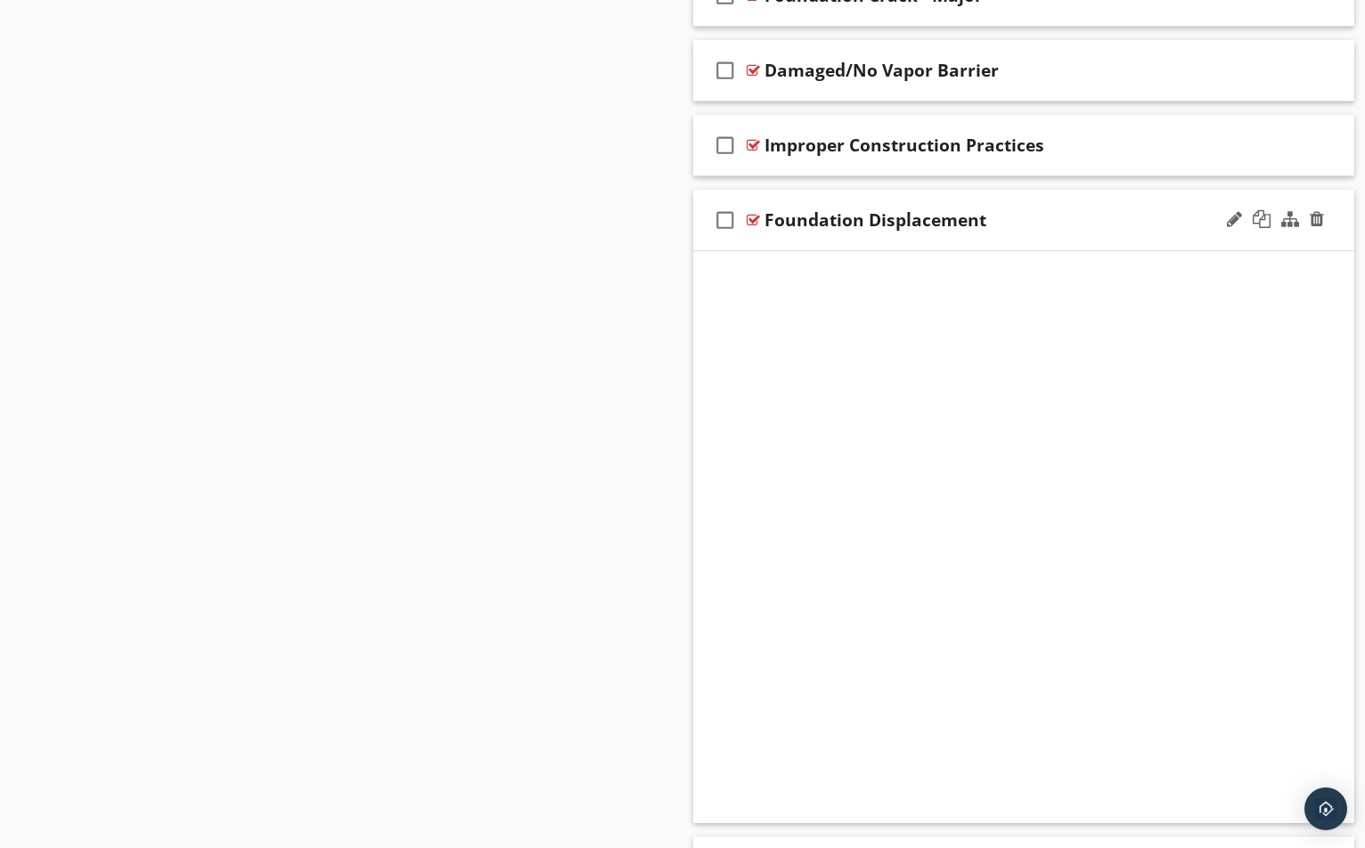
scroll to position [1305, 0]
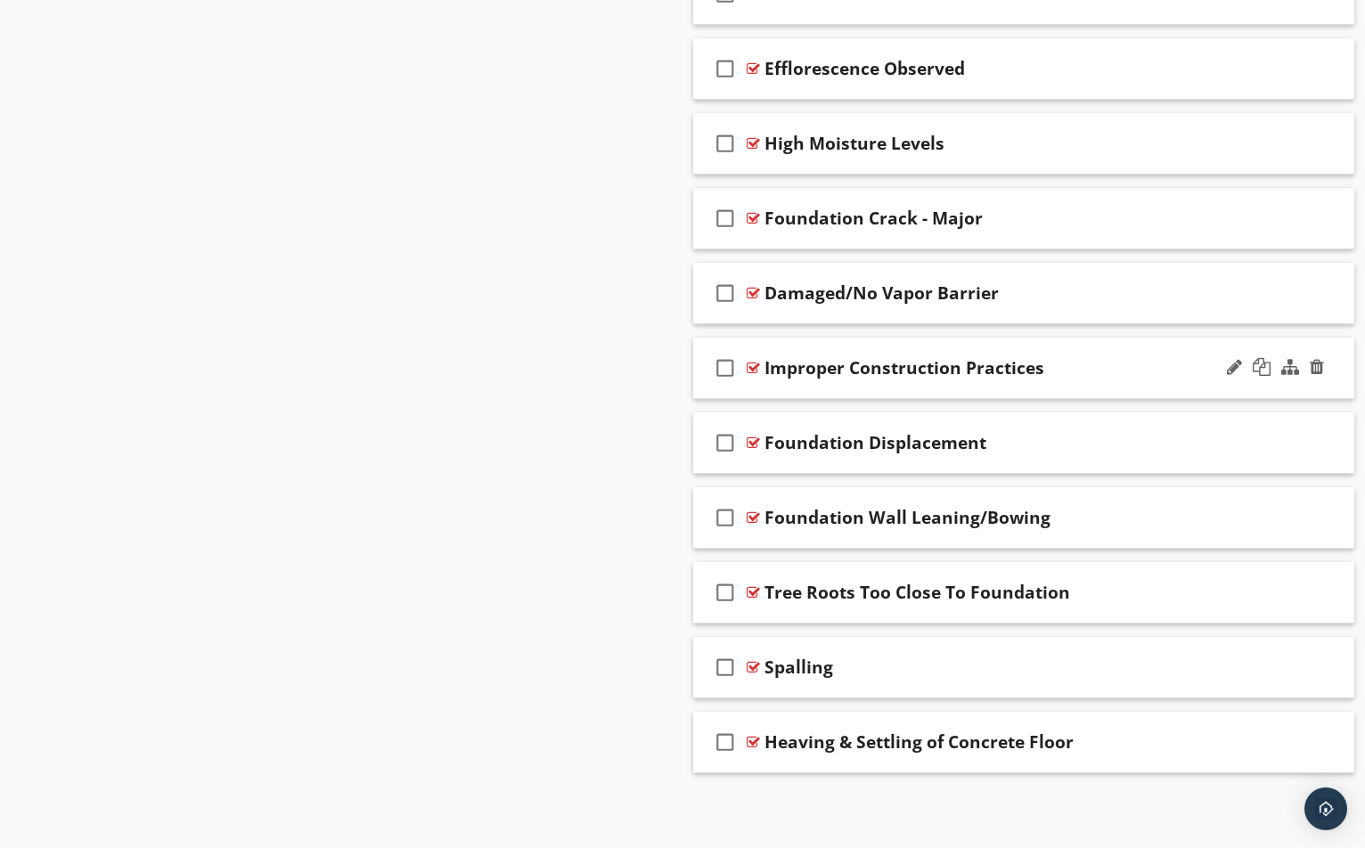
click at [750, 360] on div "check_box_outline_blank Improper Construction Practices" at bounding box center [1023, 368] width 661 height 61
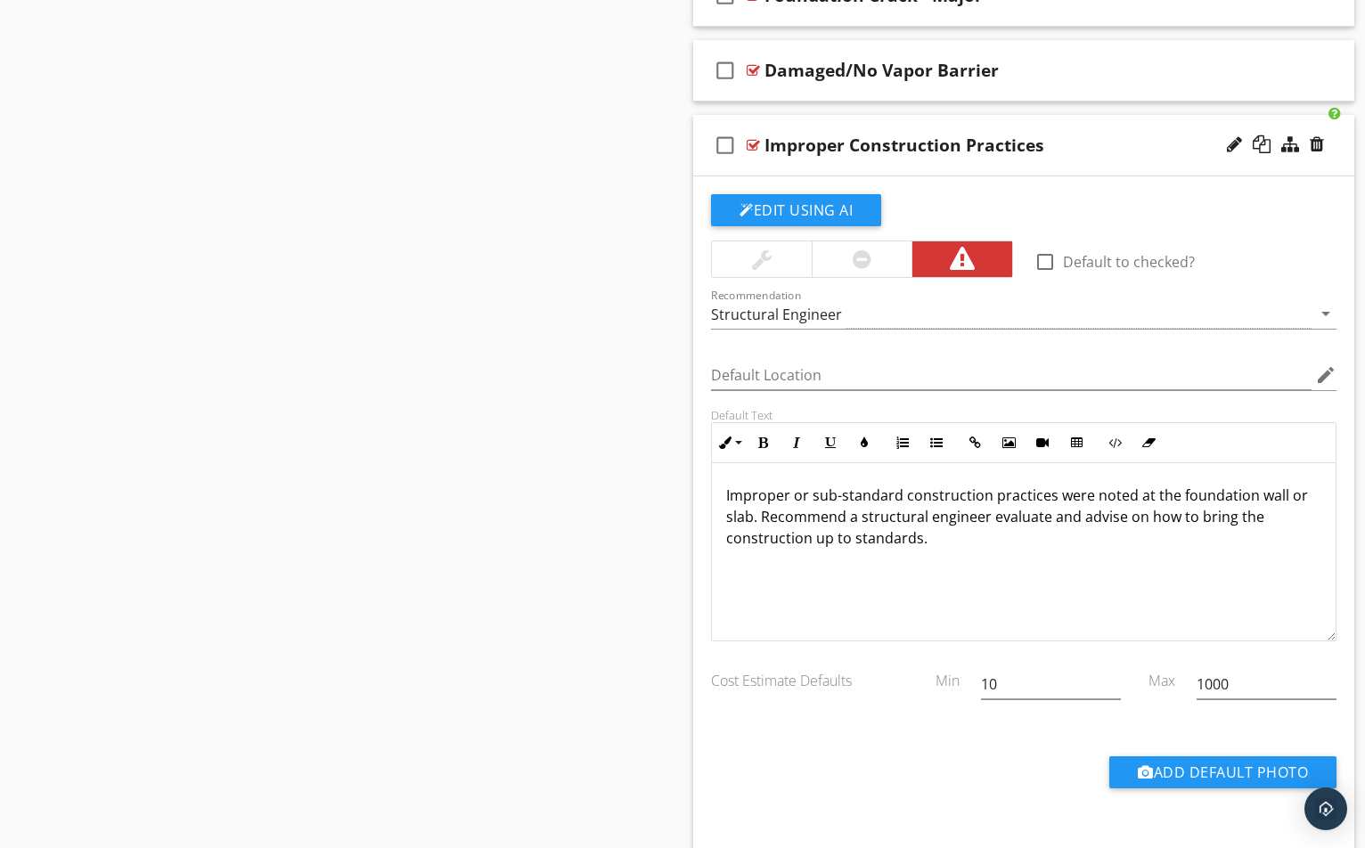
click at [749, 143] on div at bounding box center [753, 145] width 13 height 14
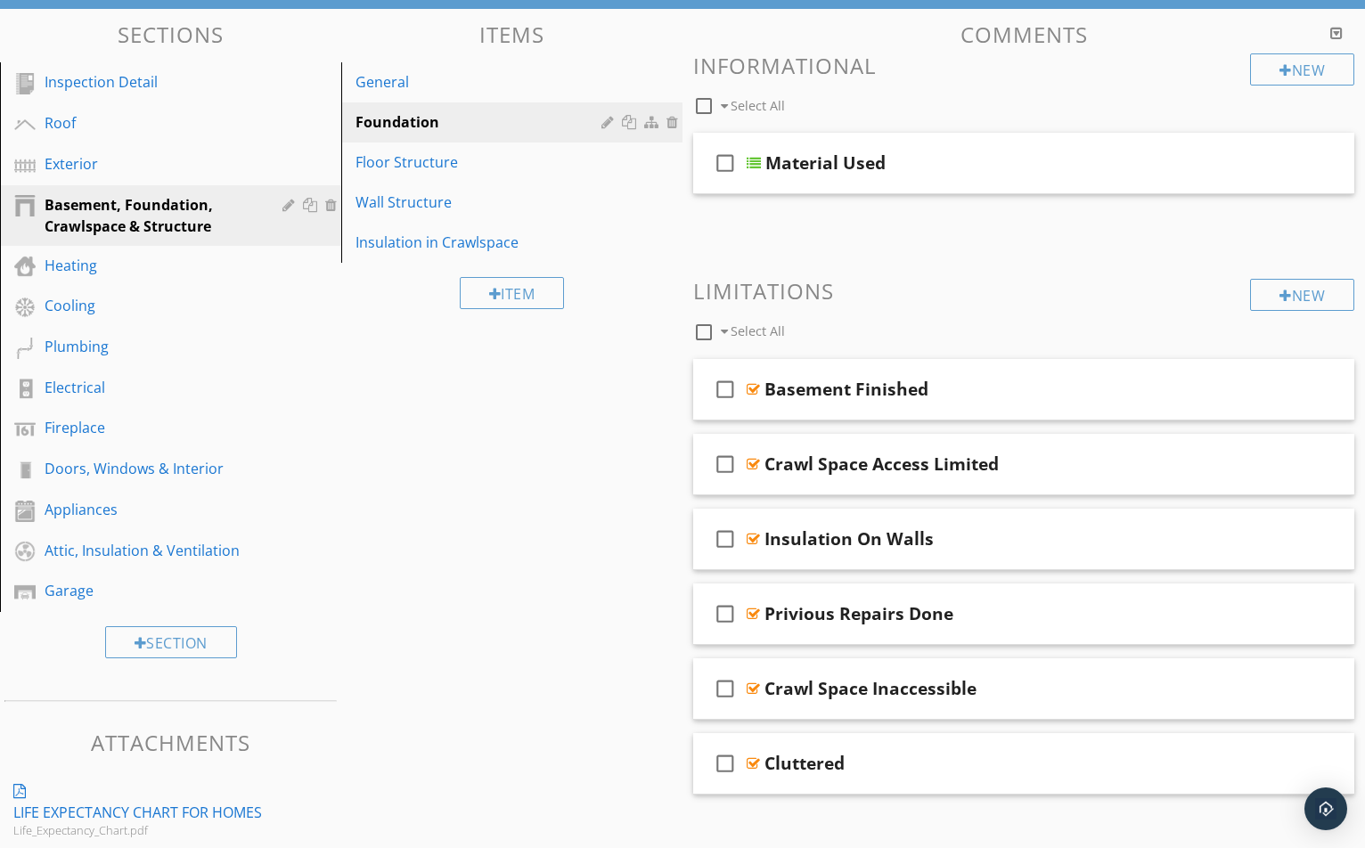
scroll to position [58, 0]
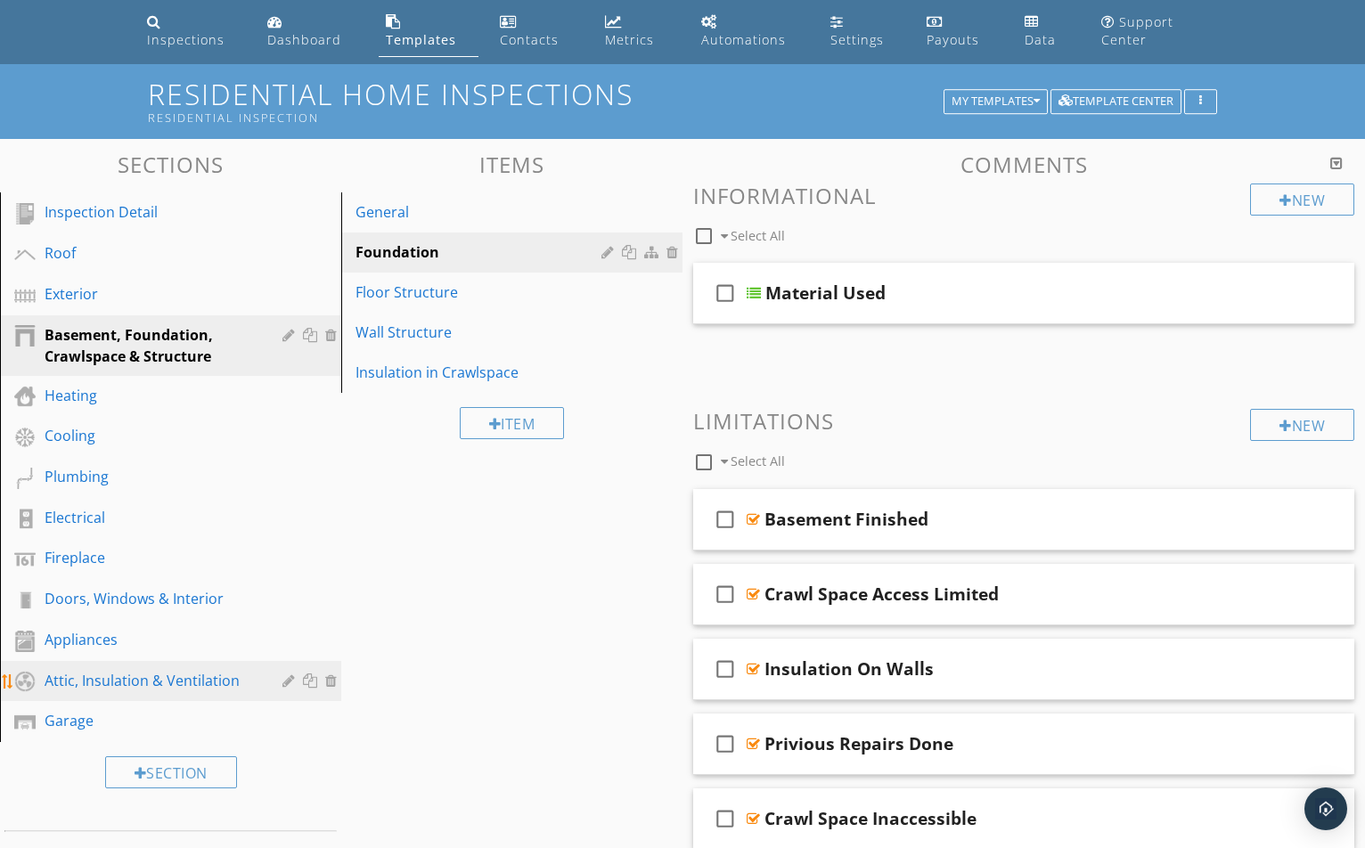
click at [159, 665] on link "Attic, Insulation & Ventilation" at bounding box center [173, 681] width 336 height 41
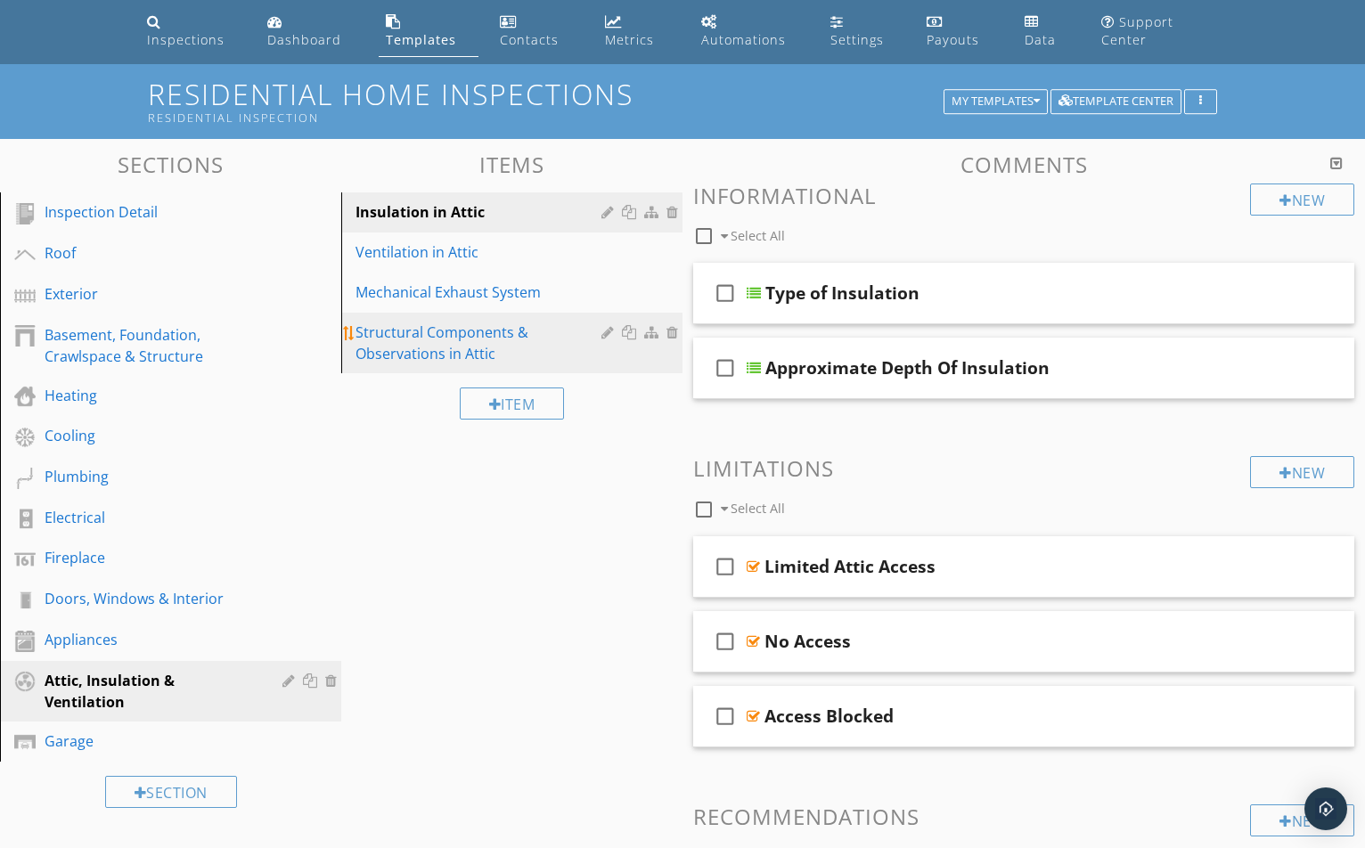
click at [429, 347] on div "Structural Components & Observations in Attic" at bounding box center [480, 343] width 251 height 43
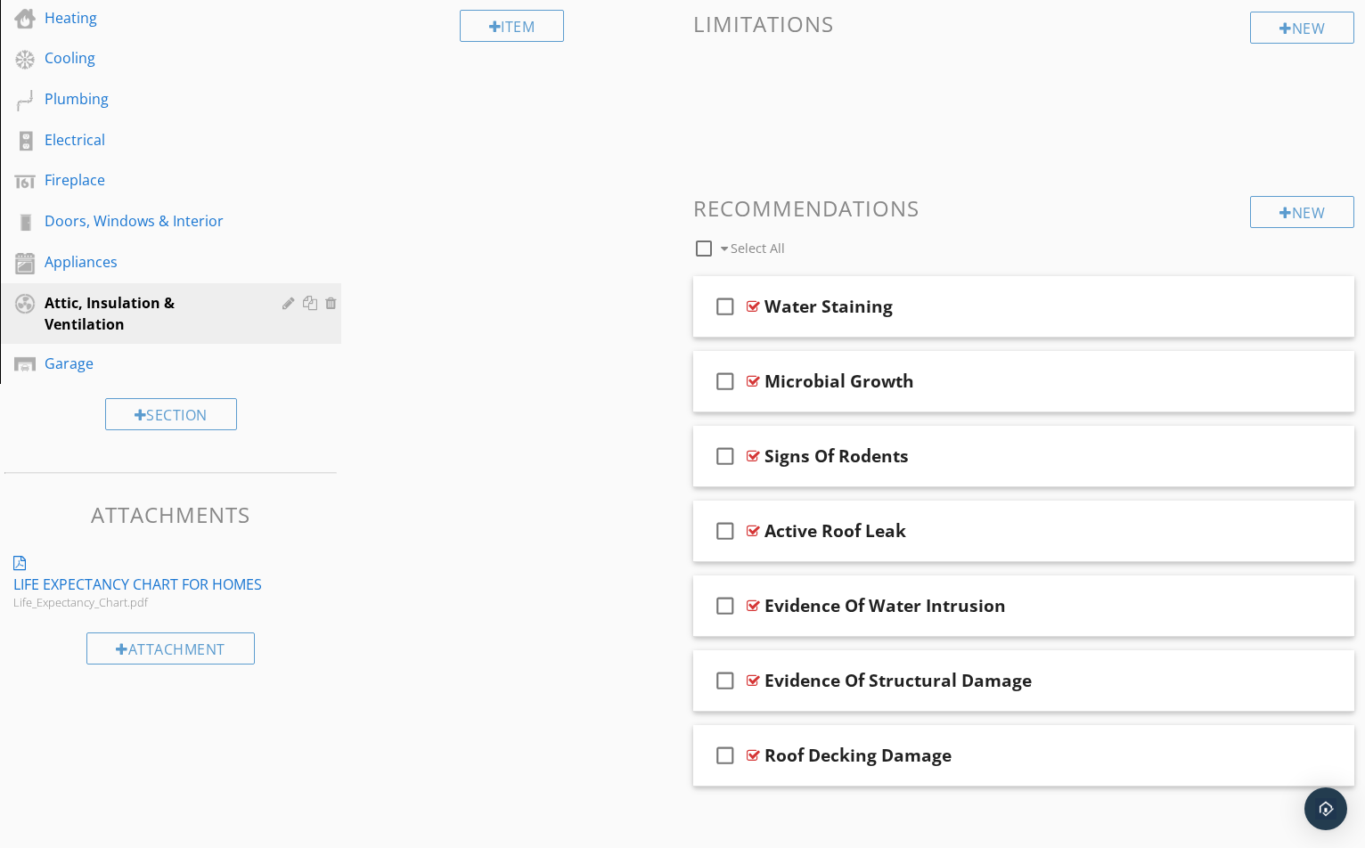
scroll to position [449, 0]
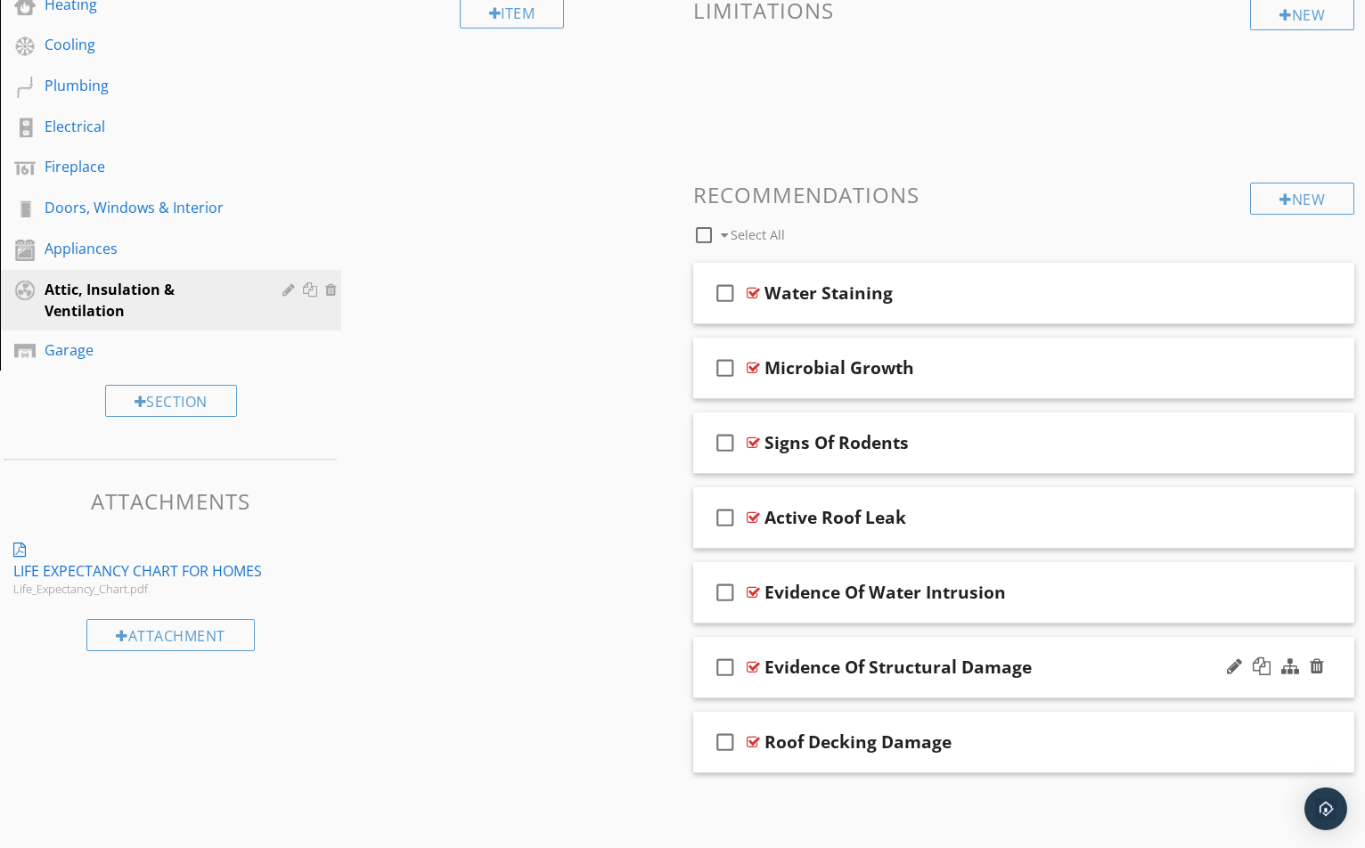
click at [754, 674] on div at bounding box center [753, 667] width 13 height 14
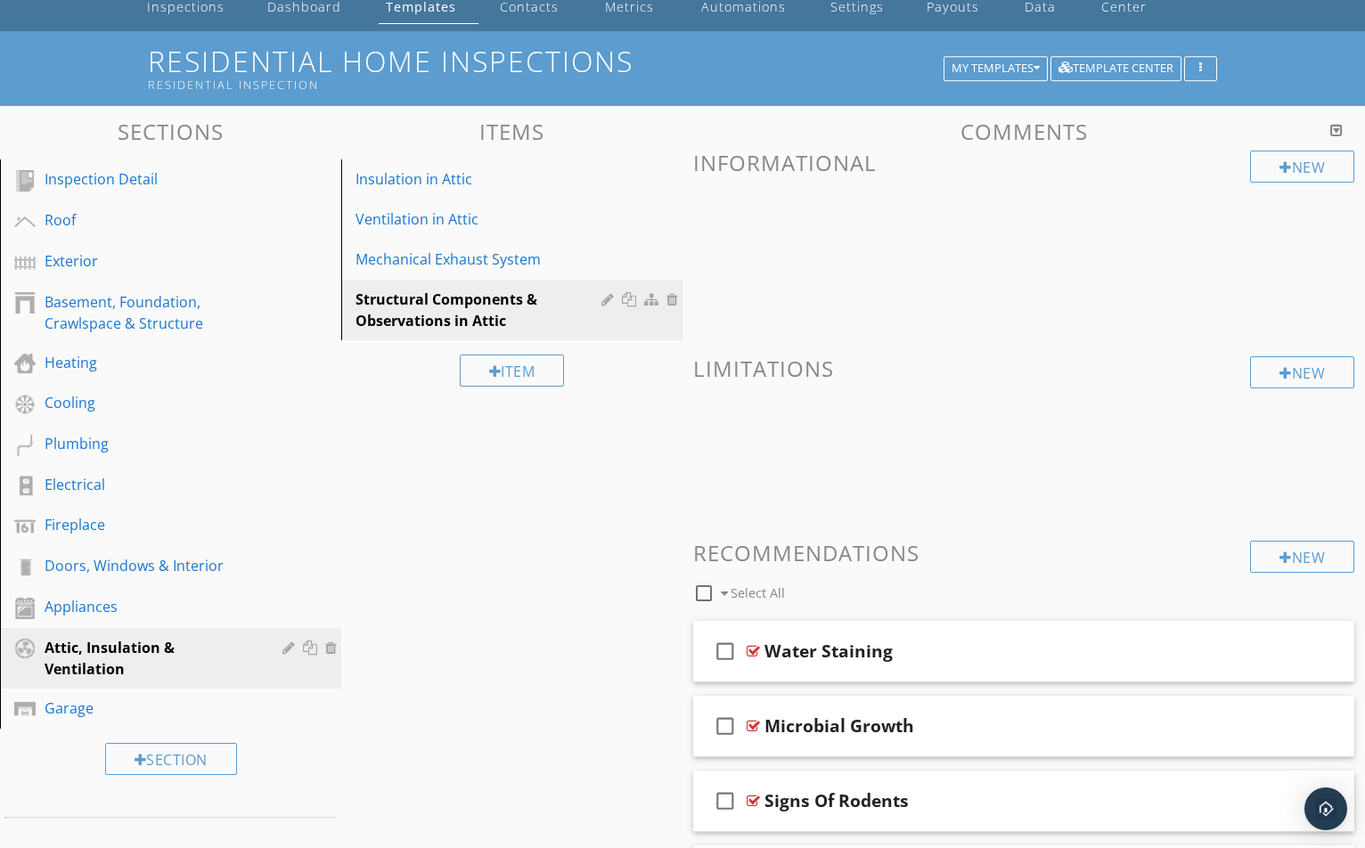
scroll to position [4, 0]
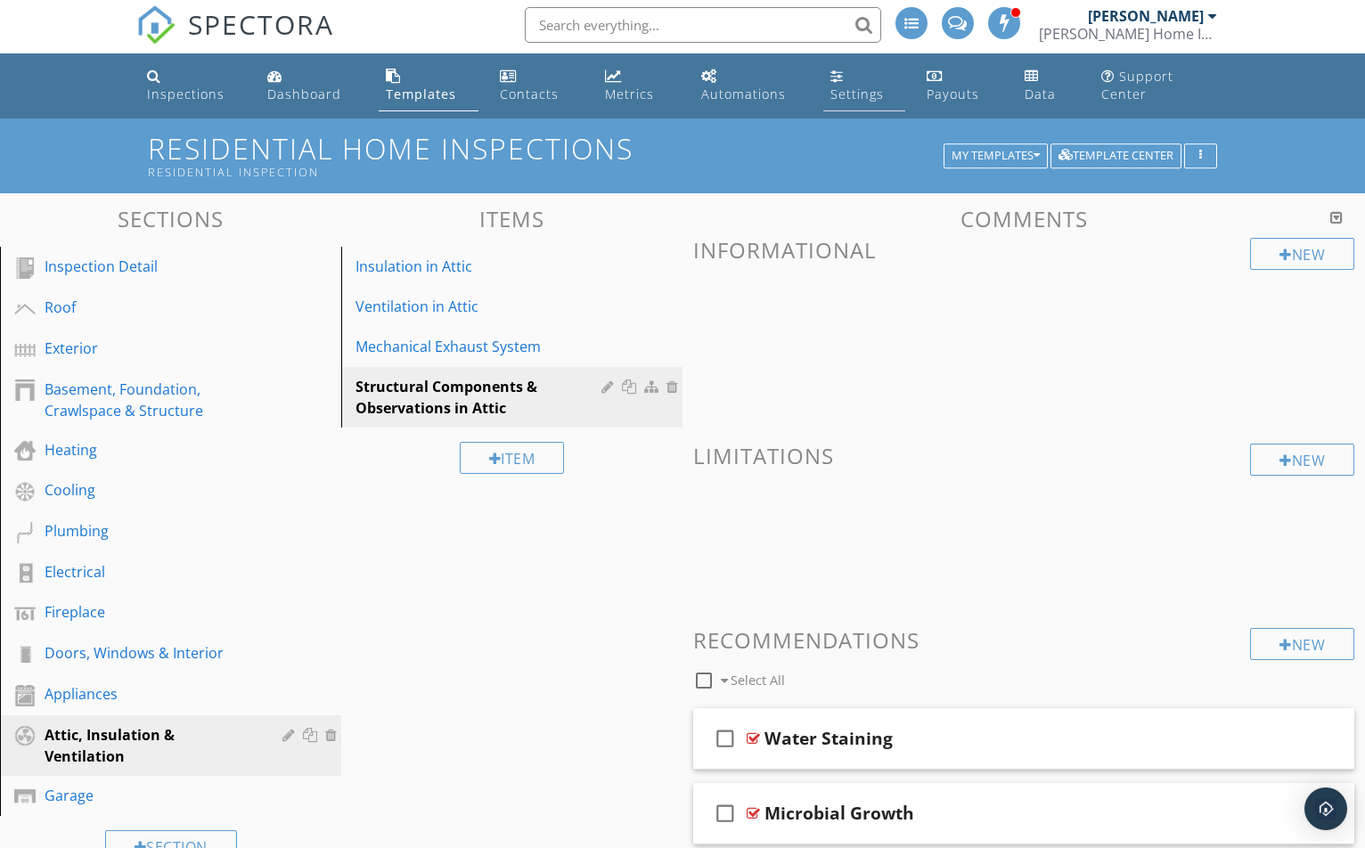
click at [852, 85] on link "Settings" at bounding box center [864, 86] width 82 height 51
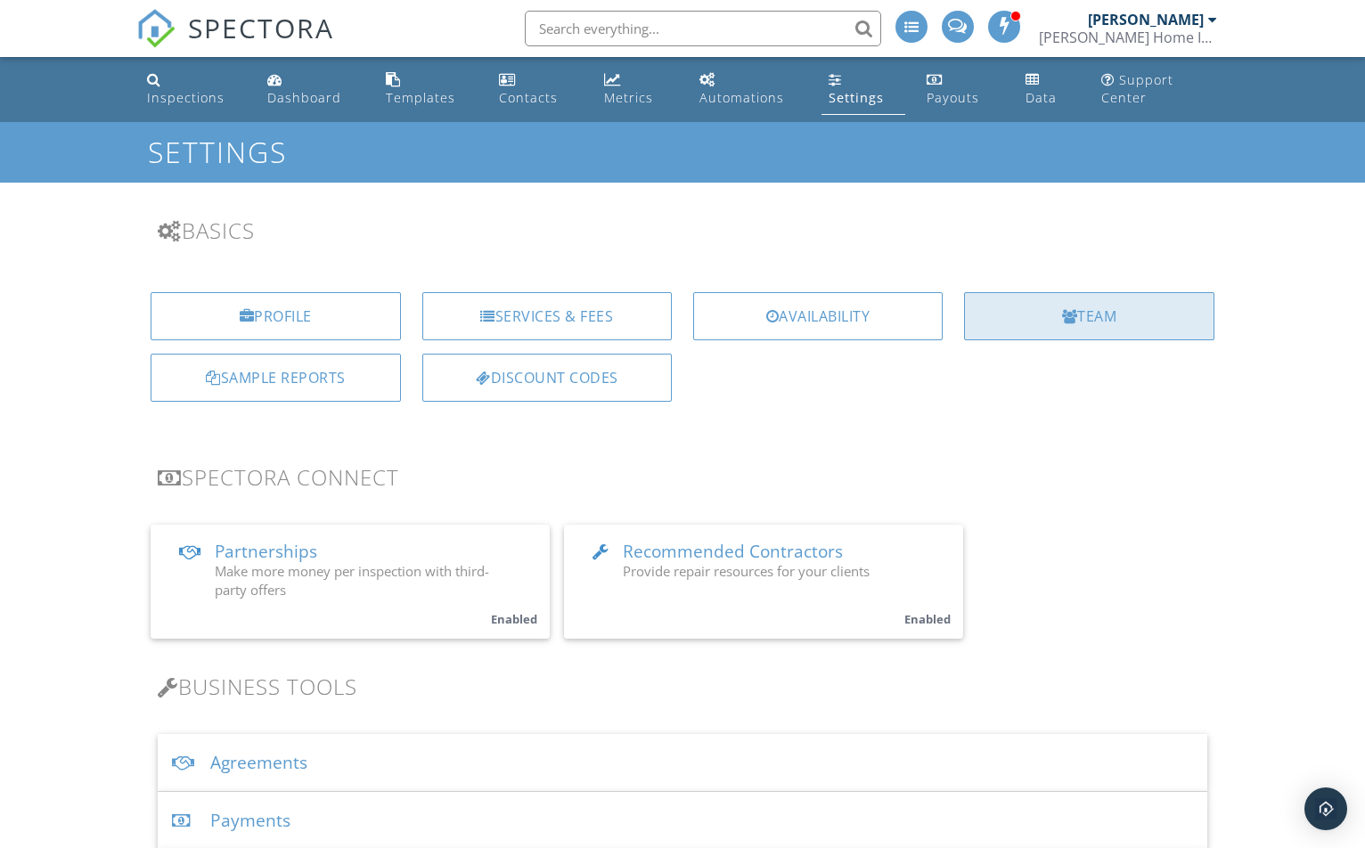
click at [1095, 333] on div "Team" at bounding box center [1088, 316] width 249 height 48
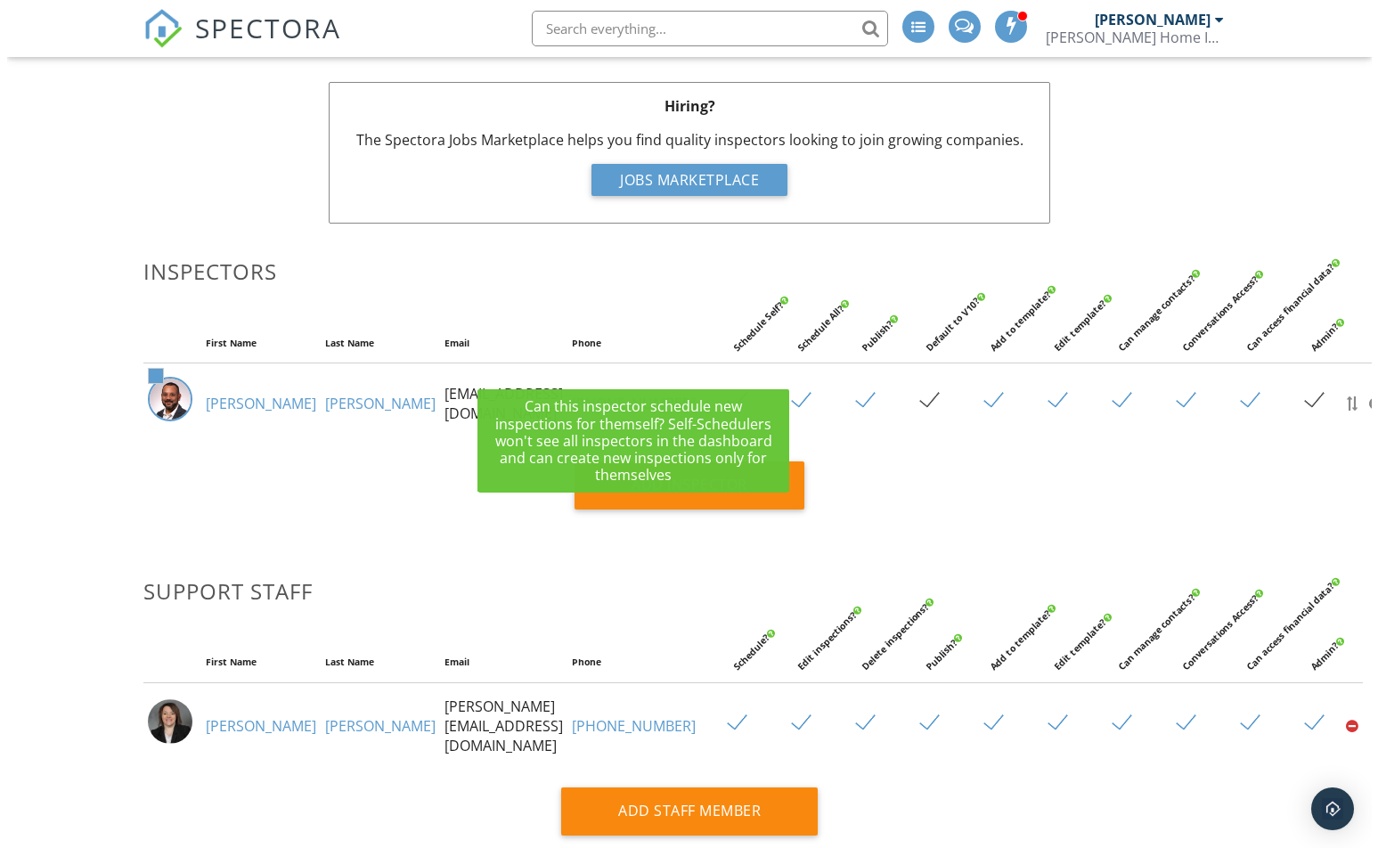
scroll to position [178, 0]
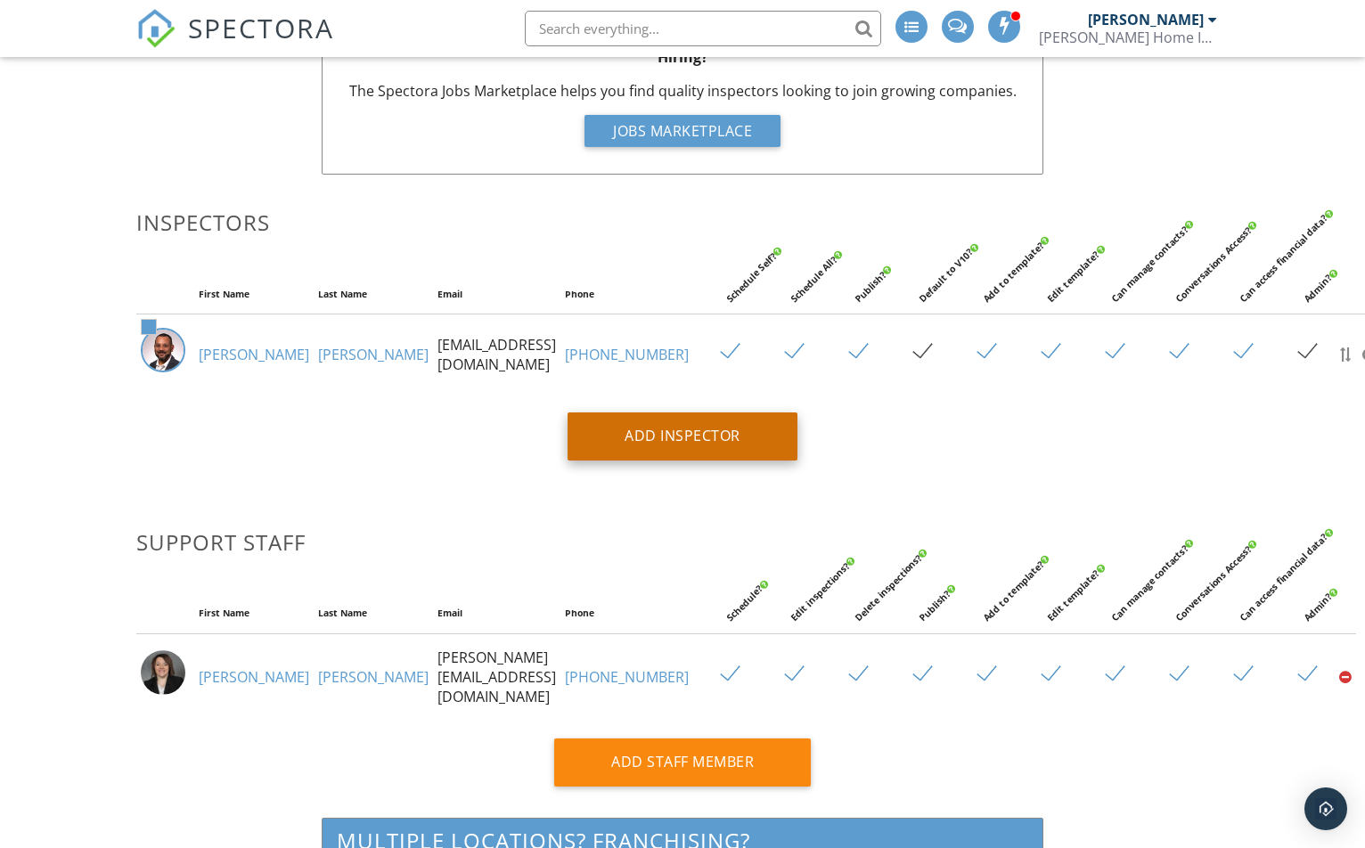
click at [707, 444] on div "Add Inspector" at bounding box center [683, 437] width 230 height 48
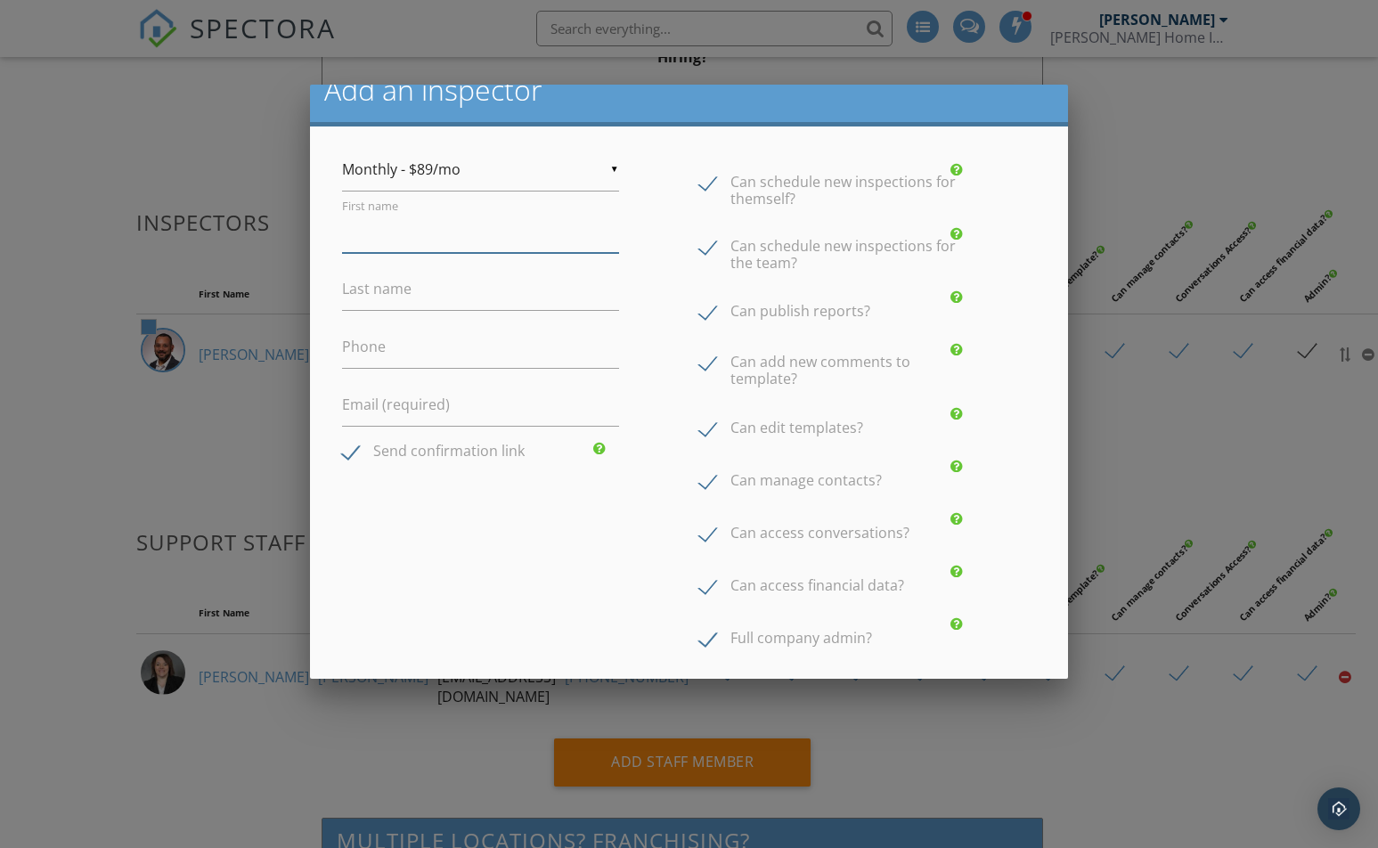
scroll to position [0, 0]
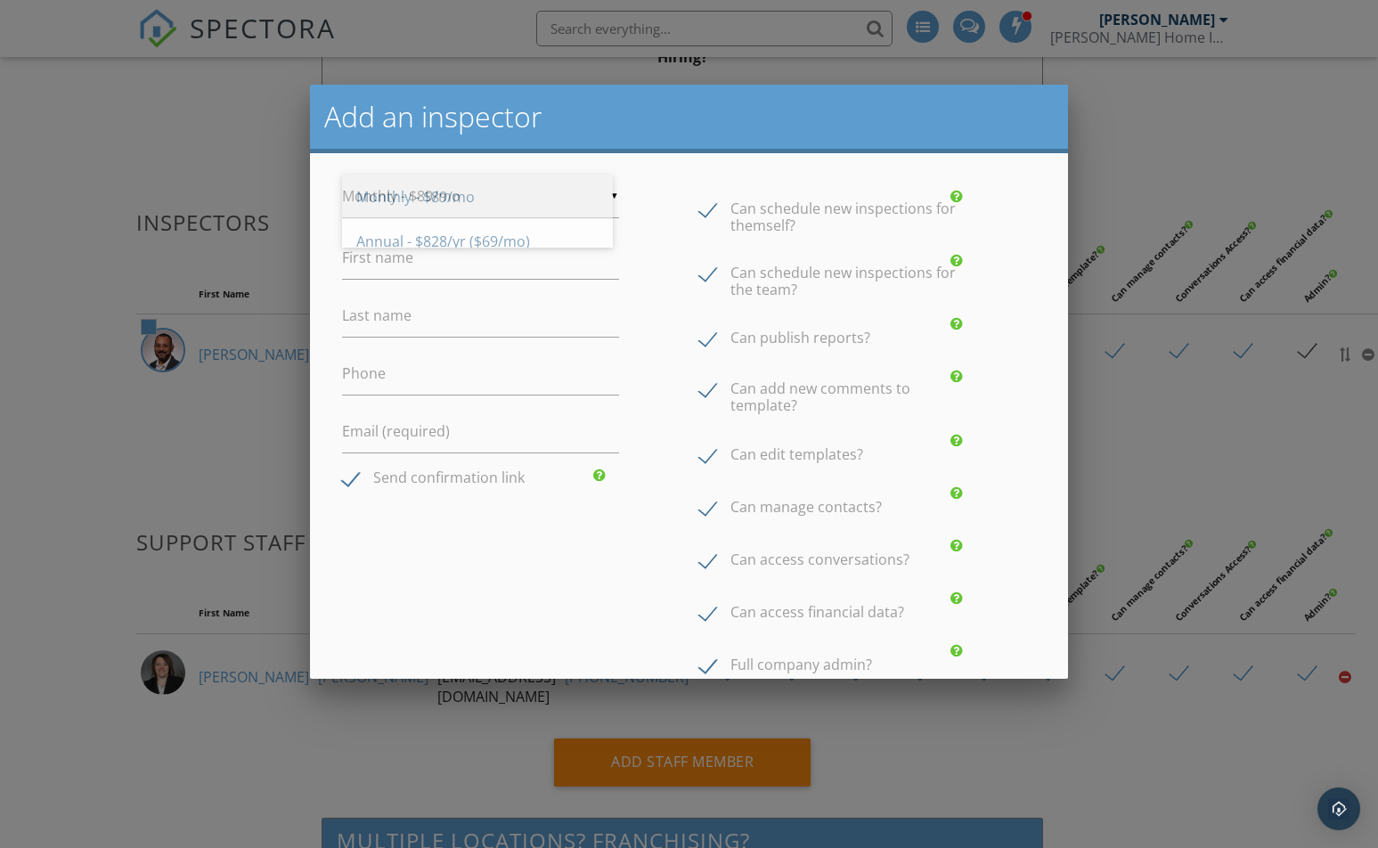
click at [601, 206] on div "▼ Monthly - $89/mo Monthly - $89/mo Annual - $828/yr ($69/mo) Monthly - $89/mo …" at bounding box center [480, 197] width 277 height 44
click at [601, 206] on span "Monthly - $89/mo" at bounding box center [477, 197] width 271 height 45
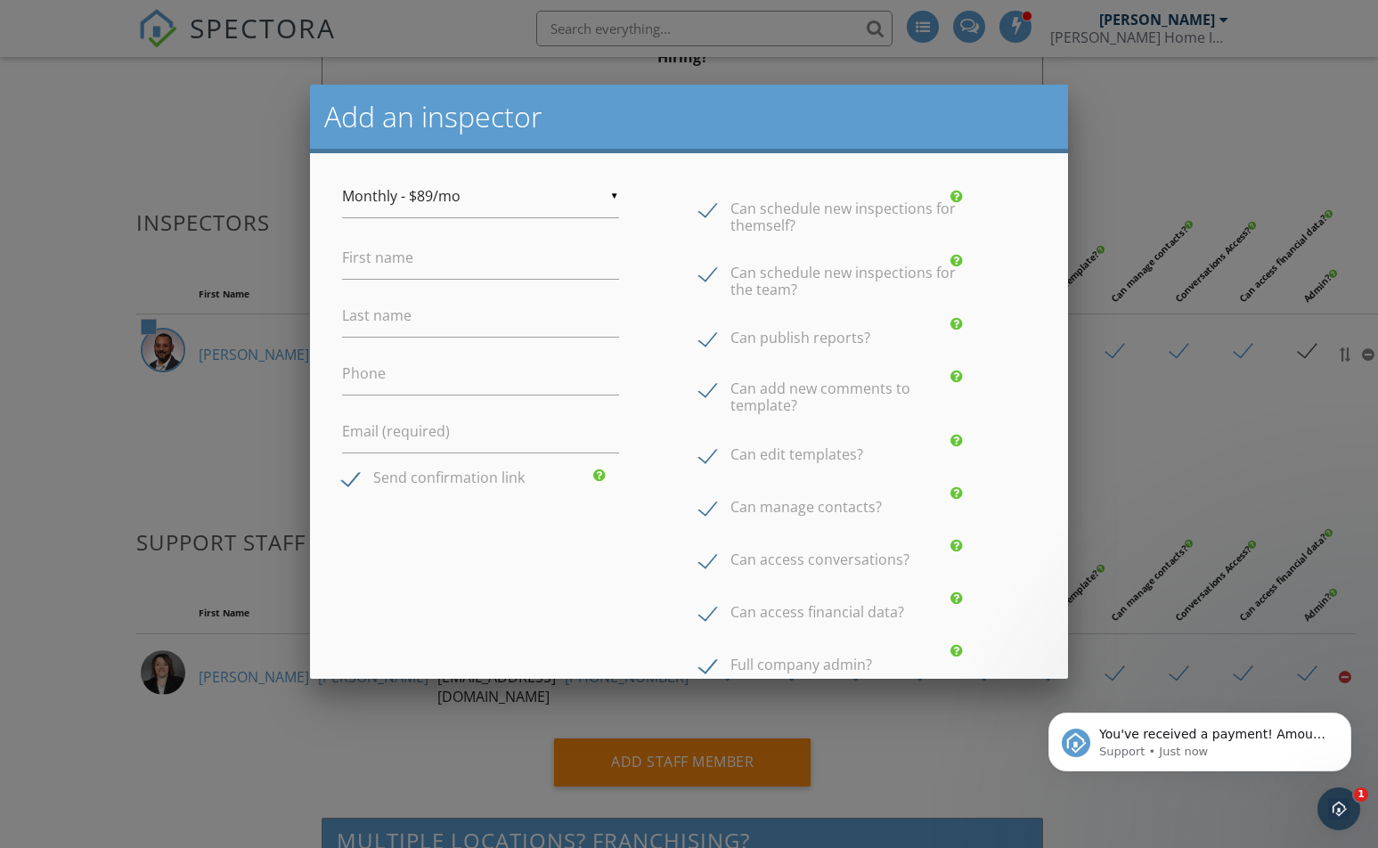
click at [699, 615] on label "Can access financial data?" at bounding box center [801, 615] width 205 height 22
click at [699, 609] on input "Can access financial data?" at bounding box center [705, 604] width 12 height 12
checkbox input "true"
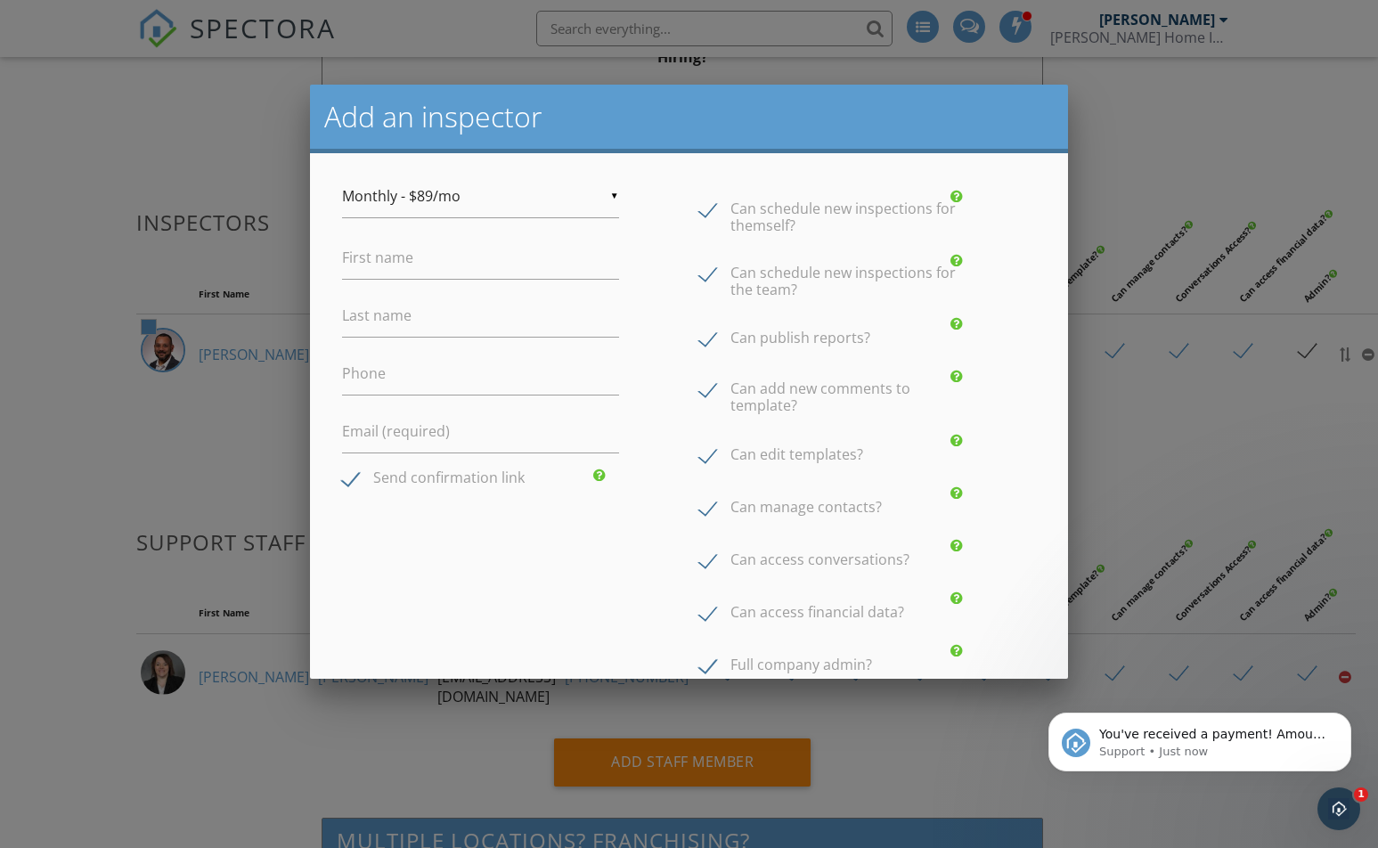
click at [1364, 354] on div at bounding box center [689, 441] width 1378 height 1060
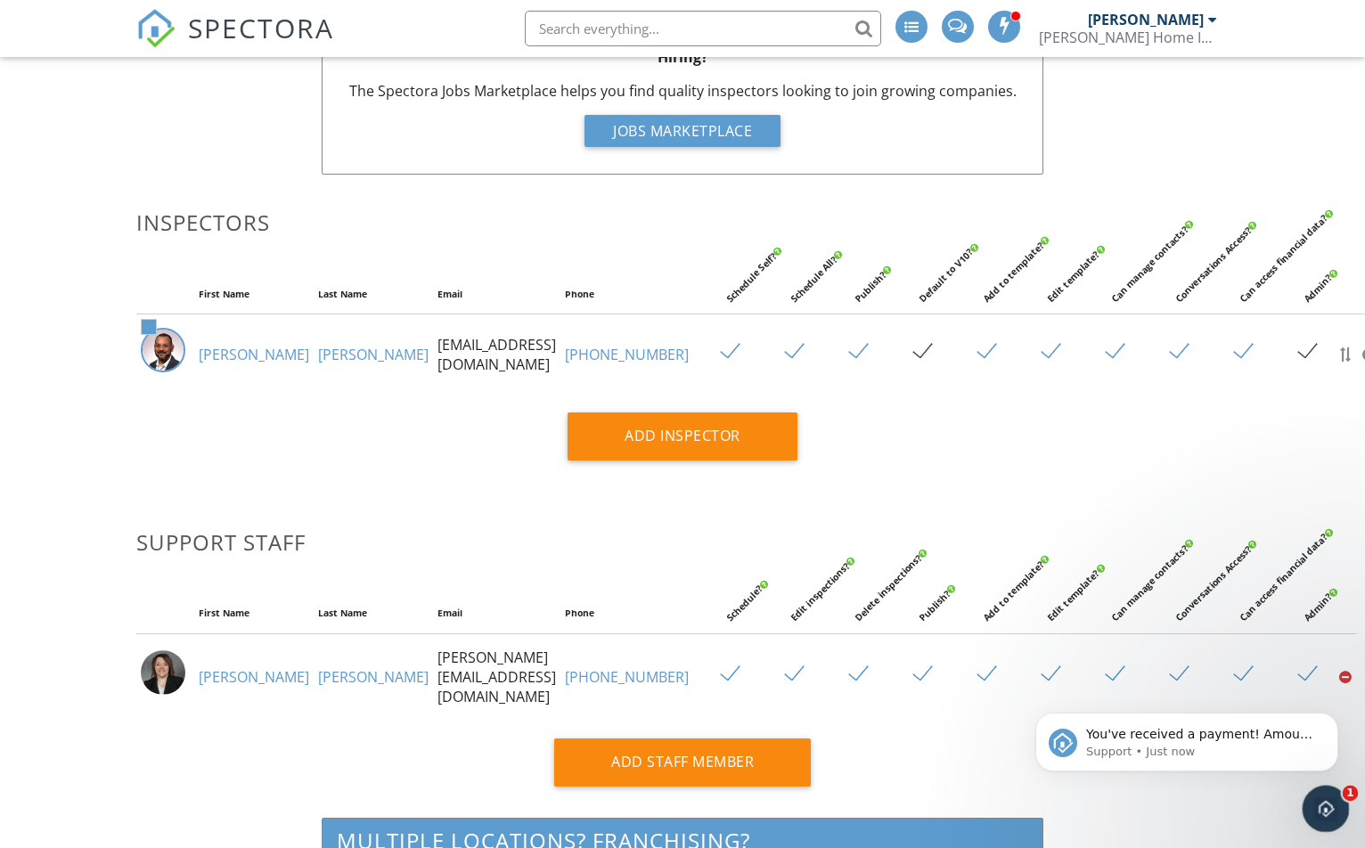
click at [1329, 800] on icon "Open Intercom Messenger" at bounding box center [1323, 806] width 29 height 29
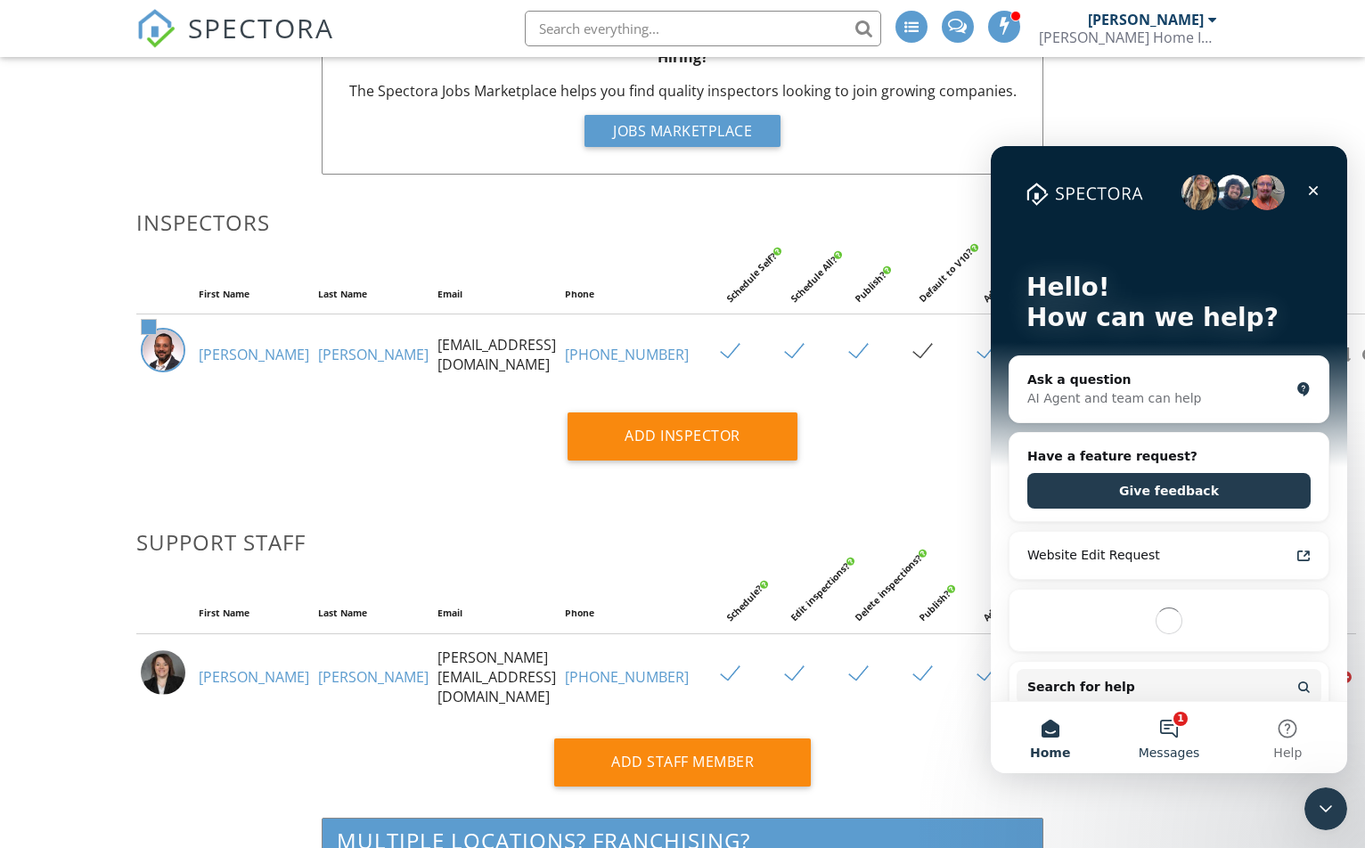
click at [1170, 737] on button "1 Messages" at bounding box center [1168, 737] width 118 height 71
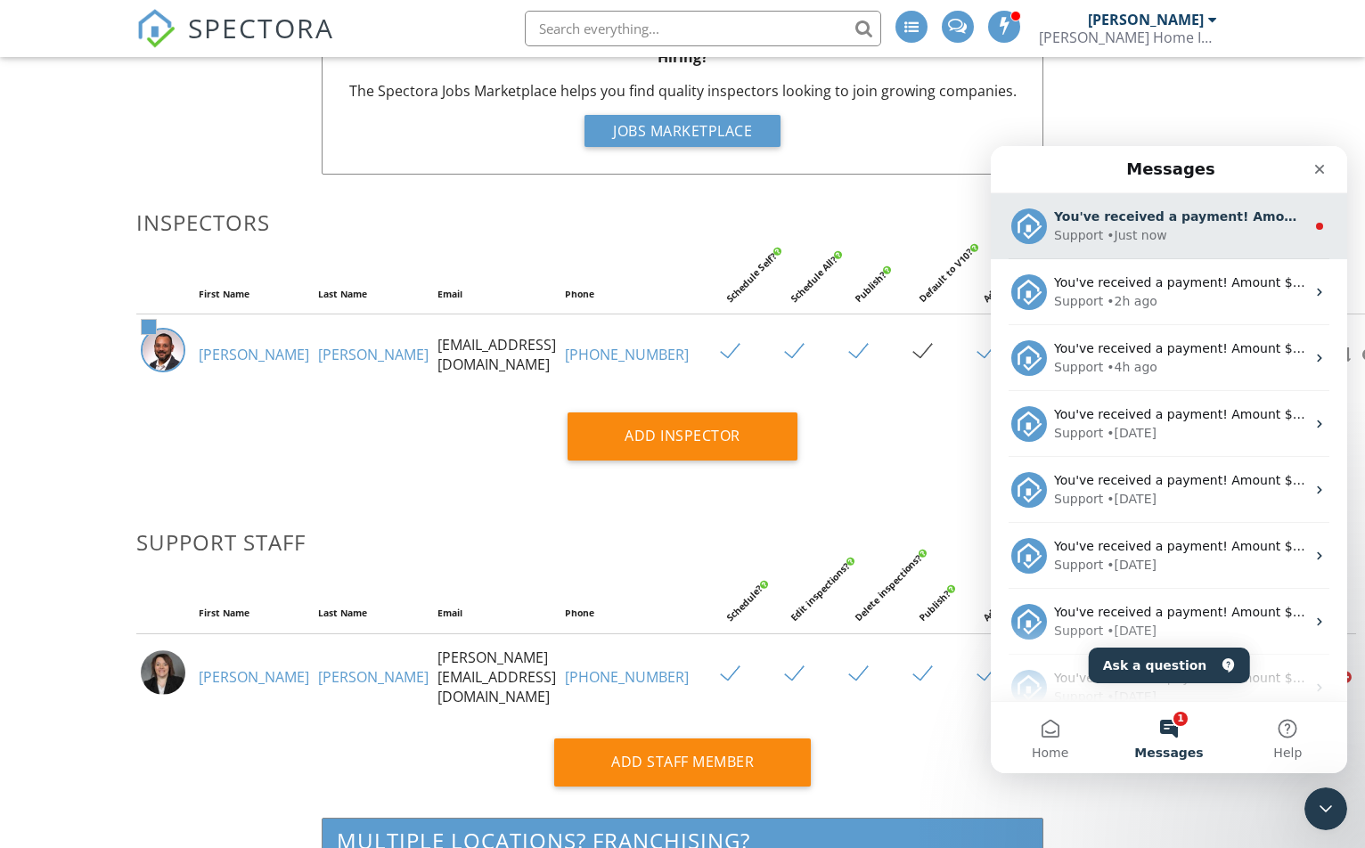
click at [1181, 238] on div "Support • Just now" at bounding box center [1179, 235] width 251 height 19
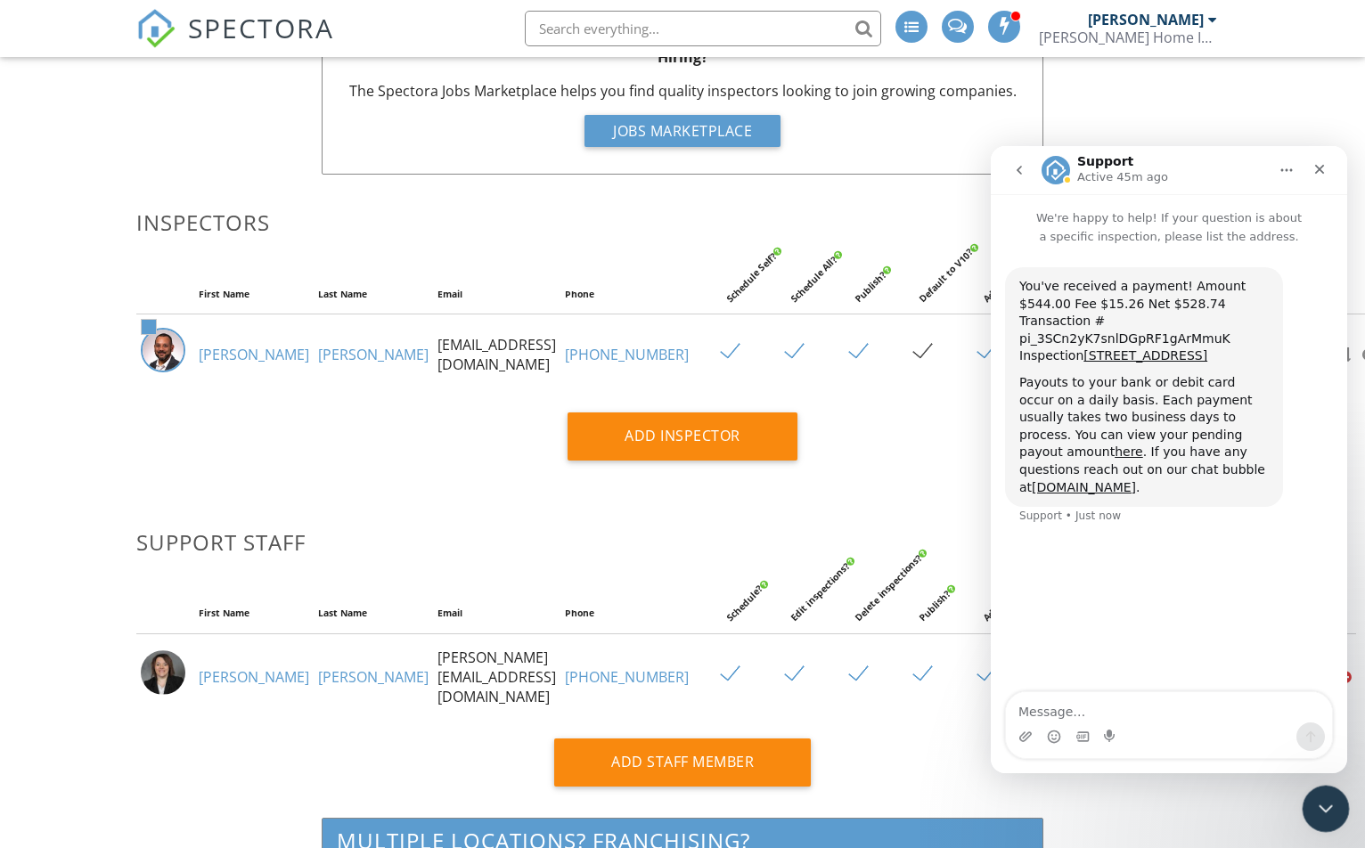
drag, startPoint x: 1324, startPoint y: 793, endPoint x: 2616, endPoint y: 1563, distance: 1503.9
click at [1325, 789] on div "Close Intercom Messenger" at bounding box center [1323, 806] width 43 height 43
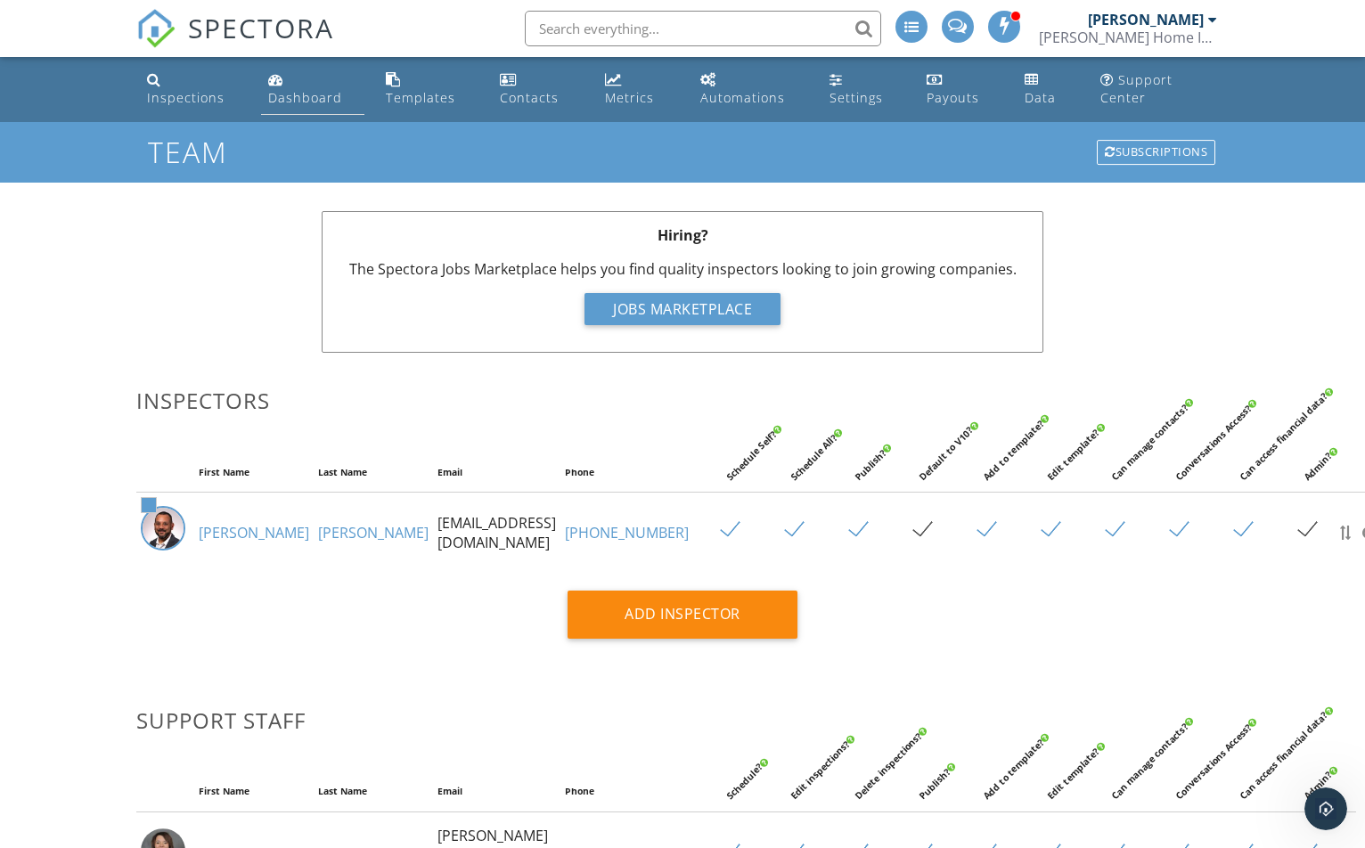
click at [270, 69] on link "Dashboard" at bounding box center [313, 89] width 104 height 51
